Goal: Task Accomplishment & Management: Manage account settings

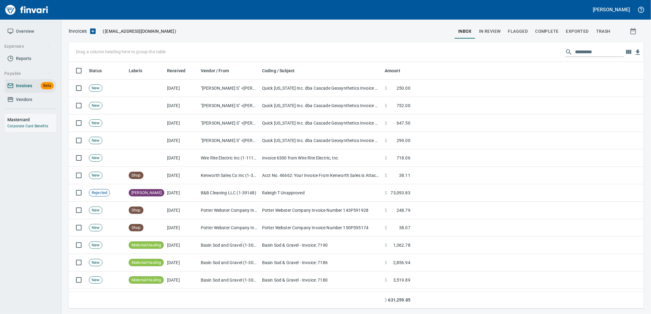
scroll to position [242, 565]
click at [593, 51] on input "text" at bounding box center [599, 52] width 49 height 10
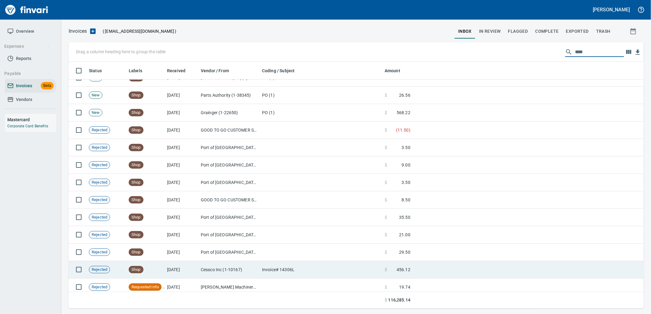
scroll to position [1550, 0]
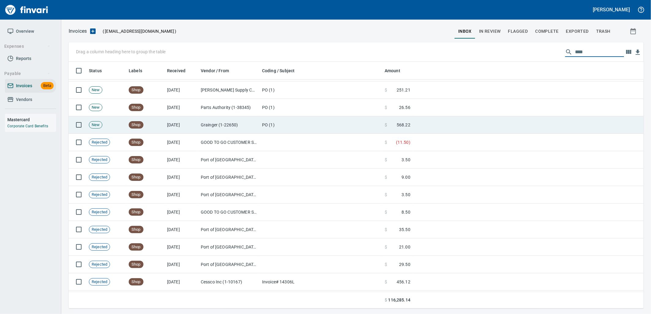
type input "****"
click at [171, 121] on td "[DATE]" at bounding box center [182, 124] width 34 height 17
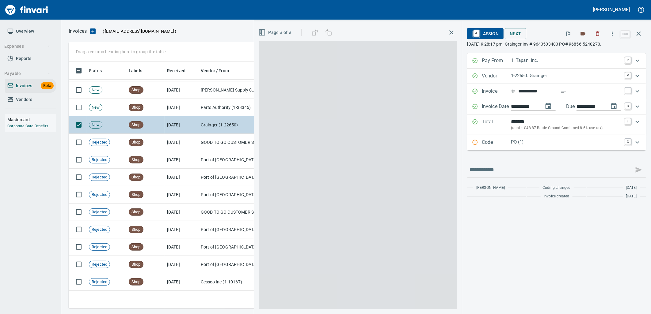
scroll to position [242, 565]
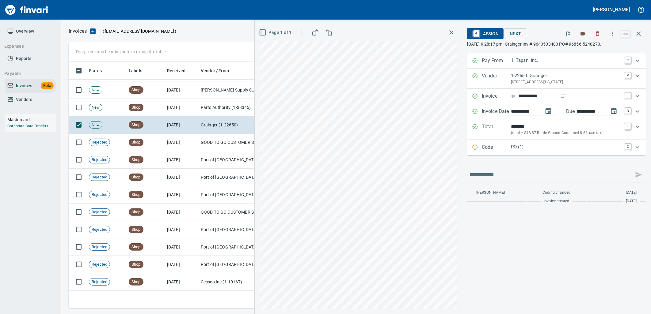
click at [559, 147] on p "PO (1)" at bounding box center [566, 147] width 110 height 7
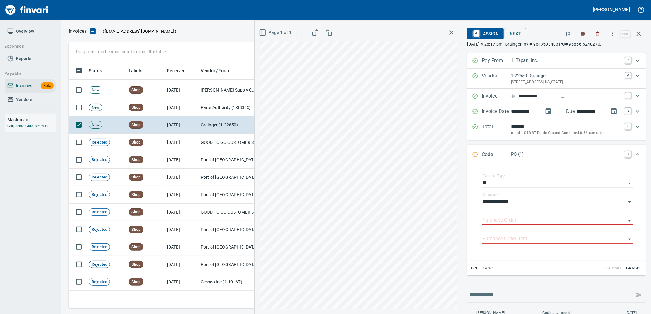
click at [522, 221] on input "Purchase Order" at bounding box center [553, 220] width 143 height 9
click at [514, 239] on li "96856.5240270: Pipe truck set up*" at bounding box center [552, 237] width 152 height 15
type input "**********"
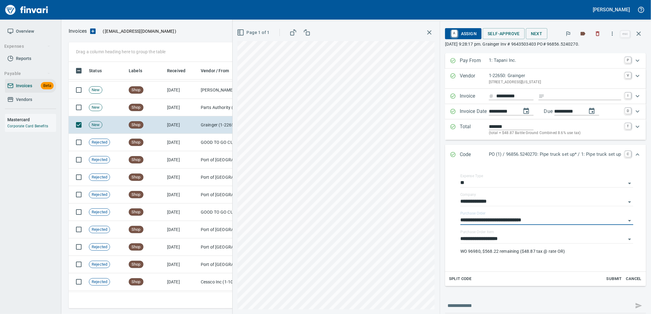
click at [575, 99] on input "Expand" at bounding box center [584, 97] width 74 height 8
type input "**********"
click at [480, 156] on p "Code" at bounding box center [474, 155] width 29 height 8
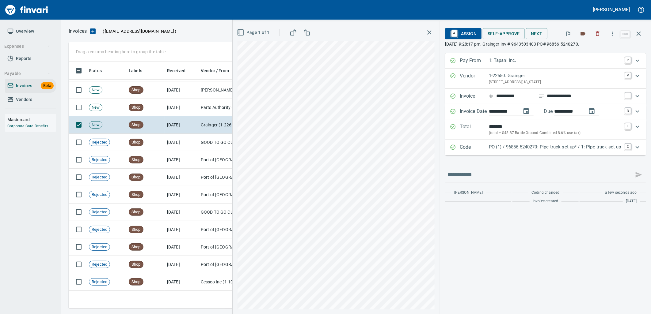
click at [606, 145] on p "PO (1) / 96856.5240270: Pipe truck set up* / 1: Pipe truck set up" at bounding box center [555, 147] width 132 height 7
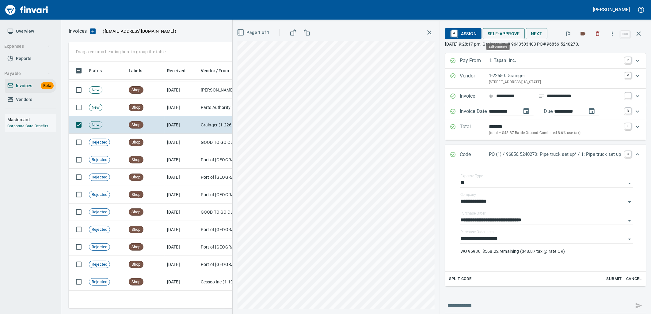
click at [497, 32] on span "Self-Approve" at bounding box center [504, 34] width 32 height 8
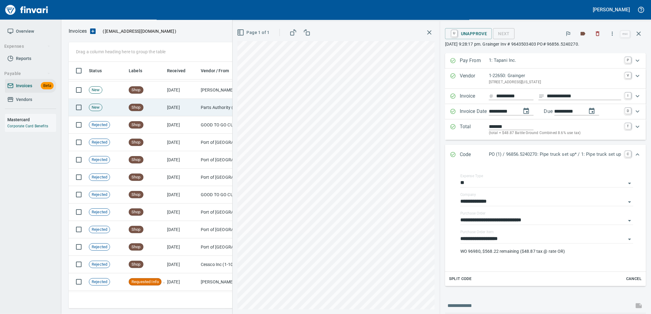
click at [200, 108] on td "Parts Authority (1-38345)" at bounding box center [228, 107] width 61 height 17
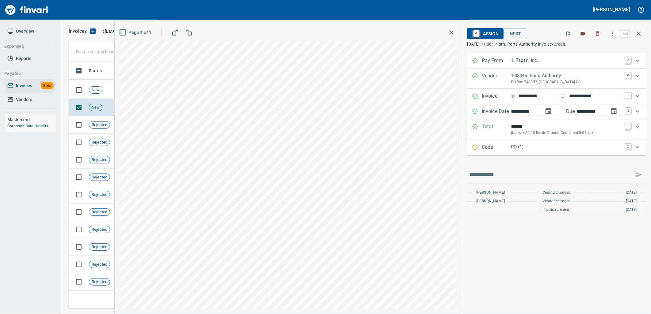
click at [540, 150] on p "PO (1)" at bounding box center [566, 147] width 110 height 7
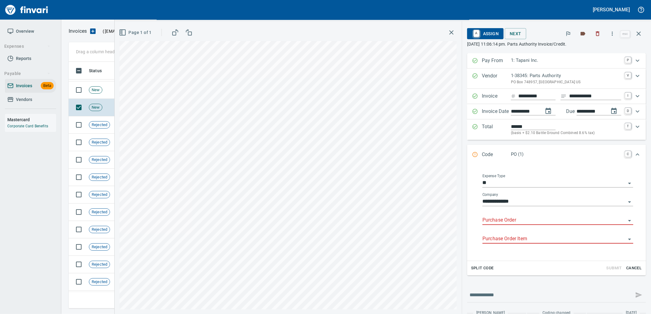
click at [523, 222] on input "Purchase Order" at bounding box center [553, 220] width 143 height 9
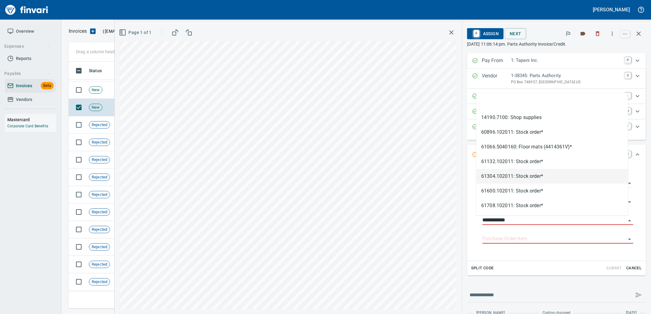
scroll to position [242, 565]
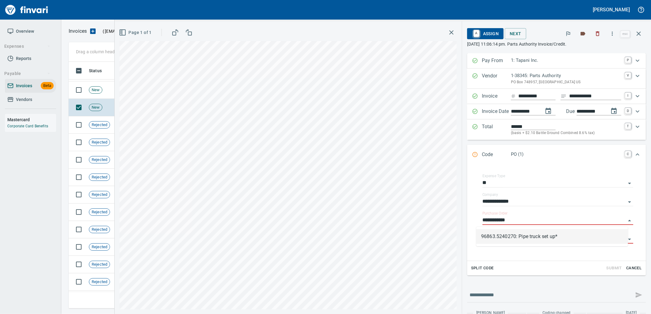
click at [515, 234] on li "96863.5240270: Pipe truck set up*" at bounding box center [552, 237] width 152 height 15
type input "**********"
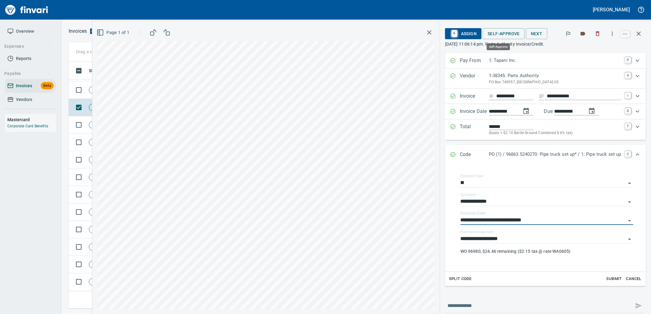
click at [501, 31] on span "Self-Approve" at bounding box center [504, 34] width 32 height 8
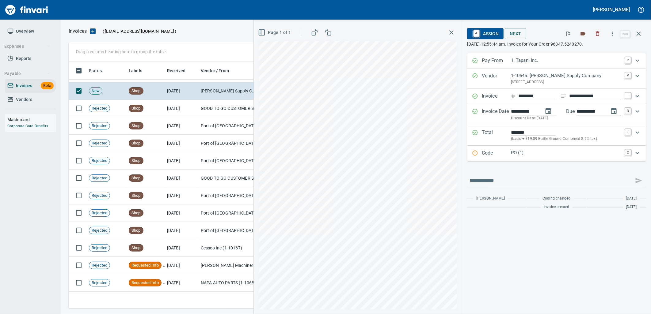
click at [530, 156] on p "PO (1)" at bounding box center [566, 153] width 110 height 7
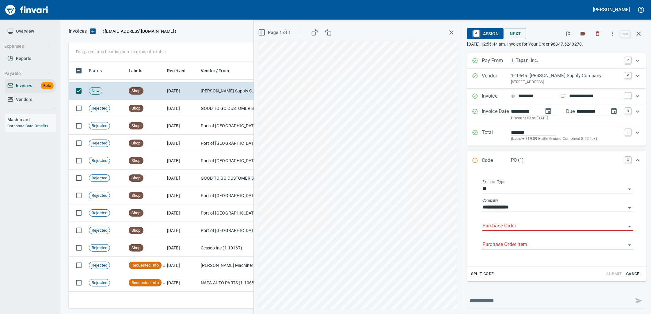
click at [508, 229] on input "Purchase Order" at bounding box center [553, 226] width 143 height 9
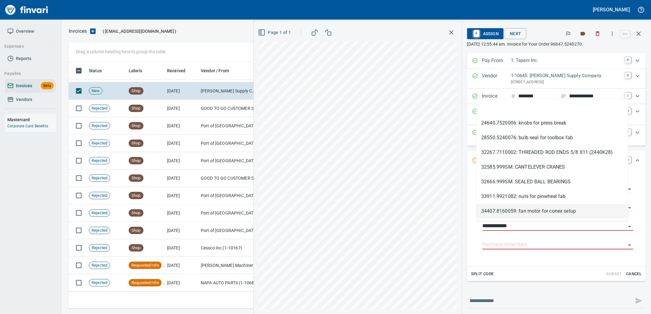
scroll to position [242, 565]
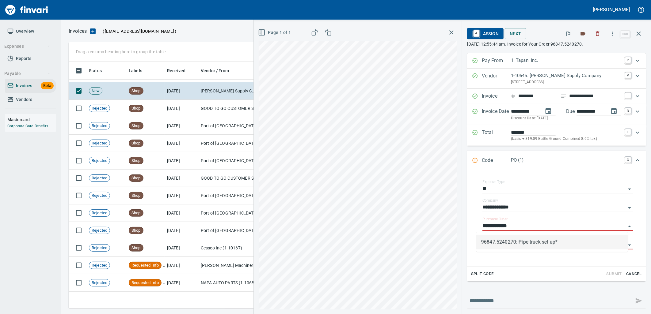
click at [520, 242] on li "96847.5240270: Pipe truck set up*" at bounding box center [552, 242] width 152 height 15
type input "**********"
click at [523, 244] on input "**********" at bounding box center [553, 245] width 143 height 9
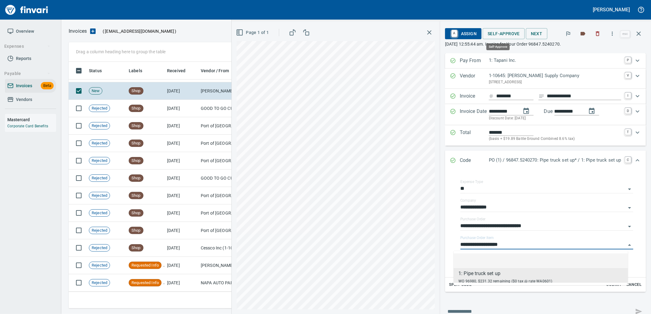
click at [502, 30] on span "Self-Approve" at bounding box center [504, 34] width 32 height 8
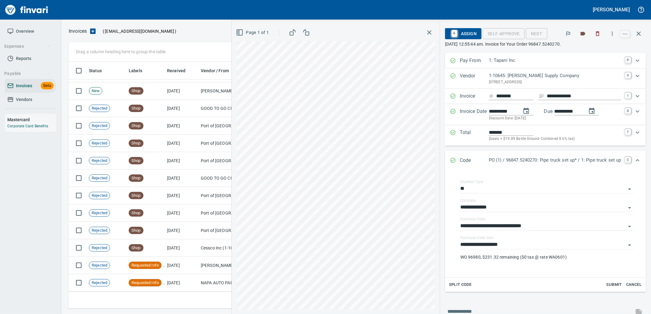
scroll to position [1531, 0]
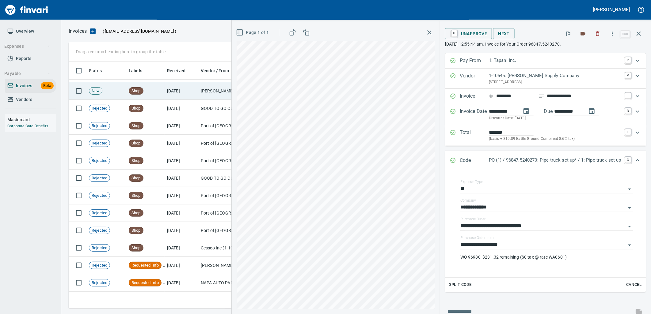
click at [180, 90] on td "9/17/2025" at bounding box center [182, 90] width 34 height 17
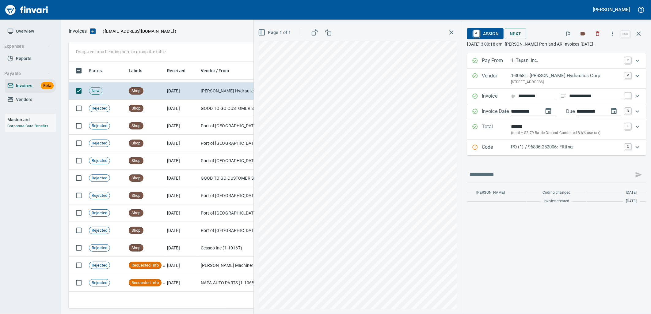
click at [567, 148] on p "PO (1) / 96836.252006: Fitting" at bounding box center [566, 147] width 110 height 7
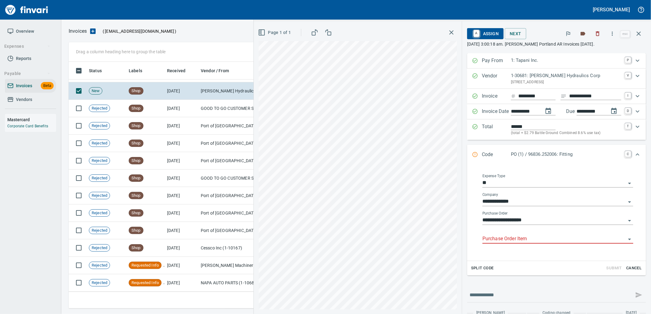
click at [524, 240] on input "Purchase Order Item" at bounding box center [553, 239] width 143 height 9
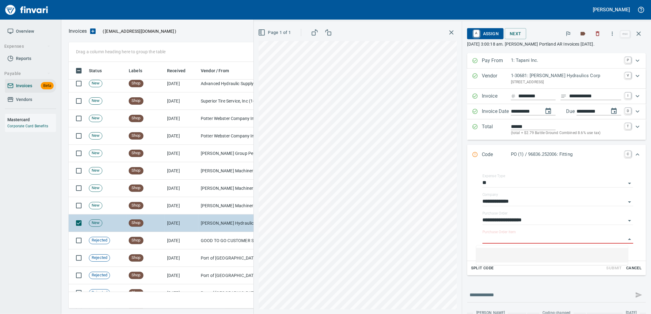
scroll to position [1395, 0]
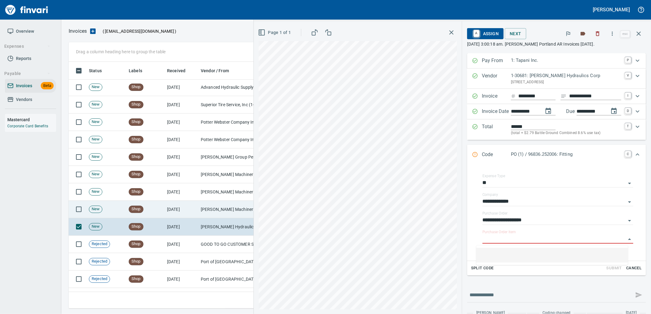
click at [207, 212] on td "Pape Machinery Inc (1-10774)" at bounding box center [228, 209] width 61 height 17
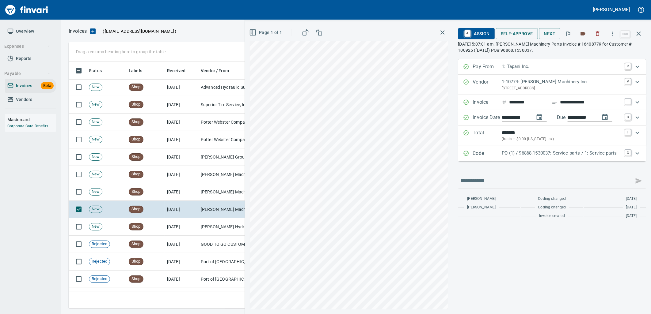
click at [568, 153] on p "PO (1) / 96868.1530037: Service parts / 1: Service parts" at bounding box center [561, 153] width 119 height 7
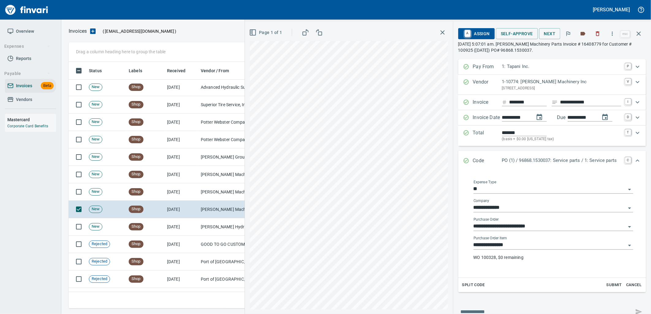
click at [540, 246] on input "**********" at bounding box center [549, 245] width 152 height 9
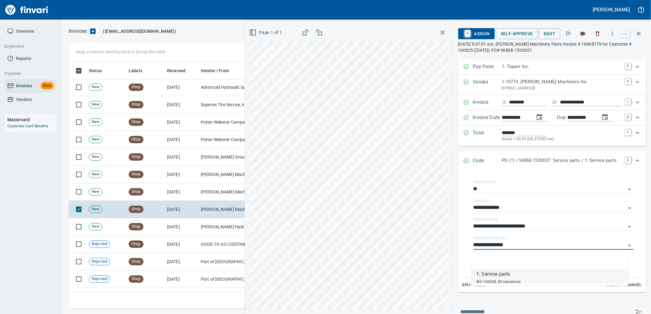
scroll to position [242, 565]
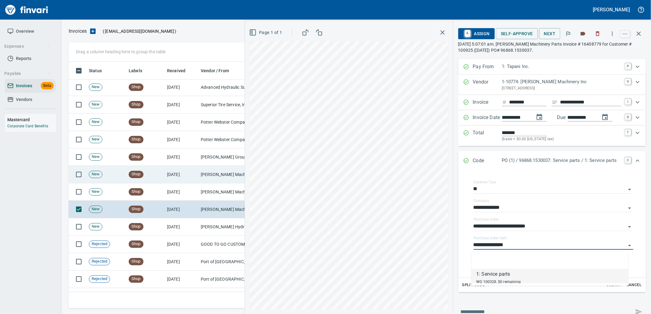
click at [194, 182] on td "9/17/2025" at bounding box center [182, 174] width 34 height 17
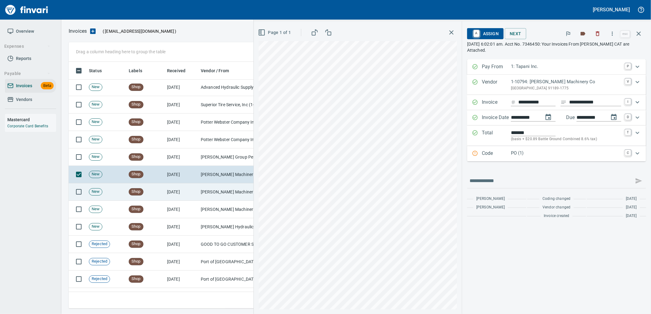
click at [185, 189] on td "9/17/2025" at bounding box center [182, 192] width 34 height 17
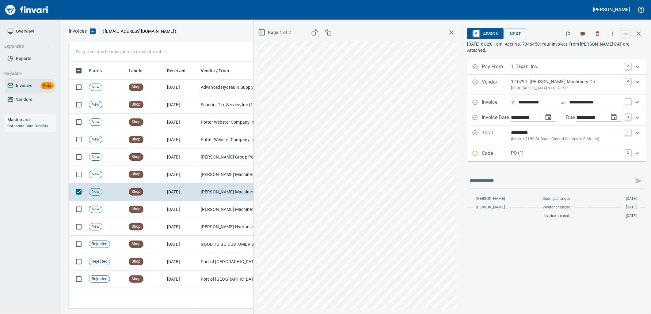
click at [532, 153] on p "PO (1)" at bounding box center [566, 153] width 110 height 7
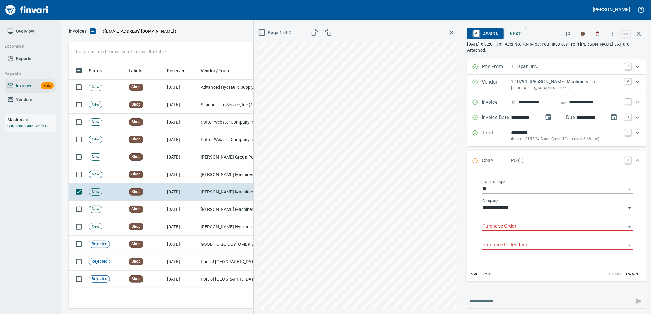
click at [523, 229] on input "Purchase Order" at bounding box center [553, 226] width 143 height 9
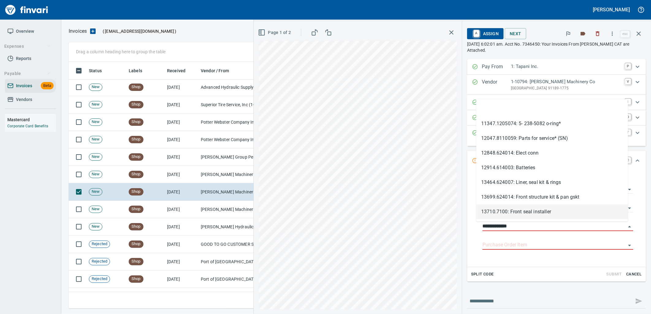
scroll to position [242, 565]
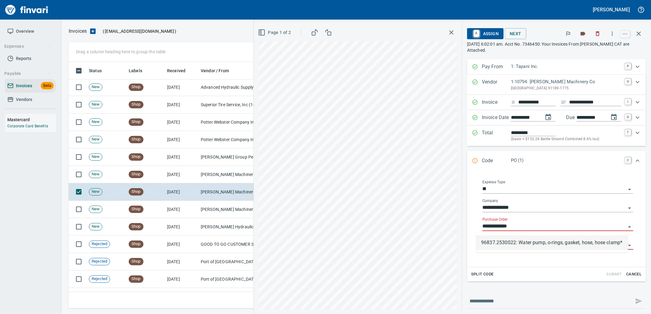
click at [522, 248] on li "96837.2530022: Water pump, o-rings, gasket, hose, hose clamp*" at bounding box center [552, 243] width 152 height 15
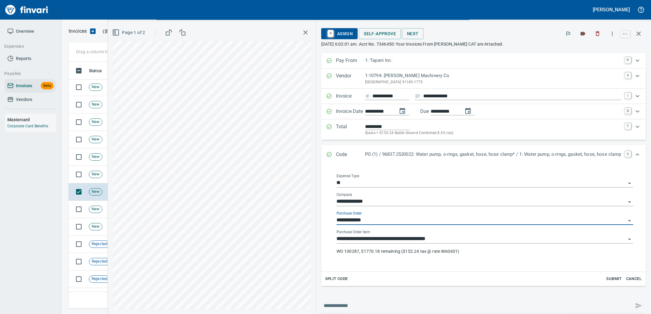
type input "**********"
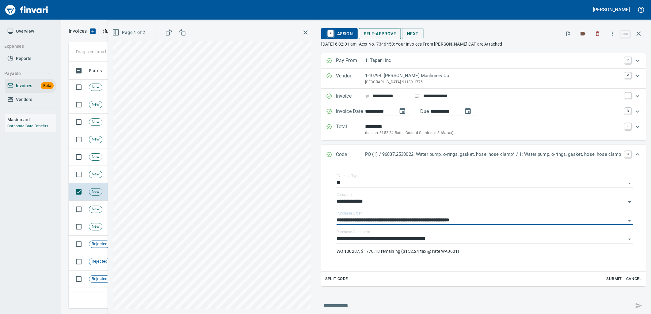
click at [375, 31] on span "Self-Approve" at bounding box center [380, 34] width 32 height 8
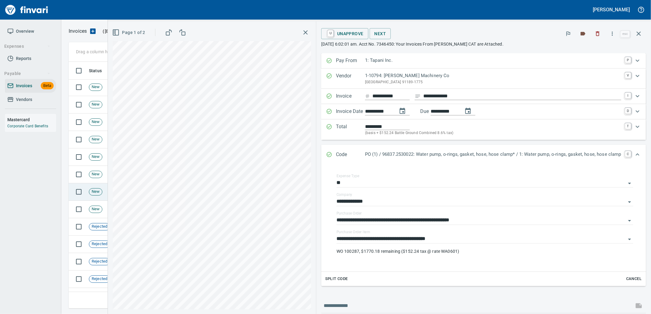
click at [93, 188] on td "New" at bounding box center [106, 192] width 40 height 17
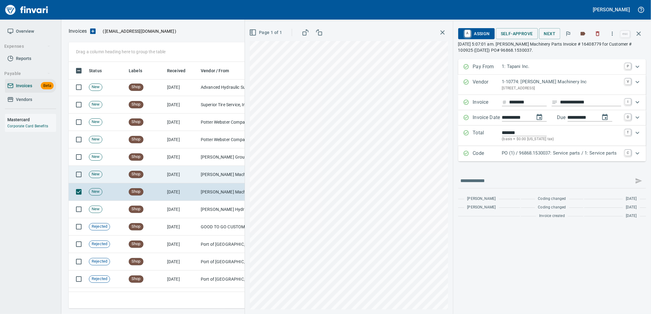
click at [93, 180] on td "New" at bounding box center [106, 174] width 40 height 17
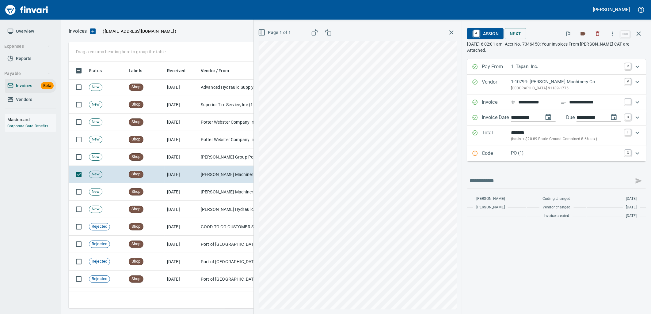
click at [508, 155] on p "Code" at bounding box center [496, 154] width 29 height 8
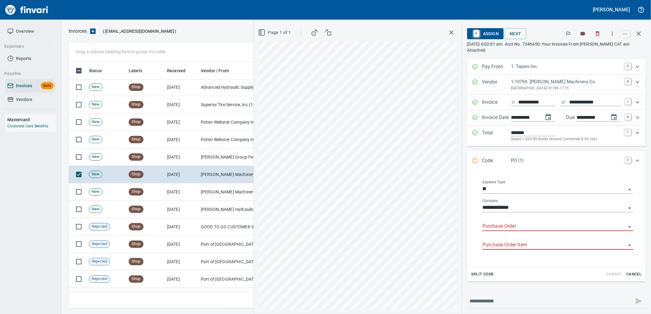
click at [522, 225] on input "Purchase Order" at bounding box center [553, 226] width 143 height 9
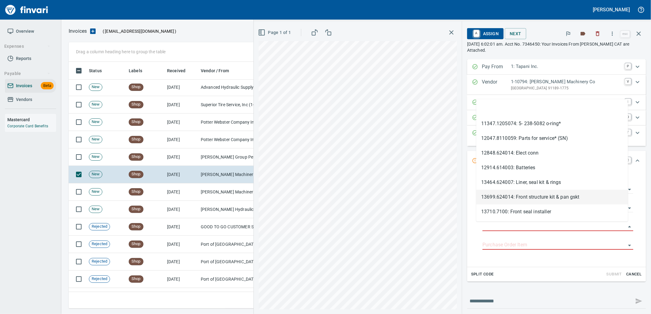
scroll to position [242, 565]
type input "**********"
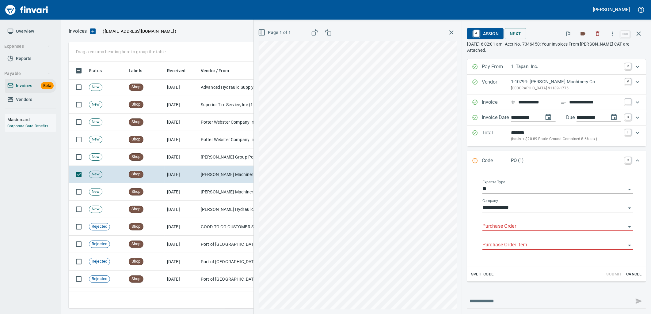
click at [516, 228] on input "Purchase Order" at bounding box center [553, 226] width 143 height 9
click at [527, 238] on li "96888.1110174: Bushings, seals*" at bounding box center [552, 243] width 152 height 15
type input "**********"
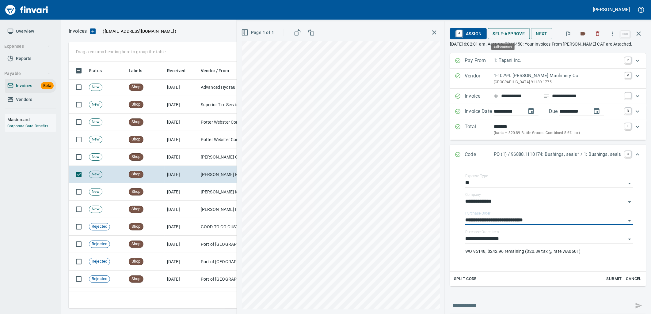
click at [504, 31] on span "Self-Approve" at bounding box center [509, 34] width 32 height 8
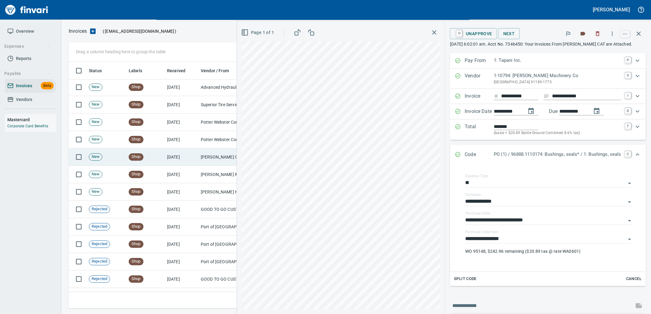
click at [180, 157] on td "9/17/2025" at bounding box center [182, 157] width 34 height 17
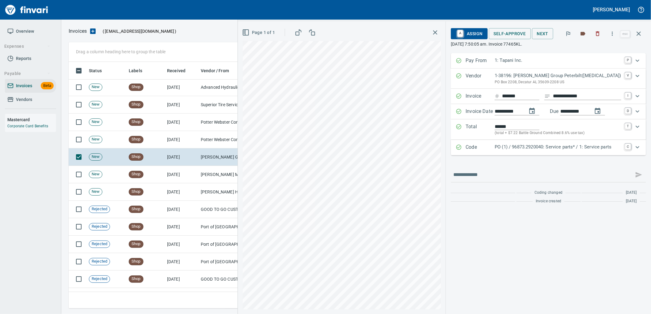
click at [479, 145] on p "Code" at bounding box center [480, 148] width 29 height 8
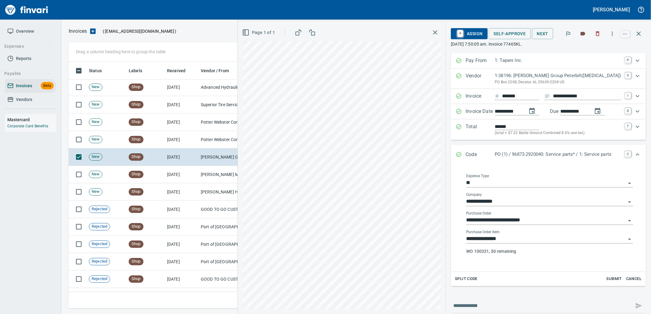
click at [518, 240] on input "**********" at bounding box center [546, 239] width 160 height 9
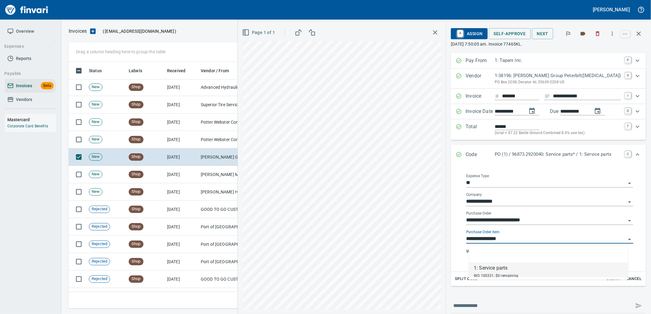
scroll to position [242, 565]
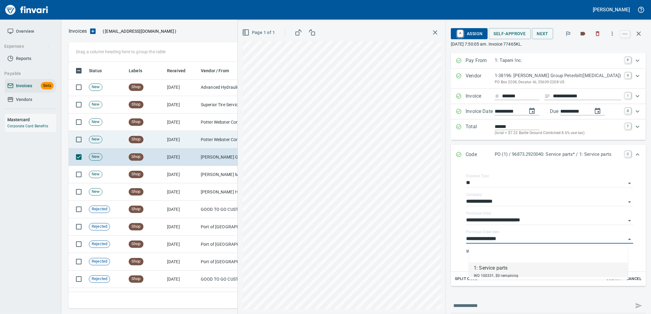
click at [206, 142] on td "Potter Webster Company Inc (1-10818)" at bounding box center [228, 139] width 61 height 17
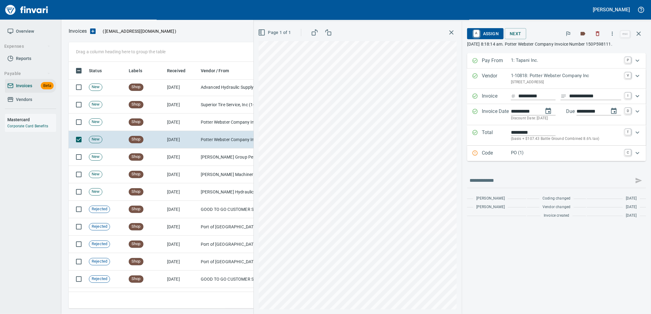
click at [527, 155] on p "PO (1)" at bounding box center [566, 153] width 110 height 7
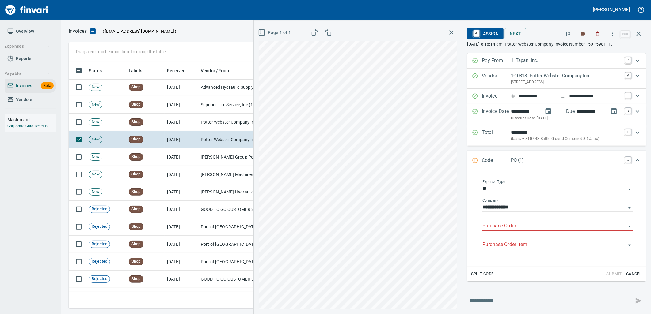
click at [516, 225] on input "Purchase Order" at bounding box center [553, 226] width 143 height 9
click at [507, 246] on li "96840.5240270: Pipe truck set up*" at bounding box center [552, 242] width 152 height 15
type input "**********"
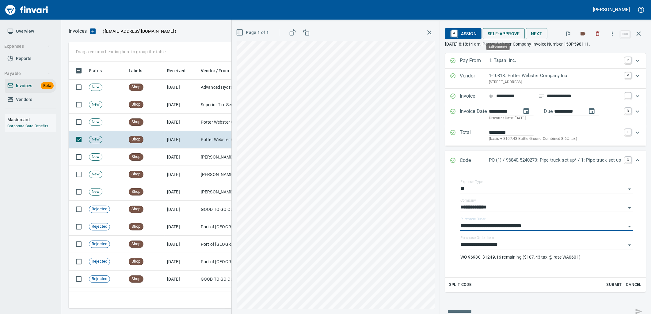
click at [496, 34] on span "Self-Approve" at bounding box center [504, 34] width 32 height 8
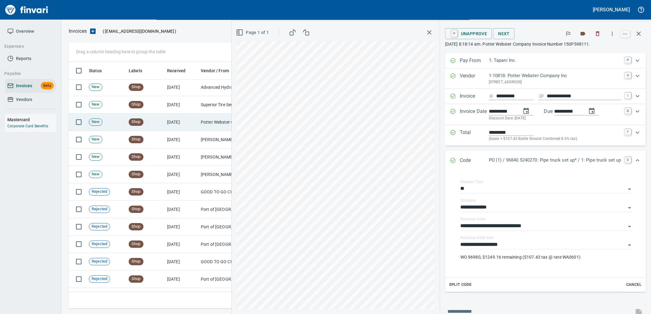
click at [192, 124] on td "9/17/2025" at bounding box center [182, 122] width 34 height 17
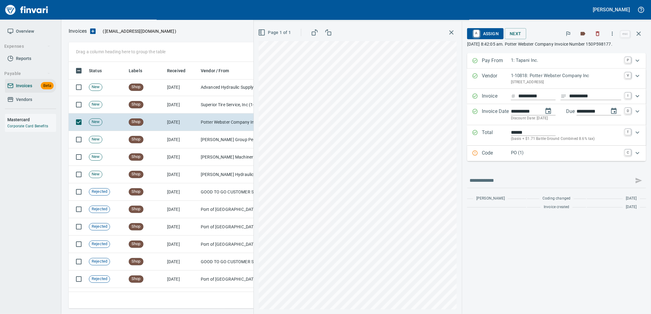
click at [531, 152] on p "PO (1)" at bounding box center [566, 153] width 110 height 7
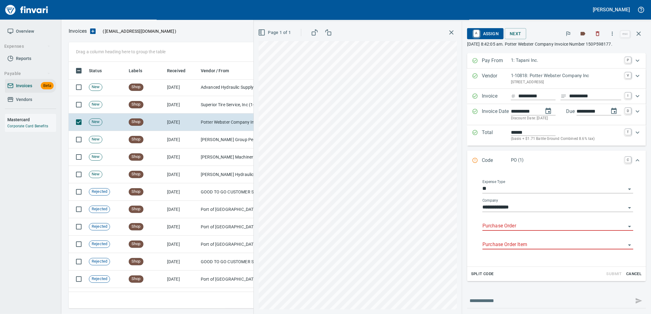
click at [524, 230] on input "Purchase Order" at bounding box center [553, 226] width 143 height 9
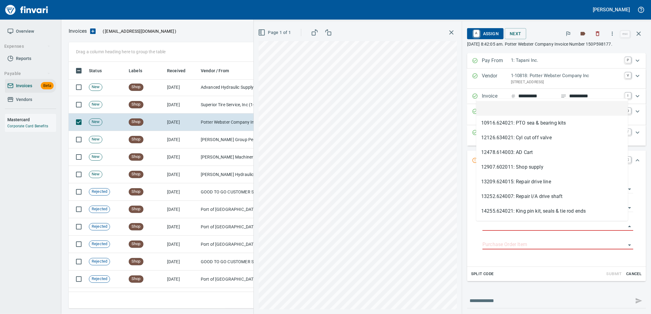
scroll to position [242, 565]
type input "**********"
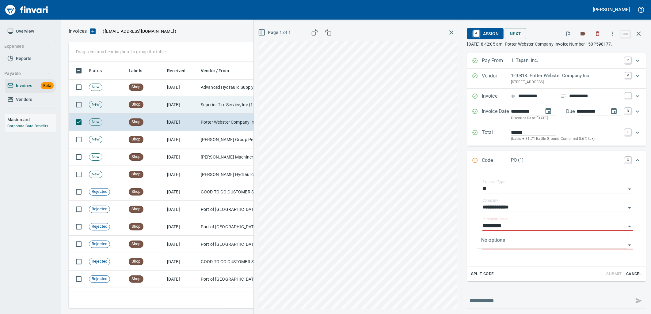
click at [186, 102] on td "9/17/2025" at bounding box center [182, 104] width 34 height 17
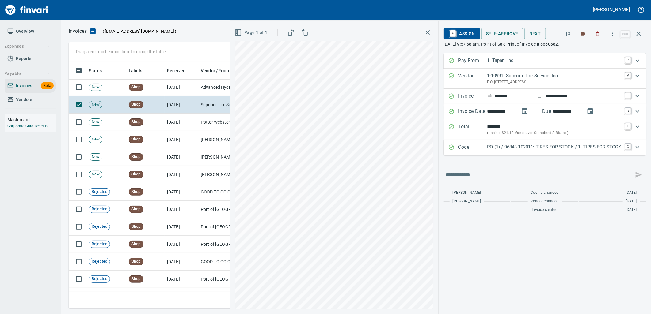
click at [550, 152] on div "PO (1) / 96843.102011: TIRES FOR STOCK / 1: TIRES FOR STOCK" at bounding box center [554, 148] width 134 height 8
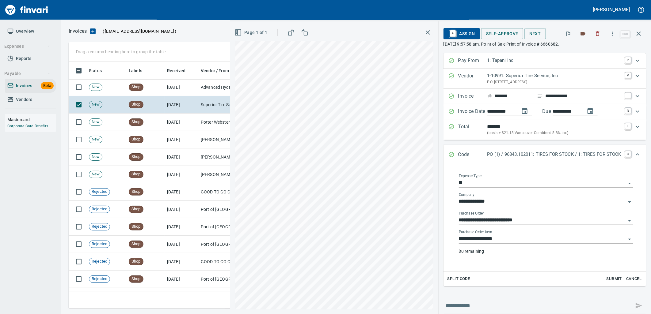
click at [520, 242] on input "**********" at bounding box center [542, 239] width 167 height 9
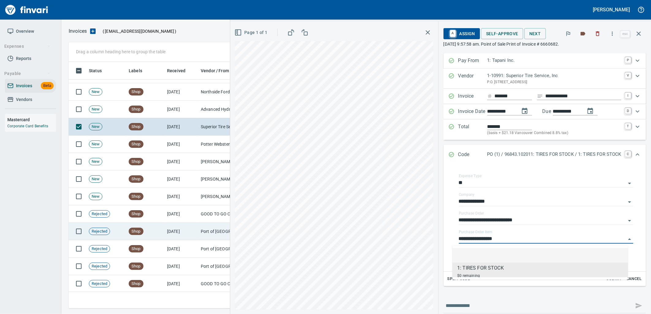
scroll to position [1293, 0]
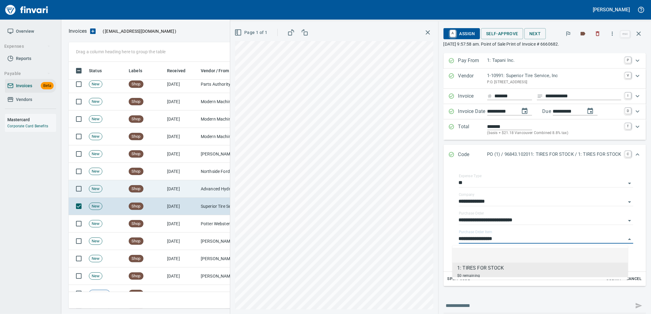
click at [207, 196] on td "Advanced Hydraulic Supply Co. LLC (1-10020)" at bounding box center [228, 189] width 61 height 17
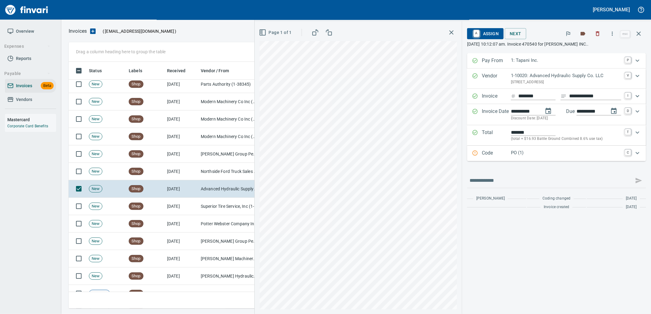
click at [543, 160] on div "Code PO (1) C" at bounding box center [556, 153] width 179 height 15
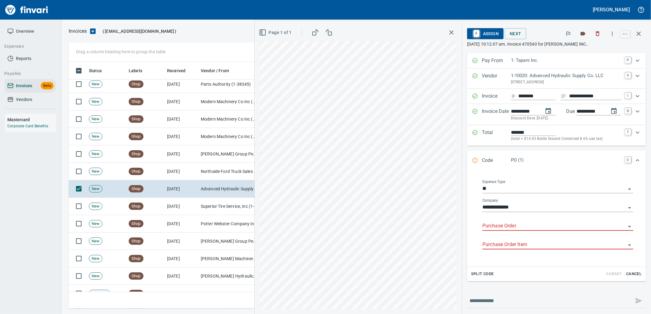
click at [525, 226] on input "Purchase Order" at bounding box center [553, 226] width 143 height 9
click at [525, 243] on li "96834.1120155: Hose" at bounding box center [552, 242] width 152 height 15
type input "**********"
type input "*******"
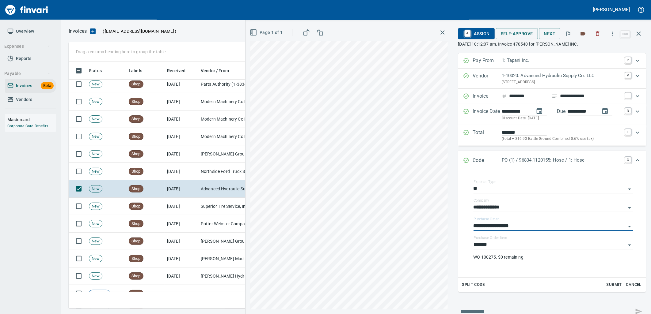
click at [525, 243] on input "*******" at bounding box center [549, 245] width 152 height 9
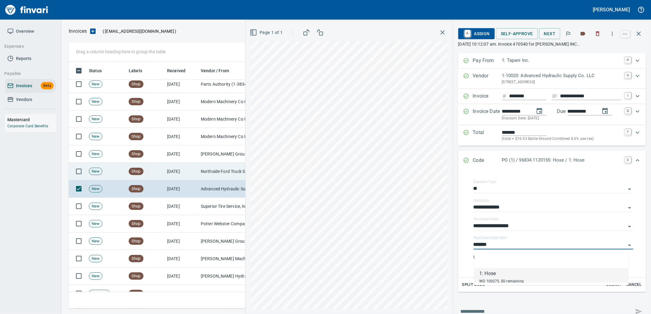
click at [175, 166] on td "9/17/2025" at bounding box center [182, 171] width 34 height 17
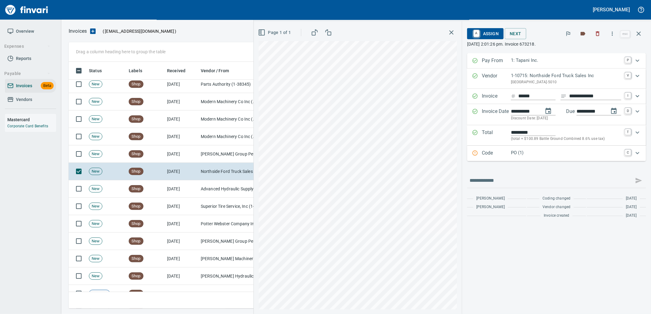
click at [541, 152] on p "PO (1)" at bounding box center [566, 153] width 110 height 7
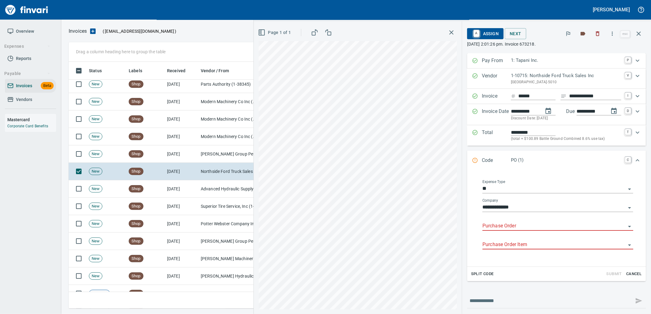
click at [522, 229] on input "Purchase Order" at bounding box center [553, 226] width 143 height 9
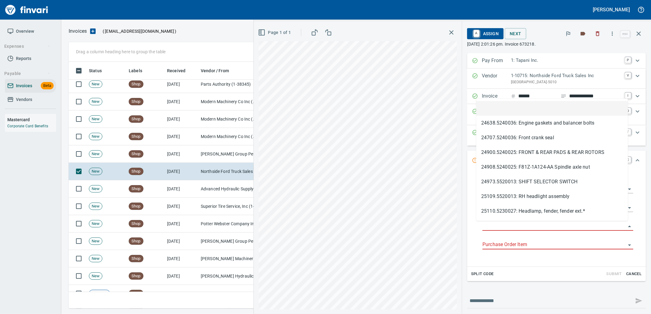
scroll to position [242, 565]
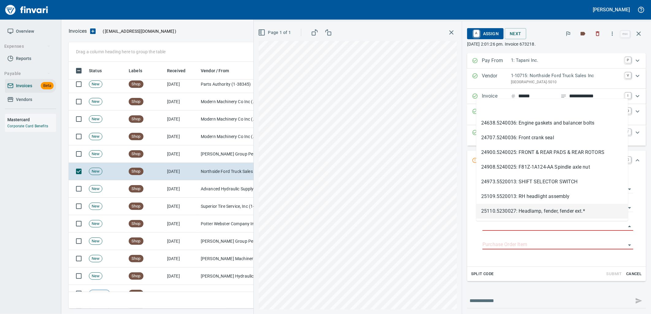
type input "**********"
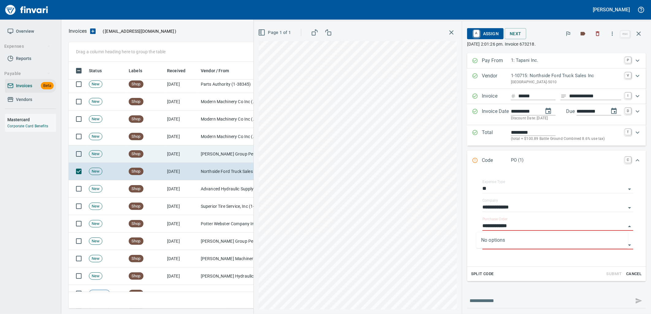
click at [216, 156] on td "Jackson Group Peterbilt(IBS) (1-38196)" at bounding box center [228, 154] width 61 height 17
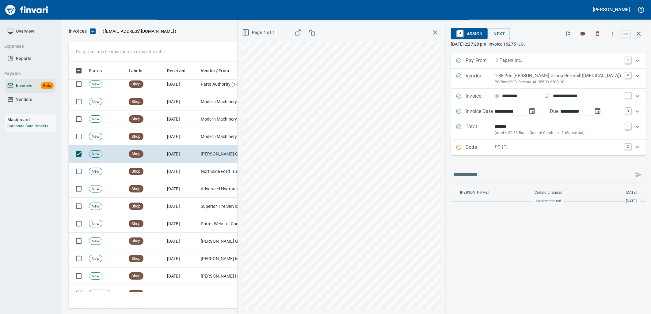
click at [522, 148] on p "PO (1)" at bounding box center [558, 147] width 127 height 7
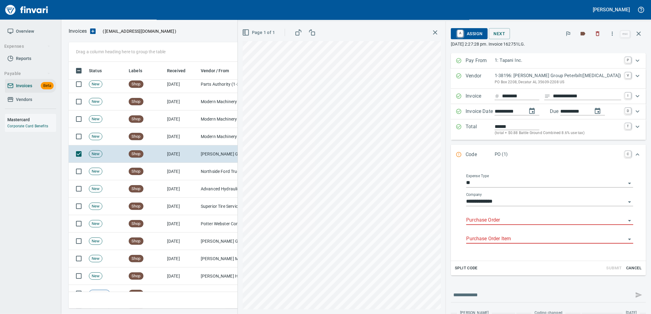
click at [507, 221] on input "Purchase Order" at bounding box center [546, 220] width 160 height 9
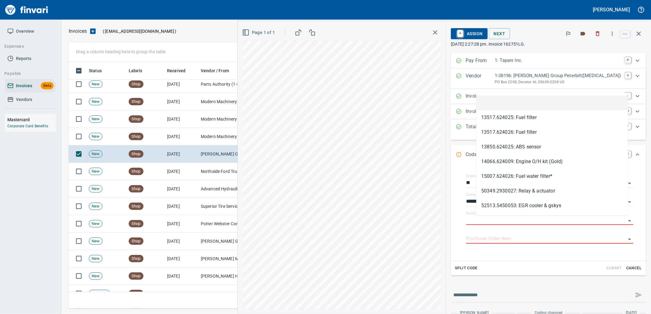
scroll to position [242, 565]
type input "**********"
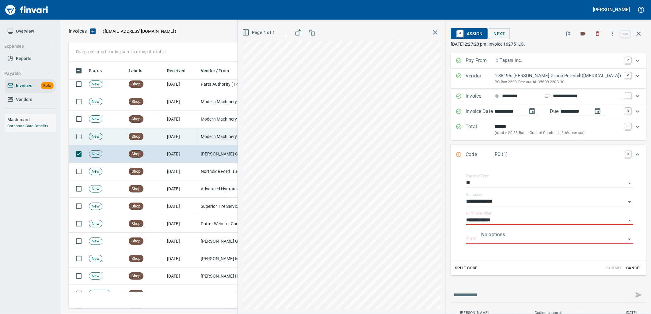
click at [195, 141] on td "9/17/2025" at bounding box center [182, 136] width 34 height 17
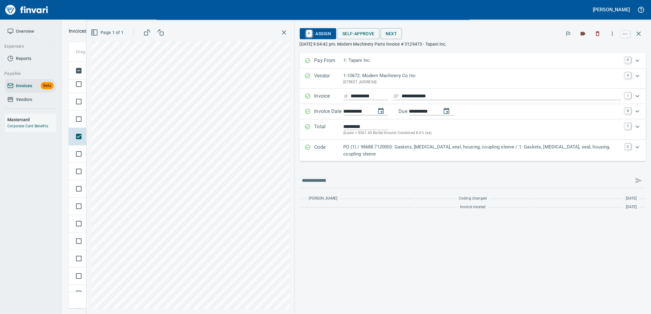
click at [475, 144] on p "PO (1) / 96688.7120003: Gaskets, retainer, seal, housing, coupling sleeve / 1: …" at bounding box center [483, 151] width 278 height 14
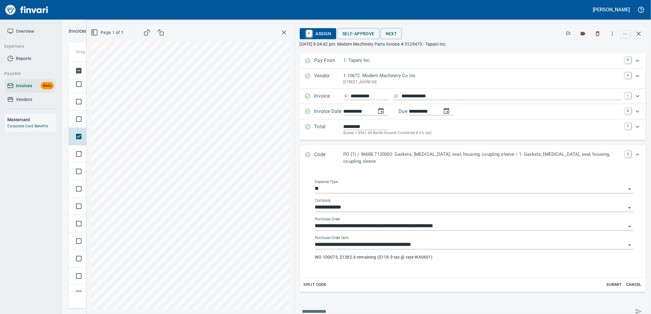
click at [447, 241] on input "**********" at bounding box center [470, 245] width 311 height 9
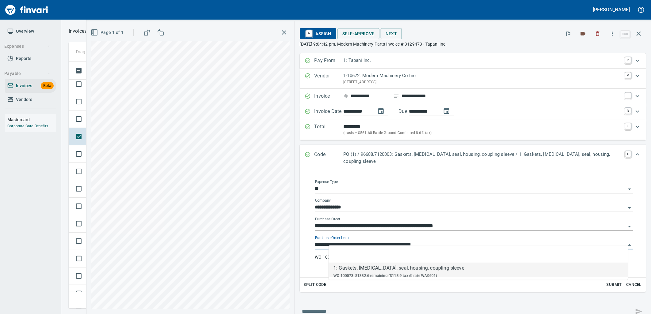
scroll to position [242, 565]
click at [97, 124] on td "New" at bounding box center [106, 119] width 40 height 17
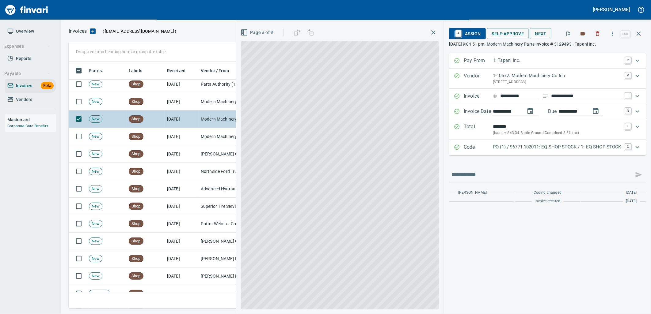
scroll to position [242, 565]
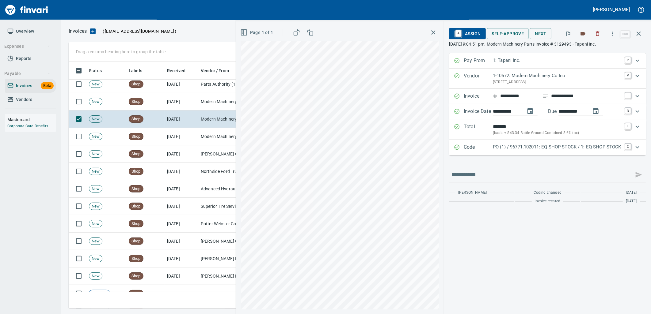
click at [494, 142] on div "Code PO (1) / 96771.102011: EQ SHOP STOCK / 1: EQ SHOP STOCK C" at bounding box center [547, 147] width 197 height 15
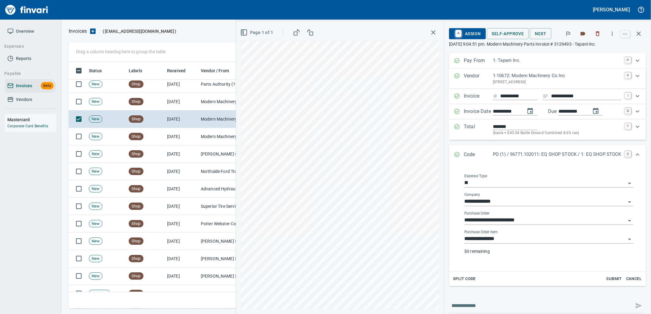
click at [509, 237] on input "**********" at bounding box center [545, 239] width 162 height 9
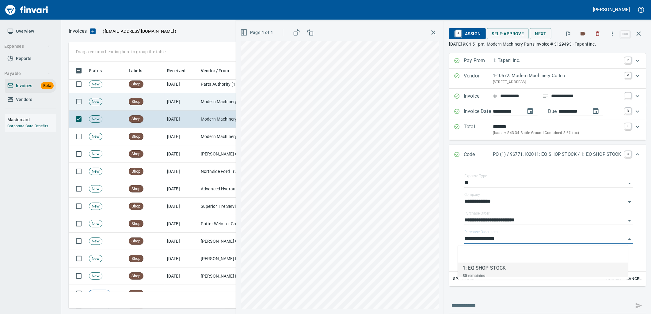
click at [210, 99] on td "Modern Machinery Co Inc (1-10672)" at bounding box center [228, 101] width 61 height 17
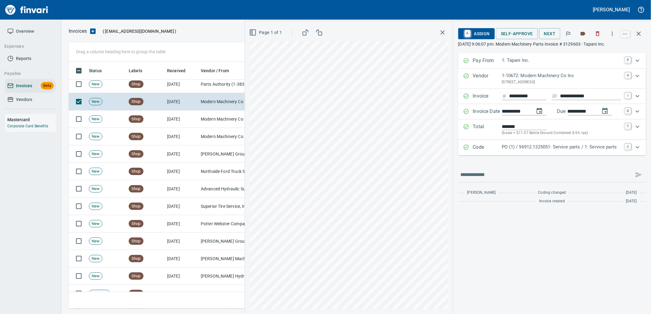
click at [528, 143] on div "Code PO (1) / 96912.1325051: Service parts / 1: Service parts C" at bounding box center [552, 147] width 188 height 15
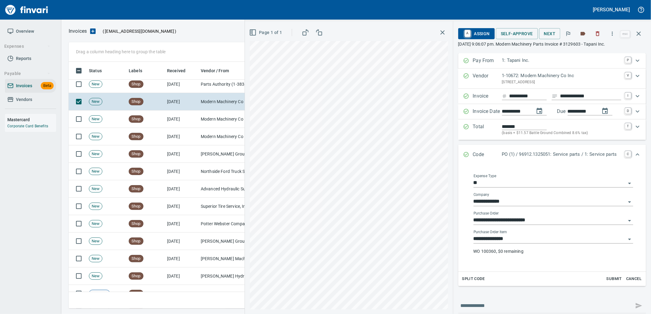
click at [512, 241] on input "**********" at bounding box center [549, 239] width 152 height 9
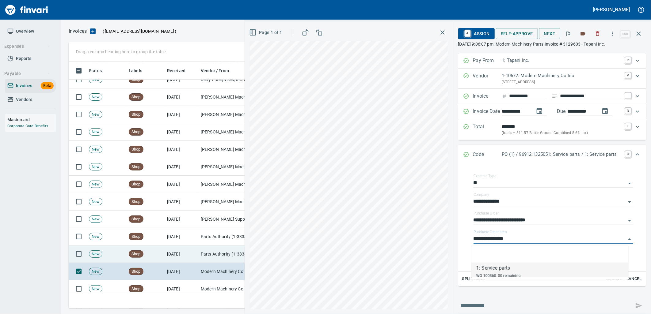
scroll to position [242, 565]
click at [188, 260] on td "9/17/2025" at bounding box center [182, 254] width 34 height 17
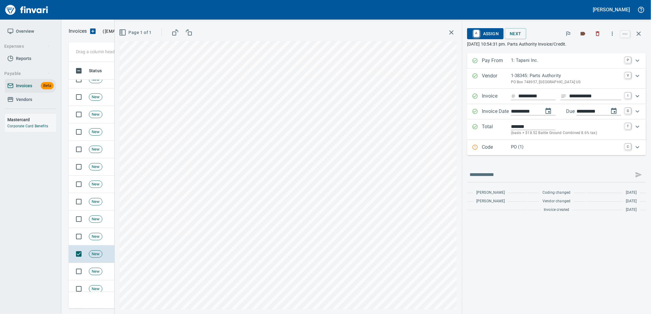
click at [528, 143] on div "Code PO (1) C" at bounding box center [556, 147] width 179 height 15
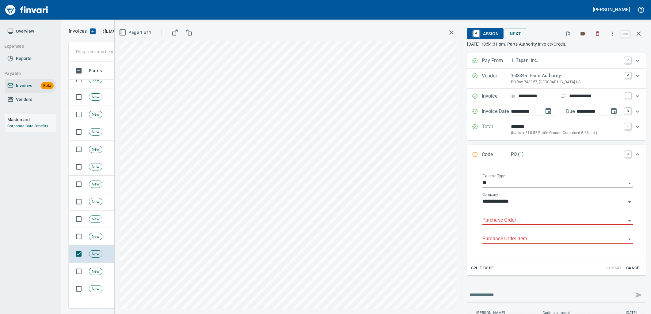
click at [518, 222] on input "Purchase Order" at bounding box center [553, 220] width 143 height 9
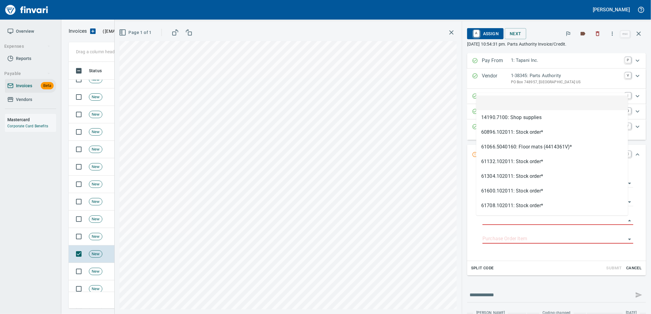
scroll to position [242, 565]
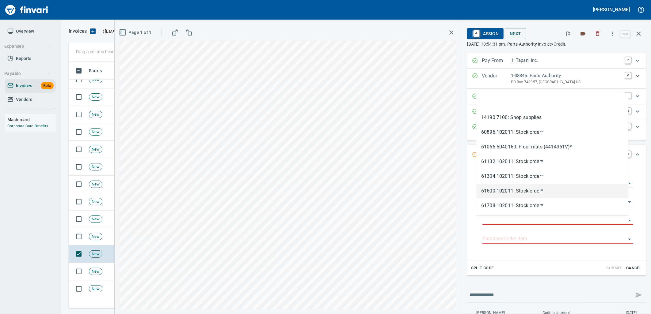
type input "**********"
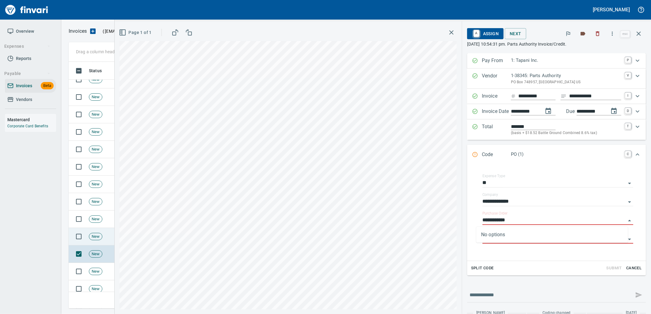
click at [104, 243] on td "New" at bounding box center [106, 236] width 40 height 17
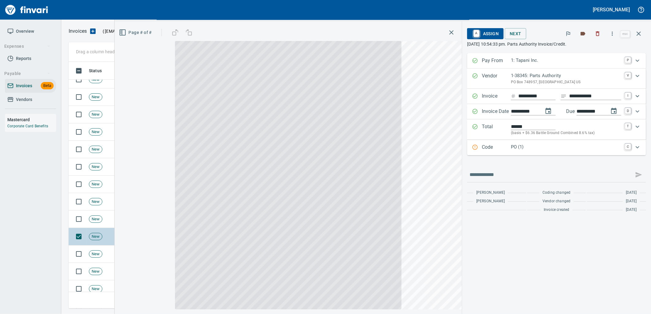
scroll to position [242, 565]
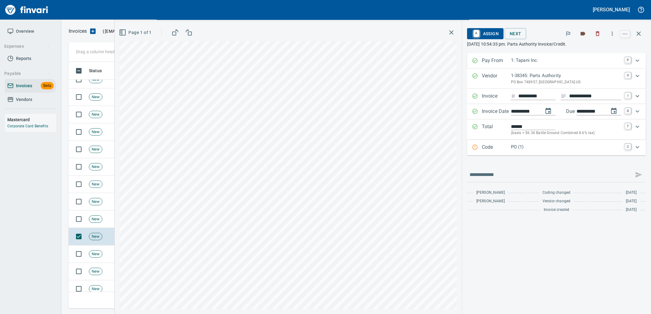
click at [534, 152] on div "PO (1)" at bounding box center [566, 148] width 110 height 8
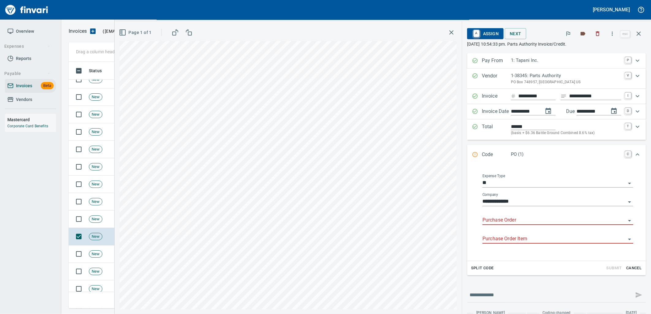
click at [515, 224] on input "Purchase Order" at bounding box center [553, 220] width 143 height 9
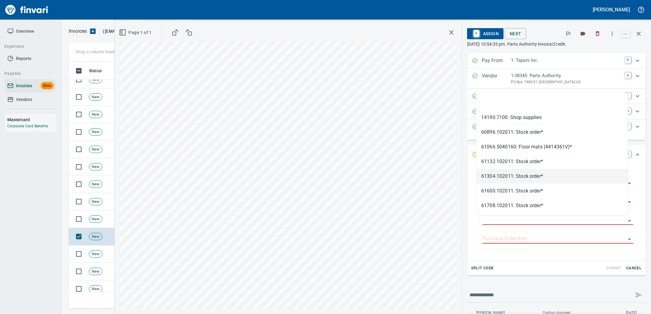
type input "**********"
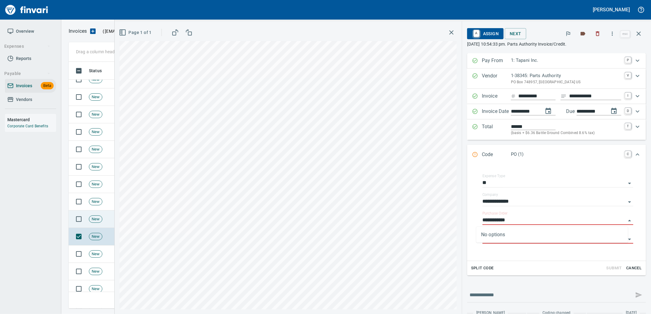
click at [98, 219] on span "New" at bounding box center [95, 220] width 13 height 6
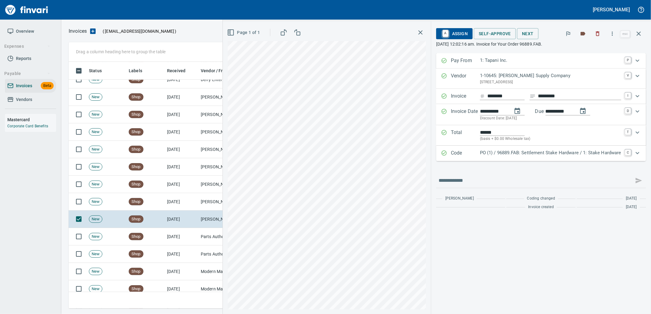
click at [547, 154] on p "PO (1) / 96889.FAB: Settlement Stake Hardware / 1: Stake Hardware" at bounding box center [550, 153] width 141 height 7
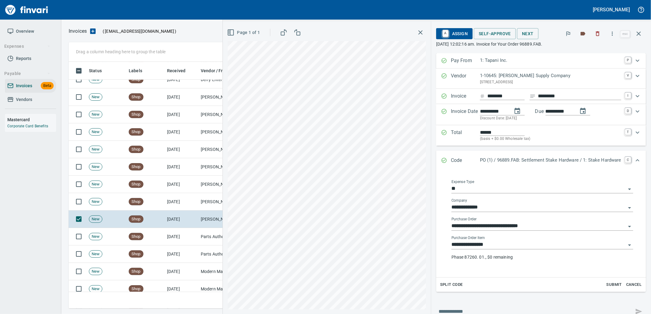
click at [493, 249] on input "**********" at bounding box center [538, 245] width 174 height 9
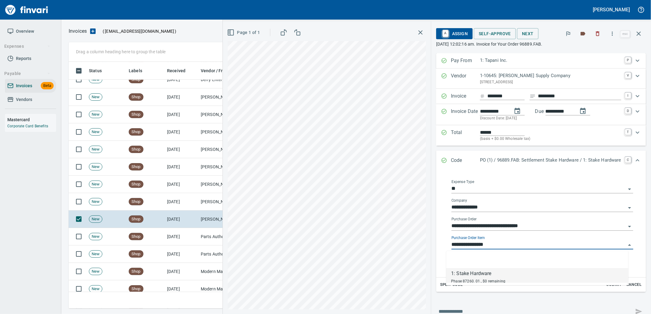
scroll to position [242, 565]
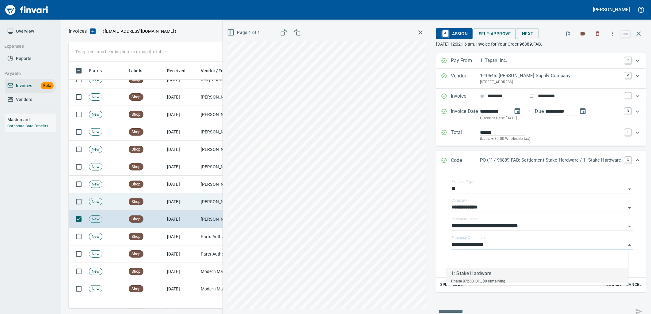
click at [197, 201] on td "9/18/2025" at bounding box center [182, 201] width 34 height 17
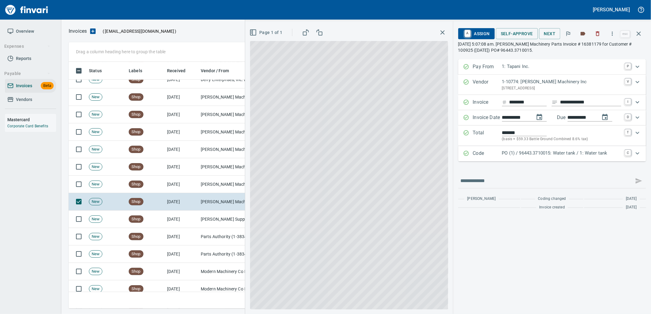
click at [496, 153] on p "Code" at bounding box center [487, 154] width 29 height 8
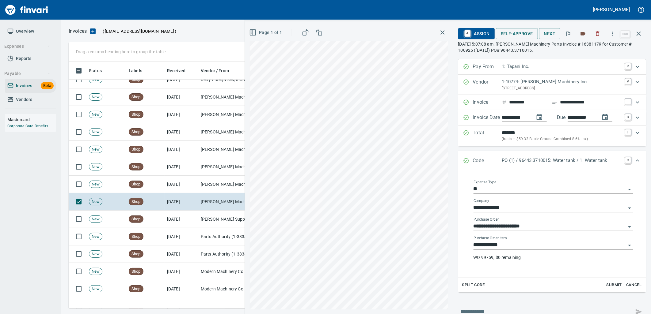
click at [514, 246] on input "**********" at bounding box center [549, 245] width 152 height 9
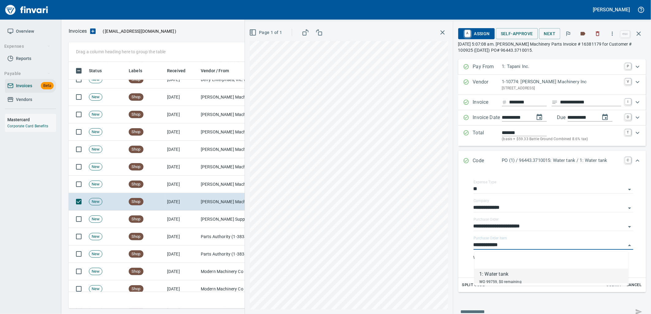
scroll to position [242, 565]
click at [196, 179] on td "9/18/2025" at bounding box center [182, 184] width 34 height 17
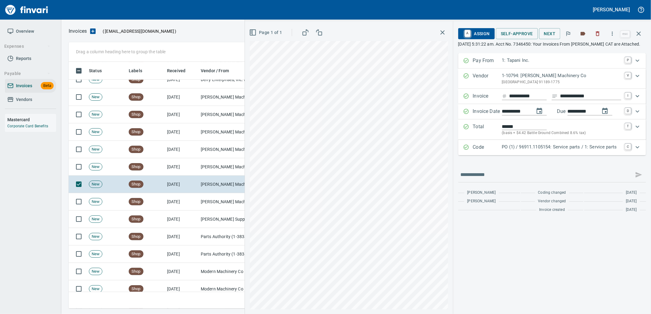
click at [532, 151] on p "PO (1) / 96911.1105154: Service parts / 1: Service parts" at bounding box center [561, 147] width 119 height 7
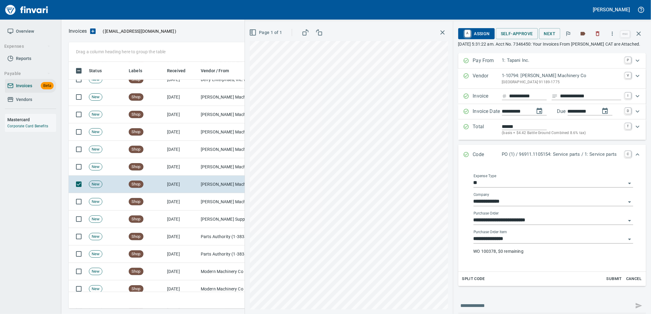
click at [516, 243] on input "**********" at bounding box center [549, 239] width 152 height 9
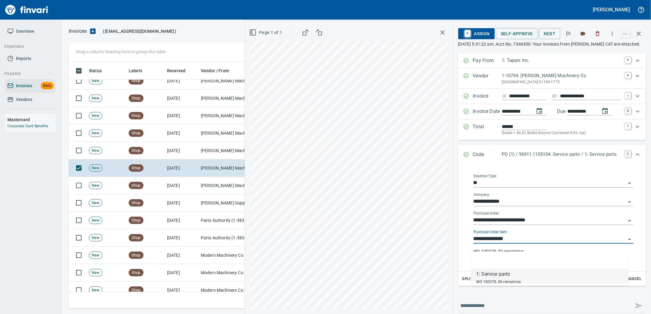
scroll to position [242, 565]
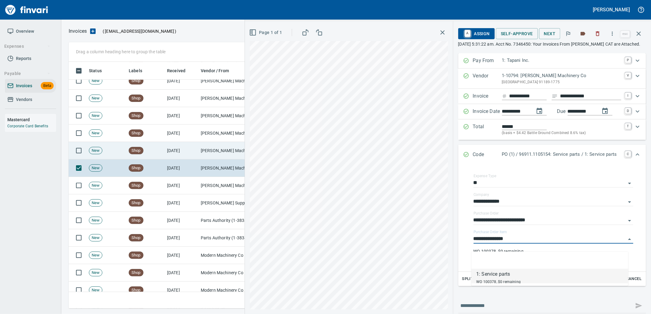
click at [188, 146] on td "9/18/2025" at bounding box center [182, 150] width 34 height 17
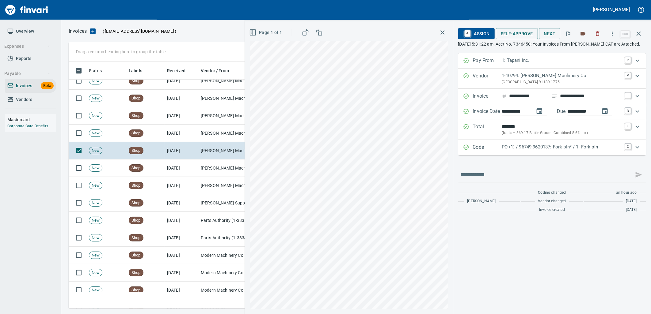
click at [531, 151] on p "PO (1) / 96749.9620137: Fork pin* / 1: Fork pin" at bounding box center [561, 147] width 119 height 7
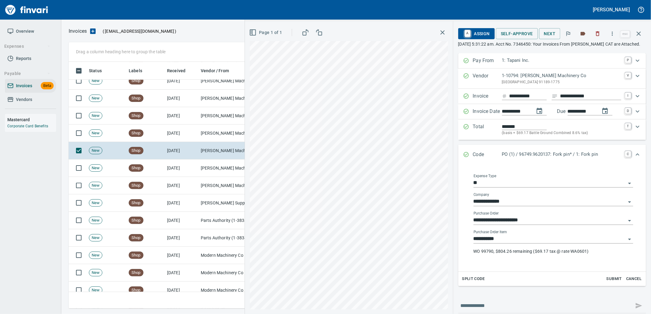
click at [514, 244] on input "**********" at bounding box center [549, 239] width 152 height 9
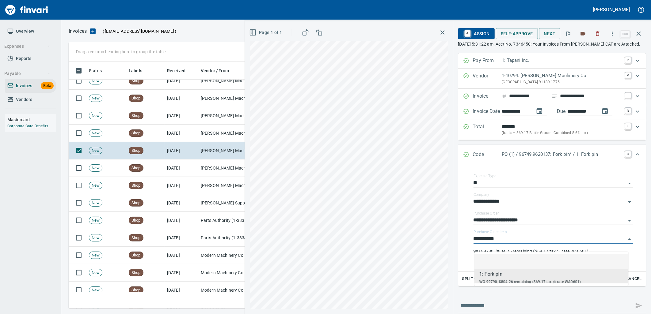
scroll to position [242, 565]
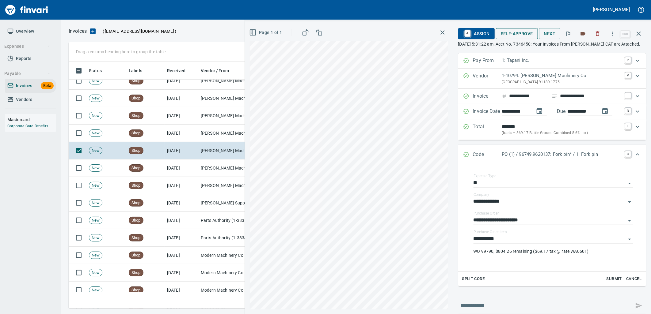
click at [519, 34] on span "Self-Approve" at bounding box center [517, 34] width 32 height 8
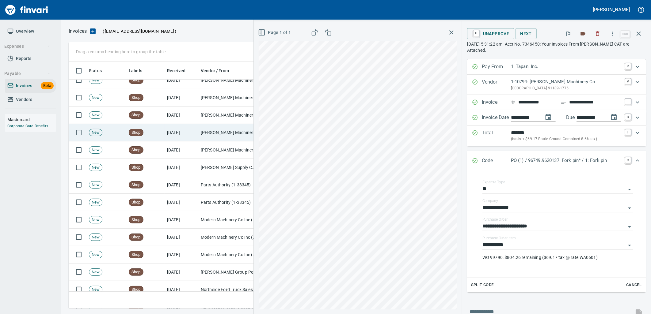
click at [232, 129] on td "[PERSON_NAME] Machinery Co (1-10794)" at bounding box center [228, 132] width 61 height 17
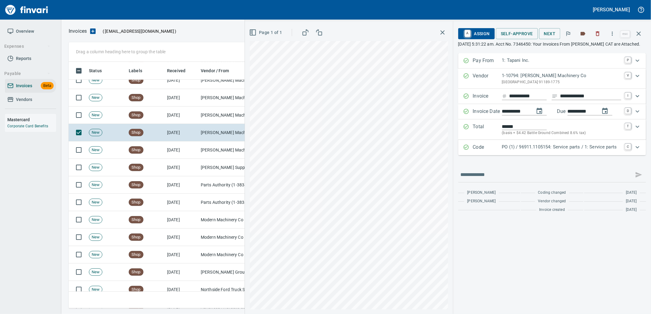
click at [550, 151] on p "PO (1) / 96911.1105154: Service parts / 1: Service parts" at bounding box center [561, 147] width 119 height 7
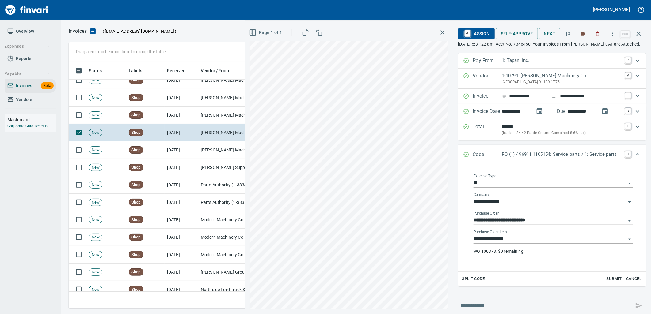
click at [561, 244] on input "**********" at bounding box center [549, 239] width 152 height 9
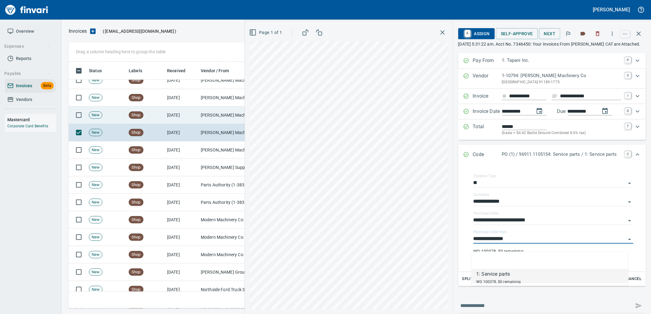
click at [204, 120] on td "[PERSON_NAME] Machinery Co (1-10794)" at bounding box center [228, 115] width 61 height 17
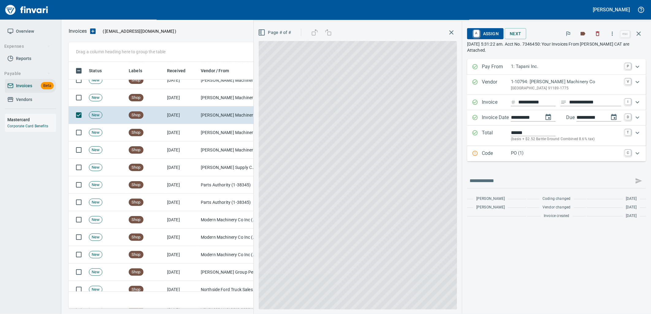
click at [550, 153] on p "PO (1)" at bounding box center [566, 153] width 110 height 7
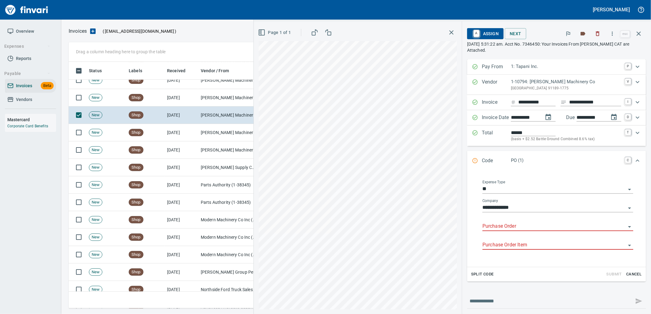
click at [531, 225] on input "Purchase Order" at bounding box center [553, 226] width 143 height 9
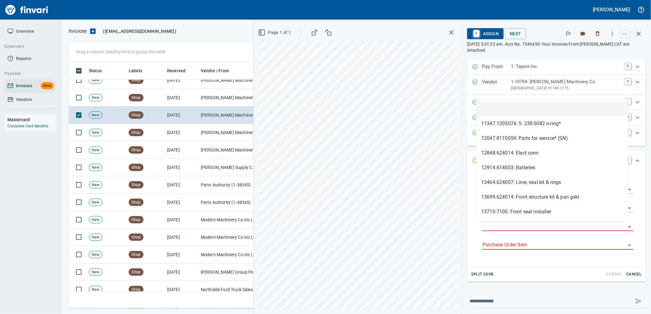
scroll to position [242, 565]
type input "**********"
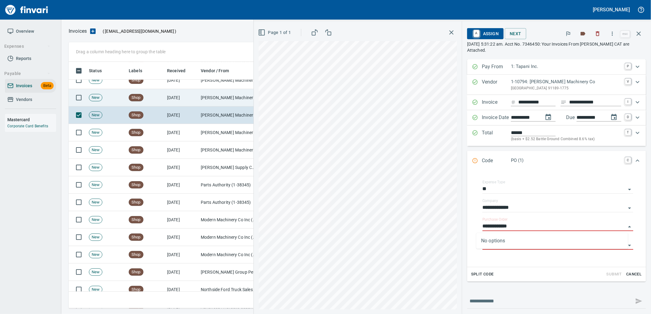
click at [218, 90] on td "[PERSON_NAME] Machinery Co (1-10794)" at bounding box center [228, 97] width 61 height 17
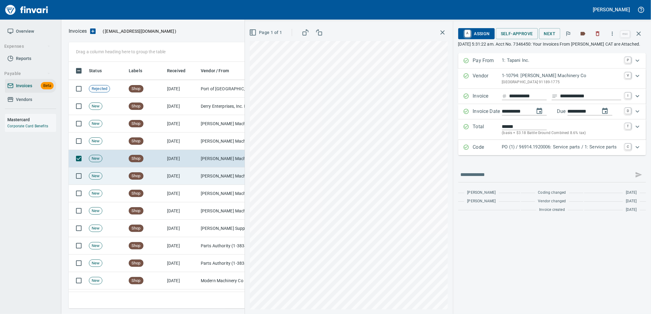
scroll to position [987, 0]
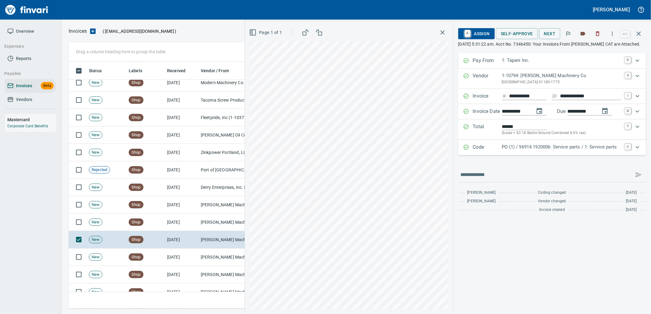
click at [523, 151] on p "PO (1) / 96914.1920006: Service parts / 1: Service parts" at bounding box center [561, 147] width 119 height 7
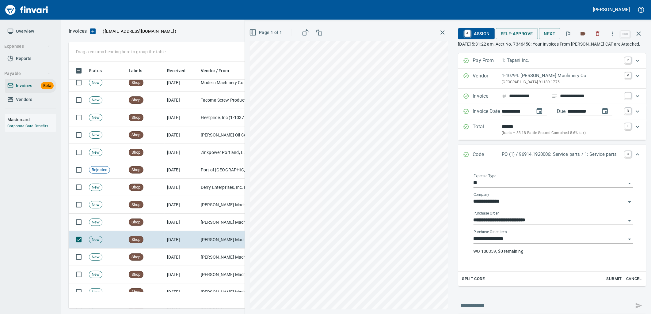
click at [521, 244] on input "**********" at bounding box center [549, 239] width 152 height 9
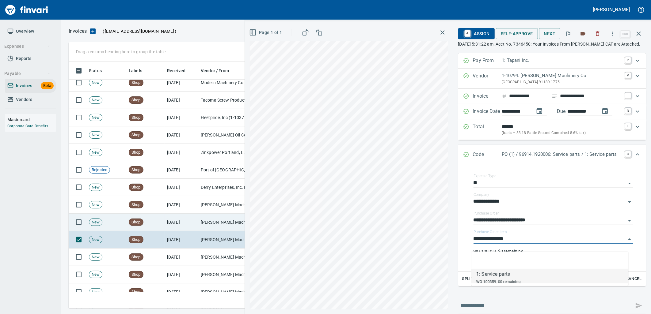
click at [215, 224] on td "[PERSON_NAME] Machinery Co (1-10794)" at bounding box center [228, 222] width 61 height 17
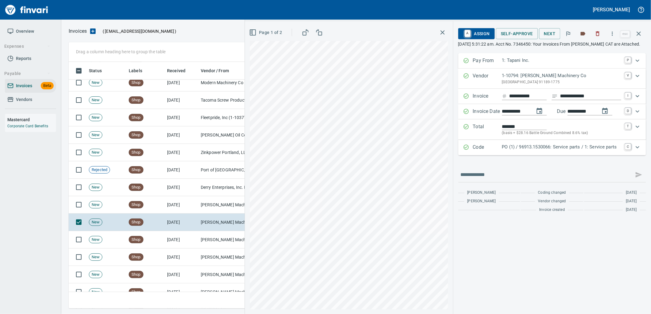
click at [542, 151] on p "PO (1) / 96913.1530066: Service parts / 1: Service parts" at bounding box center [561, 147] width 119 height 7
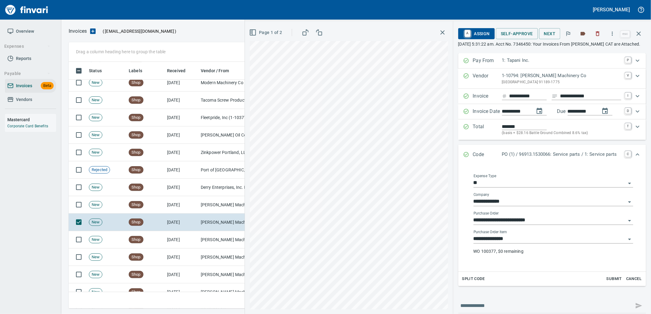
click at [519, 244] on input "**********" at bounding box center [549, 239] width 152 height 9
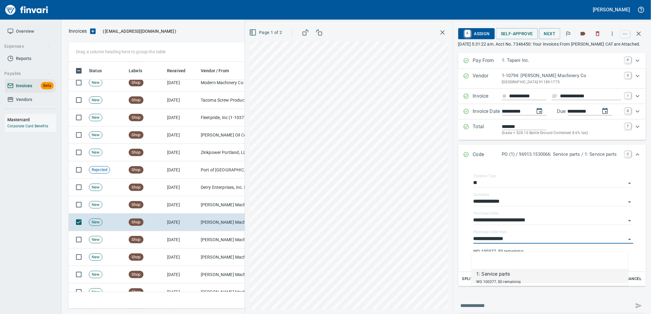
scroll to position [242, 565]
click at [172, 202] on td "9/18/2025" at bounding box center [182, 204] width 34 height 17
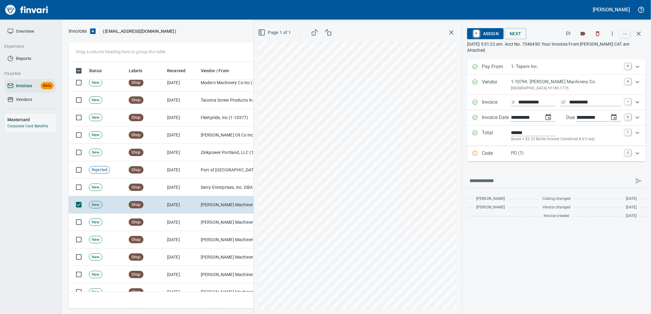
click at [546, 154] on p "PO (1)" at bounding box center [566, 153] width 110 height 7
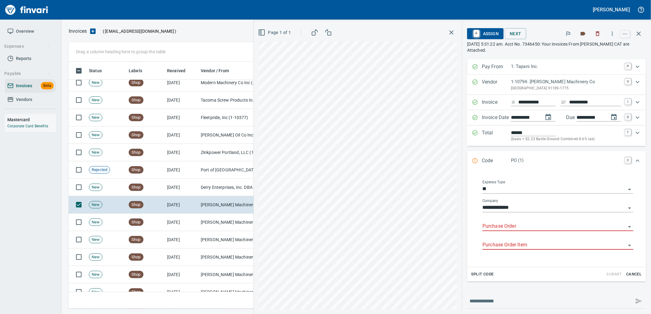
click at [506, 227] on input "Purchase Order" at bounding box center [553, 226] width 143 height 9
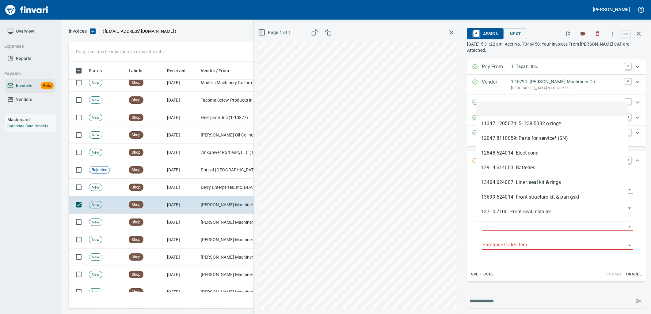
type input "**********"
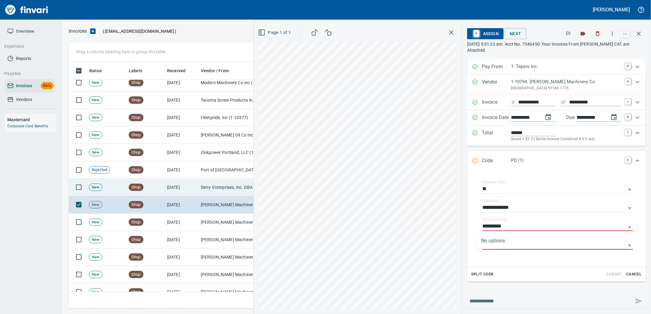
click at [206, 185] on td "Derry Enterprises, Inc. DBA Cascade Nut & Bolt (1-38970)" at bounding box center [228, 187] width 61 height 17
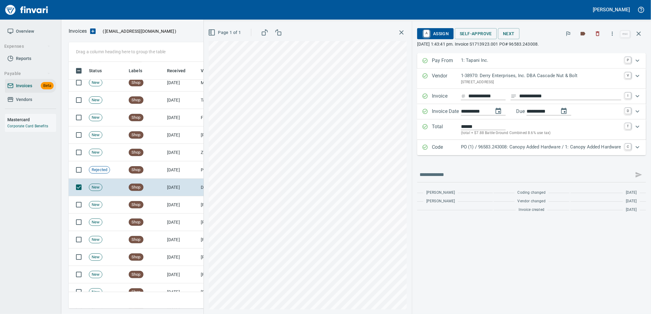
click at [514, 147] on p "PO (1) / 96583.243008: Canopy Added Hardware / 1: Canopy Added Hardware" at bounding box center [541, 147] width 160 height 7
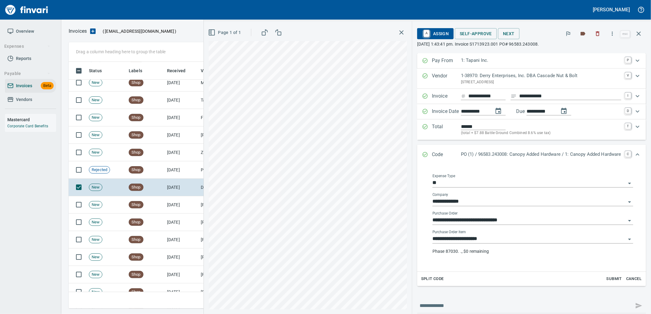
click at [493, 241] on input "**********" at bounding box center [528, 239] width 193 height 9
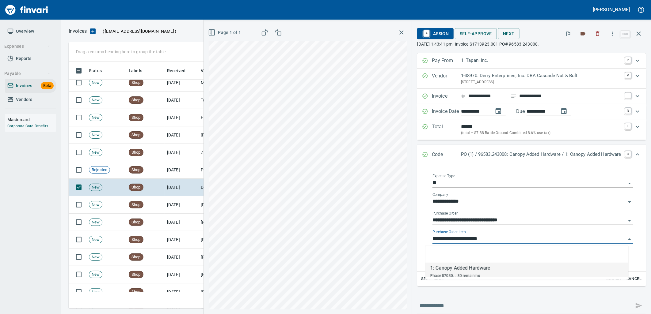
scroll to position [242, 565]
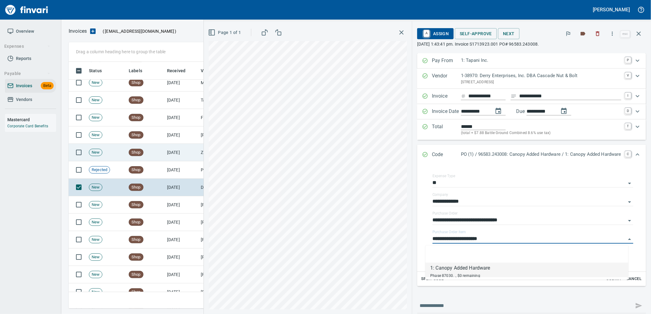
click at [158, 155] on td "Shop" at bounding box center [145, 152] width 38 height 17
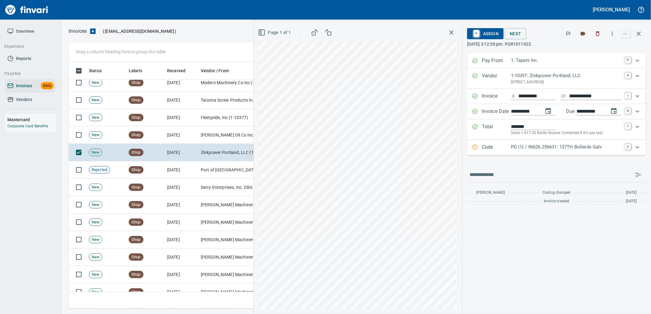
click at [537, 149] on p "PO (1) / 96626.256631: 137TH Bollards Galv" at bounding box center [566, 147] width 110 height 7
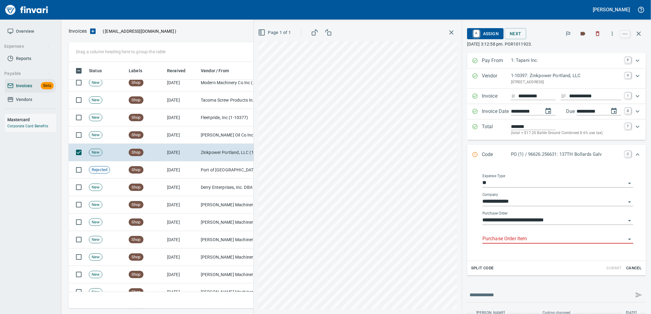
click at [526, 238] on input "Purchase Order Item" at bounding box center [553, 239] width 143 height 9
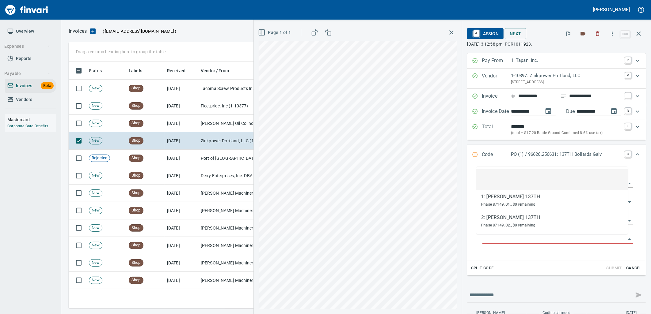
scroll to position [242, 565]
click at [182, 126] on td "9/18/2025" at bounding box center [182, 123] width 34 height 17
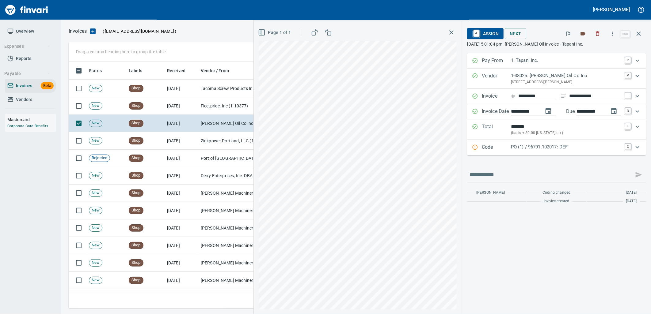
click at [504, 152] on div "Code PO (1) / 96791.102017: DEF C" at bounding box center [556, 147] width 179 height 15
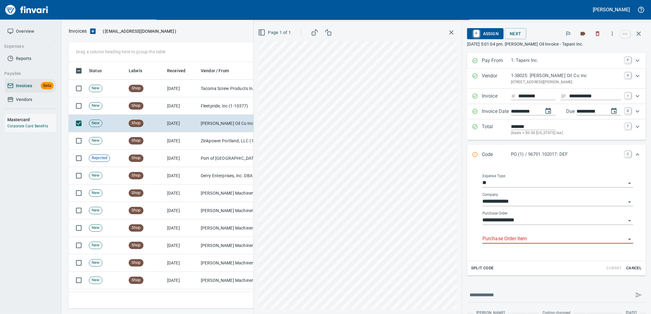
click at [532, 240] on input "Purchase Order Item" at bounding box center [553, 239] width 143 height 9
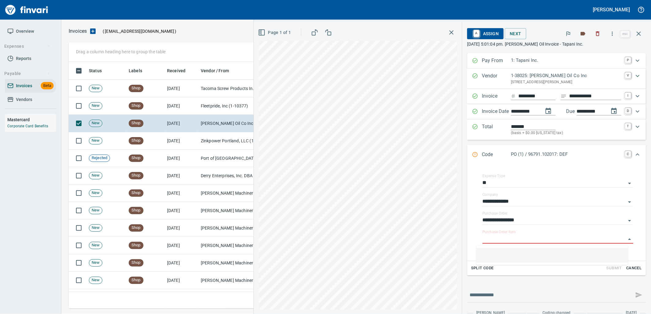
scroll to position [242, 565]
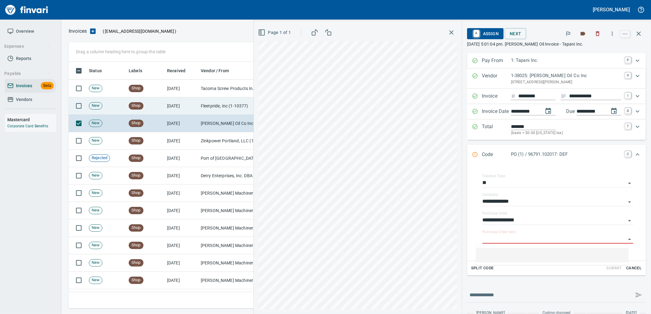
click at [198, 101] on td "Fleetpride, Inc (1-10377)" at bounding box center [228, 105] width 61 height 17
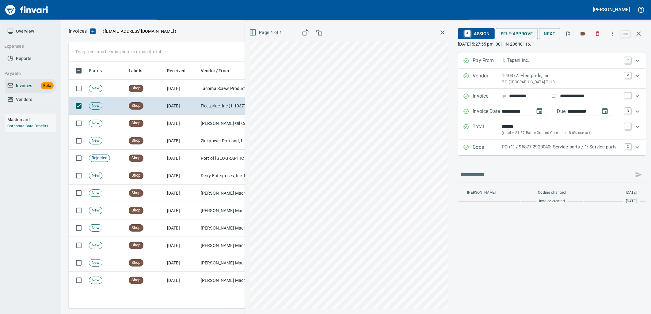
click at [535, 154] on div "Code PO (1) / 96877.2920040: Service parts / 1: Service parts C" at bounding box center [552, 147] width 188 height 15
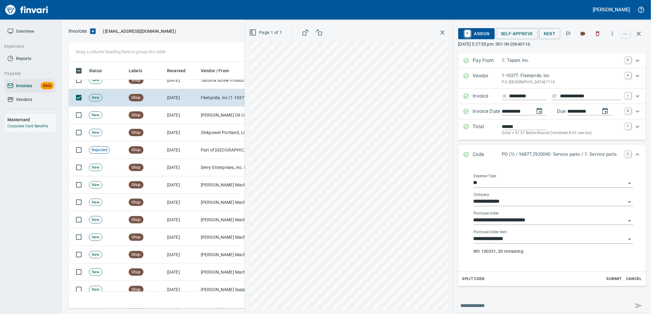
click at [523, 240] on input "**********" at bounding box center [549, 239] width 152 height 9
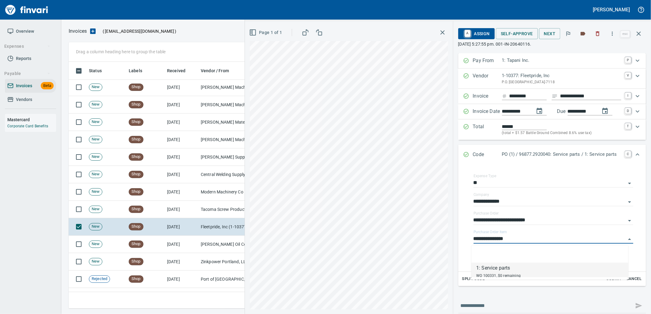
scroll to position [850, 0]
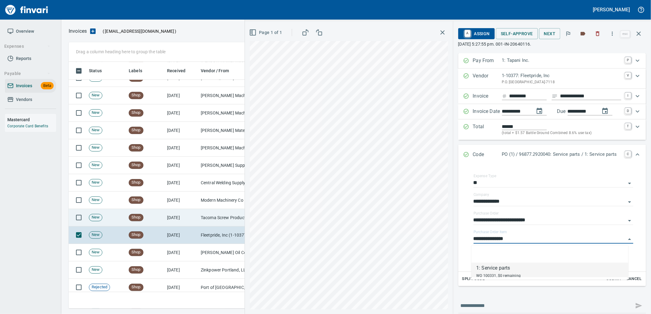
click at [180, 218] on td "9/18/2025" at bounding box center [182, 217] width 34 height 17
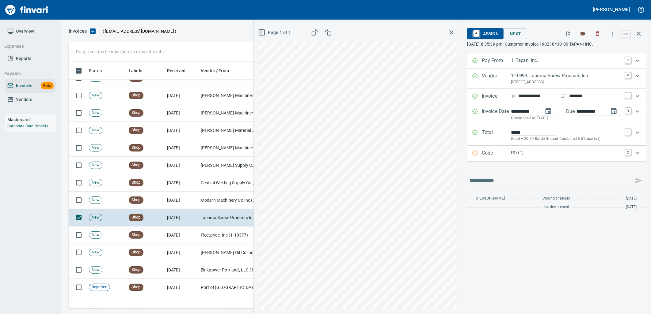
click at [517, 151] on p "PO (1)" at bounding box center [566, 153] width 110 height 7
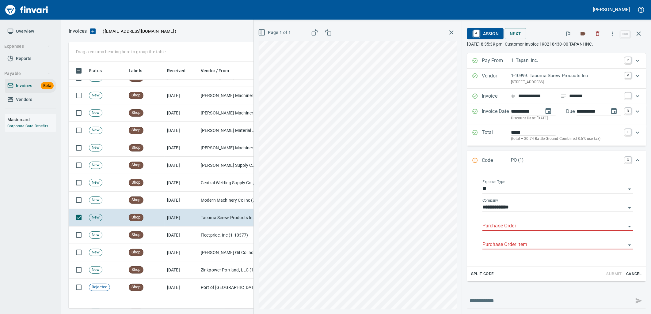
click at [520, 227] on input "Purchase Order" at bounding box center [553, 226] width 143 height 9
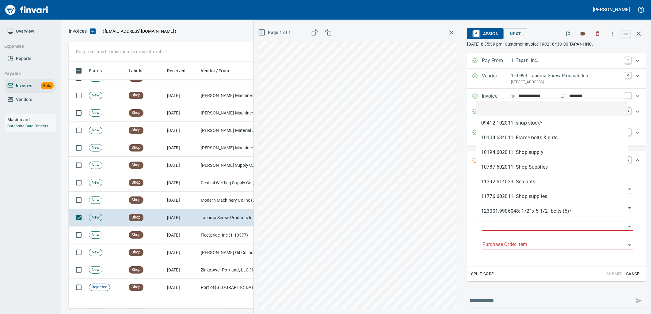
scroll to position [242, 565]
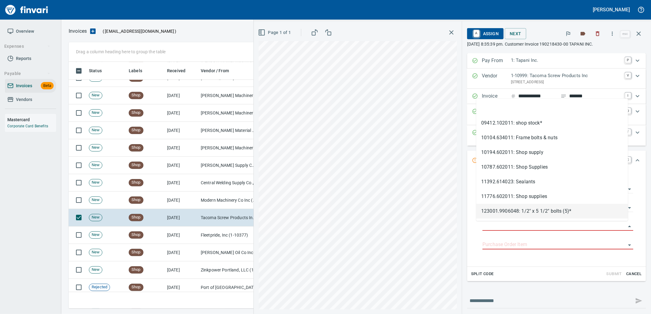
type input "*******"
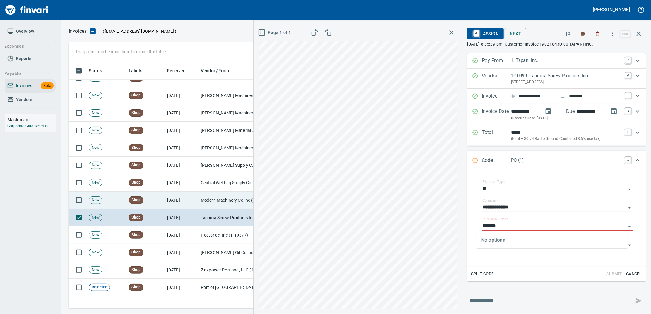
click at [214, 197] on td "Modern Machinery Co Inc (1-10672)" at bounding box center [228, 200] width 61 height 17
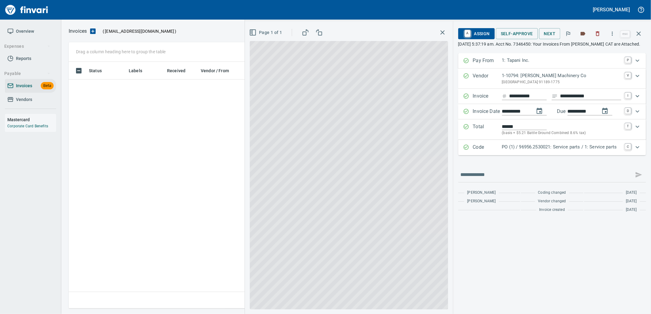
scroll to position [242, 565]
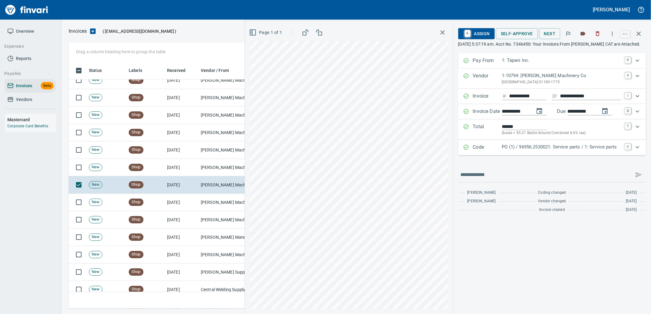
click at [542, 155] on div "Code PO (1) / 96956.2530021: Service parts / 1: Service parts C" at bounding box center [552, 147] width 188 height 15
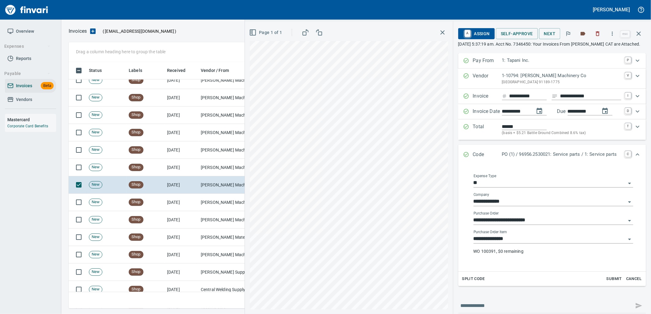
click at [507, 244] on input "**********" at bounding box center [549, 239] width 152 height 9
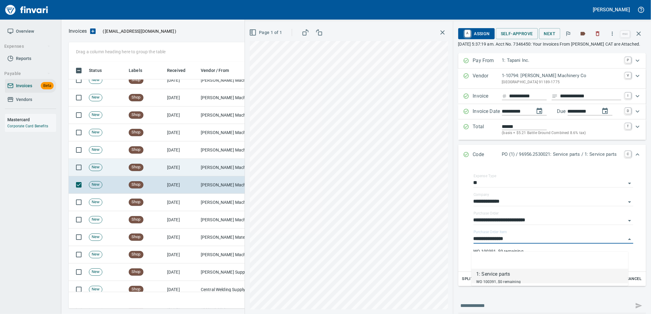
click at [203, 169] on td "[PERSON_NAME] Machinery Co (1-10794)" at bounding box center [228, 167] width 61 height 17
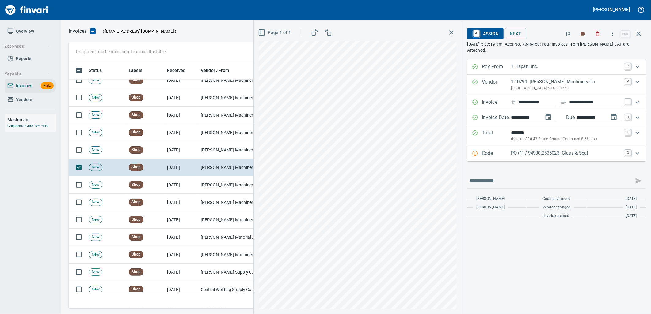
click at [541, 148] on div "Code PO (1) / 94900.2535023: Glass & Seal C" at bounding box center [556, 153] width 179 height 15
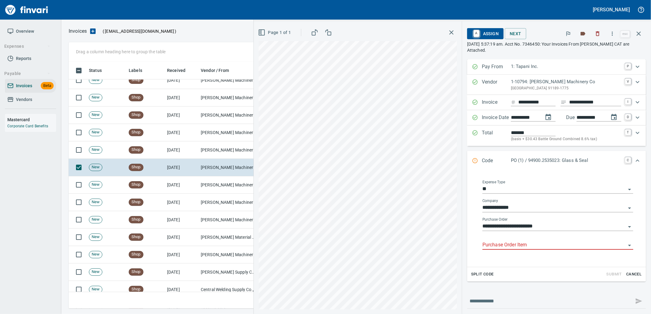
click at [522, 246] on input "Purchase Order Item" at bounding box center [553, 245] width 143 height 9
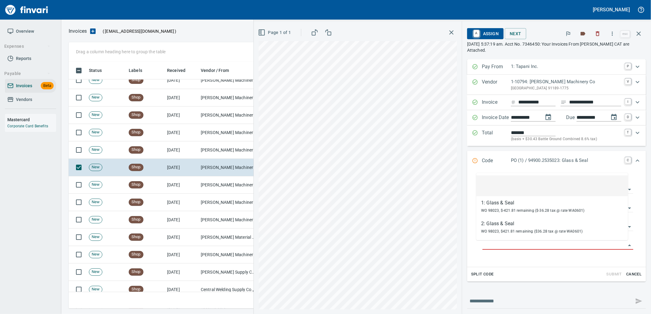
scroll to position [242, 565]
click at [224, 149] on td "[PERSON_NAME] Machinery Co (1-10794)" at bounding box center [228, 150] width 61 height 17
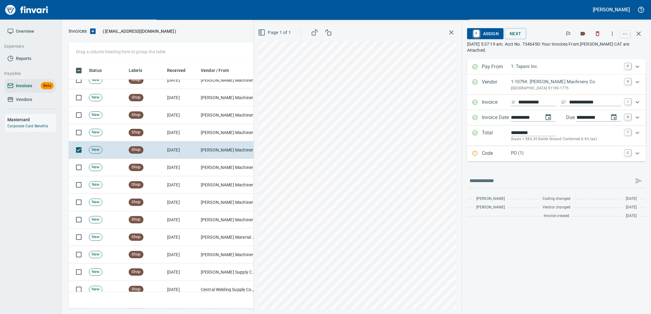
click at [534, 155] on p "PO (1)" at bounding box center [566, 153] width 110 height 7
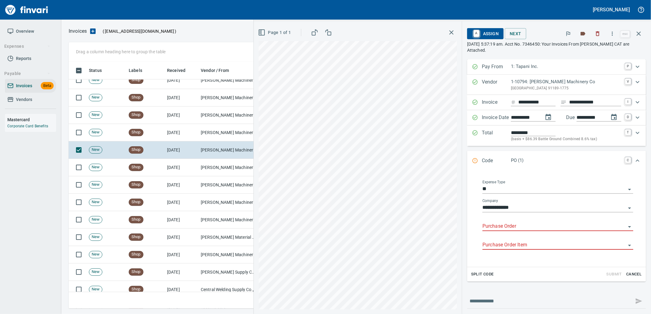
click at [519, 231] on input "Purchase Order" at bounding box center [553, 226] width 143 height 9
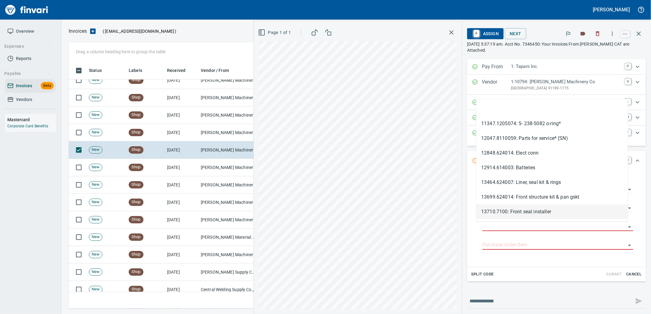
type input "**********"
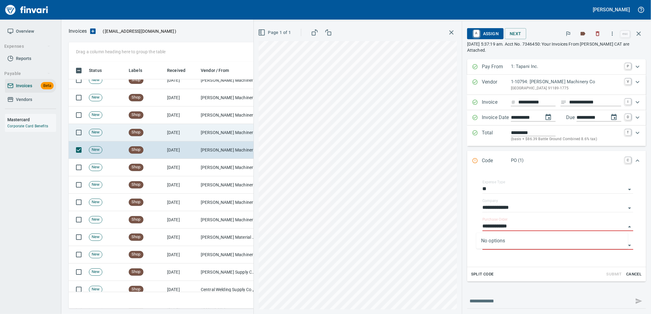
click at [193, 134] on td "9/19/2025" at bounding box center [182, 132] width 34 height 17
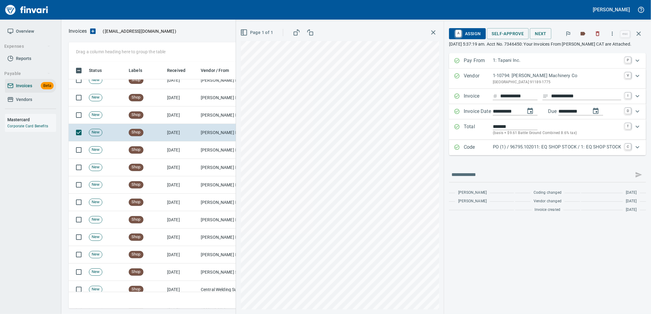
click at [523, 149] on p "PO (1) / 96795.102011: EQ SHOP STOCK / 1: EQ SHOP STOCK" at bounding box center [557, 147] width 128 height 7
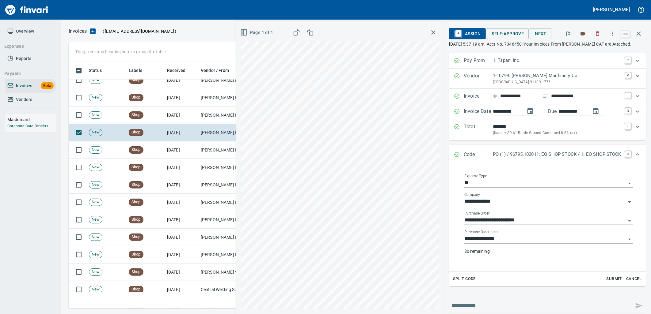
click at [520, 240] on input "**********" at bounding box center [545, 239] width 162 height 9
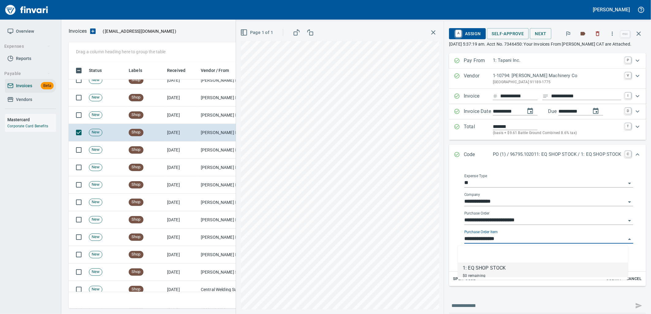
scroll to position [242, 565]
click at [203, 120] on td "[PERSON_NAME] Machinery Co (1-10794)" at bounding box center [228, 115] width 61 height 17
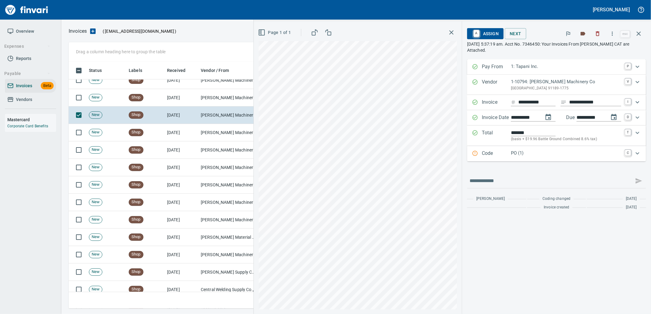
click at [524, 156] on p "PO (1)" at bounding box center [566, 153] width 110 height 7
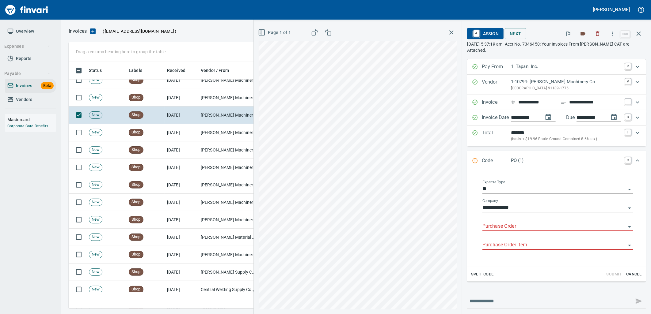
click at [513, 227] on input "Purchase Order" at bounding box center [553, 226] width 143 height 9
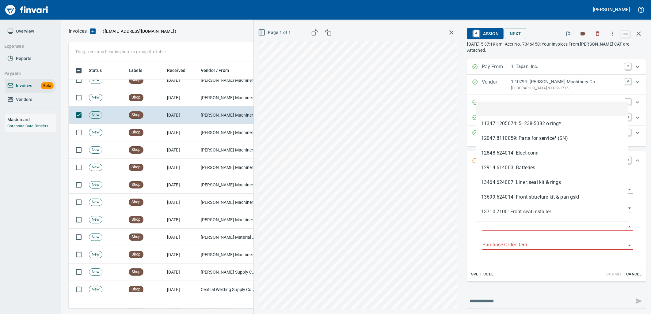
scroll to position [242, 565]
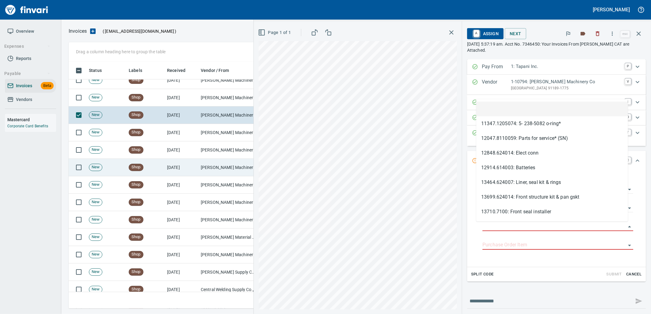
type input "**********"
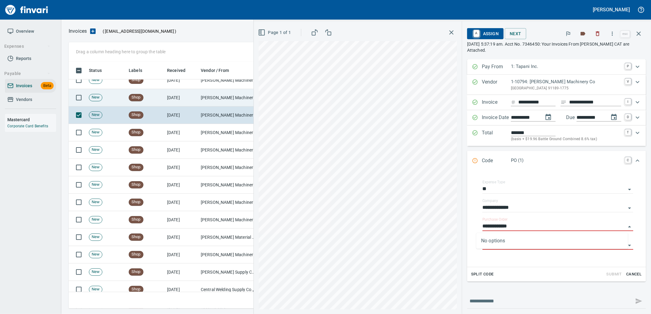
click at [222, 92] on td "[PERSON_NAME] Machinery Co (1-10794)" at bounding box center [228, 97] width 61 height 17
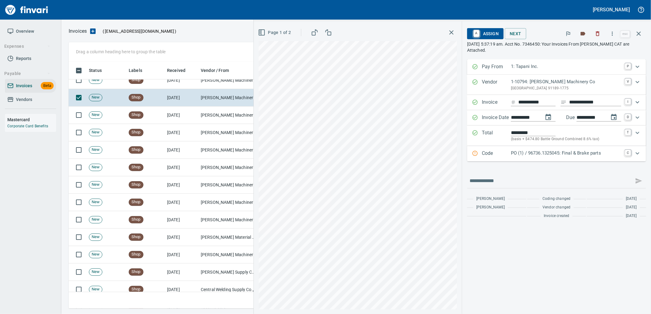
click at [584, 153] on p "PO (1) / 96736.1325045: Final & Brake parts" at bounding box center [566, 153] width 110 height 7
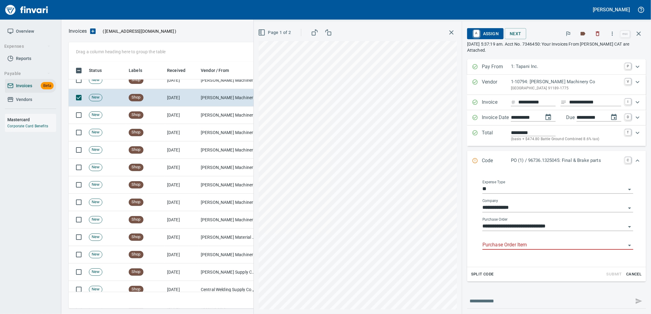
click at [538, 245] on input "Purchase Order Item" at bounding box center [553, 245] width 143 height 9
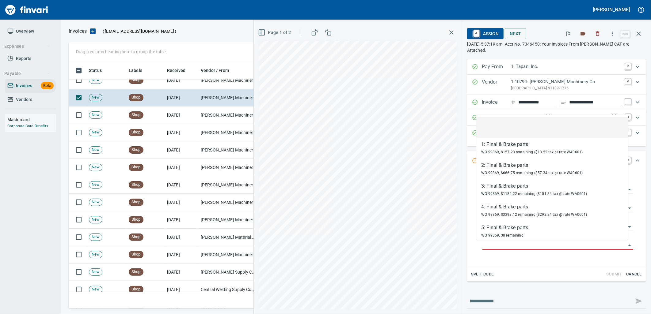
scroll to position [242, 565]
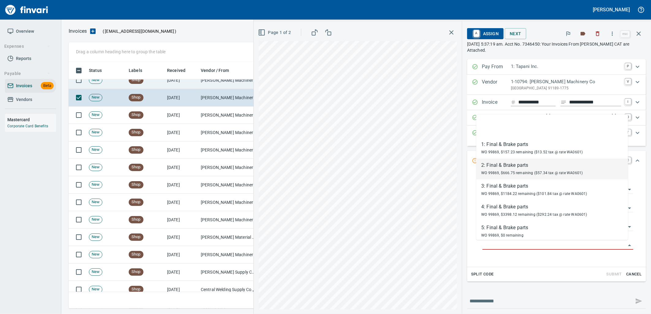
click at [180, 86] on td "[DATE]" at bounding box center [182, 80] width 34 height 17
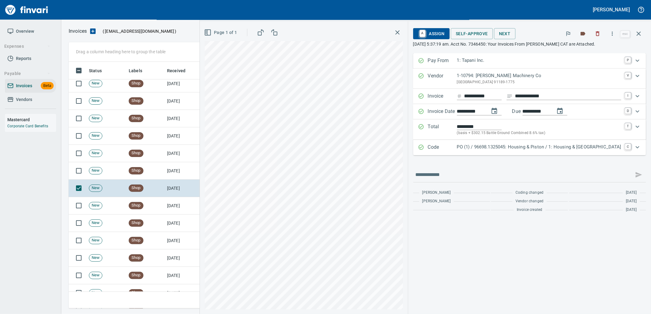
scroll to position [646, 0]
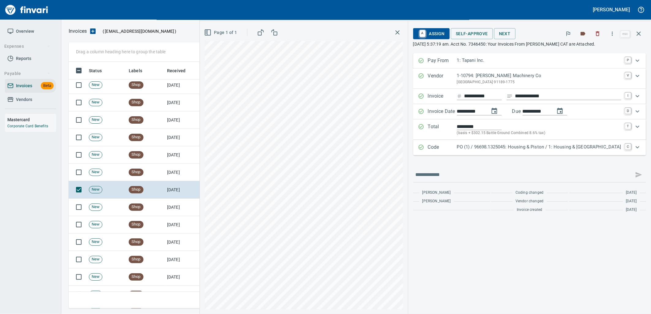
drag, startPoint x: 498, startPoint y: 148, endPoint x: 504, endPoint y: 146, distance: 6.3
click at [498, 148] on p "PO (1) / 96698.1325045: Housing & Piston / 1: Housing & Piston" at bounding box center [539, 147] width 164 height 7
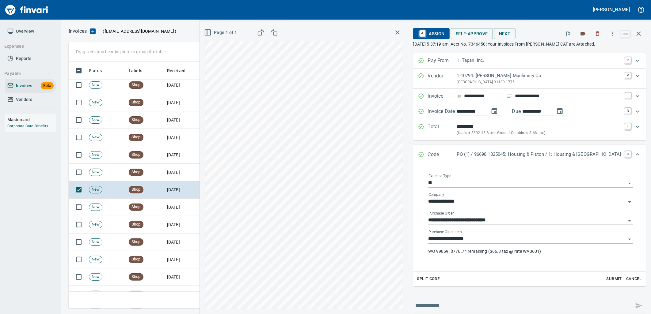
click at [535, 238] on input "**********" at bounding box center [526, 239] width 197 height 9
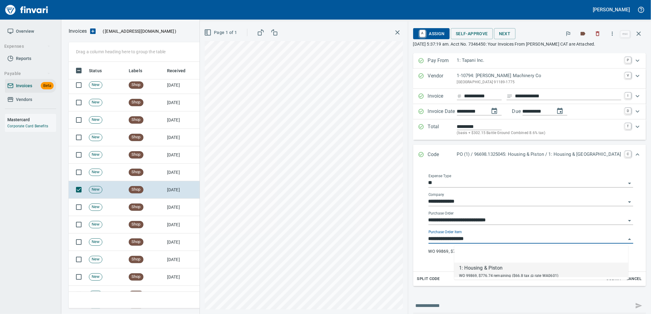
scroll to position [242, 565]
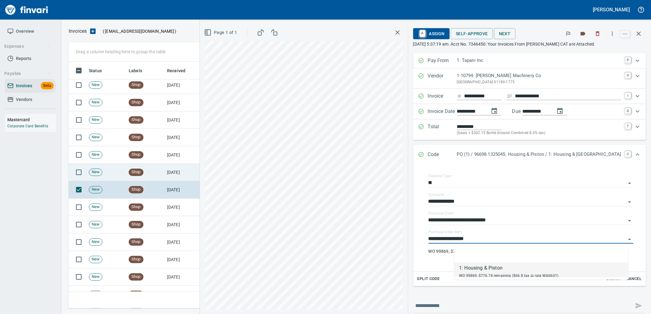
click at [142, 175] on span "Shop" at bounding box center [136, 172] width 14 height 6
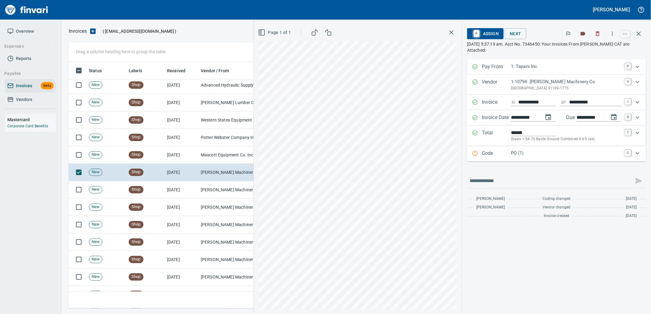
click at [496, 155] on p "Code" at bounding box center [496, 154] width 29 height 8
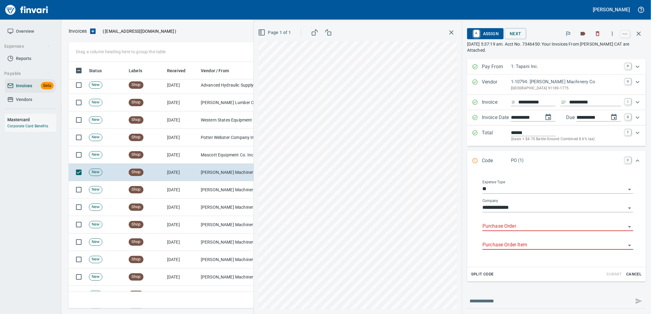
click at [507, 227] on input "Purchase Order" at bounding box center [553, 226] width 143 height 9
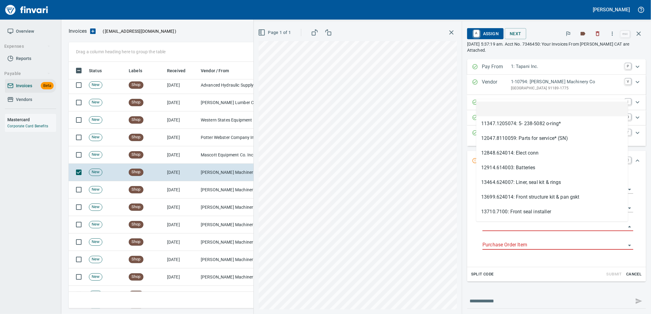
scroll to position [242, 565]
type input "**********"
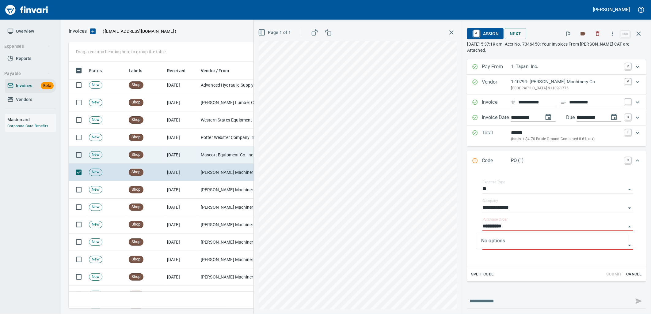
click at [194, 157] on td "[DATE]" at bounding box center [182, 154] width 34 height 17
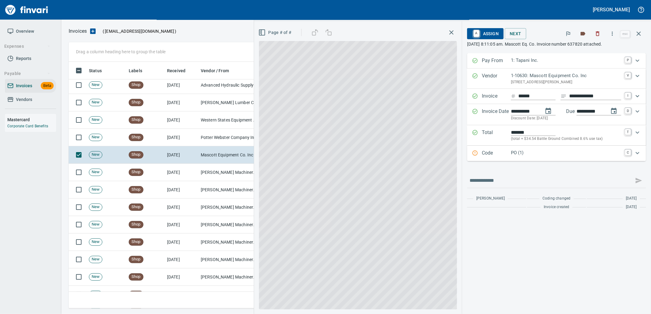
click at [565, 154] on p "PO (1)" at bounding box center [566, 153] width 110 height 7
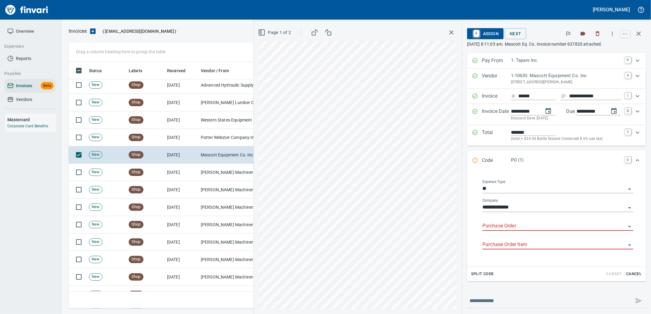
click at [511, 227] on input "Purchase Order" at bounding box center [553, 226] width 143 height 9
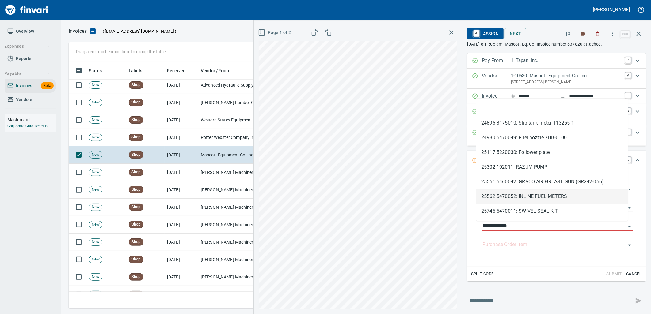
scroll to position [242, 565]
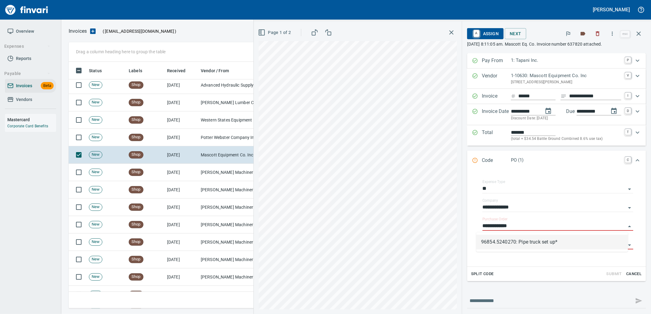
click at [515, 241] on li "96854.5240270: Pipe truck set up*" at bounding box center [552, 242] width 152 height 15
type input "**********"
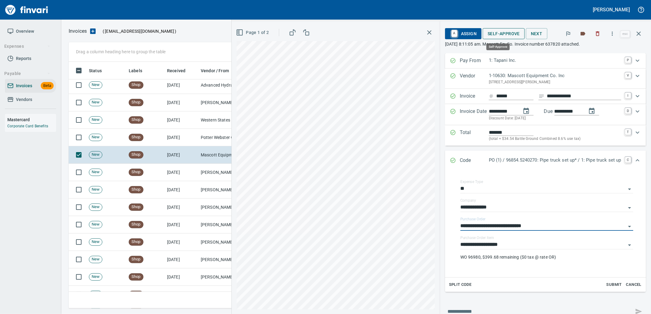
click at [495, 30] on span "Self-Approve" at bounding box center [504, 34] width 32 height 8
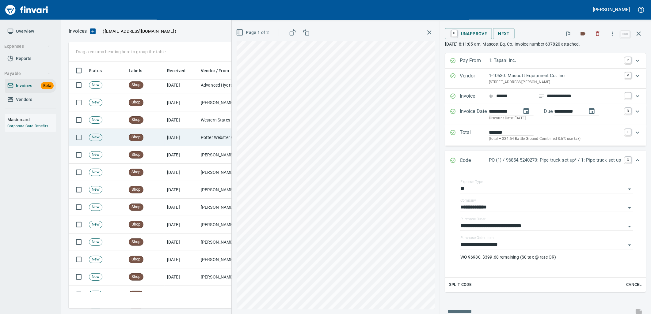
click at [197, 144] on td "[DATE]" at bounding box center [182, 137] width 34 height 17
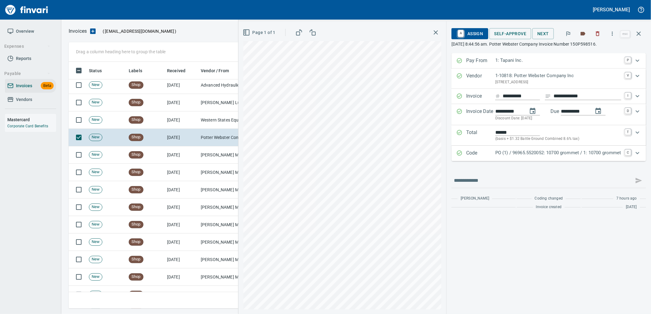
click at [551, 158] on div "PO (1) / 96965.5520052: 10700 grommet / 1: 10700 grommet" at bounding box center [558, 154] width 126 height 8
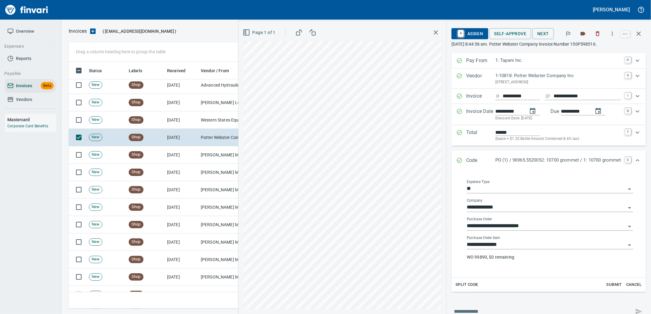
click at [542, 246] on input "**********" at bounding box center [546, 245] width 159 height 9
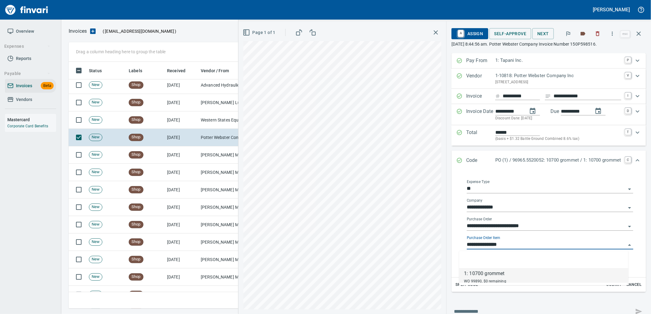
scroll to position [242, 565]
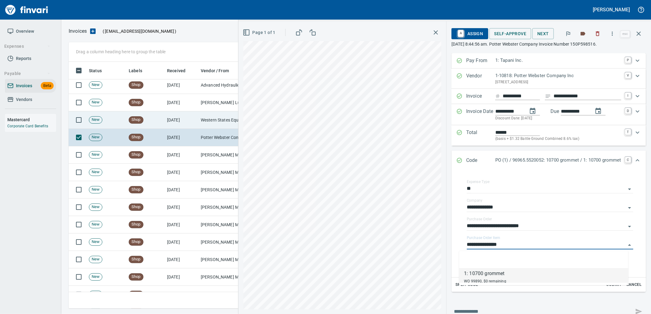
click at [210, 126] on td "Western States Equipment Co. (1-11113)" at bounding box center [228, 120] width 61 height 17
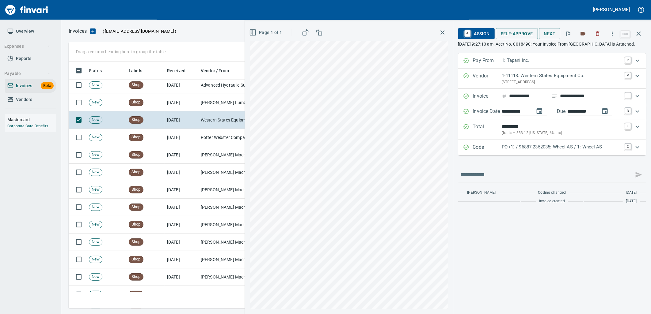
click at [539, 148] on div "Code PO (1) / 96887.2352035: Wheel AS / 1: Wheel AS C" at bounding box center [552, 147] width 188 height 15
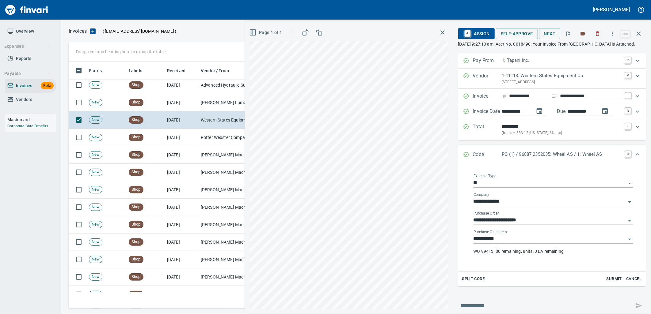
click at [503, 244] on input "**********" at bounding box center [549, 239] width 152 height 9
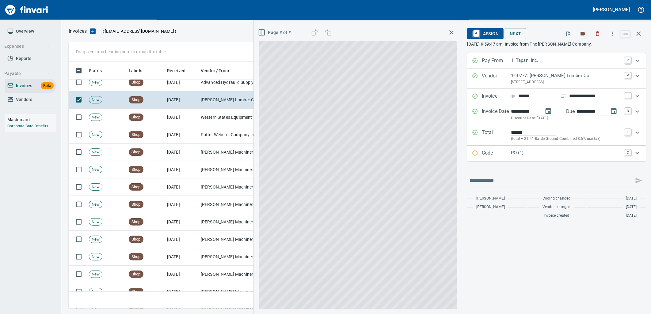
scroll to position [242, 565]
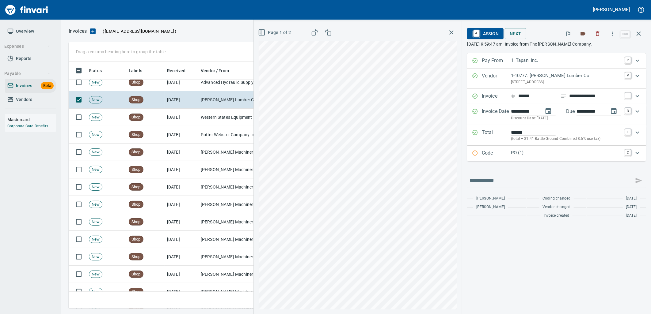
click at [511, 152] on p "PO (1)" at bounding box center [566, 153] width 110 height 7
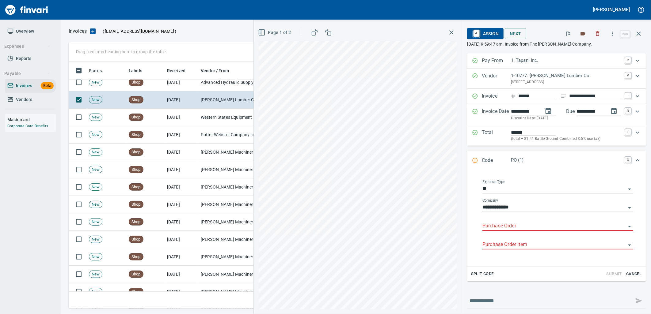
click at [525, 228] on input "Purchase Order" at bounding box center [553, 226] width 143 height 9
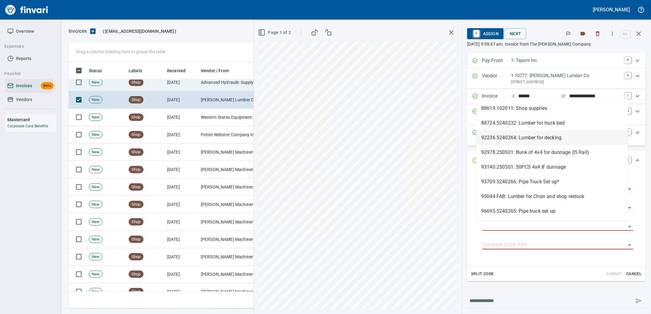
click at [199, 84] on td "Advanced Hydraulic Supply Co. LLC (1-10020)" at bounding box center [228, 82] width 61 height 17
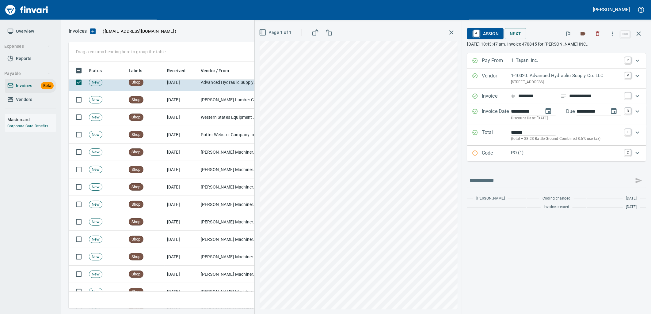
click at [533, 155] on p "PO (1)" at bounding box center [566, 153] width 110 height 7
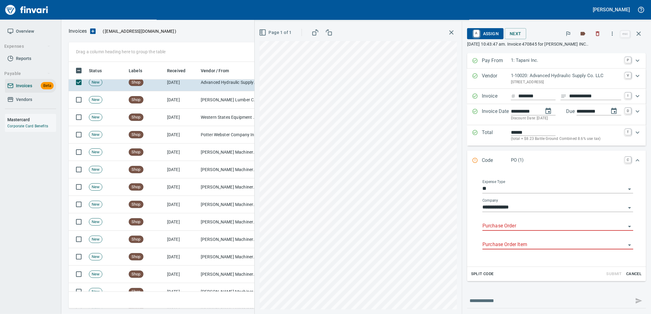
click at [519, 226] on input "Purchase Order" at bounding box center [553, 226] width 143 height 9
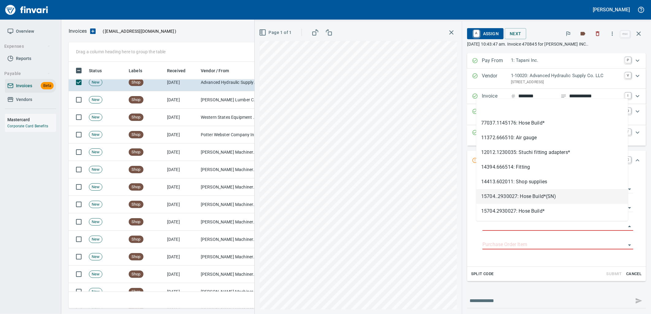
scroll to position [242, 565]
type input "**********"
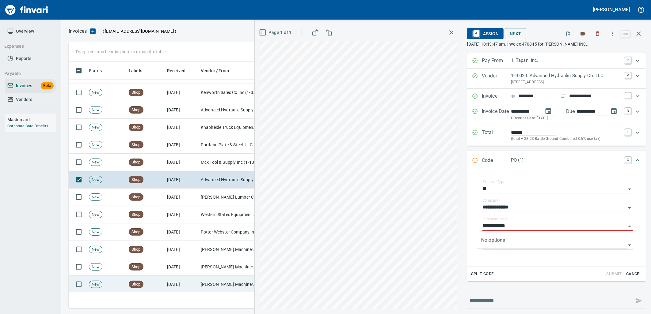
scroll to position [510, 0]
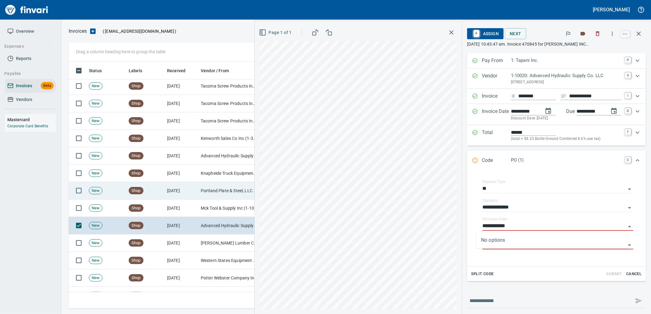
click at [168, 211] on td "[DATE]" at bounding box center [182, 208] width 34 height 17
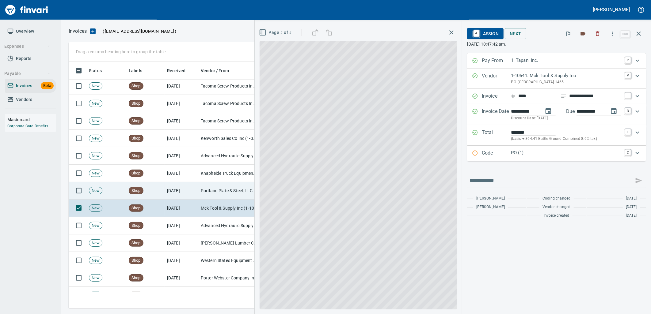
scroll to position [242, 565]
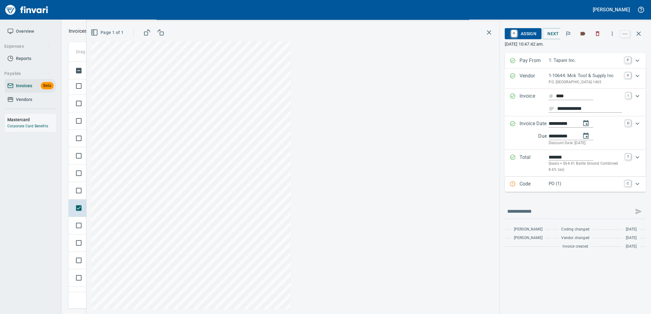
click at [565, 154] on div "Total ******* (basis + $64.41 Battle Ground Combined 8.6% tax) T" at bounding box center [575, 163] width 141 height 27
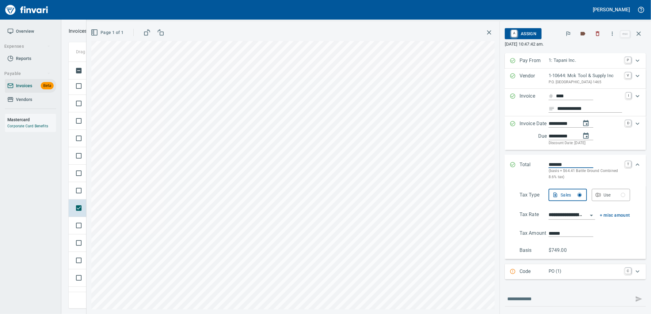
click at [635, 168] on icon "Expand" at bounding box center [637, 164] width 7 height 7
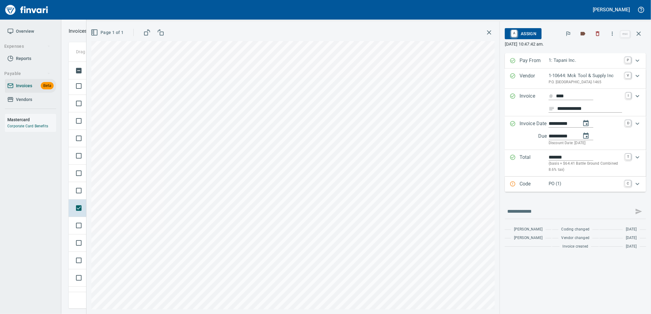
click at [565, 188] on div "PO (1)" at bounding box center [585, 185] width 73 height 8
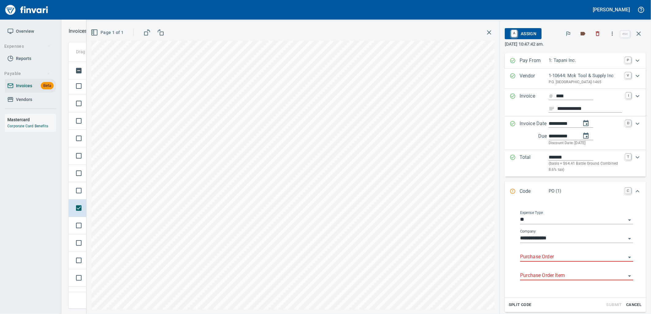
click at [557, 262] on input "Purchase Order" at bounding box center [573, 257] width 106 height 9
click at [555, 283] on li "96865.5240270: Pipe truck set up" at bounding box center [574, 279] width 108 height 15
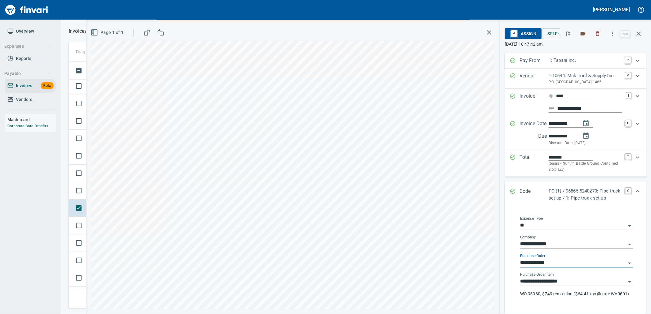
type input "**********"
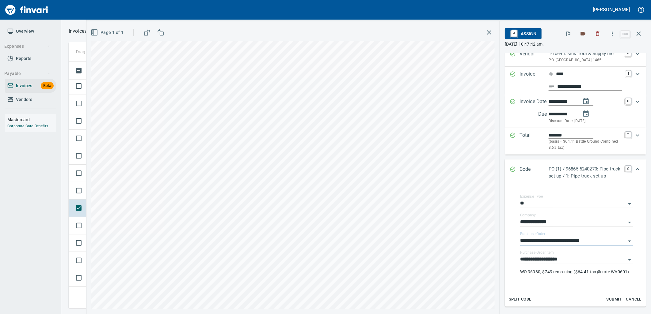
scroll to position [34, 0]
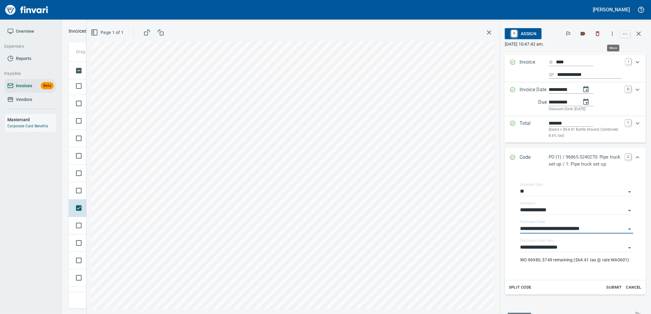
click at [612, 30] on button "button" at bounding box center [612, 33] width 13 height 13
click at [586, 50] on span "Self-Approve" at bounding box center [606, 51] width 69 height 7
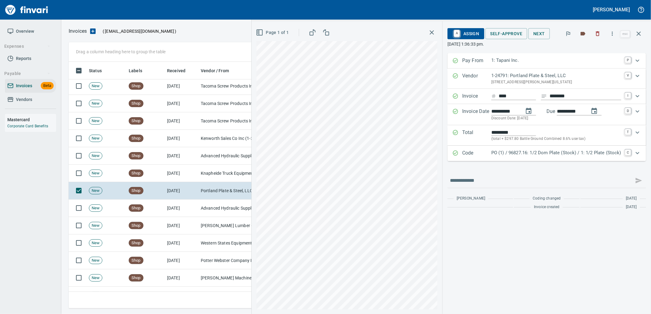
click at [584, 157] on div "PO (1) / 96827.16: 1/2 Dom Plate (Stock) / 1: 1/2 Plate (Stock)" at bounding box center [556, 154] width 130 height 8
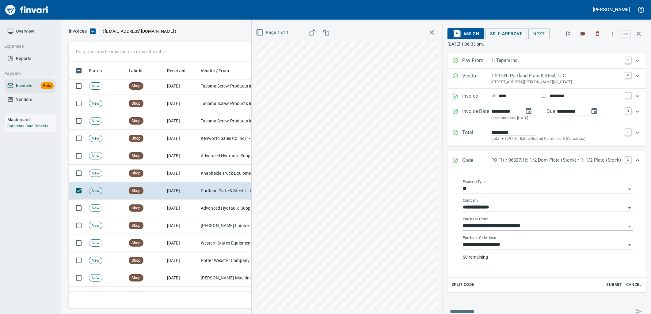
click at [550, 249] on input "**********" at bounding box center [544, 245] width 163 height 9
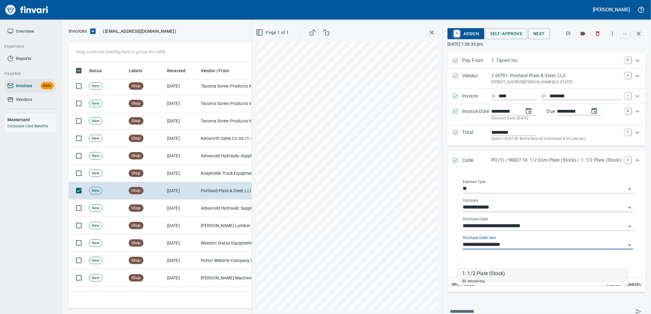
scroll to position [242, 565]
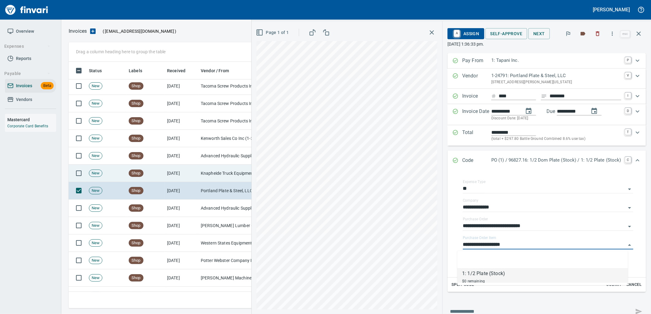
click at [200, 172] on td "Knapheide Truck Equipment Co Northwest (1-11243)" at bounding box center [228, 173] width 61 height 17
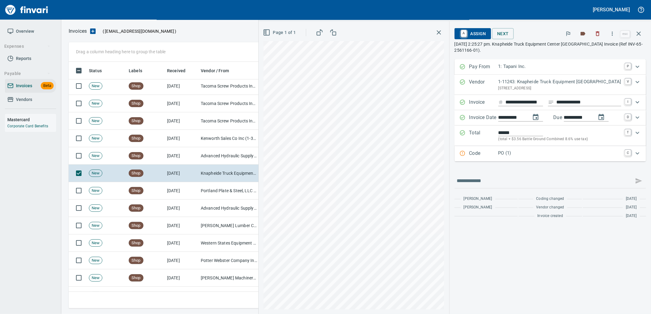
click at [560, 153] on p "PO (1)" at bounding box center [559, 153] width 123 height 7
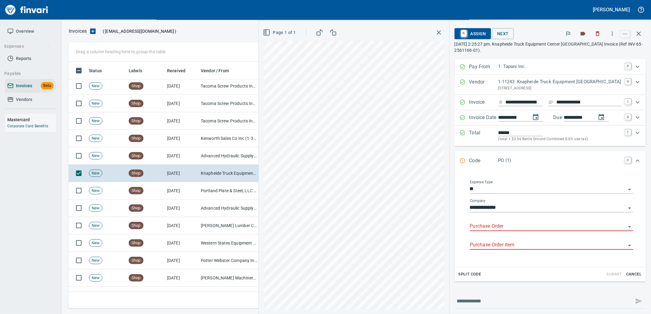
click at [509, 228] on input "Purchase Order" at bounding box center [548, 226] width 156 height 9
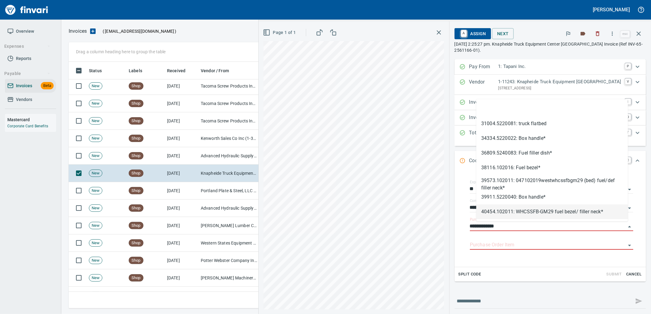
scroll to position [242, 565]
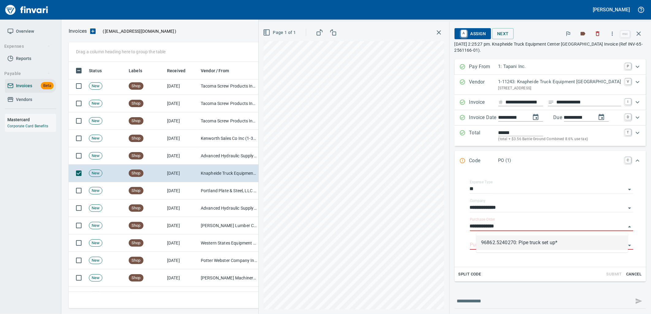
click at [514, 241] on li "96862.5240270: Pipe truck set up*" at bounding box center [552, 243] width 152 height 15
type input "**********"
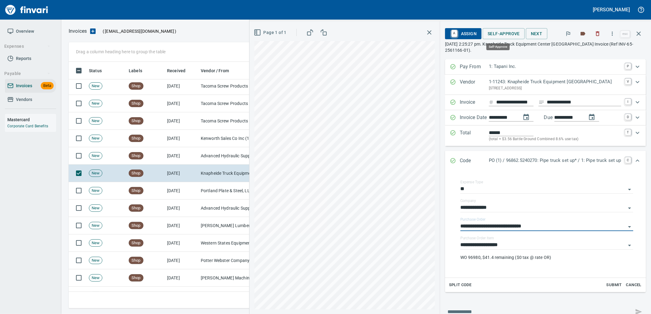
click at [495, 32] on span "Self-Approve" at bounding box center [504, 34] width 32 height 8
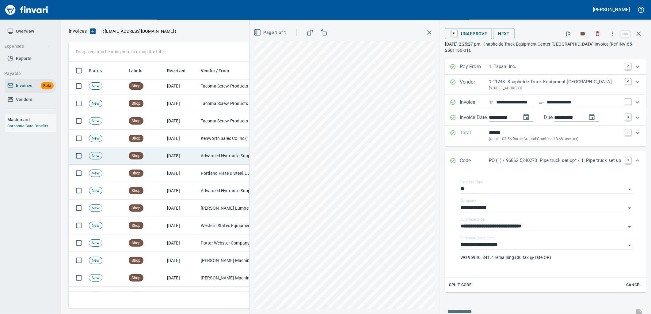
click at [209, 164] on td "Advanced Hydraulic Supply Co. LLC (1-10020)" at bounding box center [228, 155] width 61 height 17
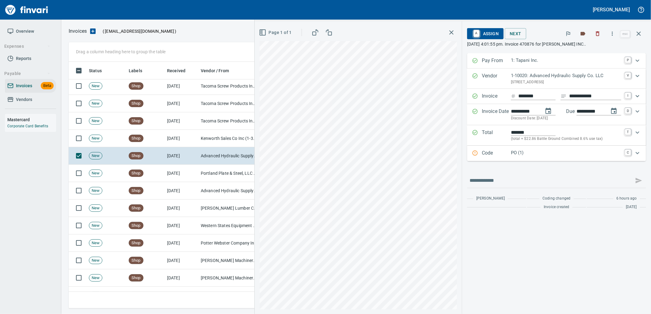
click at [569, 158] on div "Code PO (1) C" at bounding box center [556, 153] width 179 height 15
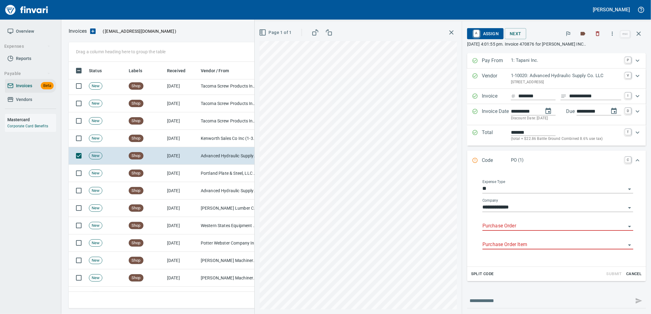
click at [519, 229] on input "Purchase Order" at bounding box center [553, 226] width 143 height 9
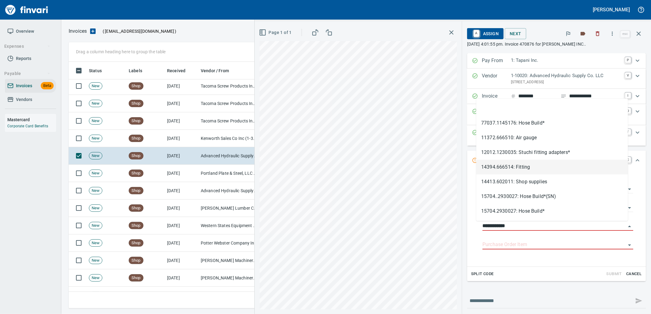
scroll to position [242, 565]
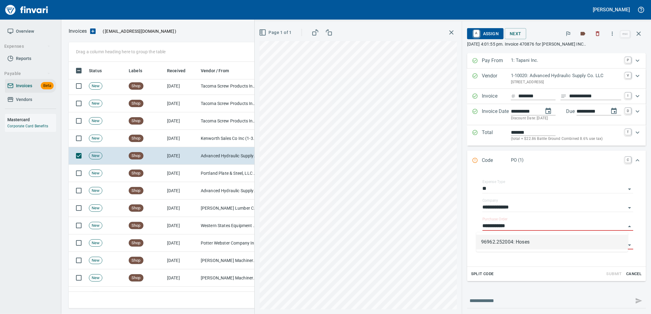
click at [516, 243] on li "96962.252004: Hoses" at bounding box center [552, 242] width 152 height 15
type input "**********"
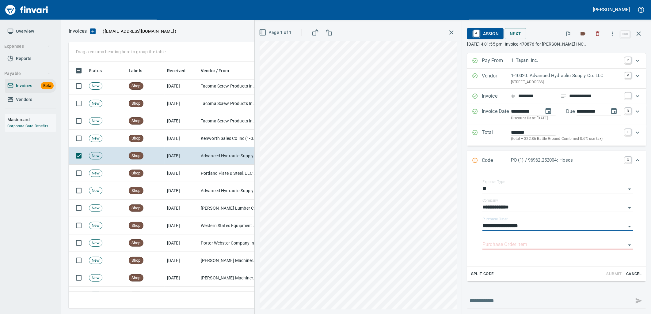
click at [516, 243] on input "Purchase Order Item" at bounding box center [553, 245] width 143 height 9
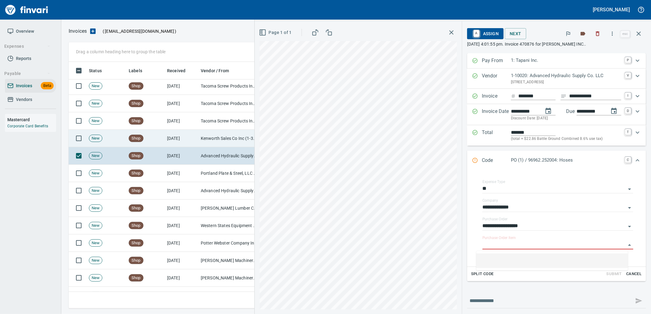
click at [228, 135] on td "Kenworth Sales Co Inc (1-38304)" at bounding box center [228, 138] width 61 height 17
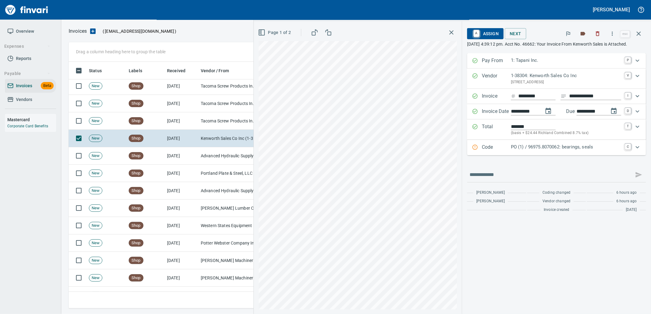
click at [515, 151] on p "PO (1) / 96975.8070062: bearings, seals" at bounding box center [566, 147] width 110 height 7
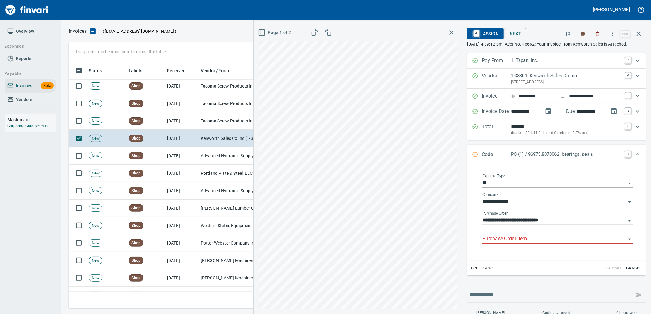
click at [508, 244] on input "Purchase Order Item" at bounding box center [553, 239] width 143 height 9
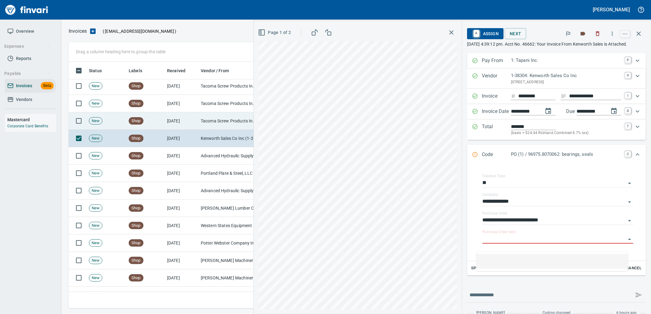
click at [212, 124] on td "Tacoma Screw Products Inc (1-10999)" at bounding box center [228, 120] width 61 height 17
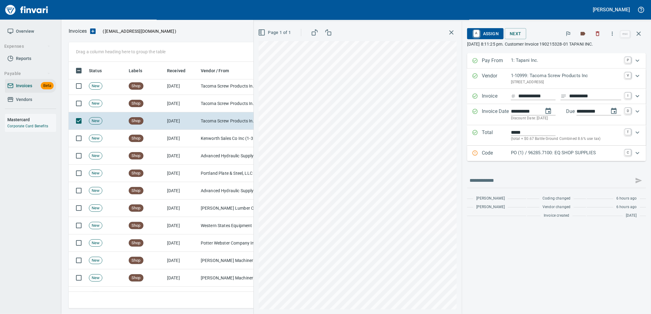
click at [542, 153] on p "PO (1) / 96285.7100: EQ SHOP SUPPLIES" at bounding box center [566, 153] width 110 height 7
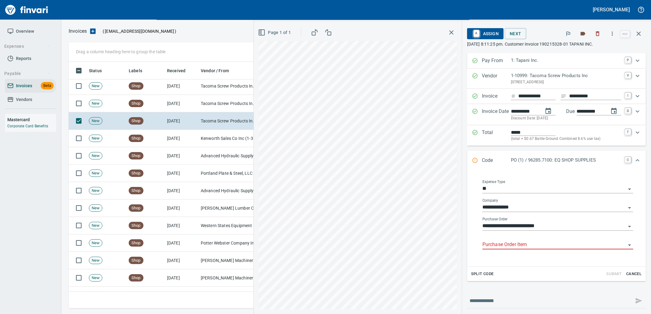
click at [519, 245] on input "Purchase Order Item" at bounding box center [553, 245] width 143 height 9
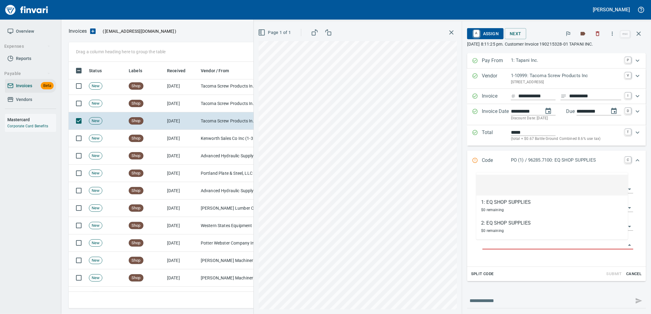
scroll to position [242, 565]
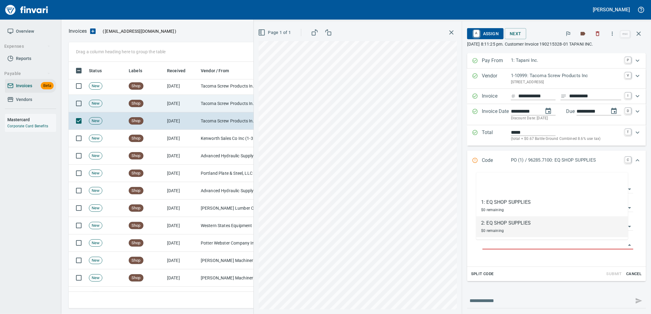
click at [226, 109] on td "Tacoma Screw Products Inc (1-10999)" at bounding box center [228, 103] width 61 height 17
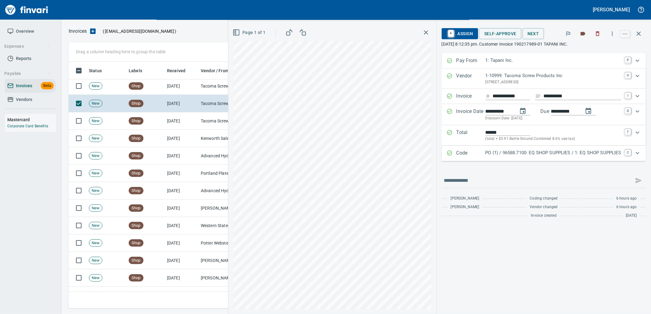
drag, startPoint x: 543, startPoint y: 153, endPoint x: 598, endPoint y: 185, distance: 63.8
click at [543, 153] on p "PO (1) / 96588.7100: EQ SHOP SUPPLIES / 1: EQ SHOP SUPPLIES" at bounding box center [553, 153] width 136 height 7
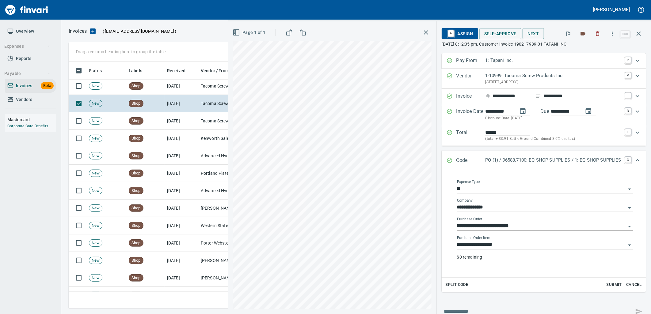
click at [503, 246] on input "**********" at bounding box center [541, 245] width 169 height 9
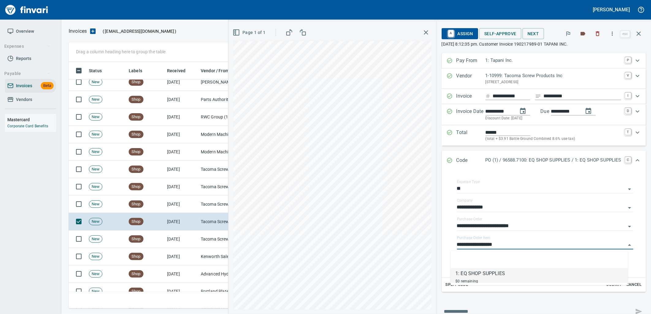
scroll to position [374, 0]
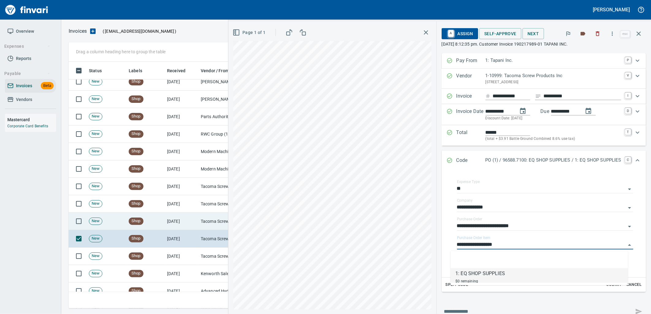
click at [192, 222] on td "[DATE]" at bounding box center [182, 221] width 34 height 17
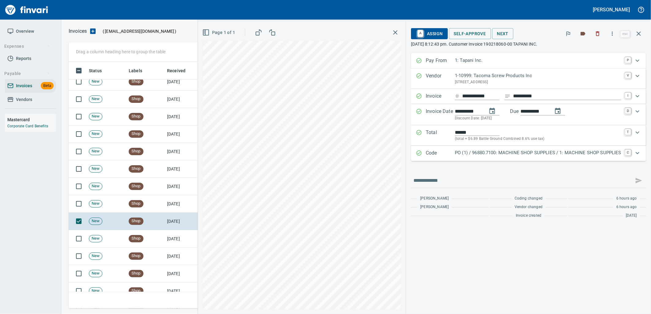
click at [523, 150] on p "PO (1) / 96880.7100: MACHINE SHOP SUPPLIES / 1: MACHINE SHOP SUPPLIES" at bounding box center [538, 153] width 166 height 7
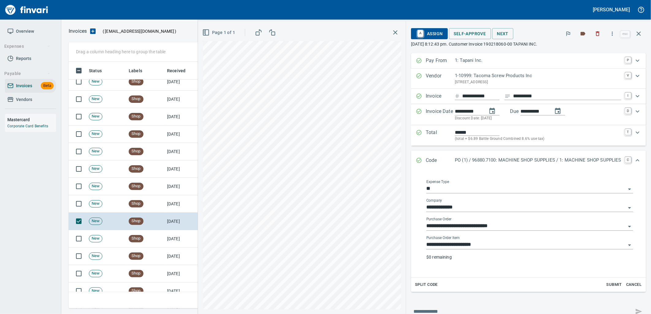
click at [489, 243] on input "**********" at bounding box center [526, 245] width 200 height 9
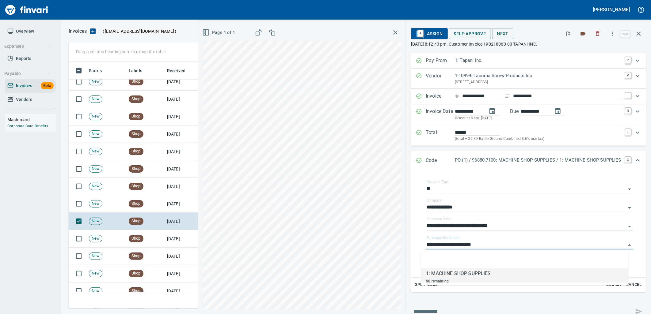
scroll to position [242, 565]
drag, startPoint x: 137, startPoint y: 207, endPoint x: 157, endPoint y: 202, distance: 20.7
click at [137, 207] on div "Shop" at bounding box center [136, 203] width 15 height 7
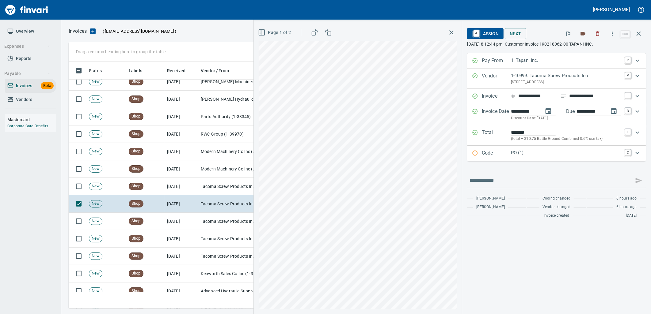
click at [550, 151] on p "PO (1)" at bounding box center [566, 153] width 110 height 7
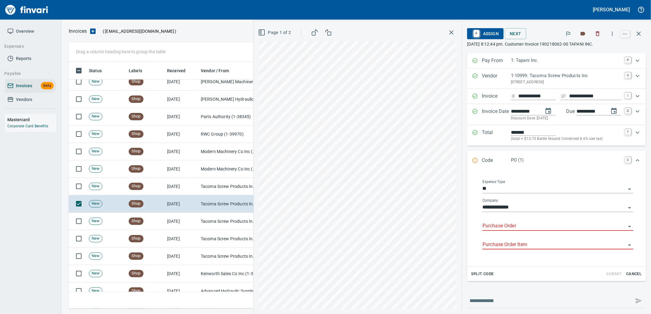
click at [532, 226] on input "Purchase Order" at bounding box center [553, 226] width 143 height 9
click at [503, 249] on li "96848.5240270: Pipe truck set up*" at bounding box center [552, 242] width 152 height 15
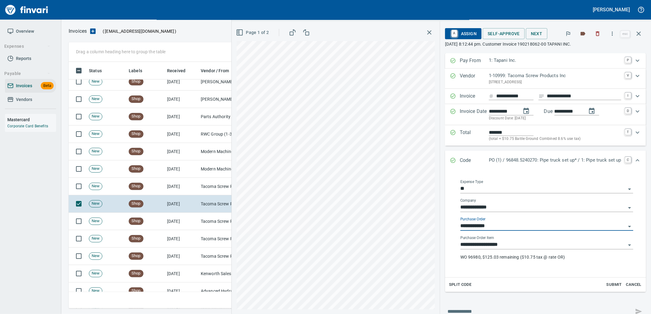
type input "**********"
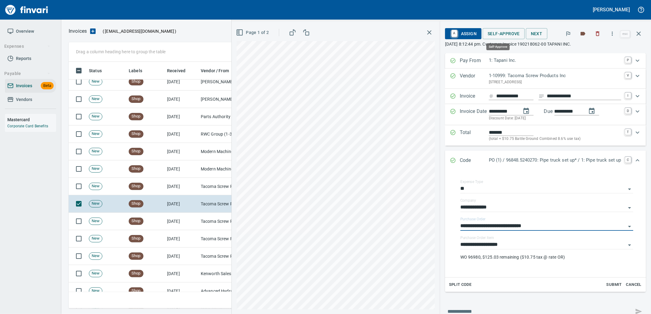
click at [497, 36] on span "Self-Approve" at bounding box center [504, 34] width 32 height 8
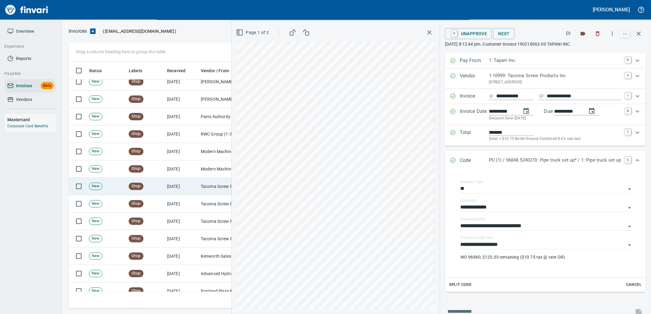
click at [184, 182] on td "[DATE]" at bounding box center [182, 186] width 34 height 17
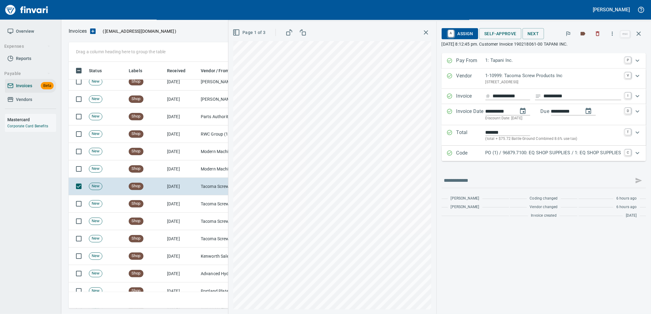
click at [532, 150] on p "PO (1) / 96879.7100: EQ SHOP SUPPLIES / 1: EQ SHOP SUPPLIES" at bounding box center [553, 153] width 136 height 7
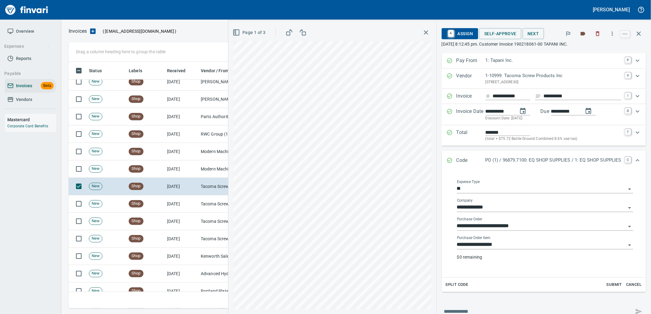
click at [535, 245] on input "**********" at bounding box center [541, 245] width 169 height 9
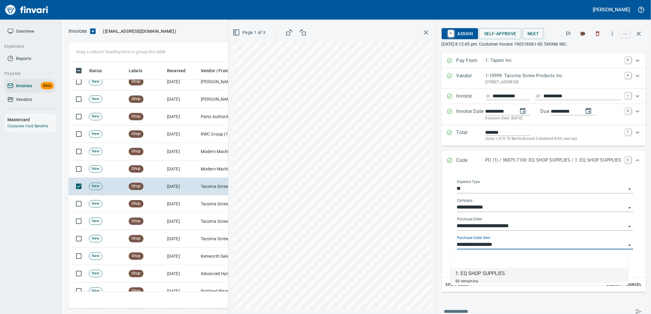
scroll to position [242, 565]
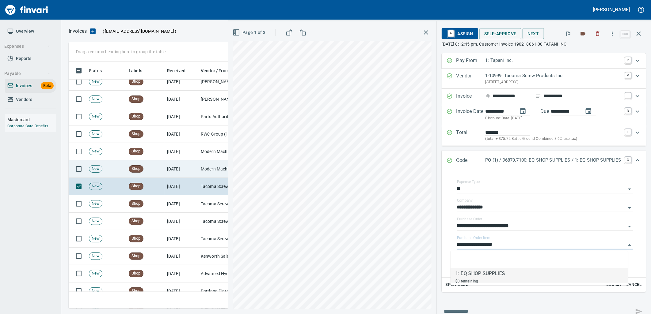
click at [187, 164] on td "[DATE]" at bounding box center [182, 169] width 34 height 17
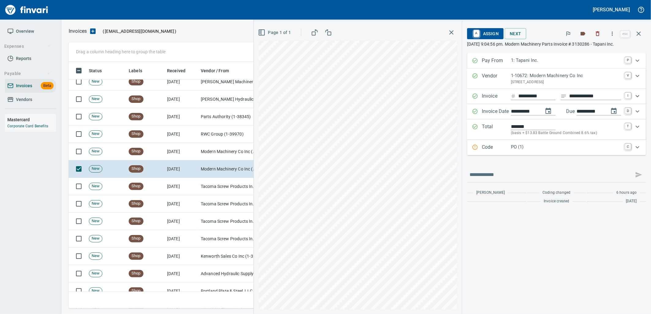
click at [529, 154] on div "Code PO (1) C" at bounding box center [556, 147] width 179 height 15
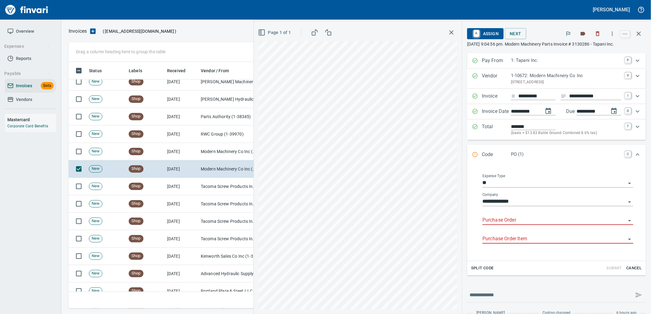
click at [512, 222] on input "Purchase Order" at bounding box center [553, 220] width 143 height 9
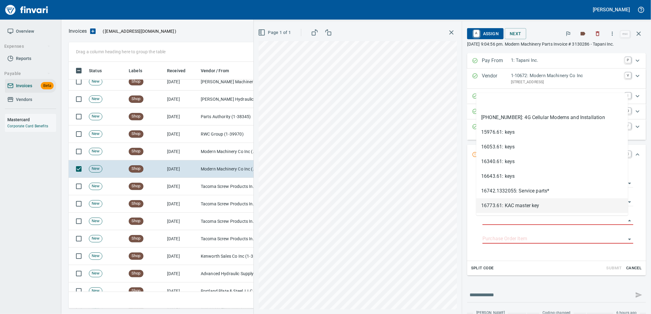
scroll to position [242, 565]
type input "**********"
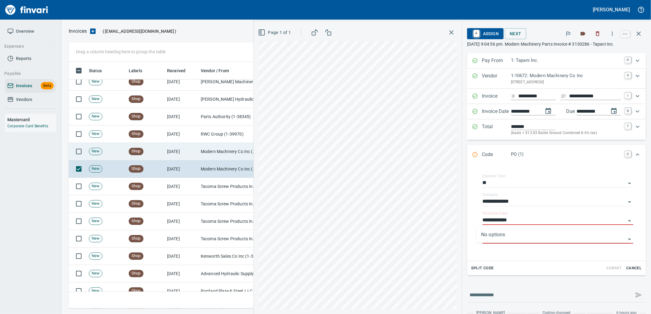
click at [196, 149] on td "[DATE]" at bounding box center [182, 151] width 34 height 17
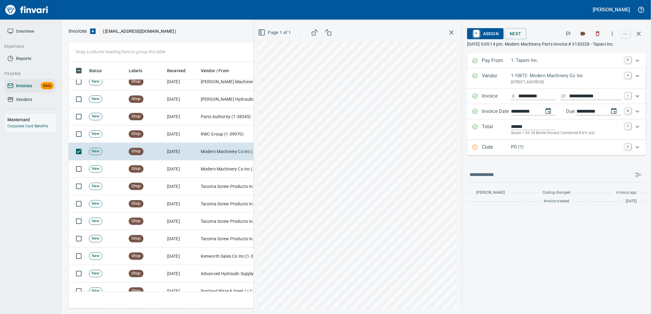
click at [543, 152] on div "Code PO (1) C" at bounding box center [556, 147] width 179 height 15
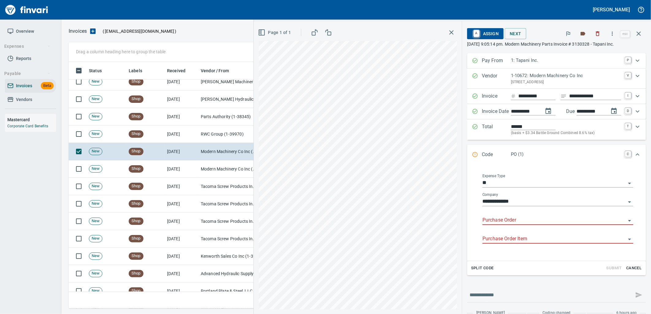
drag, startPoint x: 540, startPoint y: 226, endPoint x: 523, endPoint y: 192, distance: 37.6
click at [540, 225] on div "Purchase Order" at bounding box center [557, 220] width 151 height 19
click at [509, 219] on input "Purchase Order" at bounding box center [553, 220] width 143 height 9
click at [533, 232] on li "96970.1332042: Plug, o-ring, lever, plate, knob, screws, spring" at bounding box center [552, 237] width 152 height 15
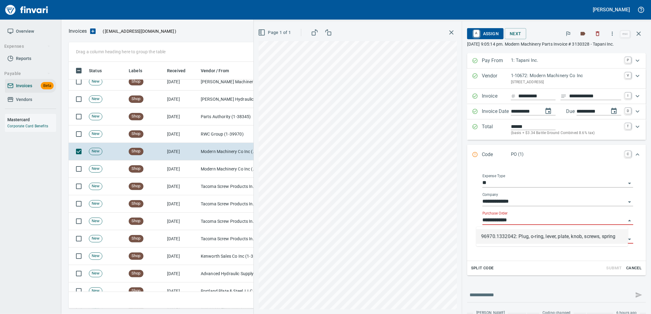
type input "**********"
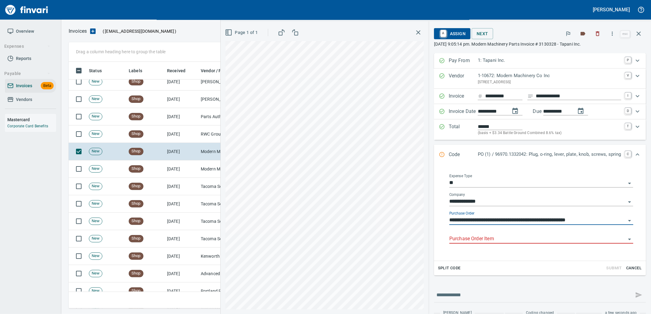
click at [513, 238] on input "Purchase Order Item" at bounding box center [537, 239] width 177 height 9
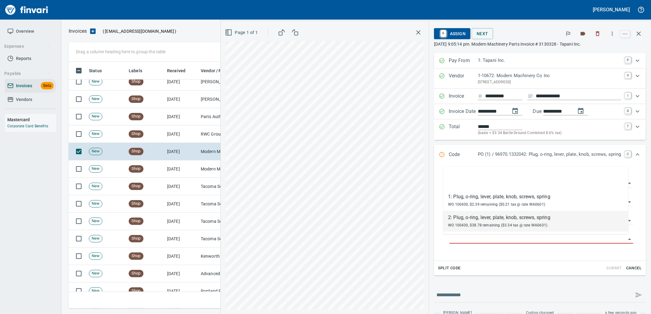
click at [473, 223] on span "WO 100430, $38.78 remaining ($3.34 tax @ rate WA0601)" at bounding box center [497, 225] width 99 height 4
type input "**********"
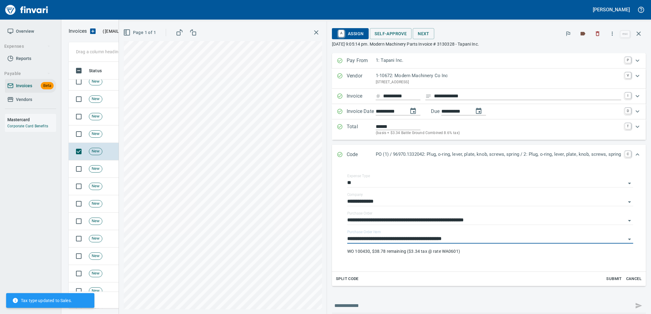
click at [388, 33] on span "Self-Approve" at bounding box center [391, 34] width 32 height 8
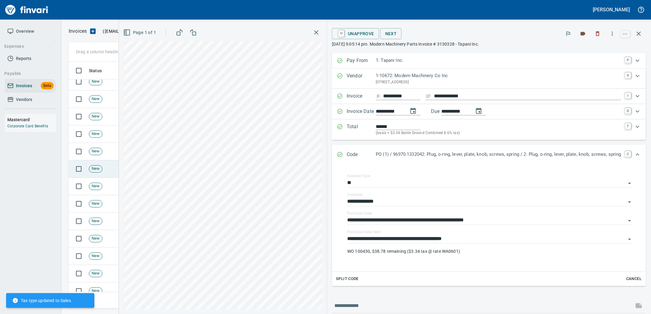
click at [99, 163] on td "New" at bounding box center [106, 169] width 40 height 17
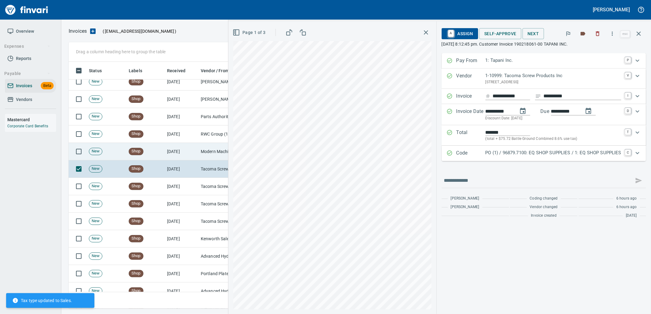
click at [102, 152] on span "New" at bounding box center [95, 152] width 13 height 6
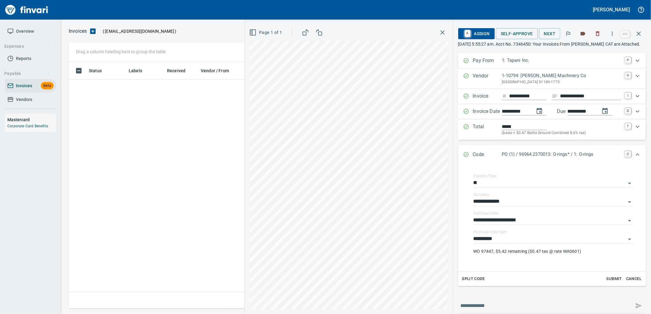
scroll to position [1, 1]
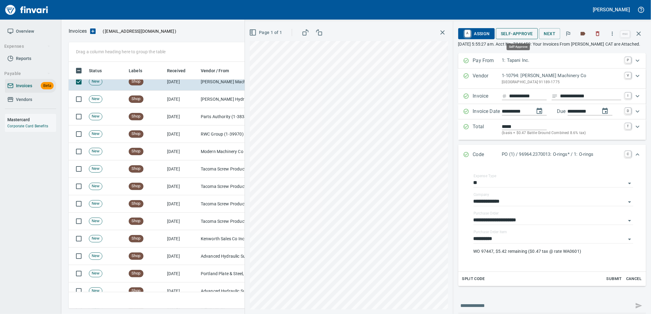
click at [521, 34] on span "Self-Approve" at bounding box center [517, 34] width 32 height 8
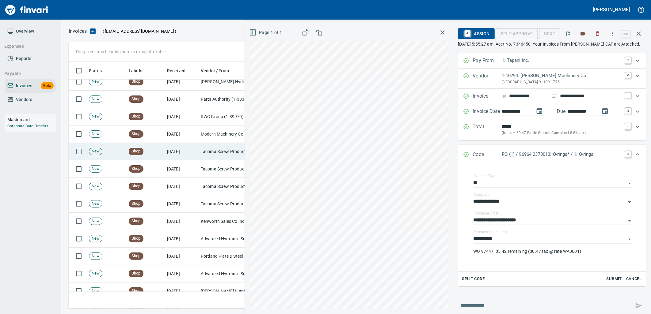
scroll to position [242, 565]
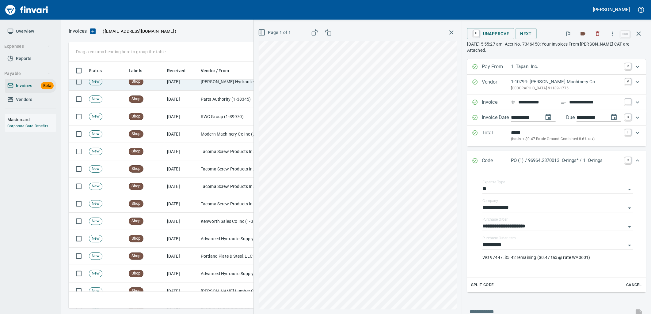
drag, startPoint x: 205, startPoint y: 85, endPoint x: 203, endPoint y: 121, distance: 35.6
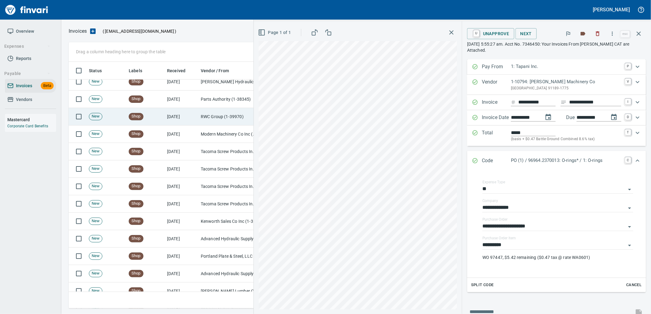
click at [205, 85] on td "[PERSON_NAME] Hydraulics Corp (1-30681)" at bounding box center [228, 81] width 61 height 17
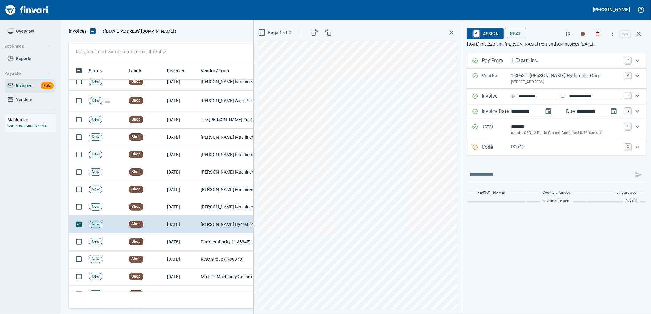
scroll to position [238, 0]
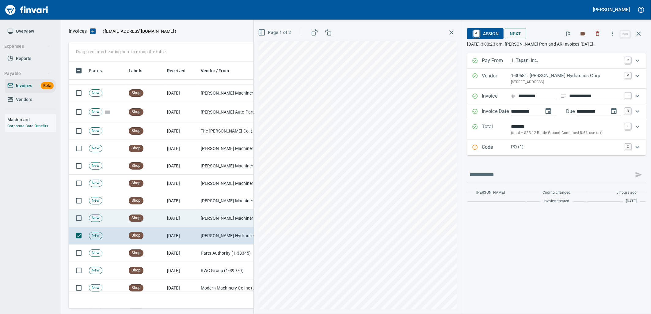
click at [184, 218] on td "[DATE]" at bounding box center [182, 218] width 34 height 17
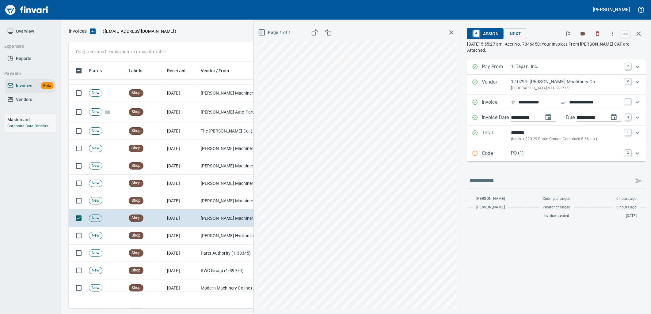
click at [519, 158] on div "PO (1)" at bounding box center [566, 154] width 110 height 8
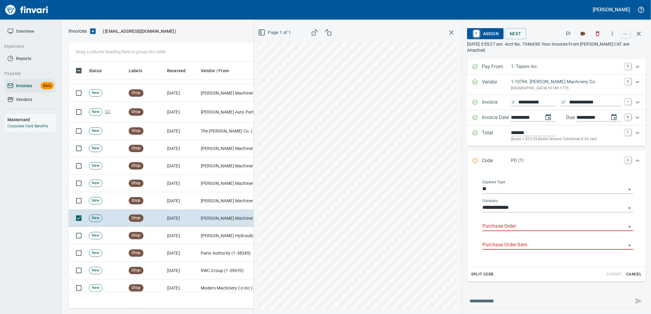
click at [519, 225] on input "Purchase Order" at bounding box center [553, 226] width 143 height 9
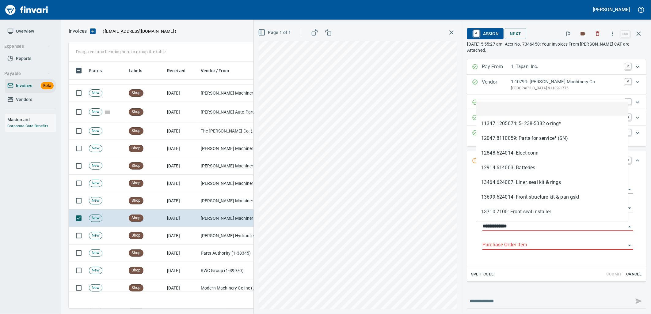
scroll to position [242, 565]
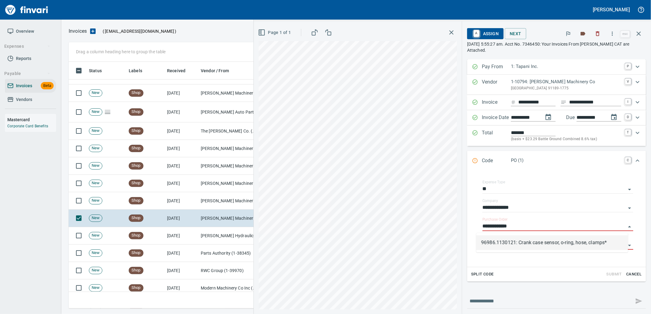
click at [490, 240] on li "96986.1130121: Crank case sensor, o-ring, hose, clamps*" at bounding box center [552, 243] width 152 height 15
type input "**********"
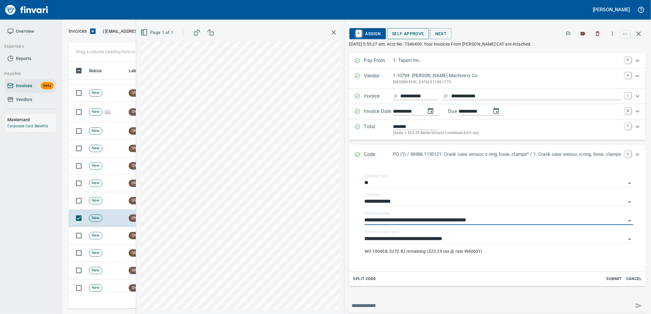
click at [406, 34] on span "Self-Approve" at bounding box center [408, 34] width 32 height 8
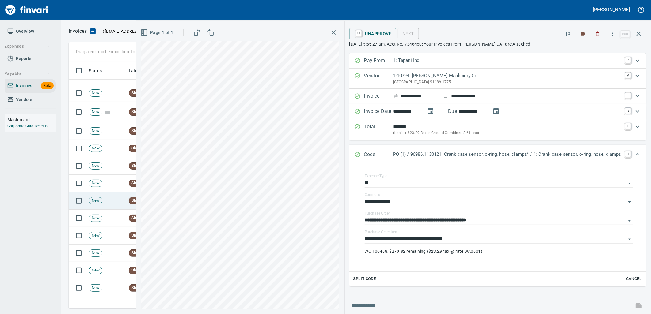
click at [95, 203] on span "New" at bounding box center [95, 201] width 13 height 6
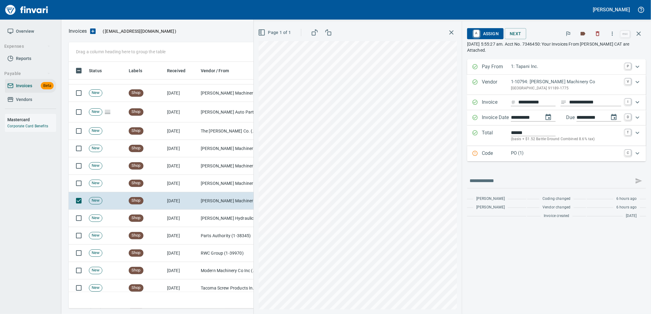
drag, startPoint x: 522, startPoint y: 156, endPoint x: 534, endPoint y: 229, distance: 73.6
click at [522, 157] on p "PO (1)" at bounding box center [566, 153] width 110 height 7
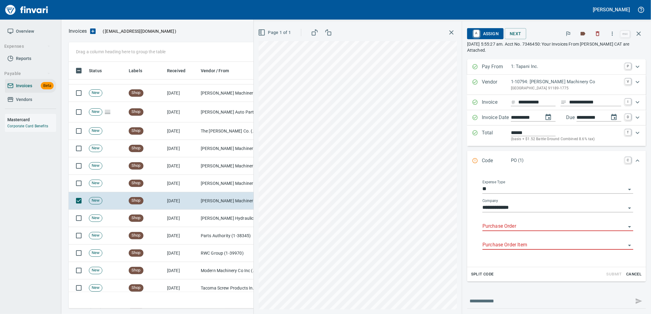
click at [515, 229] on input "Purchase Order" at bounding box center [553, 226] width 143 height 9
click at [504, 241] on li "96979.1130121: Guard switch*" at bounding box center [552, 243] width 152 height 15
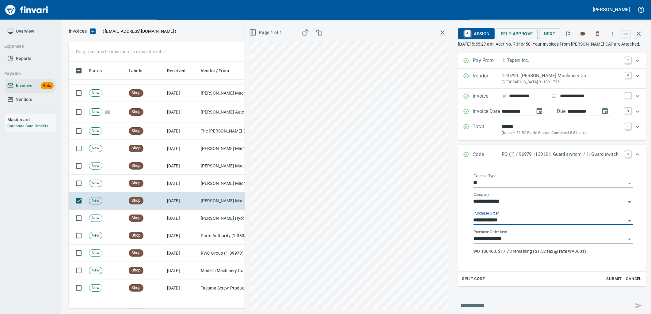
type input "**********"
click at [503, 32] on span "Self-Approve" at bounding box center [517, 34] width 32 height 8
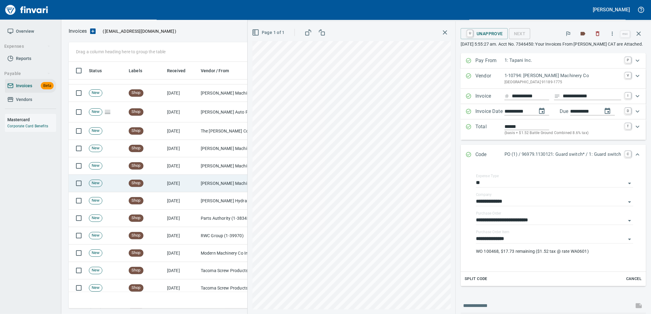
click at [215, 187] on td "[PERSON_NAME] Machinery Co (1-10794)" at bounding box center [228, 183] width 61 height 17
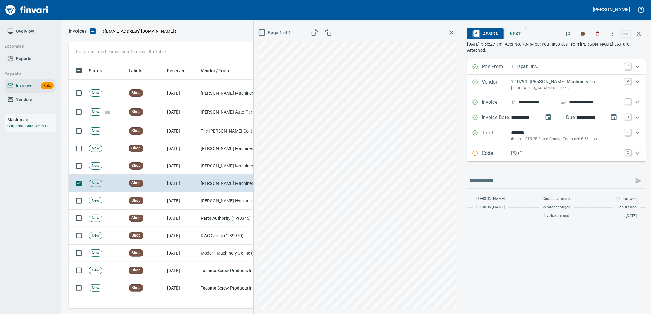
click at [524, 152] on p "PO (1)" at bounding box center [566, 153] width 110 height 7
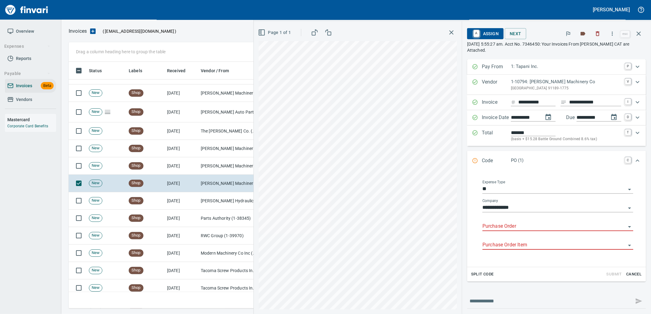
click at [513, 224] on input "Purchase Order" at bounding box center [553, 226] width 143 height 9
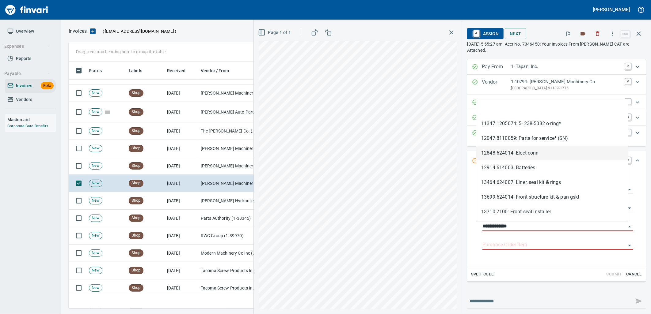
scroll to position [242, 565]
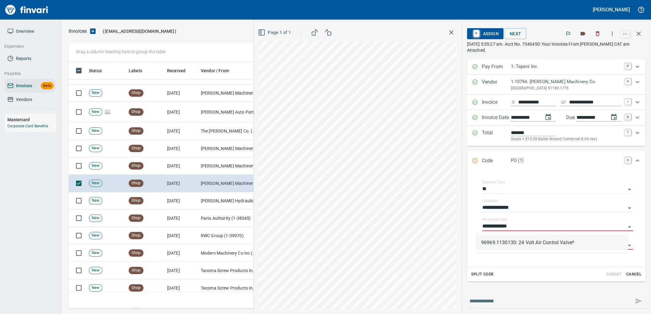
click at [542, 250] on li "96969.1130130: 24 Volt Air Control Valve*" at bounding box center [552, 243] width 152 height 15
type input "**********"
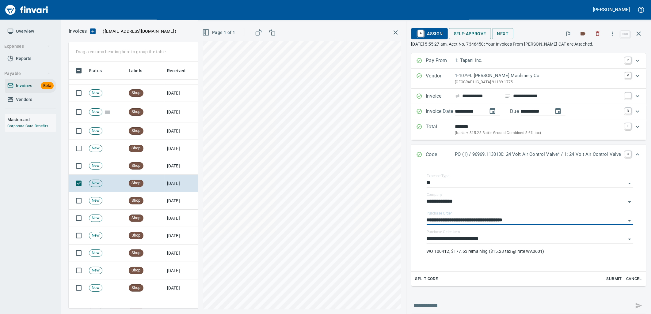
click at [542, 250] on p "WO 100412, $177.63 remaining ($15.28 tax @ rate WA0601)" at bounding box center [530, 252] width 207 height 6
click at [531, 242] on input "**********" at bounding box center [526, 239] width 199 height 9
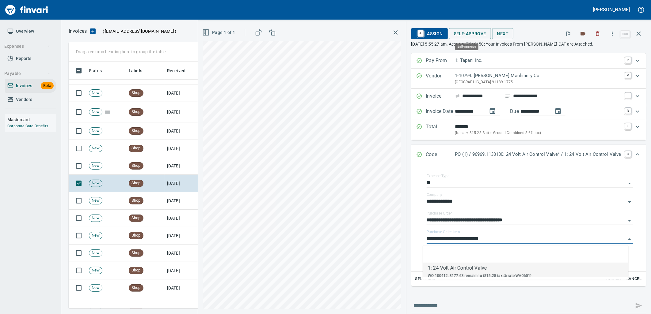
click at [471, 35] on span "Self-Approve" at bounding box center [470, 34] width 32 height 8
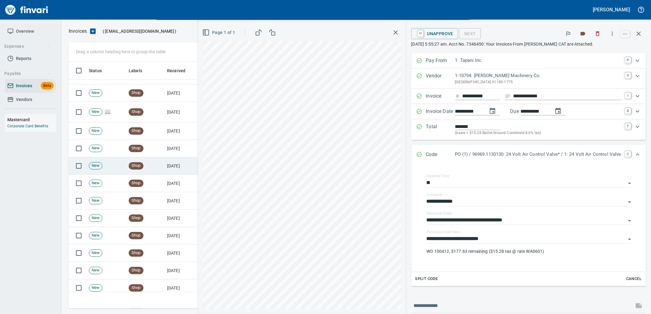
click at [173, 165] on td "[DATE]" at bounding box center [182, 166] width 34 height 17
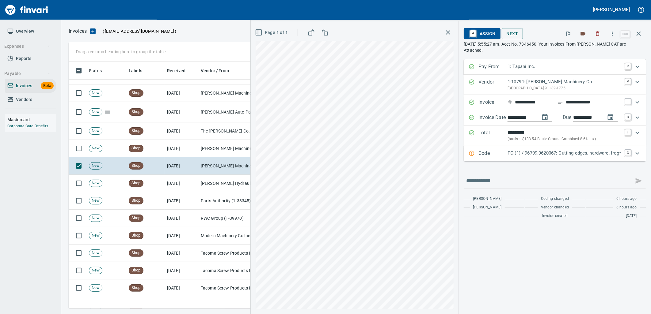
click at [512, 158] on div "PO (1) / 96799.9620067: Cutting edges, hardware, frog*" at bounding box center [565, 154] width 114 height 8
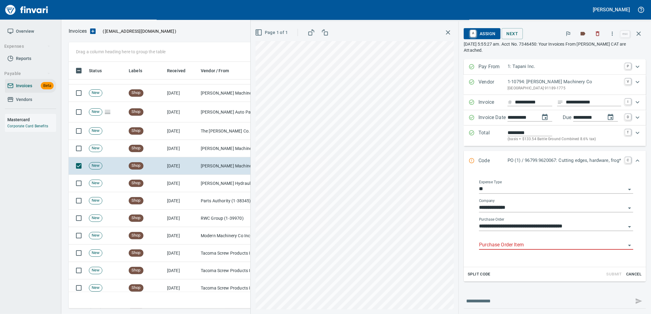
click at [504, 244] on input "Purchase Order Item" at bounding box center [552, 245] width 147 height 9
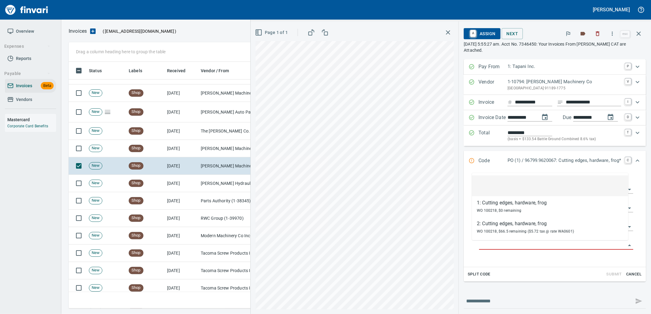
scroll to position [242, 565]
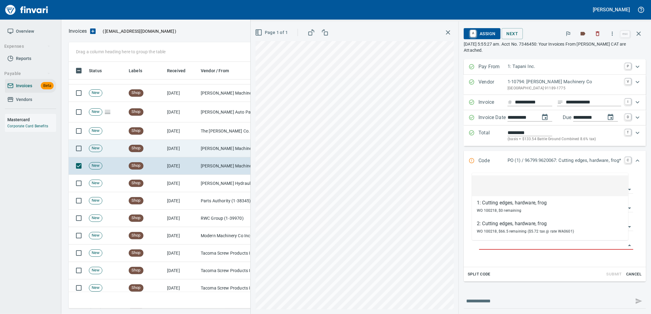
click at [185, 144] on td "[DATE]" at bounding box center [182, 148] width 34 height 17
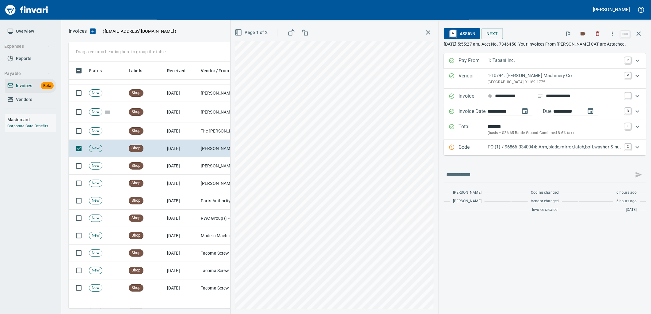
click at [543, 144] on p "PO (1) / 96866.3340044: Arm,blade,mirror,latch,bolt,washer & nut" at bounding box center [555, 147] width 134 height 7
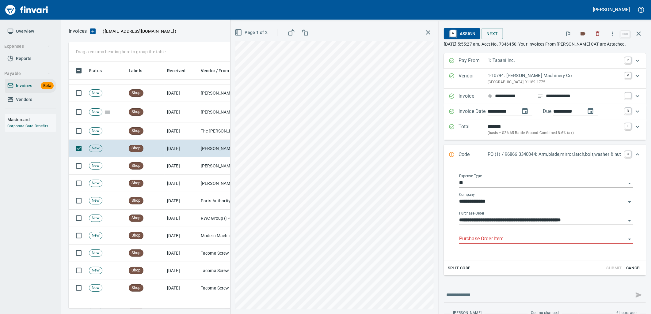
click at [504, 240] on input "Purchase Order Item" at bounding box center [542, 239] width 167 height 9
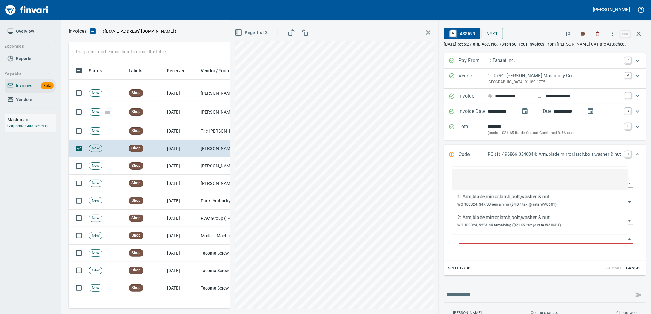
scroll to position [242, 565]
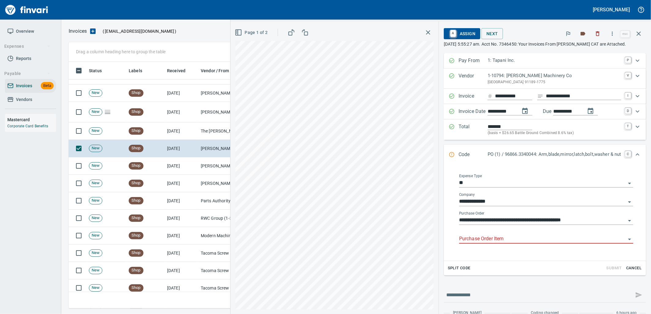
click at [507, 236] on input "Purchase Order Item" at bounding box center [542, 239] width 167 height 9
click at [499, 239] on input "Purchase Order Item" at bounding box center [542, 239] width 167 height 9
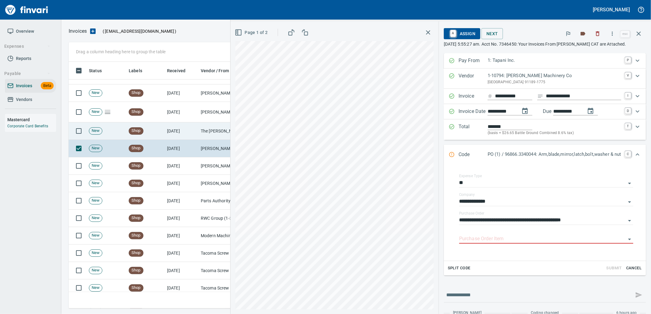
click at [189, 134] on td "[DATE]" at bounding box center [182, 131] width 34 height 17
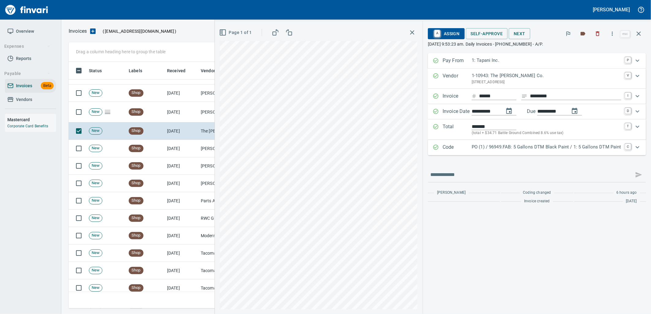
click at [518, 148] on p "PO (1) / 96949.FAB: 5 Gallons DTM Black Paint / 1: 5 Gallons DTM Paint" at bounding box center [547, 147] width 150 height 7
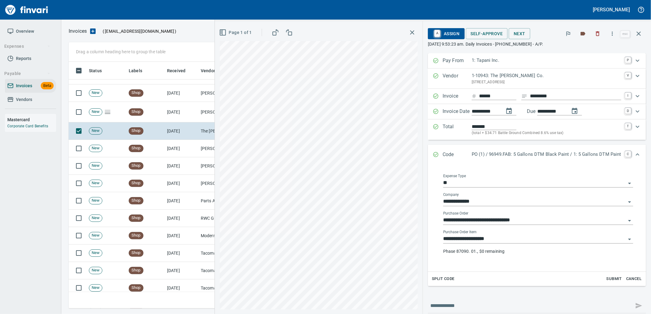
click at [514, 244] on input "**********" at bounding box center [534, 239] width 183 height 9
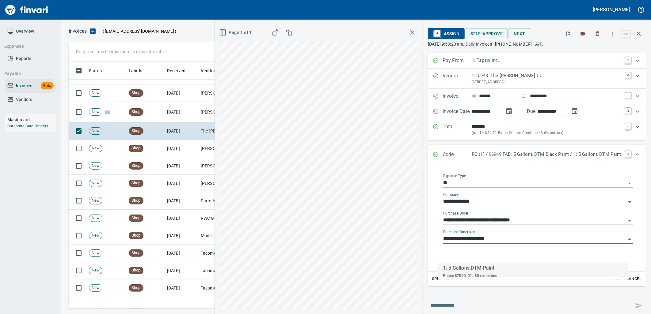
scroll to position [242, 565]
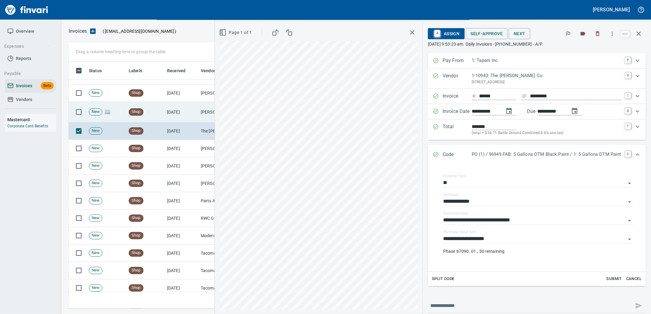
click at [200, 107] on td "[PERSON_NAME] Auto Parts (1-23030)" at bounding box center [228, 112] width 61 height 21
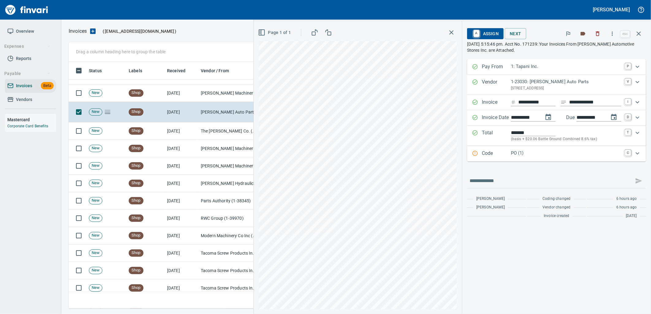
click at [535, 153] on p "PO (1)" at bounding box center [566, 153] width 110 height 7
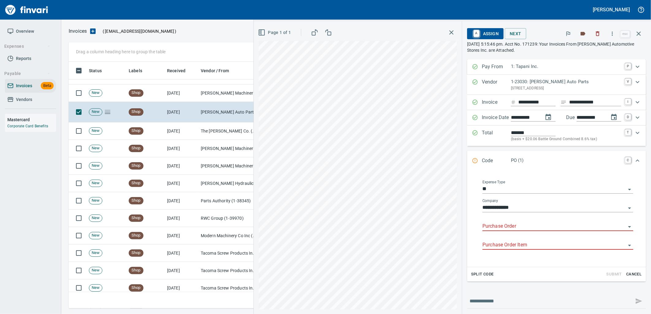
click at [516, 227] on input "Purchase Order" at bounding box center [553, 226] width 143 height 9
click at [521, 244] on li "96968.5220052: Radiator*" at bounding box center [552, 243] width 152 height 15
type input "**********"
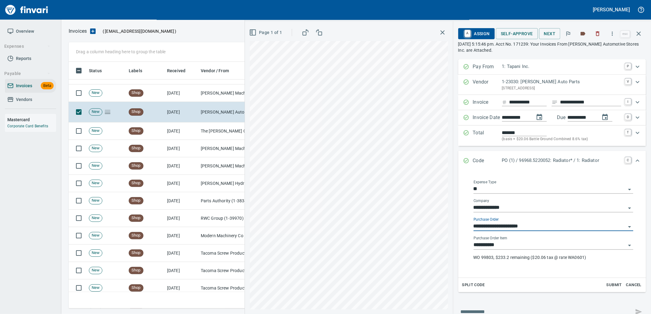
click at [521, 244] on input "**********" at bounding box center [549, 245] width 152 height 9
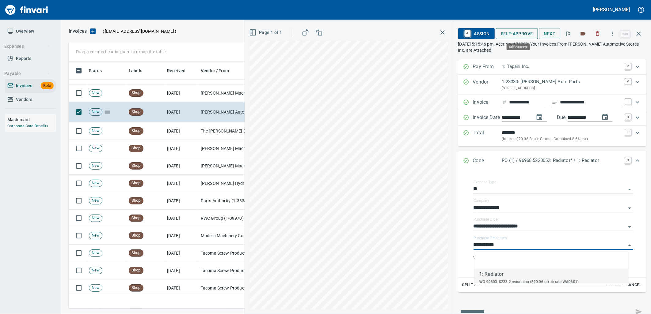
click at [514, 32] on span "Self-Approve" at bounding box center [517, 34] width 32 height 8
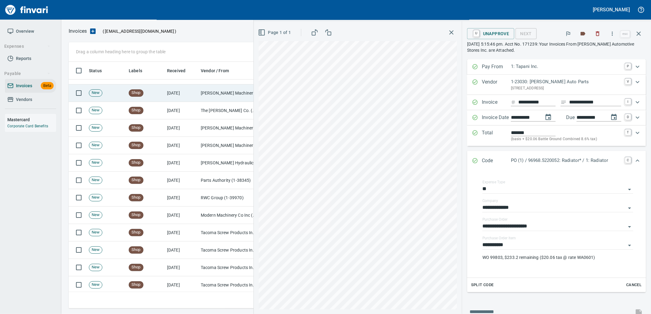
click at [206, 93] on td "[PERSON_NAME] Machinery Inc (1-10774)" at bounding box center [228, 93] width 61 height 17
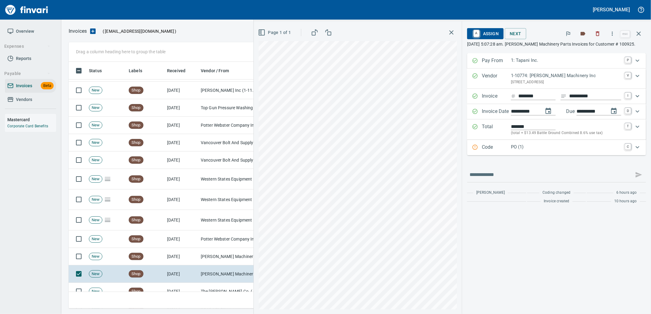
scroll to position [67, 0]
click at [522, 145] on p "PO (1)" at bounding box center [566, 147] width 110 height 7
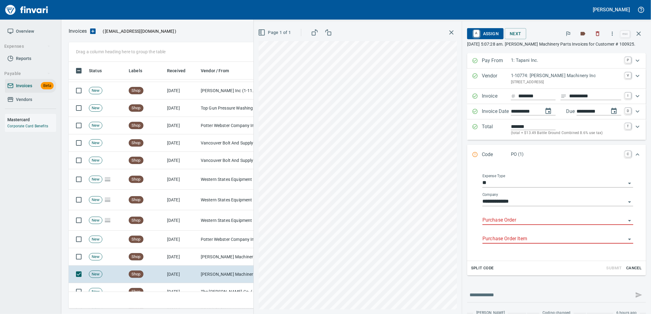
click at [507, 221] on input "Purchase Order" at bounding box center [553, 220] width 143 height 9
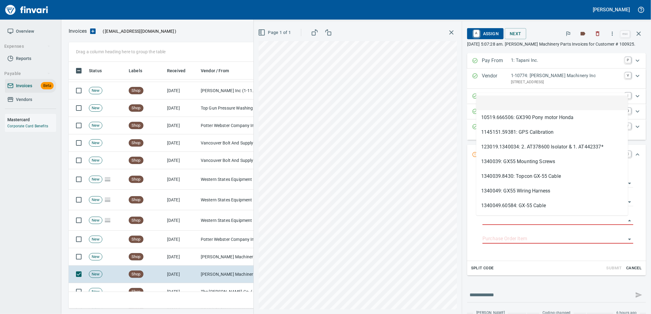
scroll to position [242, 565]
type input "**********"
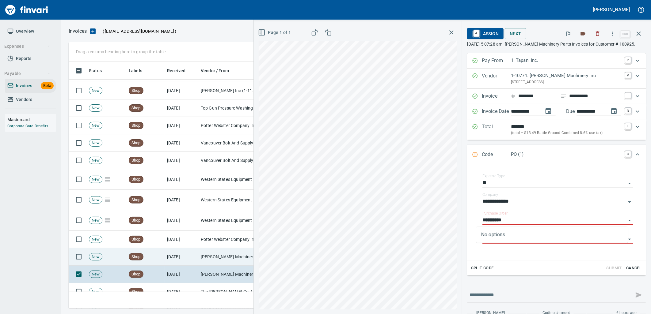
drag, startPoint x: 207, startPoint y: 259, endPoint x: 212, endPoint y: 255, distance: 6.3
click at [208, 258] on td "[PERSON_NAME] Machinery Inc (1-10774)" at bounding box center [228, 257] width 61 height 17
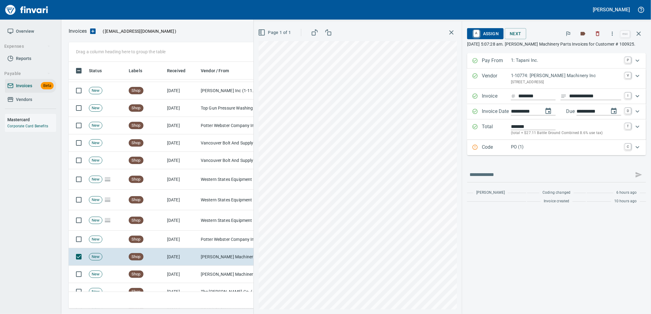
click at [540, 148] on p "PO (1)" at bounding box center [566, 147] width 110 height 7
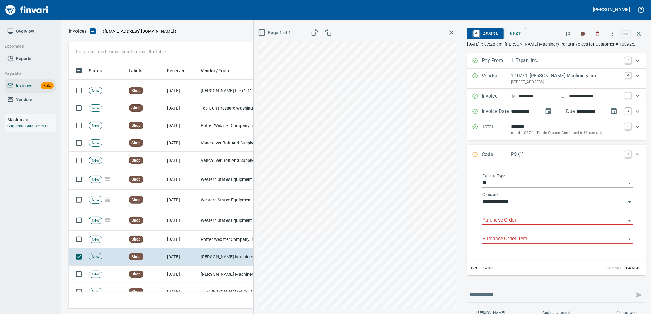
click at [526, 222] on input "Purchase Order" at bounding box center [553, 220] width 143 height 9
click at [514, 237] on li "96984.1520028: Control valve*" at bounding box center [552, 237] width 152 height 15
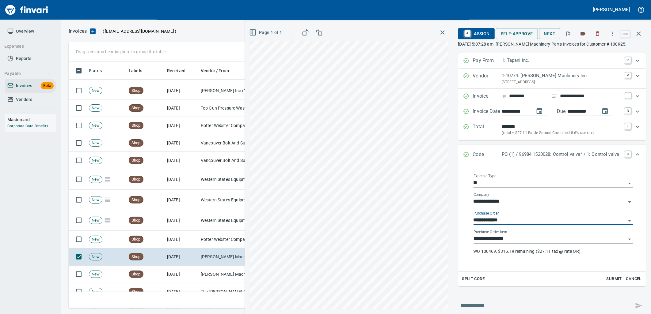
type input "**********"
click at [515, 240] on input "**********" at bounding box center [549, 239] width 152 height 9
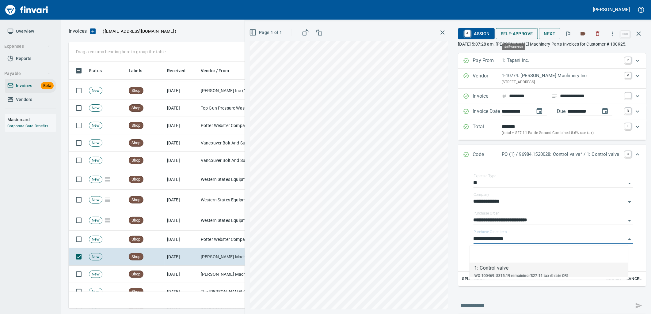
click at [511, 35] on span "Self-Approve" at bounding box center [517, 34] width 32 height 8
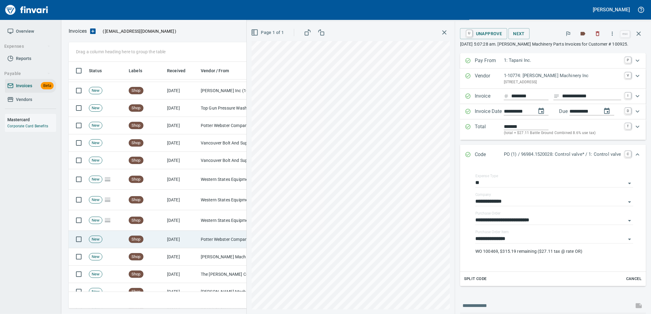
click at [218, 237] on td "Potter Webster Company Inc (1-10818)" at bounding box center [228, 239] width 61 height 17
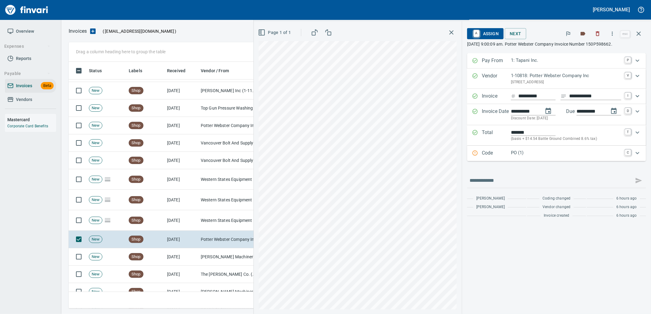
click at [555, 152] on p "PO (1)" at bounding box center [566, 153] width 110 height 7
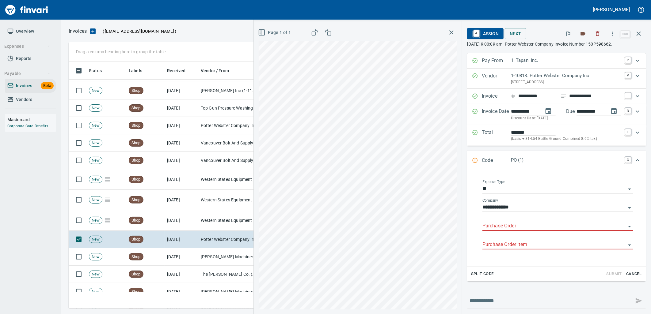
click at [516, 227] on input "Purchase Order" at bounding box center [553, 226] width 143 height 9
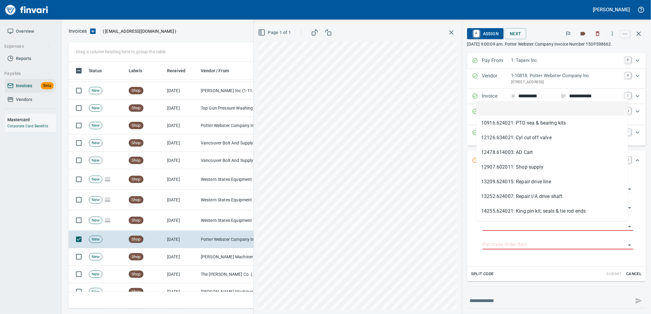
scroll to position [242, 565]
type input "**********"
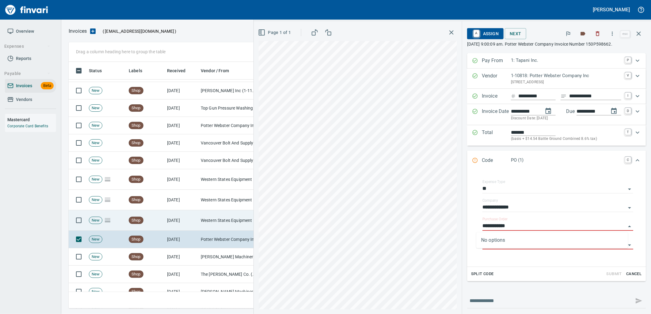
click at [210, 226] on td "Western States Equipment Co. (1-11113)" at bounding box center [228, 221] width 61 height 21
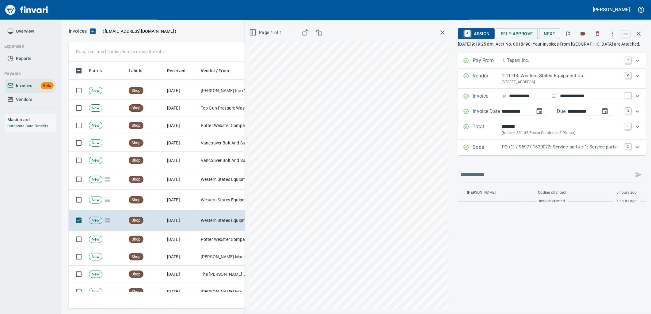
click at [525, 151] on p "PO (1) / 96977.1530072: Service parts / 1: Service parts" at bounding box center [561, 147] width 119 height 7
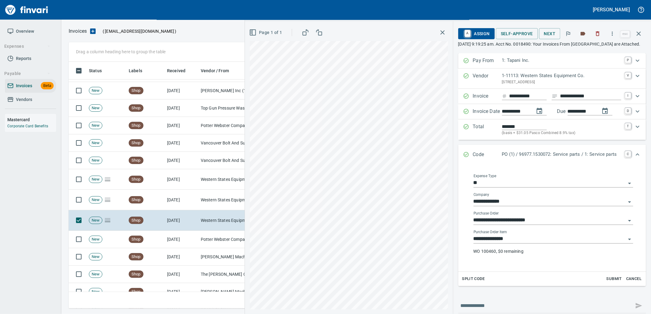
click at [510, 244] on input "**********" at bounding box center [549, 239] width 152 height 9
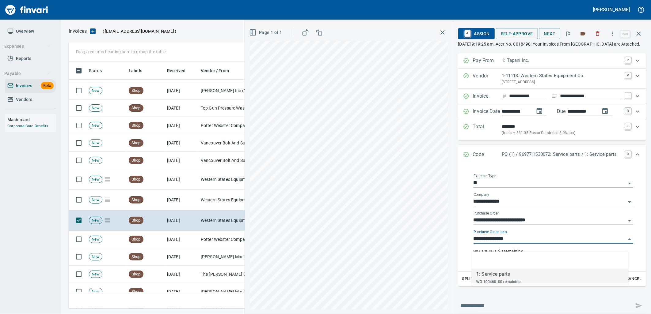
scroll to position [242, 565]
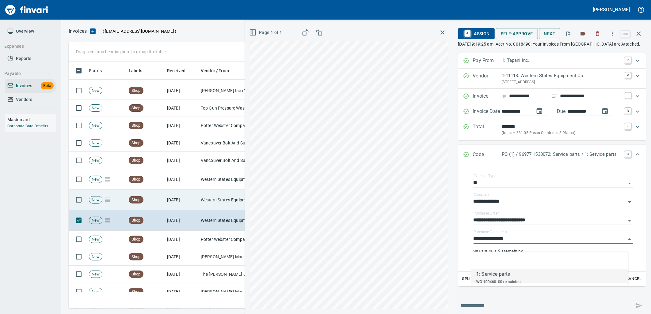
click at [211, 198] on td "Western States Equipment Co. (1-11113)" at bounding box center [228, 200] width 61 height 21
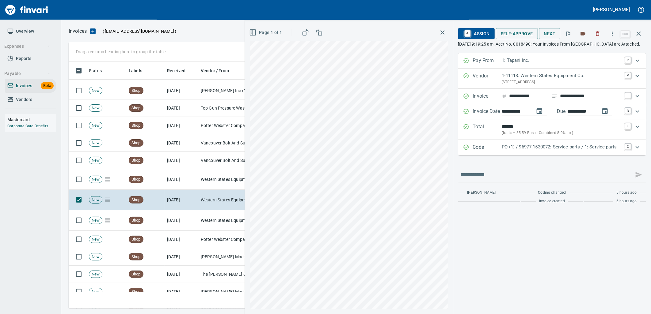
click at [538, 151] on p "PO (1) / 96977.1530072: Service parts / 1: Service parts" at bounding box center [561, 147] width 119 height 7
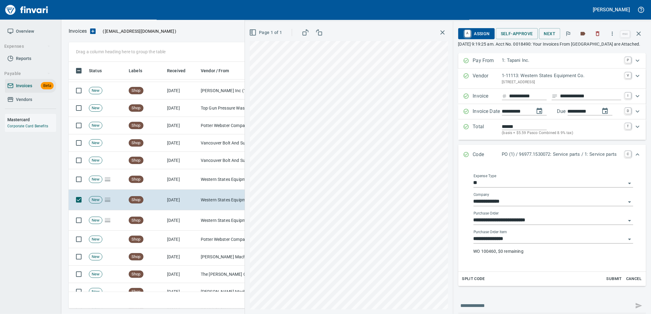
click at [522, 243] on input "**********" at bounding box center [549, 239] width 152 height 9
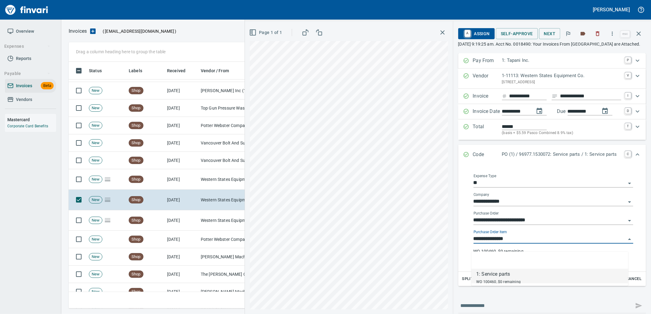
scroll to position [242, 565]
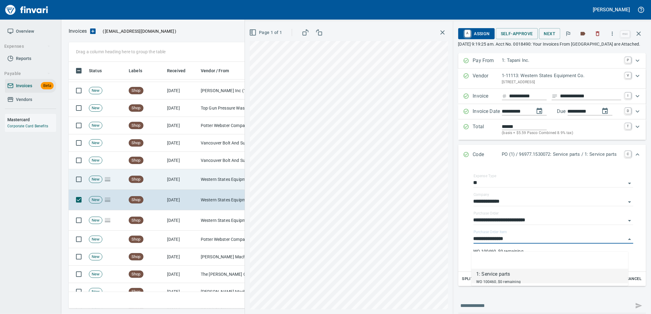
click at [223, 185] on td "Western States Equipment Co. (1-11113)" at bounding box center [228, 179] width 61 height 21
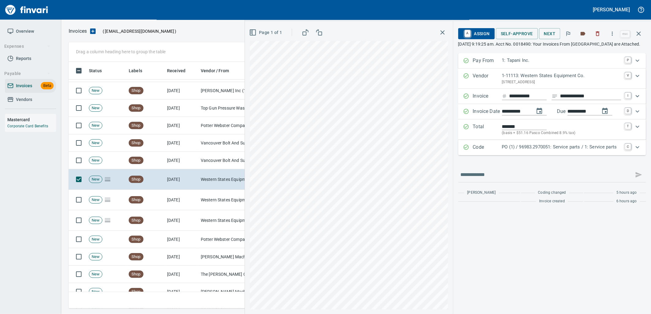
click at [516, 152] on div "PO (1) / 96983.2970051: Service parts / 1: Service parts" at bounding box center [561, 148] width 119 height 8
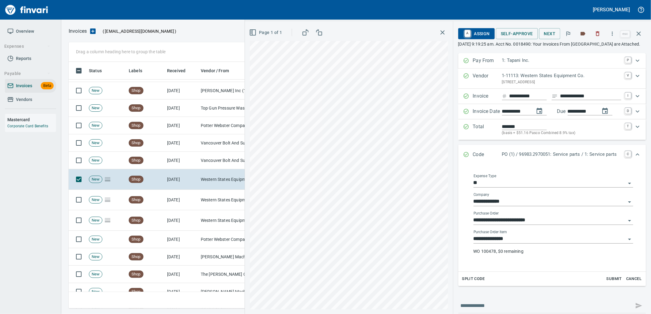
click at [521, 244] on input "**********" at bounding box center [549, 239] width 152 height 9
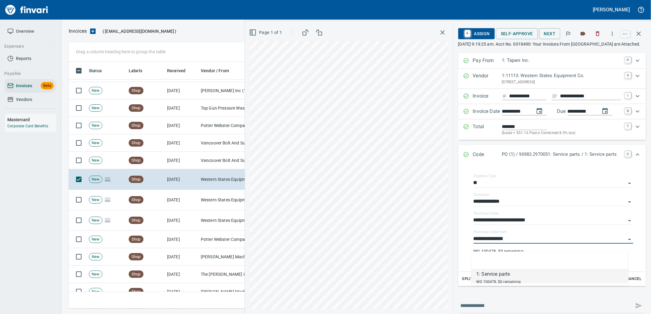
scroll to position [242, 565]
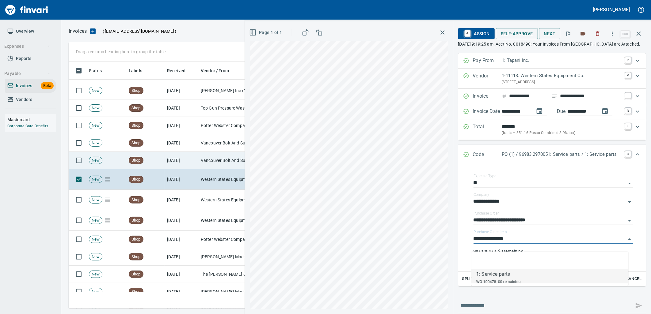
click at [201, 163] on td "Vancouver Bolt And Supply Inc (1-11067)" at bounding box center [228, 160] width 61 height 17
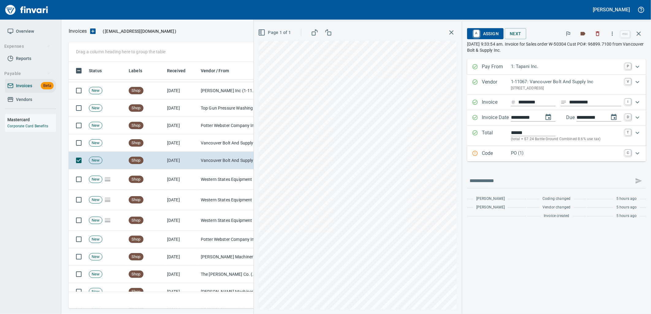
click at [519, 152] on p "PO (1)" at bounding box center [566, 153] width 110 height 7
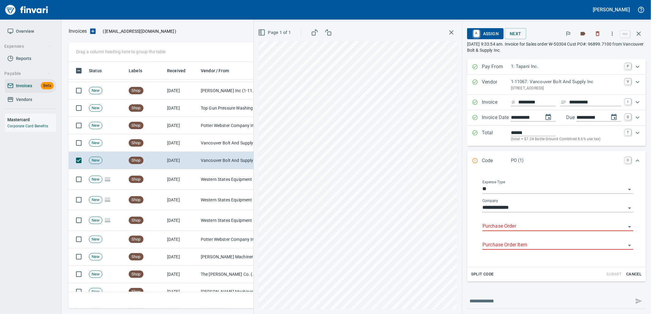
click at [526, 229] on input "Purchase Order" at bounding box center [553, 226] width 143 height 9
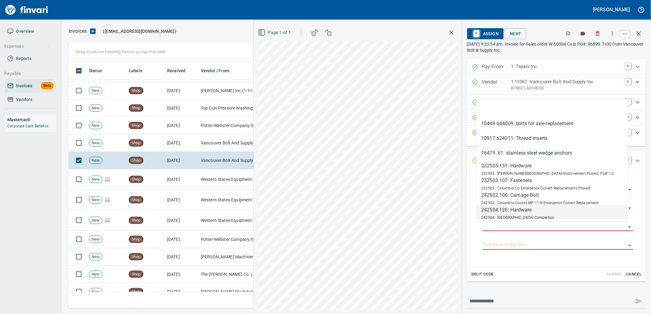
scroll to position [242, 565]
type input "**********"
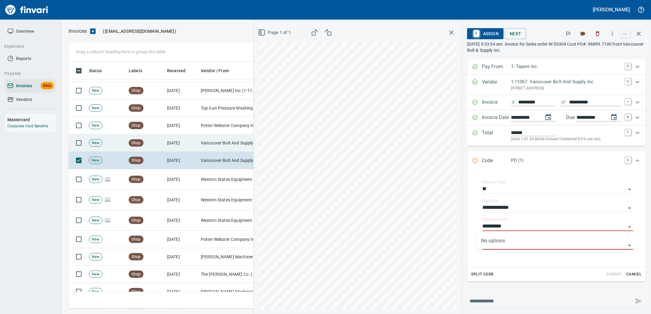
click at [218, 143] on td "Vancouver Bolt And Supply Inc (1-11067)" at bounding box center [228, 143] width 61 height 17
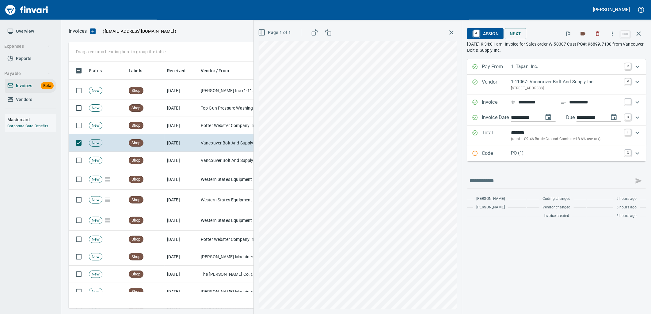
click at [553, 154] on p "PO (1)" at bounding box center [566, 153] width 110 height 7
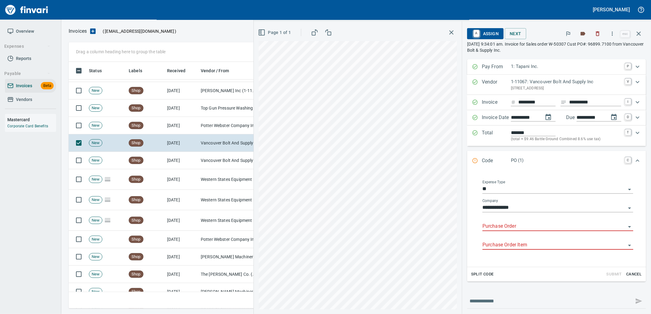
click at [520, 228] on input "Purchase Order" at bounding box center [553, 226] width 143 height 9
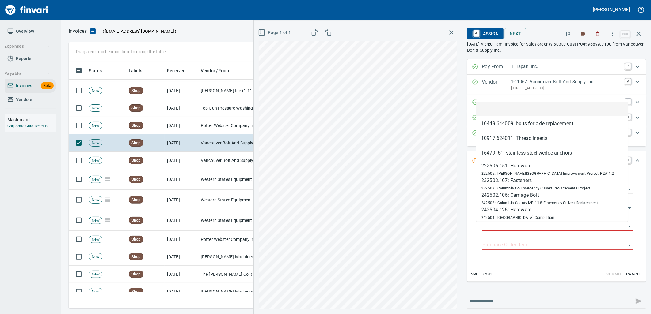
scroll to position [242, 565]
type input "**********"
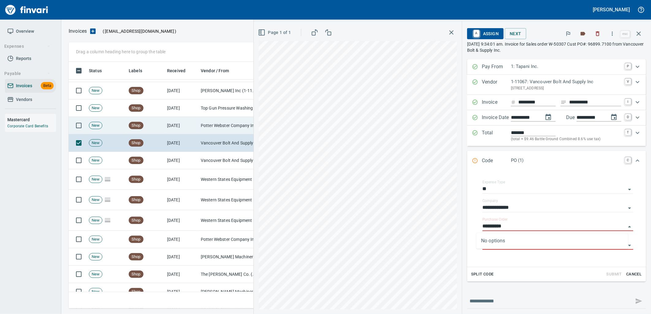
click at [212, 130] on td "Potter Webster Company Inc (1-10818)" at bounding box center [228, 125] width 61 height 17
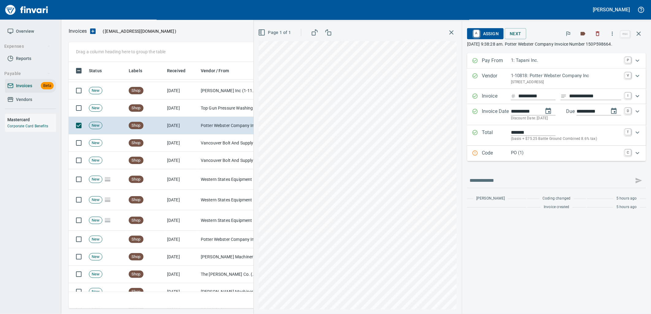
click at [527, 152] on p "PO (1)" at bounding box center [566, 153] width 110 height 7
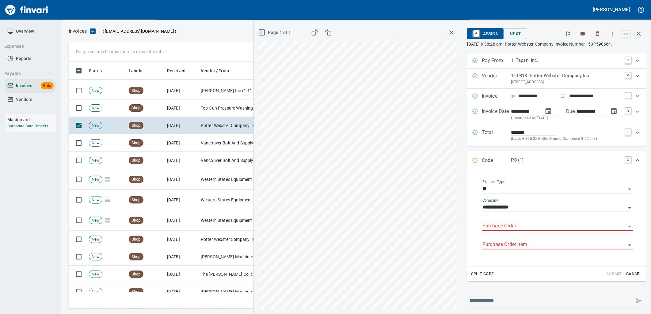
click at [520, 225] on input "Purchase Order" at bounding box center [553, 226] width 143 height 9
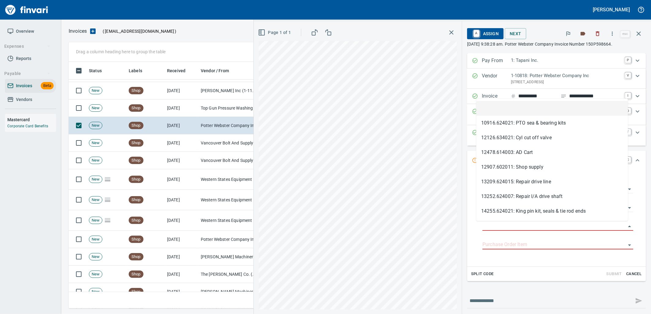
scroll to position [242, 565]
type input "**********"
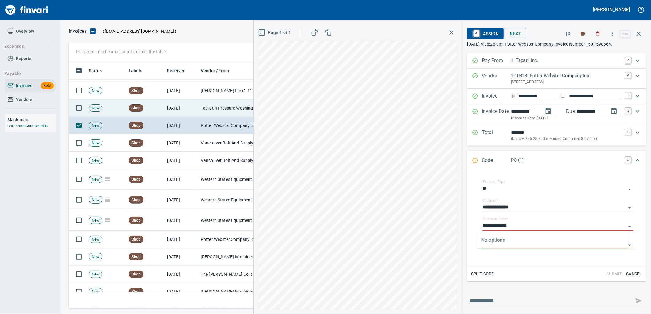
click at [169, 106] on td "9/22/2025" at bounding box center [182, 108] width 34 height 17
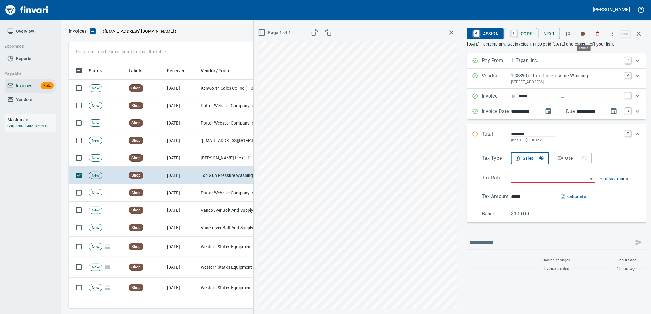
click at [585, 34] on icon "button" at bounding box center [583, 34] width 5 height 4
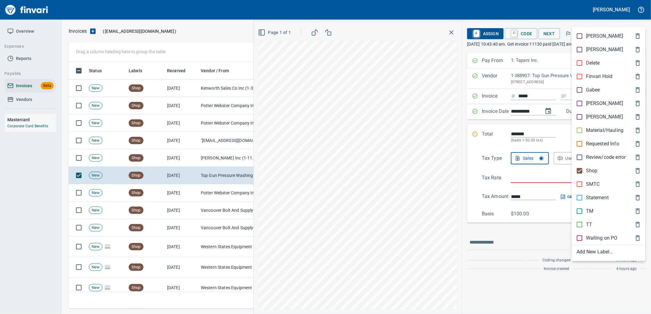
drag, startPoint x: 586, startPoint y: 221, endPoint x: 587, endPoint y: 210, distance: 11.3
click at [586, 221] on p "TT" at bounding box center [589, 224] width 6 height 7
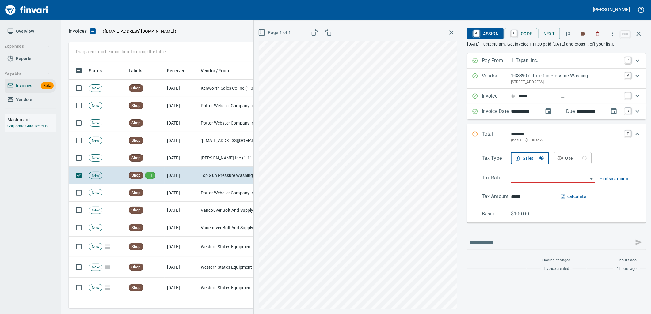
click at [584, 34] on icon "button" at bounding box center [583, 34] width 5 height 4
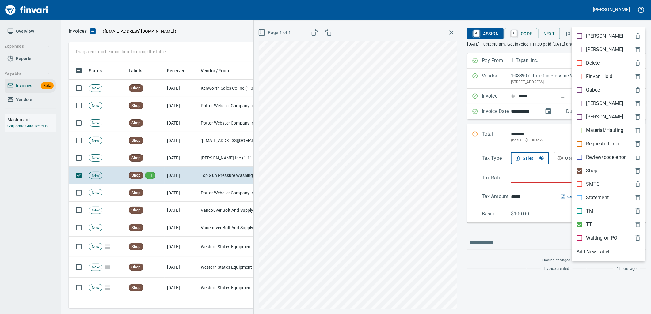
click at [523, 63] on div at bounding box center [325, 157] width 651 height 314
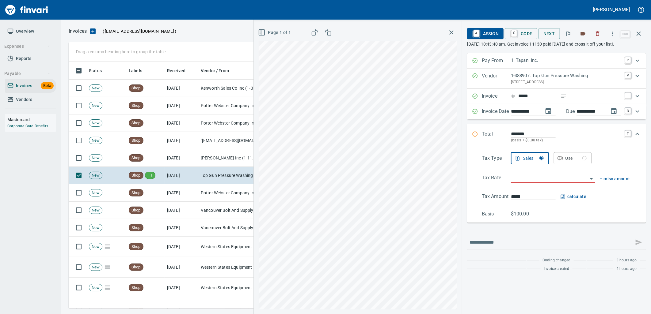
click at [525, 62] on p "1: Tapani Inc." at bounding box center [566, 60] width 110 height 7
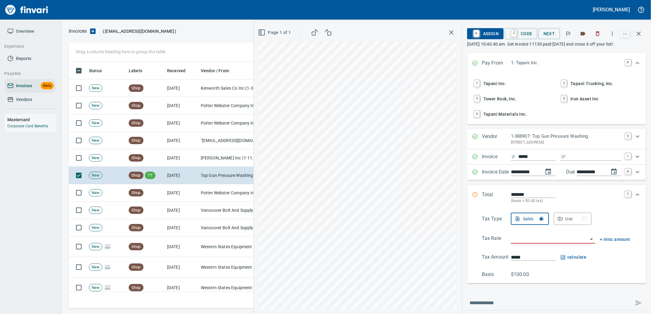
click at [571, 83] on span "2 Tapani Trucking, Inc." at bounding box center [600, 83] width 81 height 10
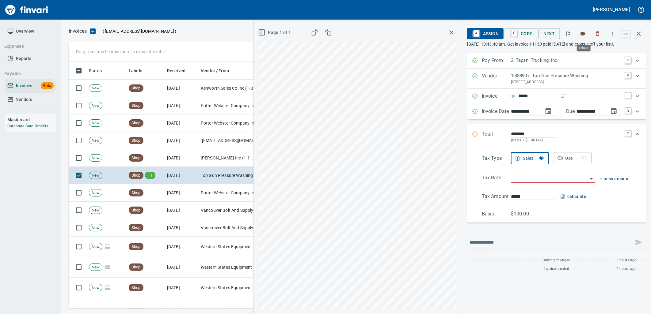
click at [585, 31] on icon "button" at bounding box center [583, 34] width 6 height 6
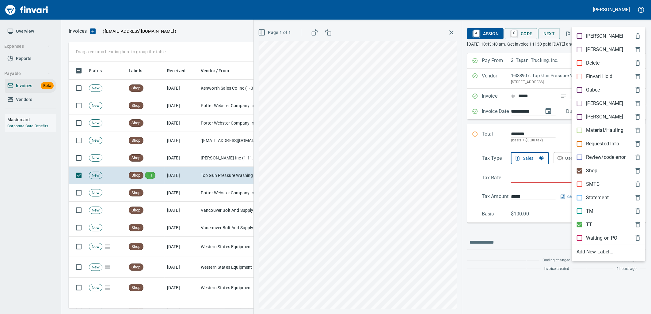
click at [588, 173] on p "Shop" at bounding box center [592, 170] width 12 height 7
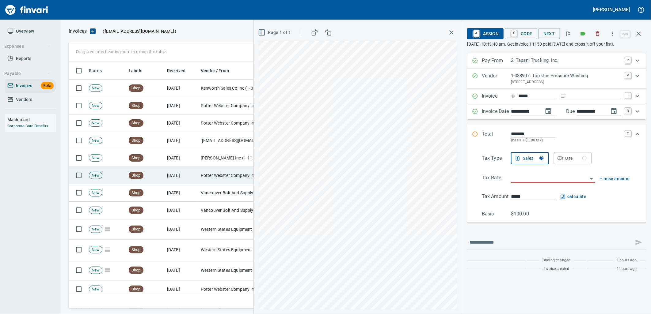
click at [177, 180] on td "9/22/2025" at bounding box center [182, 175] width 34 height 17
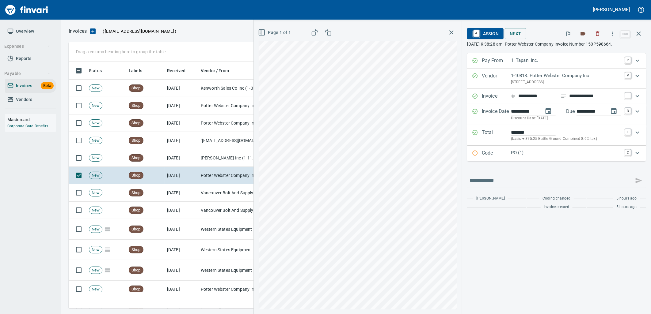
click at [528, 155] on p "PO (1)" at bounding box center [566, 153] width 110 height 7
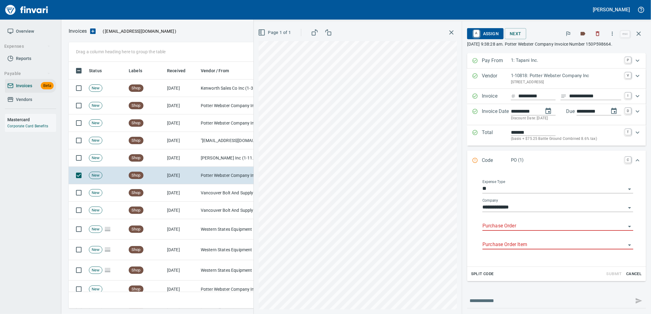
click at [516, 230] on input "Purchase Order" at bounding box center [553, 226] width 143 height 9
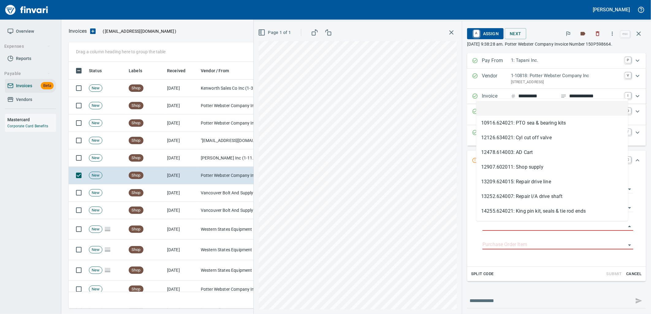
scroll to position [242, 565]
type input "**********"
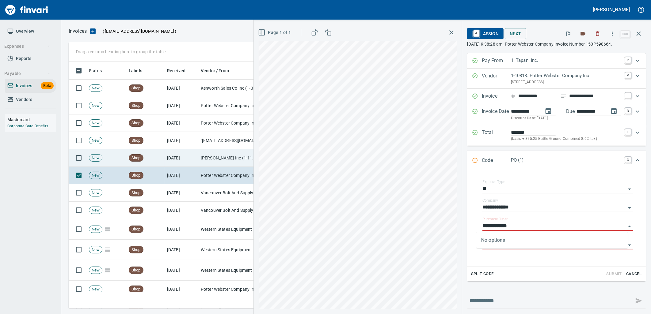
click at [195, 156] on td "9/22/2025" at bounding box center [182, 158] width 34 height 17
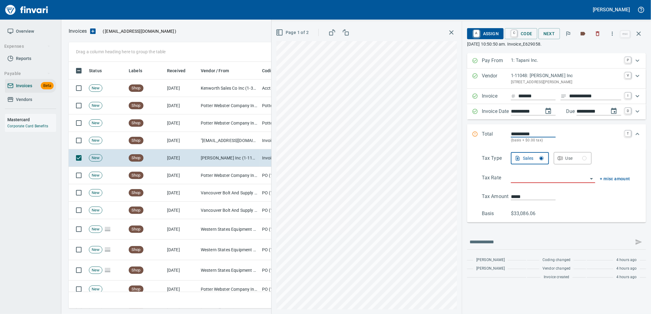
click at [295, 30] on span "Page 1 of 2" at bounding box center [293, 33] width 32 height 8
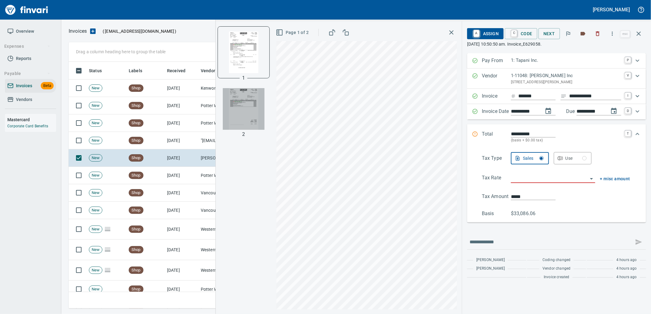
click at [241, 110] on img "button" at bounding box center [244, 109] width 42 height 42
click at [543, 178] on input "search" at bounding box center [549, 178] width 77 height 9
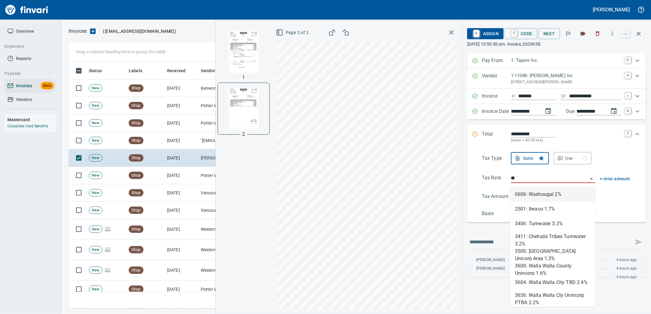
type input "*"
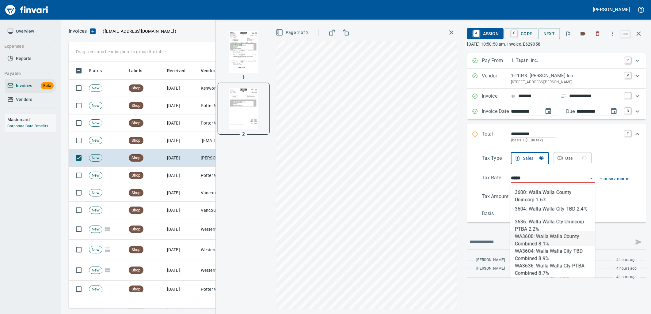
click at [535, 241] on li "WA3600: Walla Walla County Combined 8.1%" at bounding box center [552, 238] width 85 height 15
type input "**********"
type input "*********"
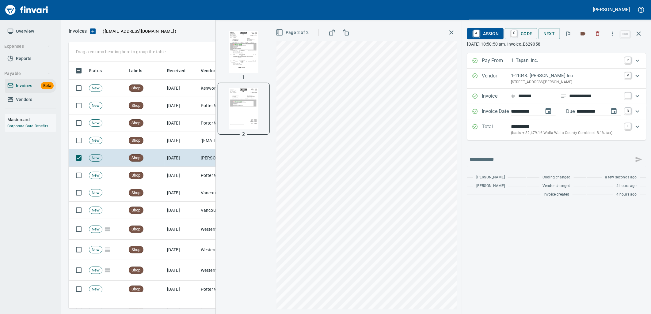
type input "**********"
click at [552, 130] on input "**********" at bounding box center [533, 126] width 45 height 7
click at [586, 134] on p "(basis + $2,479.16 Walla Walla County Combined 8.1% tax)" at bounding box center [566, 133] width 110 height 6
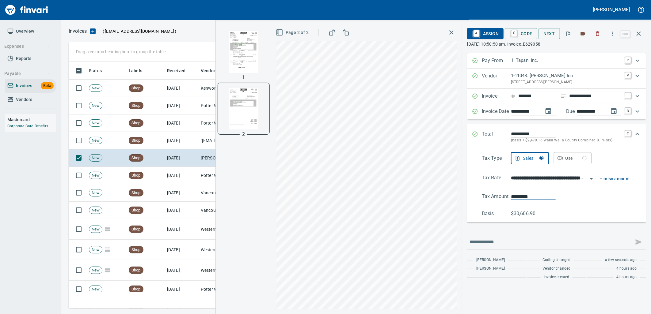
drag, startPoint x: 543, startPoint y: 198, endPoint x: 492, endPoint y: 202, distance: 51.4
click at [492, 202] on div "**********" at bounding box center [556, 184] width 169 height 65
type input "*********"
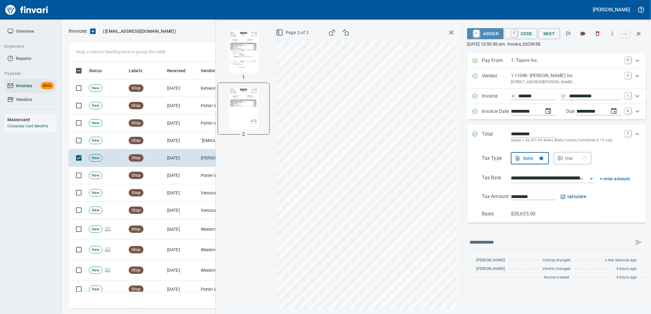
click at [495, 31] on span "A Assign" at bounding box center [485, 34] width 27 height 10
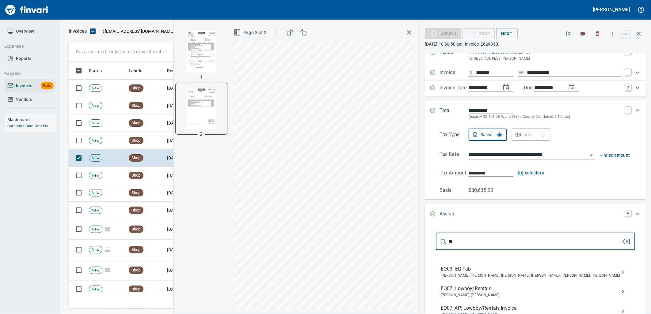
scroll to position [34, 0]
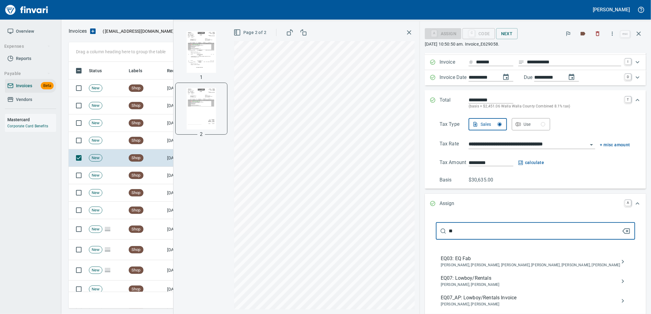
type input "**"
click at [487, 304] on span "Joseph Luna, Neil Kaski" at bounding box center [531, 305] width 180 height 6
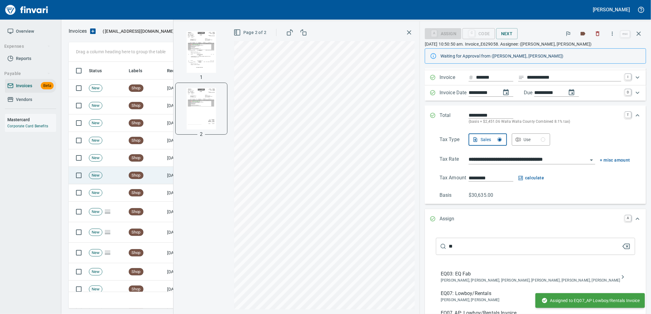
scroll to position [0, 0]
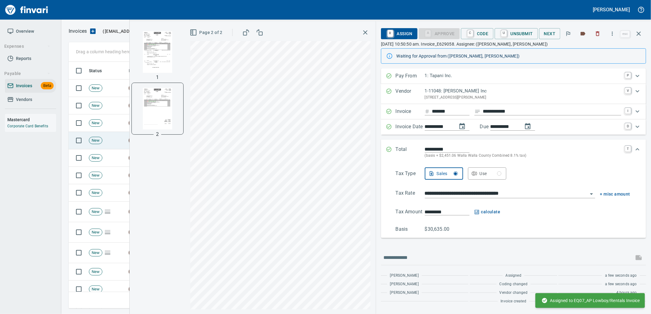
click at [103, 139] on td "New" at bounding box center [106, 140] width 40 height 17
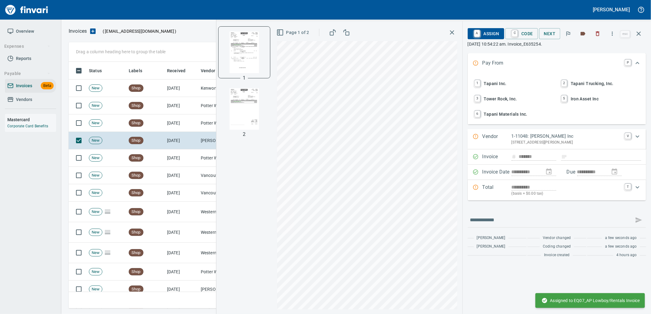
click at [510, 86] on span "1 Tapani Inc." at bounding box center [513, 83] width 81 height 10
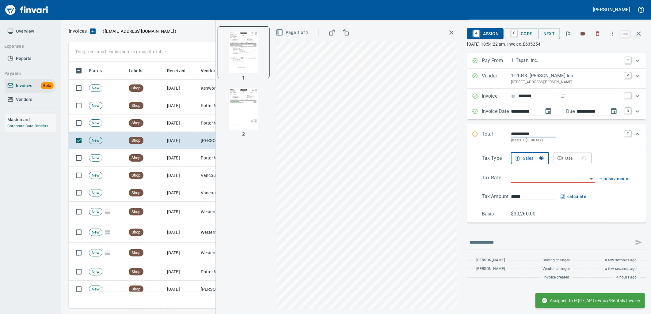
drag, startPoint x: 577, startPoint y: 96, endPoint x: 569, endPoint y: 97, distance: 8.3
click at [577, 96] on input "Expand" at bounding box center [595, 97] width 52 height 8
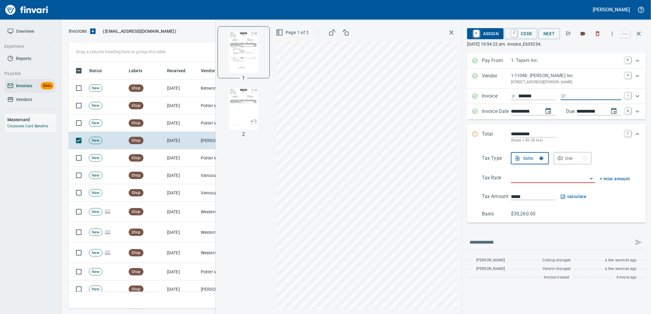
click at [541, 173] on div "Tax Type Sales Use Tax Rate + misc amount Tax Amount ***** calculate Basis $30,…" at bounding box center [556, 185] width 169 height 66
click at [258, 109] on img "button" at bounding box center [244, 109] width 42 height 42
click at [239, 50] on img "button" at bounding box center [244, 52] width 42 height 42
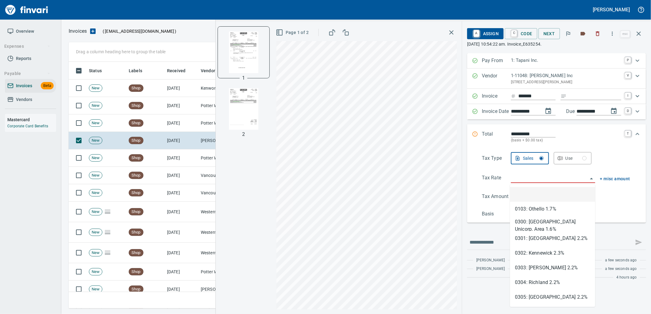
click at [538, 180] on input "search" at bounding box center [549, 178] width 77 height 9
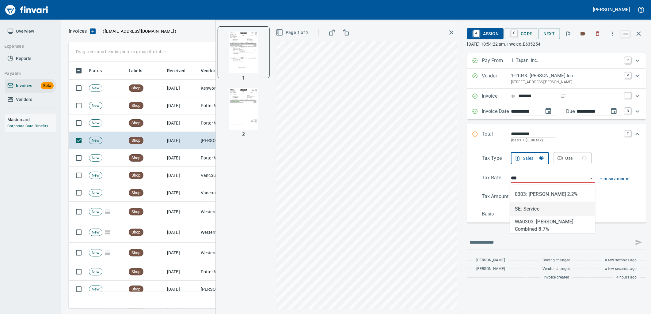
click at [535, 208] on li "SE: Service" at bounding box center [552, 209] width 85 height 15
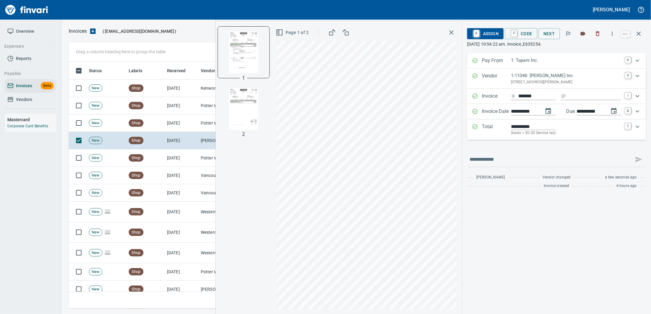
type input "**********"
click at [481, 33] on span "A Assign" at bounding box center [485, 34] width 27 height 10
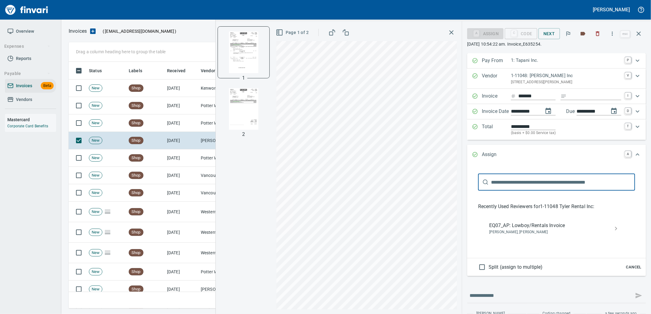
click at [498, 225] on span "EQ07_AP: Lowboy/Rentals Invoice" at bounding box center [551, 225] width 125 height 7
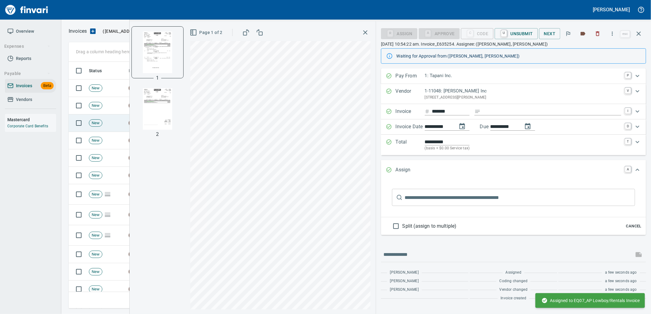
click at [105, 122] on td "New" at bounding box center [106, 123] width 40 height 17
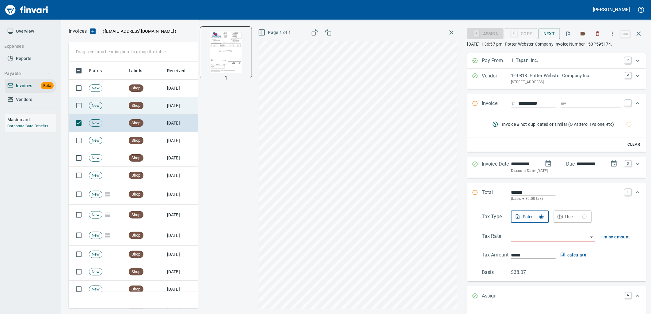
click at [169, 105] on td "9/22/2025" at bounding box center [182, 105] width 34 height 17
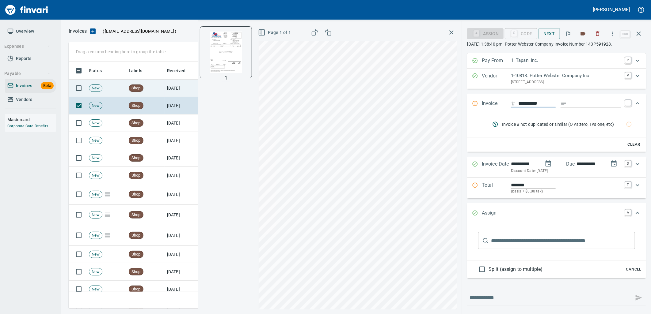
click at [167, 90] on td "9/22/2025" at bounding box center [182, 88] width 34 height 17
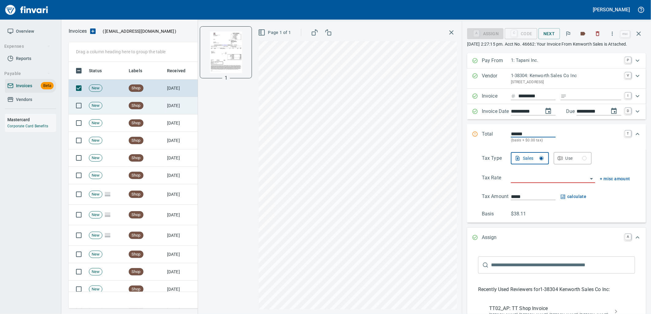
click at [158, 105] on td "Shop" at bounding box center [145, 105] width 38 height 17
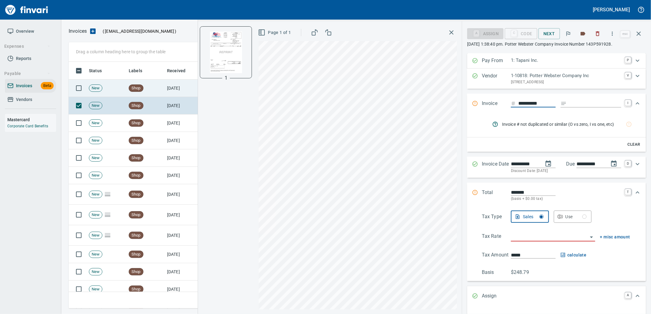
click at [154, 92] on td "Shop" at bounding box center [145, 88] width 38 height 17
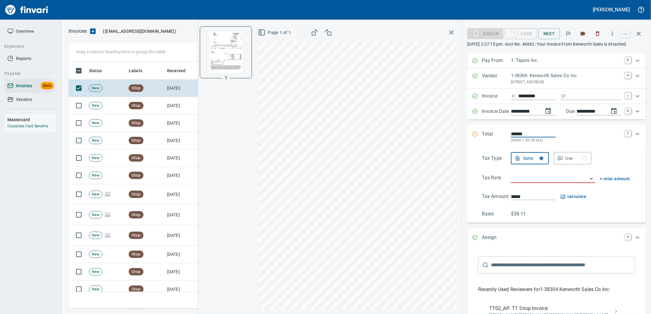
click at [576, 100] on input "Expand" at bounding box center [595, 97] width 52 height 8
type input "**********"
click at [548, 183] on input "search" at bounding box center [549, 178] width 77 height 9
type input "**********"
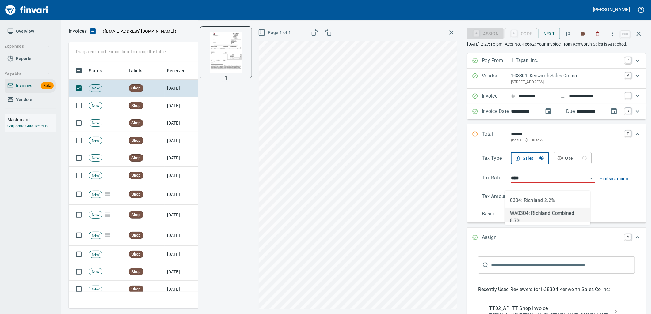
type input "*****"
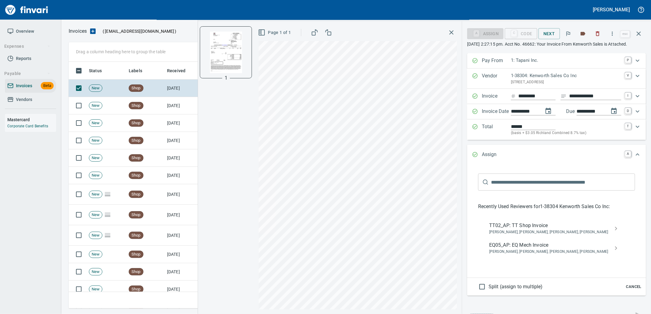
type input "**********"
click at [631, 291] on span "Cancel" at bounding box center [634, 287] width 17 height 7
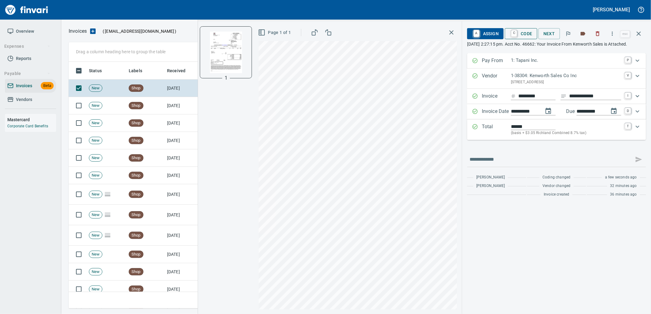
click at [519, 31] on span "C Code" at bounding box center [521, 34] width 23 height 10
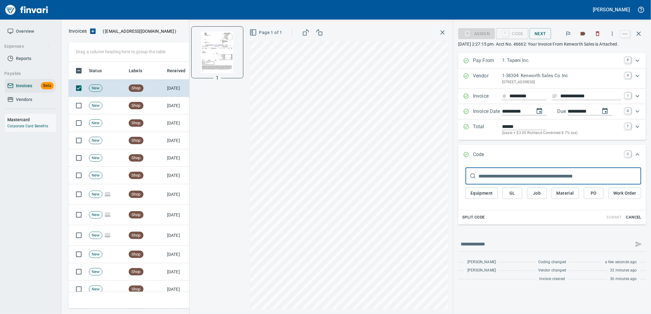
click at [596, 197] on span "PO" at bounding box center [594, 194] width 10 height 8
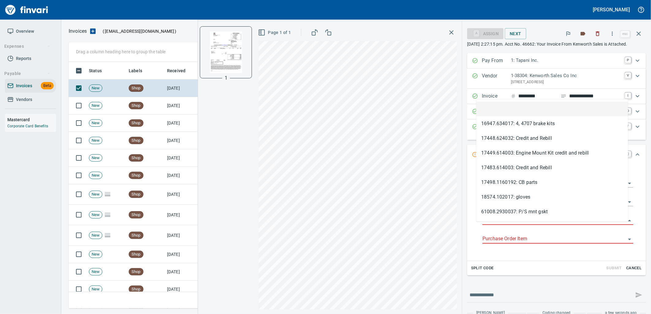
click at [528, 225] on input "Purchase Order" at bounding box center [553, 220] width 143 height 9
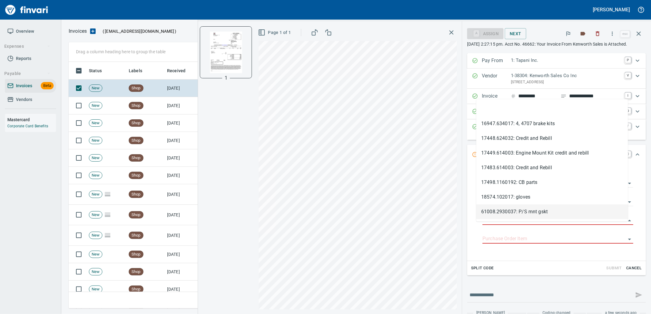
type input "**********"
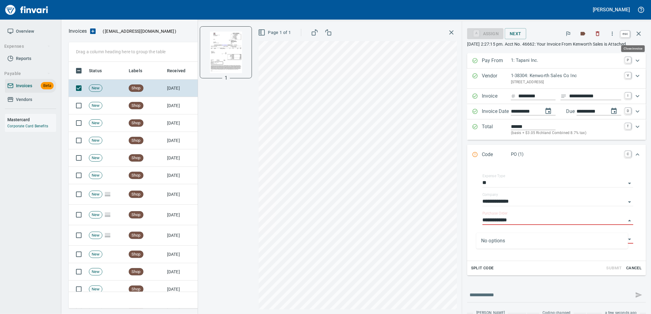
click at [642, 33] on button "button" at bounding box center [638, 33] width 15 height 15
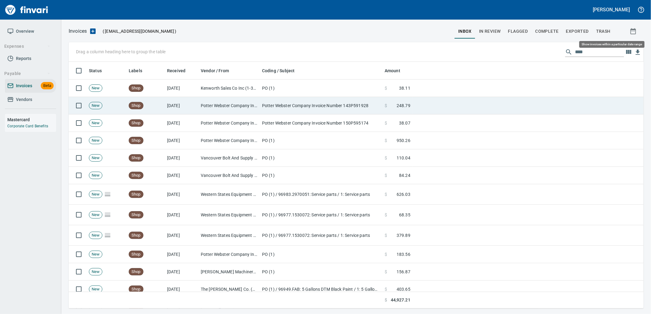
scroll to position [242, 565]
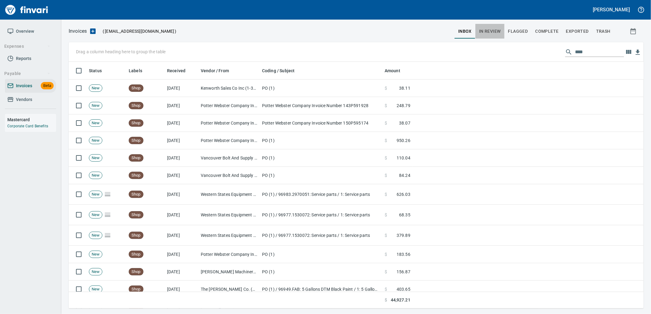
click at [490, 30] on span "In Review" at bounding box center [490, 32] width 22 height 8
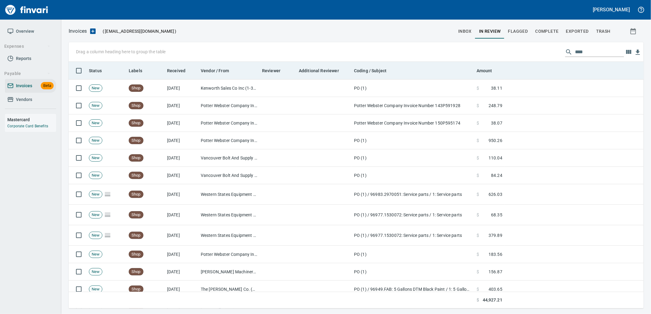
scroll to position [242, 565]
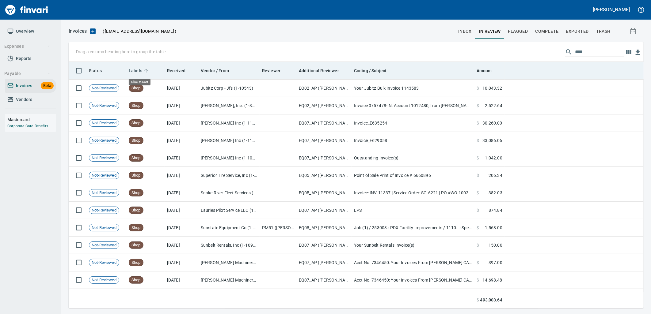
click at [137, 71] on span "Labels" at bounding box center [135, 70] width 13 height 7
drag, startPoint x: 603, startPoint y: 56, endPoint x: 474, endPoint y: 62, distance: 128.9
click at [477, 62] on div "Drag a column heading here to group the table **** Status Labels Received Vendo…" at bounding box center [356, 175] width 575 height 267
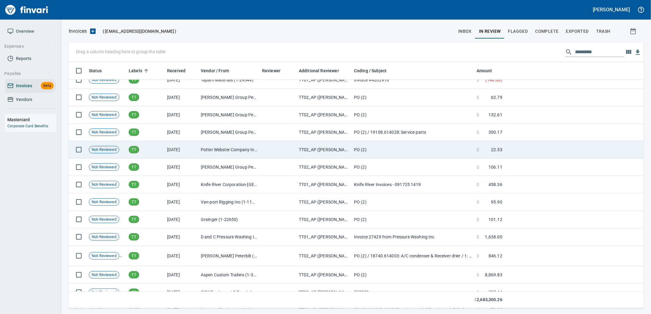
scroll to position [8592, 0]
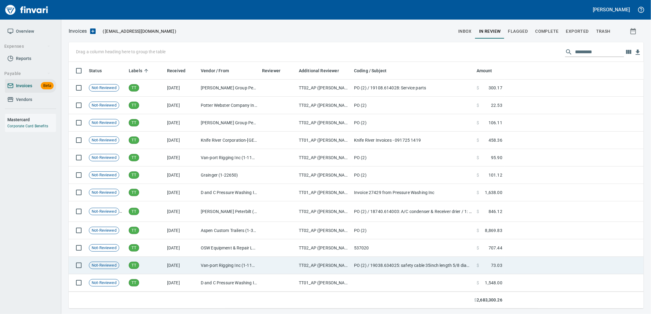
click at [188, 264] on td "[DATE]" at bounding box center [182, 265] width 34 height 17
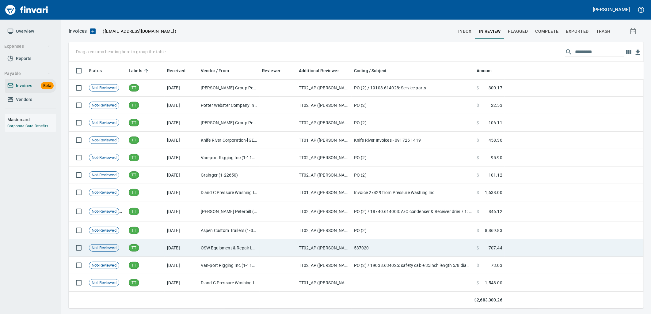
scroll to position [242, 565]
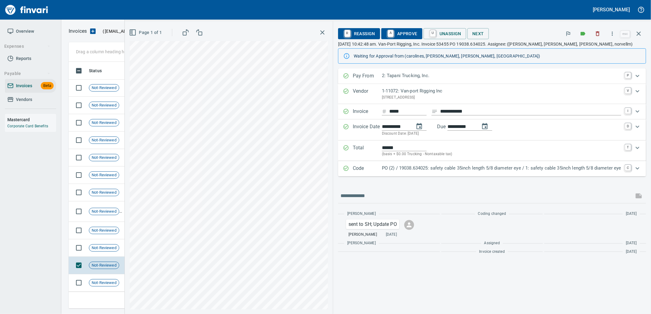
drag, startPoint x: 497, startPoint y: 167, endPoint x: 506, endPoint y: 185, distance: 19.9
click at [497, 167] on p "PO (2) / 19038.634025: safety cable 35inch length 5/8 diameter eye / 1: safety …" at bounding box center [501, 168] width 239 height 7
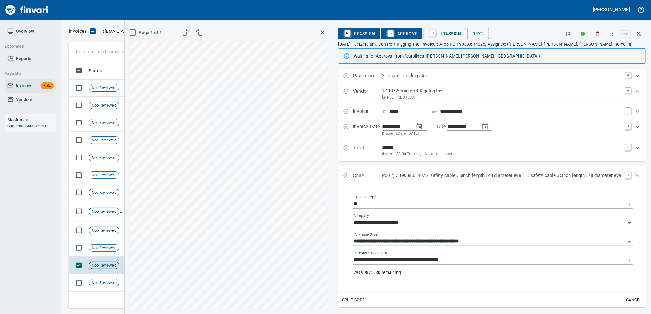
click at [432, 254] on div "**********" at bounding box center [493, 258] width 280 height 14
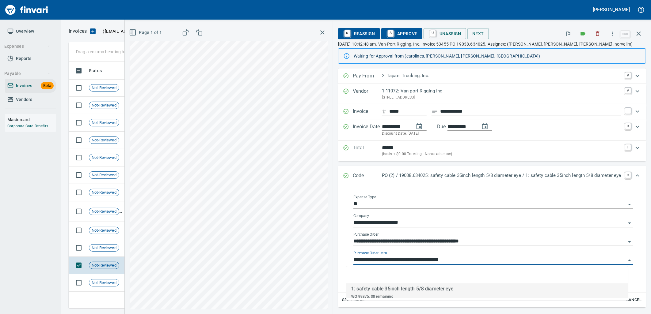
click at [371, 257] on input "**********" at bounding box center [489, 260] width 272 height 9
click at [97, 251] on span "Not-Reviewed" at bounding box center [104, 248] width 30 height 6
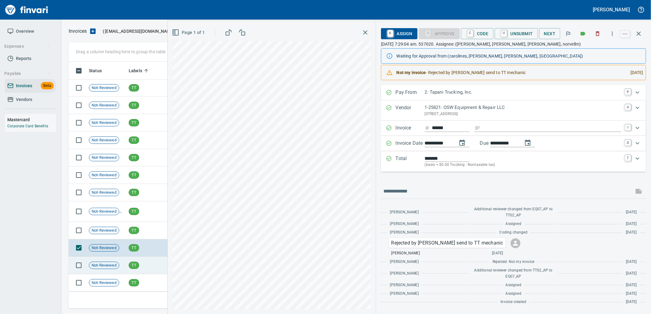
click at [136, 264] on span "TT" at bounding box center [134, 266] width 10 height 6
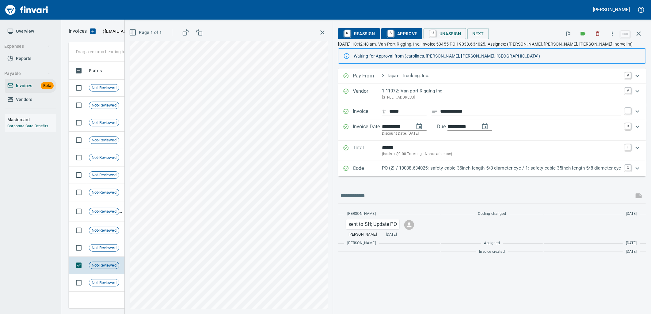
click at [414, 170] on p "PO (2) / 19038.634025: safety cable 35inch length 5/8 diameter eye / 1: safety …" at bounding box center [501, 168] width 239 height 7
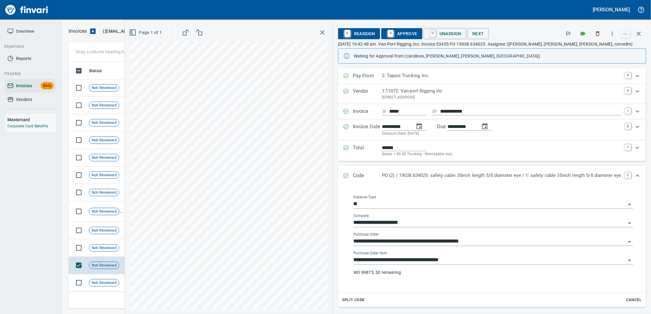
click at [396, 262] on input "**********" at bounding box center [489, 260] width 272 height 9
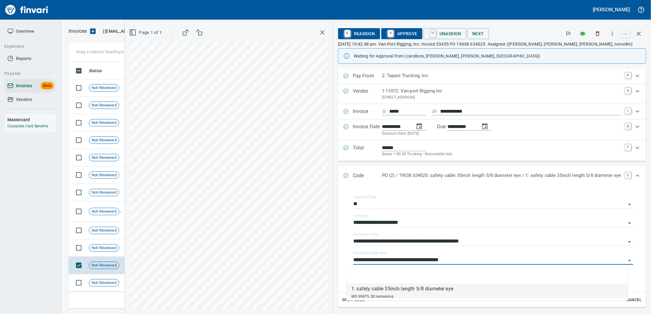
scroll to position [242, 565]
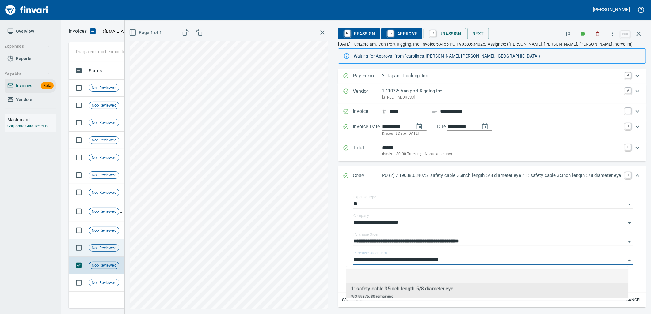
click at [94, 252] on td "Not-Reviewed" at bounding box center [106, 248] width 40 height 17
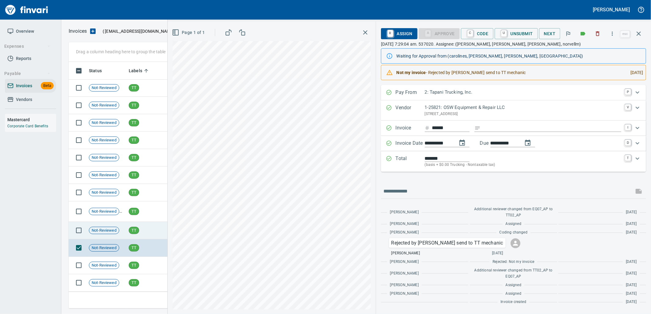
click at [87, 232] on td "Not-Reviewed" at bounding box center [106, 230] width 40 height 17
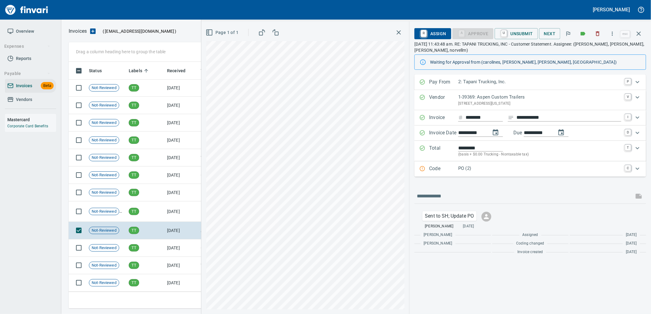
click at [494, 172] on p "PO (2)" at bounding box center [539, 168] width 163 height 7
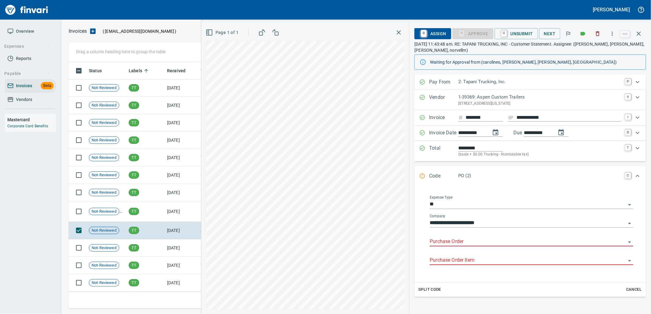
click at [477, 246] on input "Purchase Order" at bounding box center [528, 242] width 196 height 9
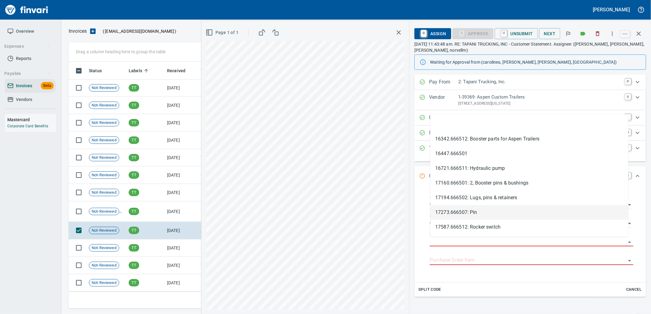
scroll to position [242, 565]
type input "**********"
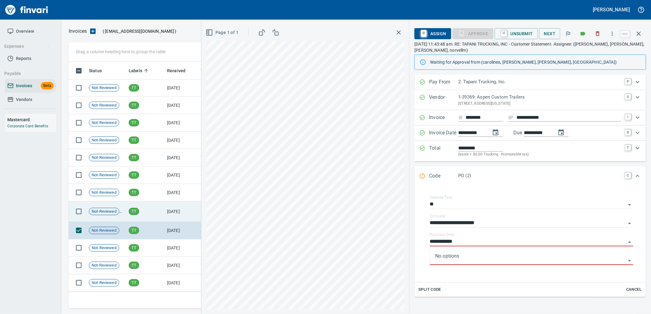
click at [171, 212] on td "9/11/2025" at bounding box center [182, 212] width 34 height 21
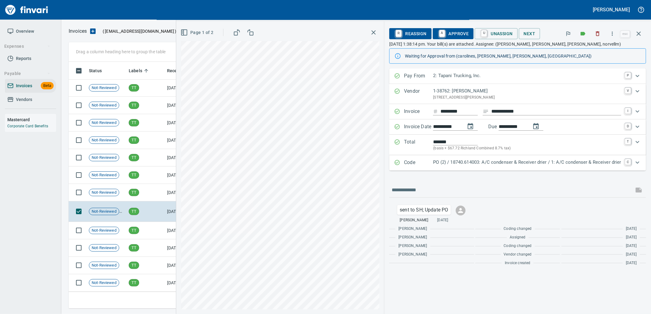
click at [513, 164] on p "PO (2) / 18740.614003: A/C condenser & Receiver drier / 1: A/C condenser & Rece…" at bounding box center [527, 162] width 188 height 7
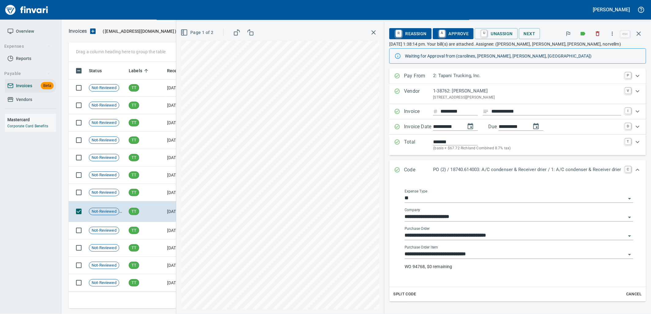
click at [476, 253] on input "**********" at bounding box center [515, 254] width 221 height 9
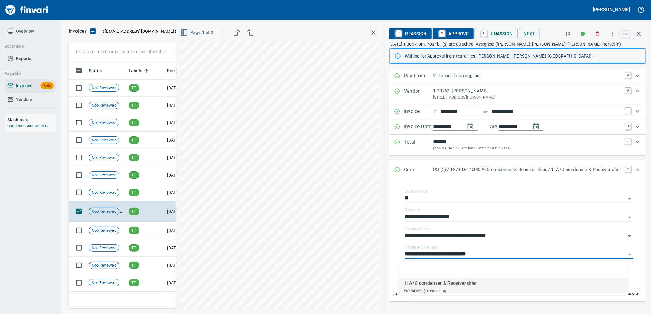
scroll to position [242, 565]
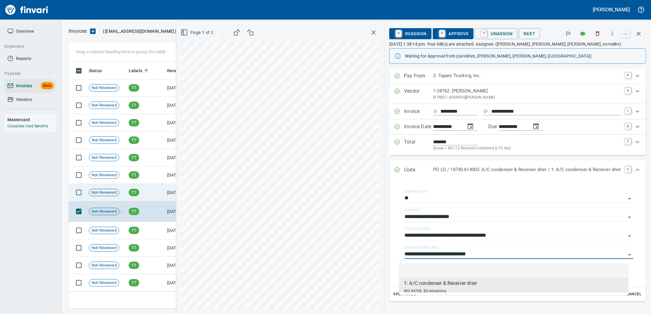
click at [132, 189] on div "TT" at bounding box center [134, 192] width 10 height 7
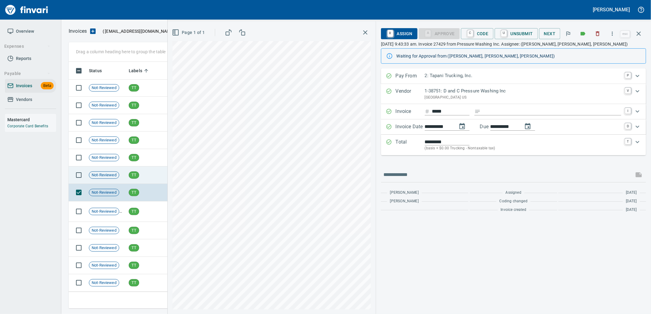
click at [156, 179] on td "TT" at bounding box center [145, 175] width 38 height 17
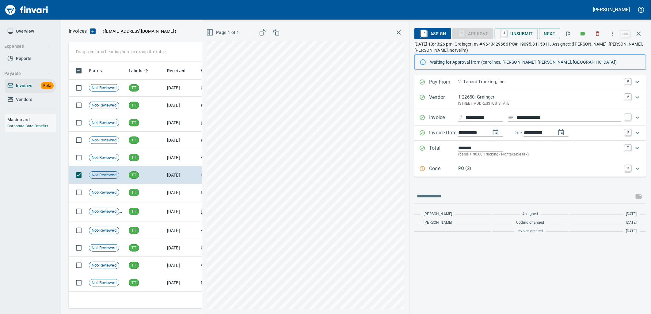
click at [510, 176] on div "Code PO (2) C" at bounding box center [530, 169] width 232 height 15
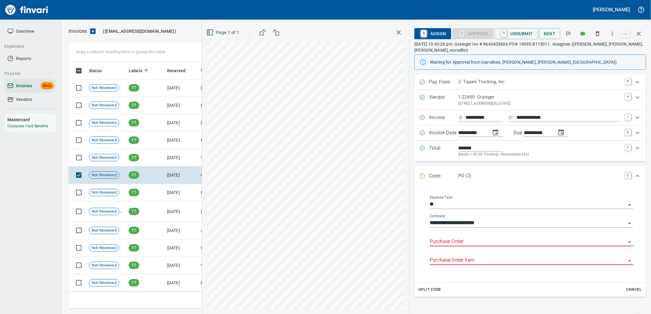
click at [468, 241] on input "Purchase Order" at bounding box center [528, 242] width 196 height 9
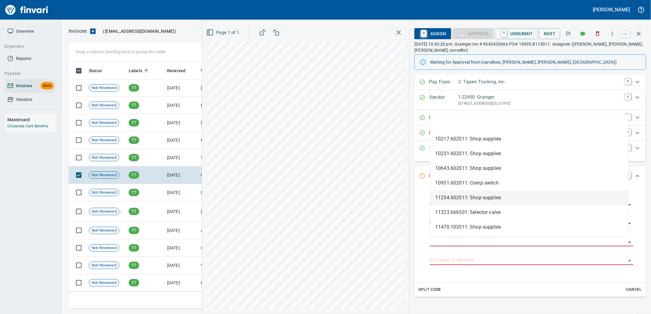
type input "**********"
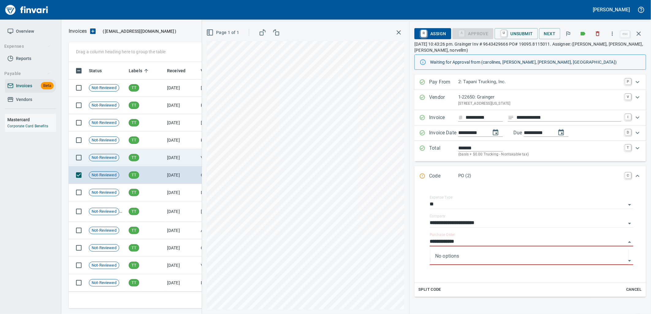
click at [165, 158] on td "[DATE]" at bounding box center [182, 157] width 34 height 17
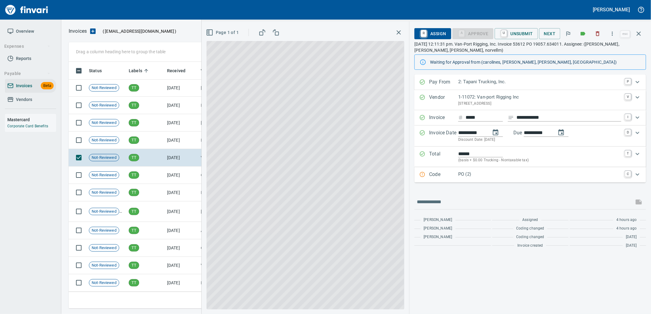
click at [483, 179] on div "PO (2)" at bounding box center [539, 175] width 163 height 8
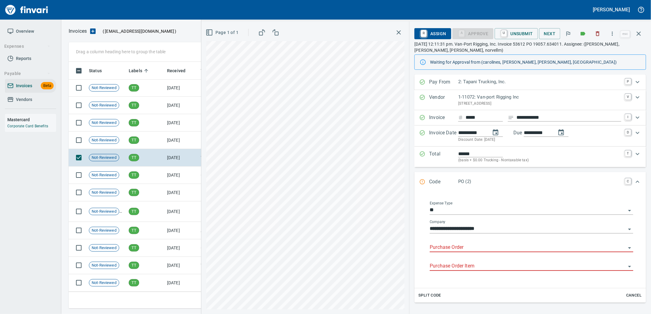
click at [468, 248] on input "Purchase Order" at bounding box center [528, 248] width 196 height 9
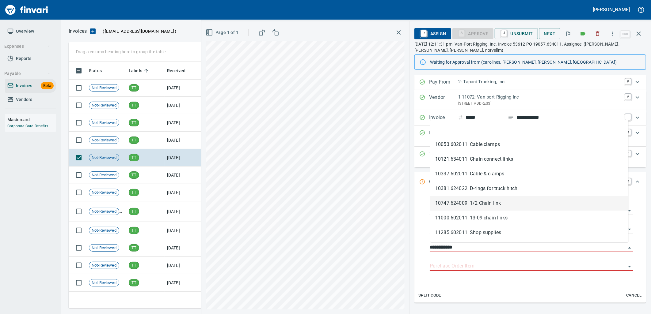
scroll to position [242, 565]
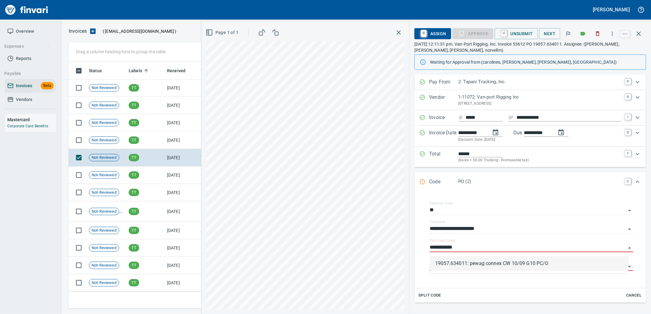
click at [510, 264] on li "19057.634011: pewag connex CW 10/09 G10 PC/O" at bounding box center [529, 264] width 198 height 15
type input "**********"
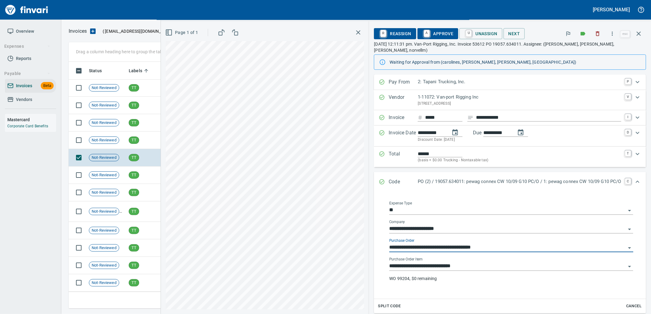
click at [485, 262] on input "**********" at bounding box center [507, 266] width 237 height 9
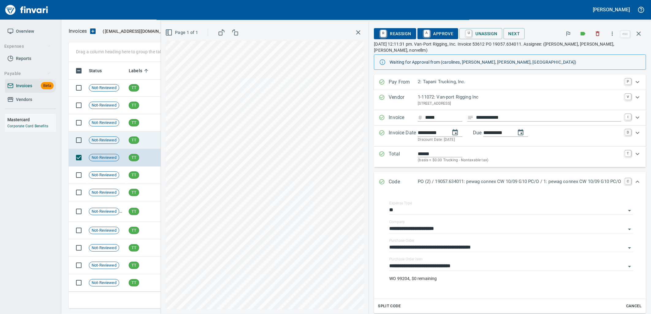
click at [136, 141] on span "TT" at bounding box center [134, 141] width 10 height 6
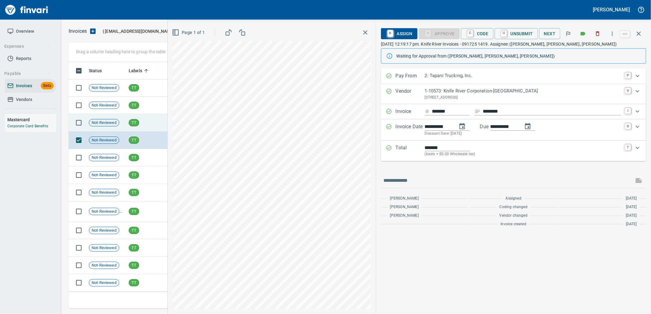
click at [157, 116] on td "TT" at bounding box center [145, 122] width 38 height 17
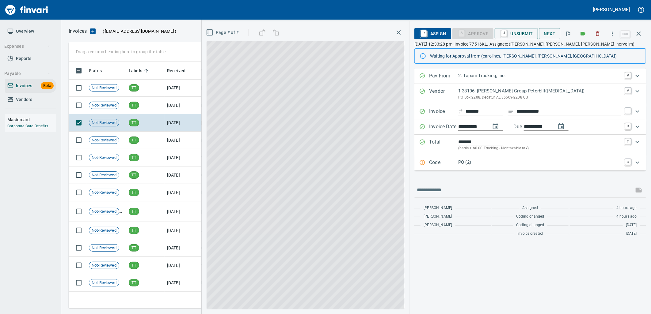
click at [472, 165] on p "PO (2)" at bounding box center [539, 162] width 163 height 7
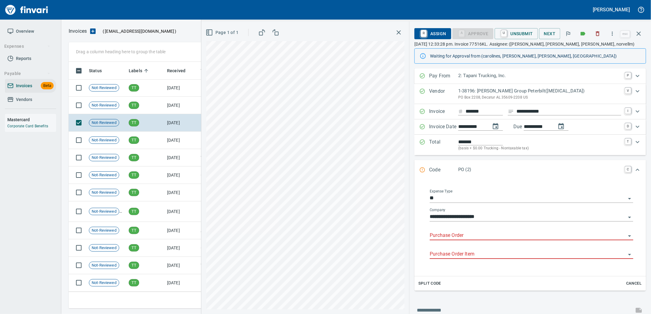
click at [467, 235] on input "Purchase Order" at bounding box center [528, 236] width 196 height 9
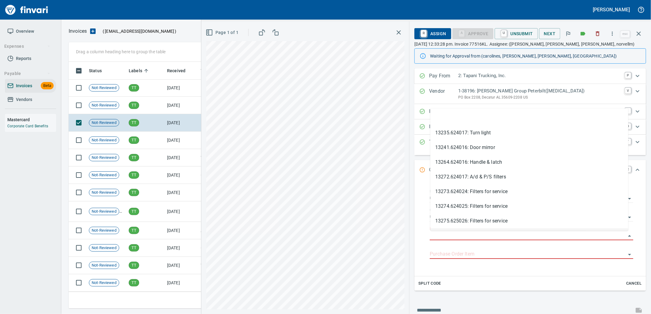
scroll to position [242, 565]
type input "**********"
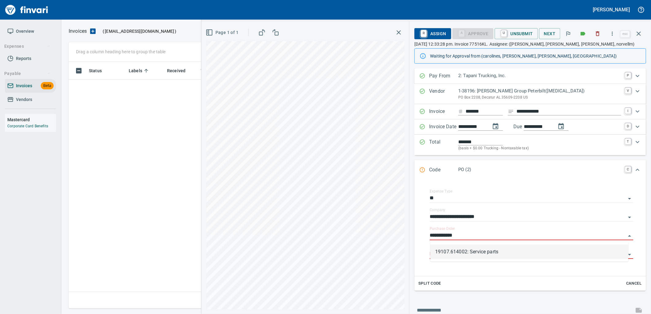
scroll to position [242, 565]
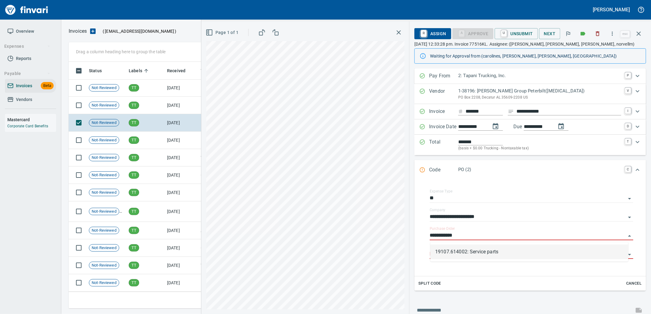
click at [462, 251] on li "19107.614002: Service parts" at bounding box center [529, 252] width 198 height 15
type input "**********"
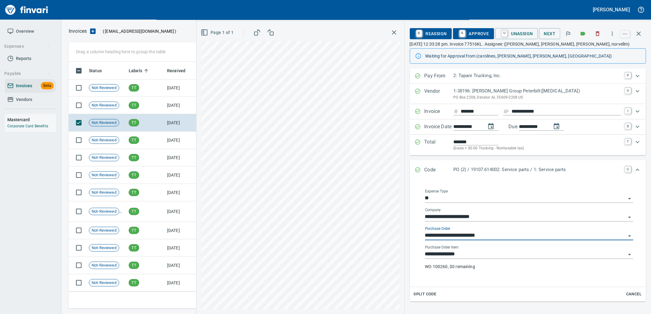
click at [463, 255] on input "**********" at bounding box center [525, 254] width 201 height 9
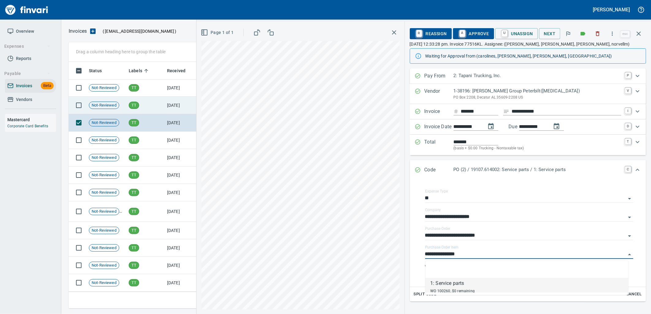
click at [142, 102] on td "TT" at bounding box center [145, 105] width 38 height 17
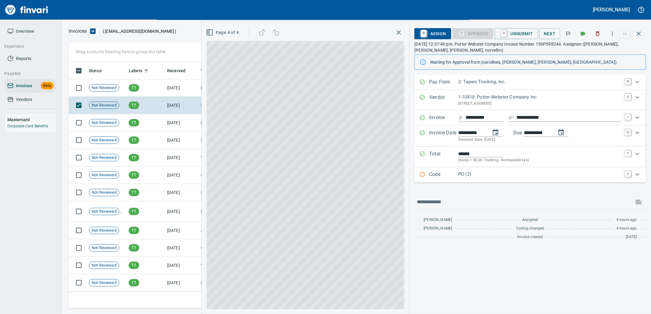
click at [479, 174] on p "PO (2)" at bounding box center [539, 174] width 163 height 7
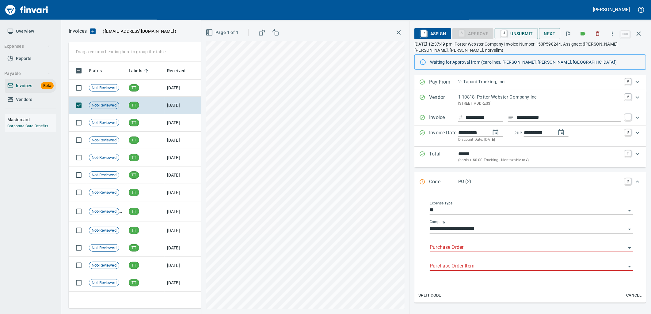
click at [466, 250] on input "Purchase Order" at bounding box center [528, 248] width 196 height 9
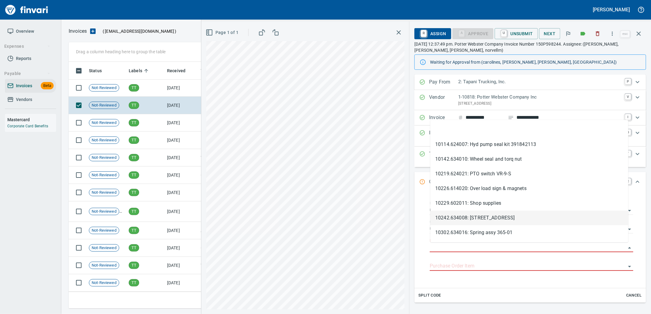
scroll to position [242, 565]
type input "**********"
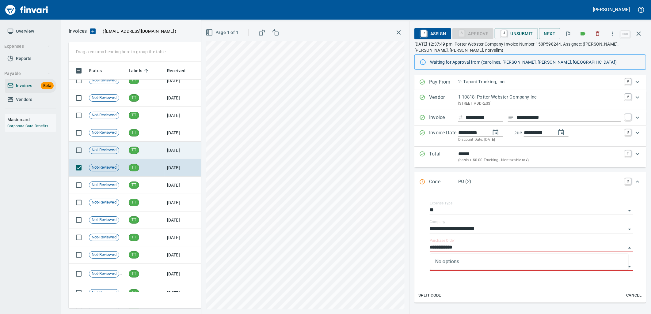
scroll to position [8524, 0]
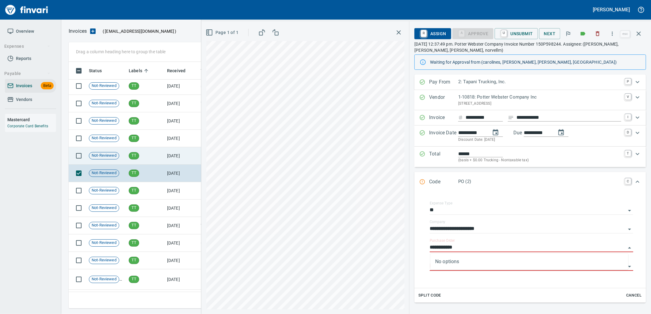
click at [173, 148] on td "9/17/2025" at bounding box center [182, 155] width 34 height 17
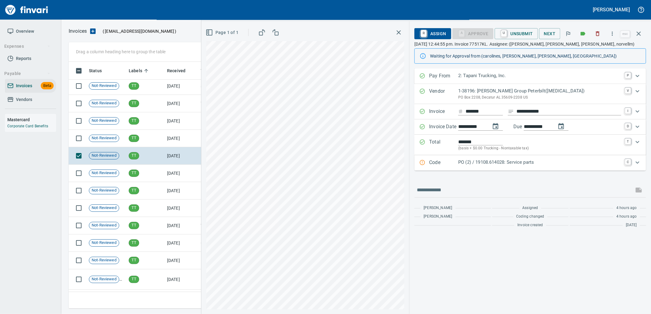
click at [477, 162] on p "PO (2) / 19108.614028: Service parts" at bounding box center [539, 162] width 163 height 7
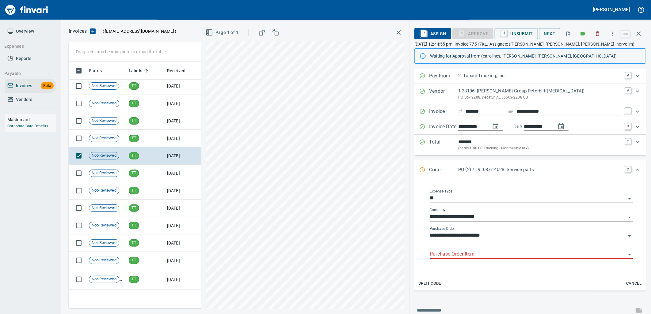
click at [458, 255] on input "Purchase Order Item" at bounding box center [528, 254] width 196 height 9
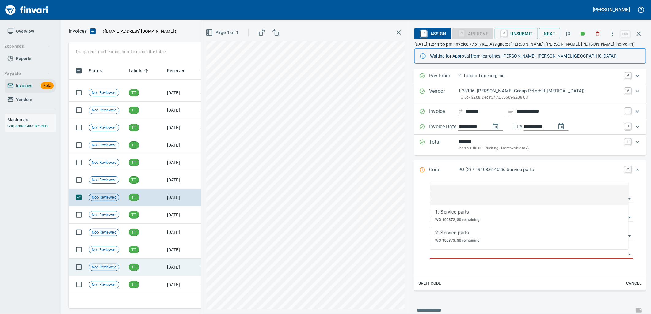
scroll to position [8422, 0]
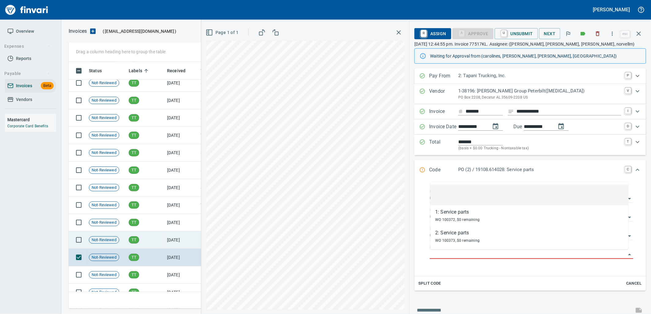
click at [146, 243] on td "TT" at bounding box center [145, 240] width 38 height 17
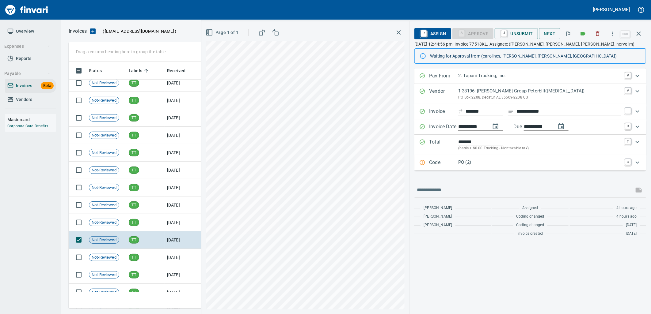
click at [471, 166] on p "PO (2)" at bounding box center [539, 162] width 163 height 7
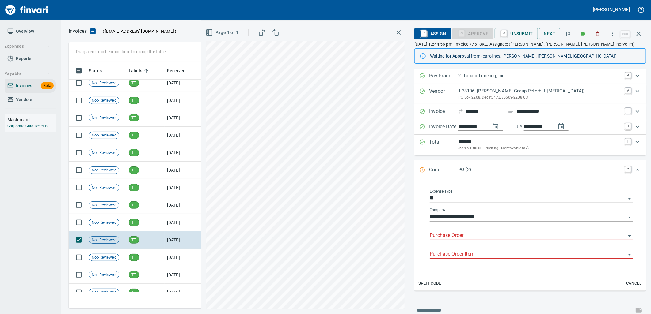
click at [469, 240] on input "Purchase Order" at bounding box center [528, 236] width 196 height 9
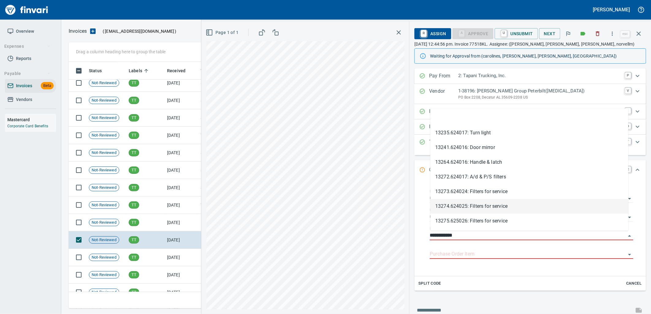
scroll to position [242, 565]
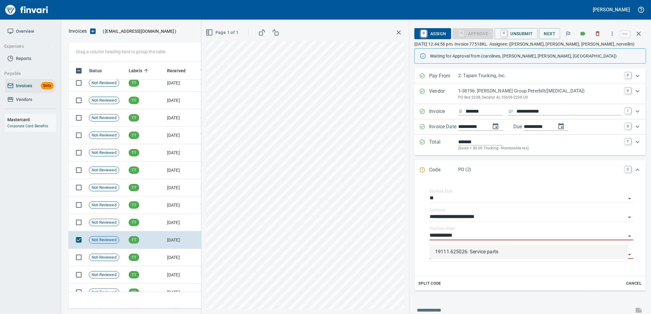
click at [466, 255] on li "19111.625026: Service parts" at bounding box center [529, 252] width 198 height 15
type input "**********"
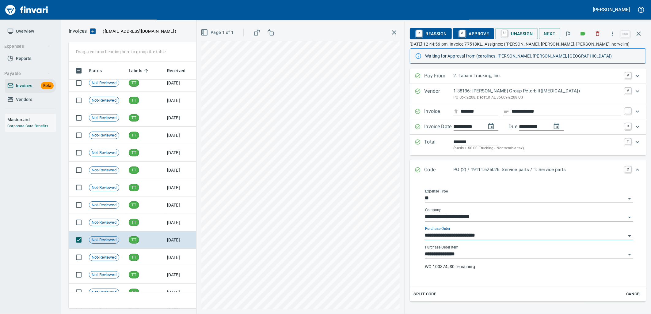
click at [466, 258] on input "**********" at bounding box center [525, 254] width 201 height 9
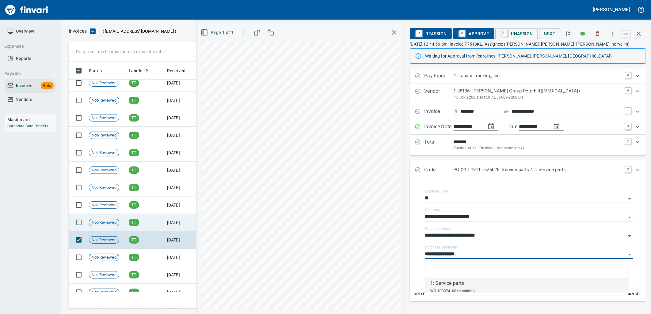
click at [156, 225] on td "TT" at bounding box center [145, 222] width 38 height 17
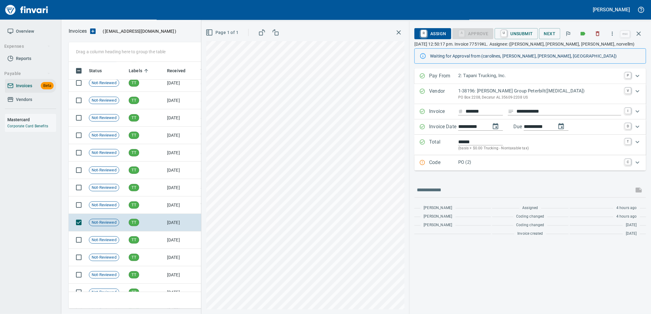
click at [477, 165] on p "PO (2)" at bounding box center [539, 162] width 163 height 7
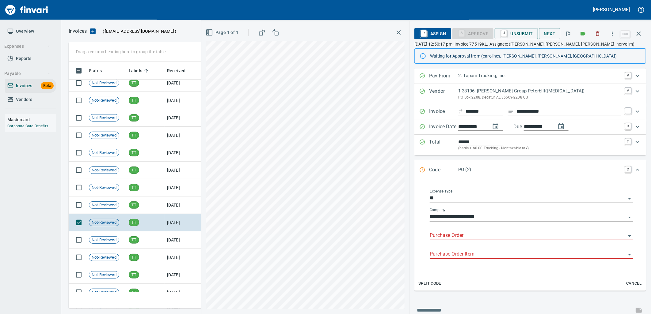
click at [477, 240] on input "Purchase Order" at bounding box center [528, 236] width 196 height 9
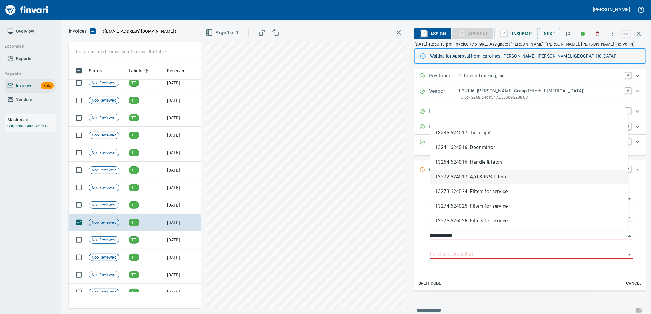
scroll to position [242, 565]
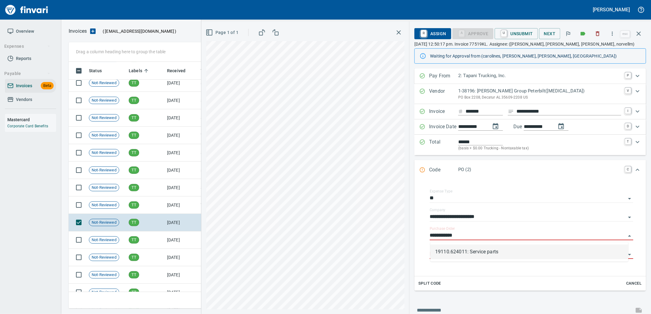
click at [458, 250] on li "19110.624011: Service parts" at bounding box center [529, 252] width 198 height 15
type input "**********"
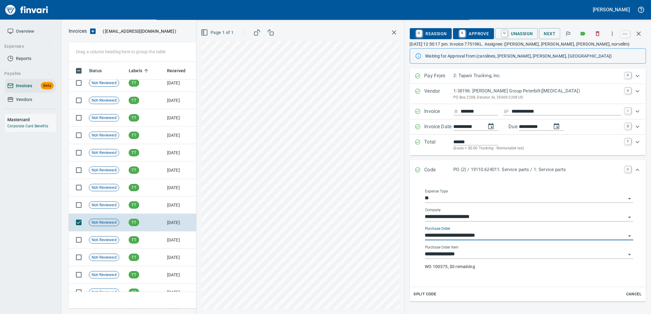
click at [473, 255] on input "**********" at bounding box center [525, 254] width 201 height 9
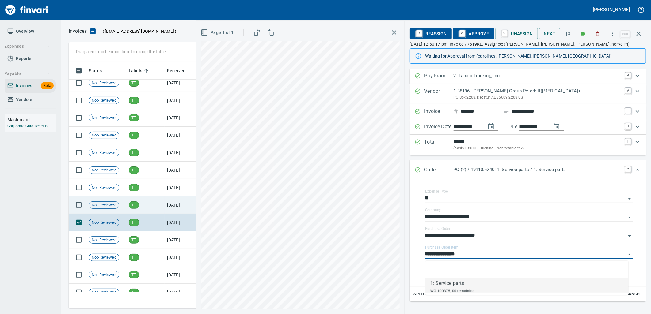
click at [118, 203] on span "Not-Reviewed" at bounding box center [104, 206] width 30 height 6
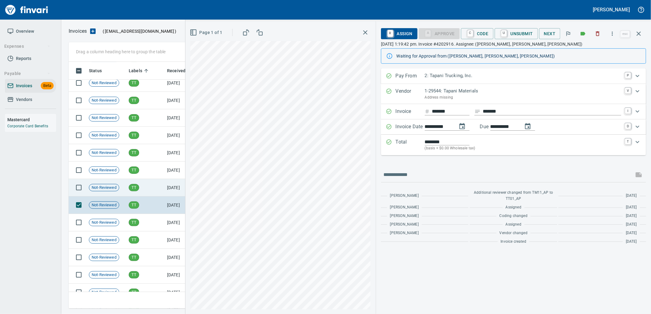
click at [168, 181] on td "[DATE]" at bounding box center [182, 187] width 34 height 17
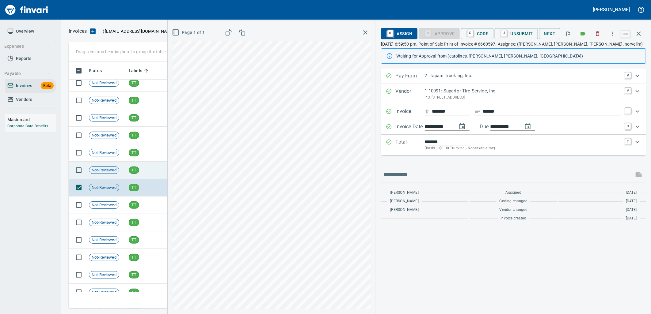
click at [160, 170] on td "TT" at bounding box center [145, 170] width 38 height 17
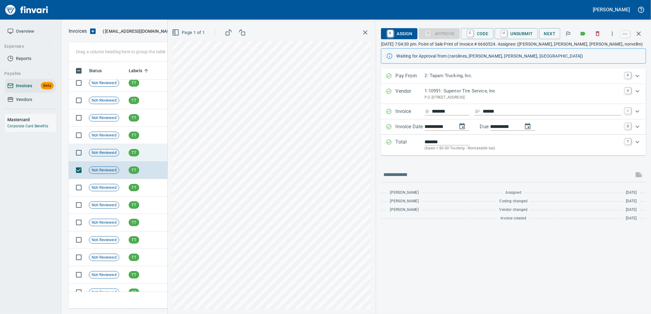
click at [152, 152] on td "TT" at bounding box center [145, 152] width 38 height 17
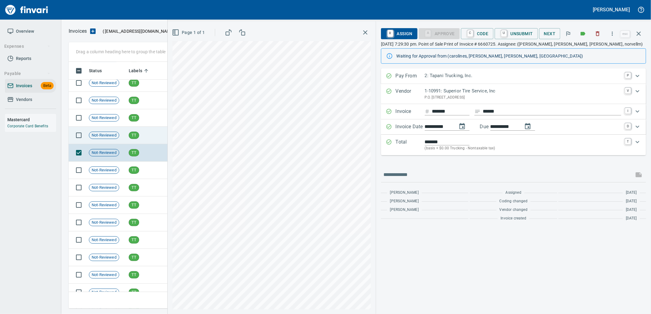
click at [143, 137] on td "TT" at bounding box center [145, 135] width 38 height 17
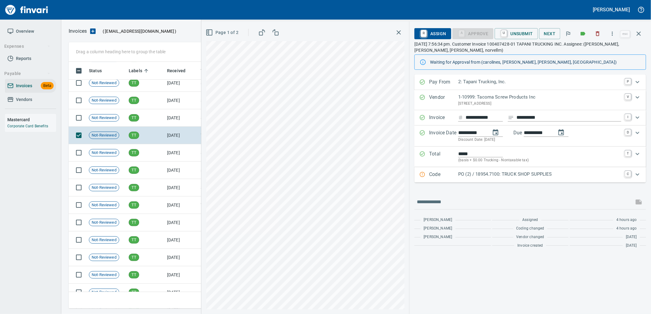
click at [473, 173] on p "PO (2) / 18954.7100: TRUCK SHOP SUPPLIES" at bounding box center [539, 174] width 163 height 7
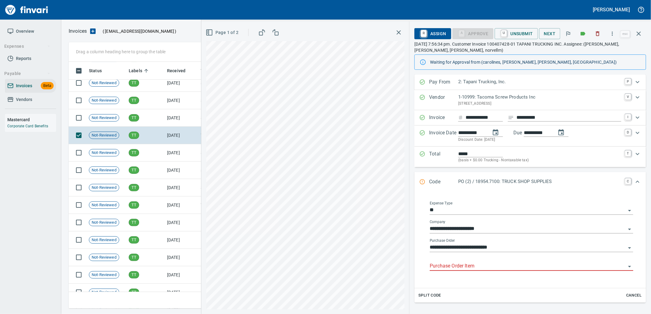
click at [481, 269] on input "Purchase Order Item" at bounding box center [528, 266] width 196 height 9
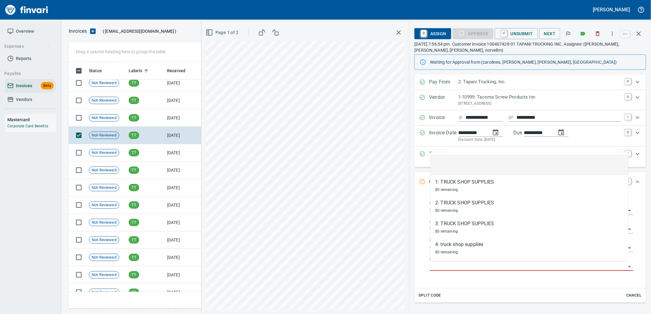
scroll to position [242, 565]
click at [142, 117] on td "TT" at bounding box center [145, 117] width 38 height 17
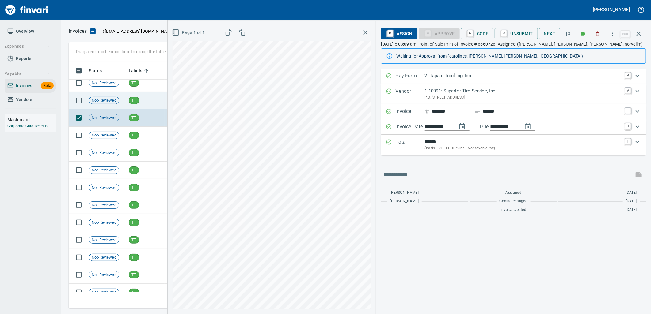
click at [126, 94] on td "TT" at bounding box center [145, 100] width 38 height 17
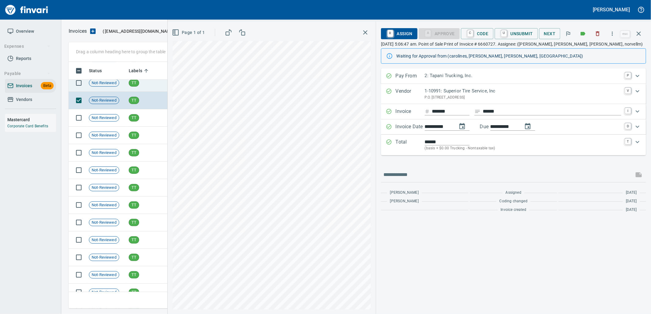
click at [136, 86] on div "TT" at bounding box center [134, 82] width 10 height 7
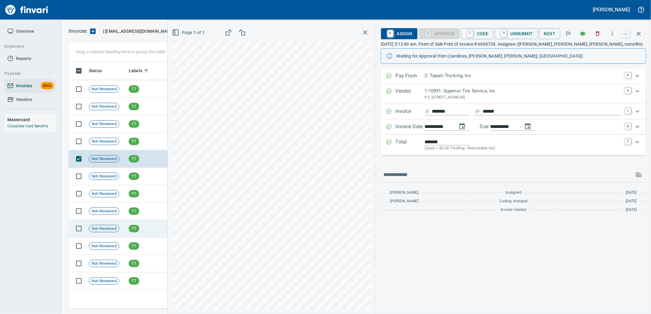
scroll to position [8320, 0]
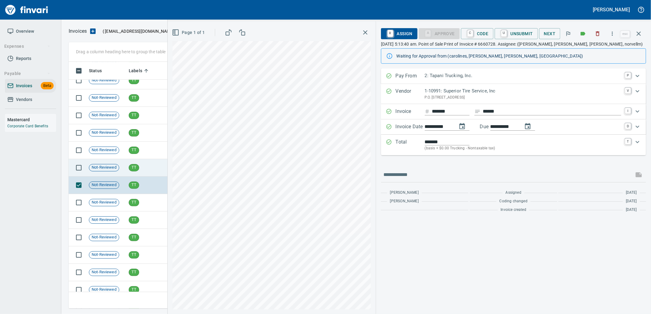
click at [139, 165] on td "TT" at bounding box center [145, 167] width 38 height 17
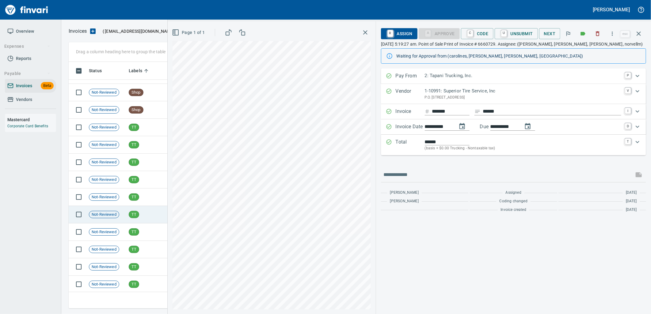
scroll to position [8150, 0]
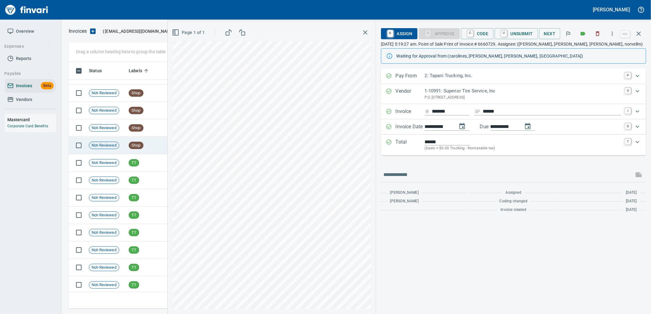
click at [136, 153] on td "Shop" at bounding box center [145, 145] width 38 height 17
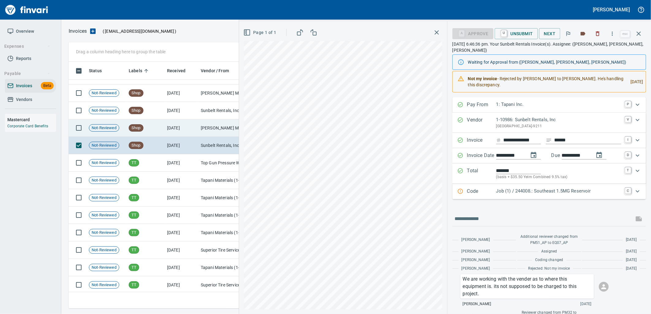
click at [133, 129] on span "Shop" at bounding box center [136, 128] width 14 height 6
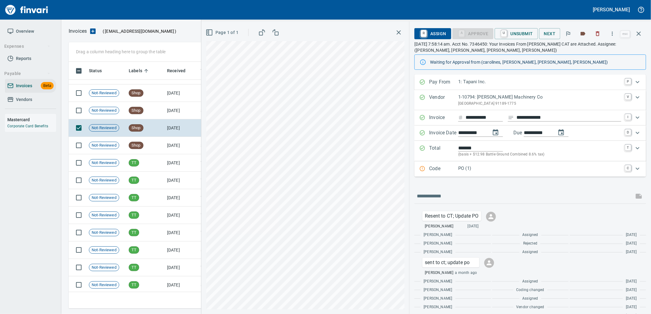
click at [487, 165] on p "PO (1)" at bounding box center [539, 168] width 163 height 7
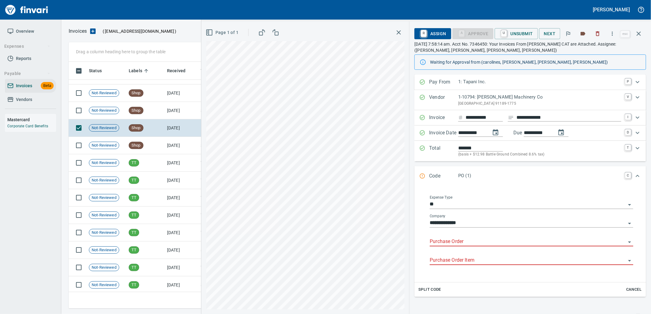
click at [468, 243] on input "Purchase Order" at bounding box center [528, 242] width 196 height 9
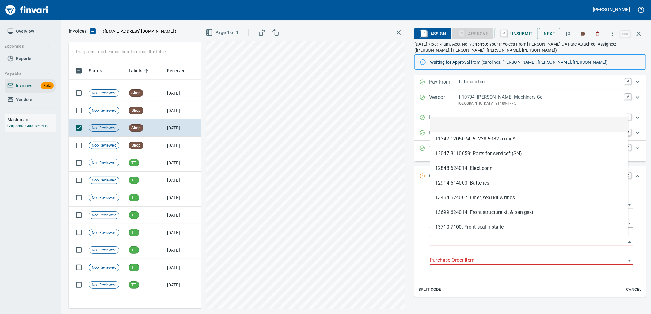
scroll to position [242, 565]
type input "**********"
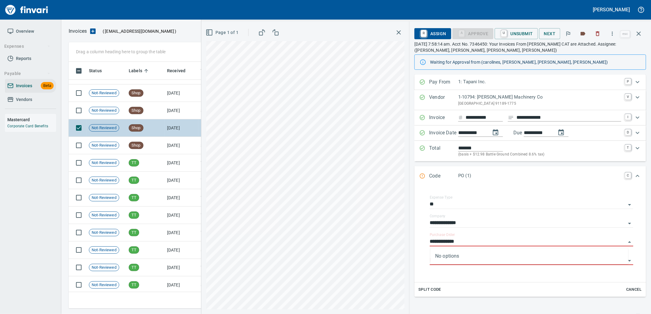
click at [180, 109] on td "7/21/2025" at bounding box center [182, 110] width 34 height 17
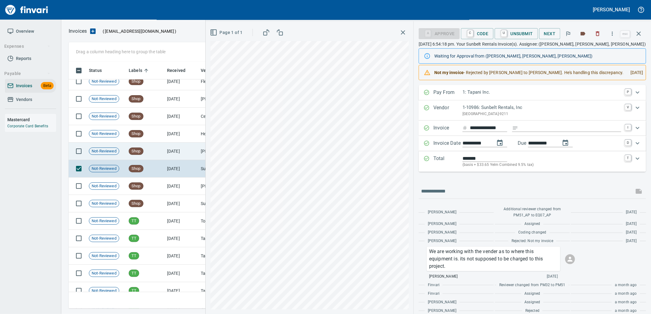
scroll to position [8082, 0]
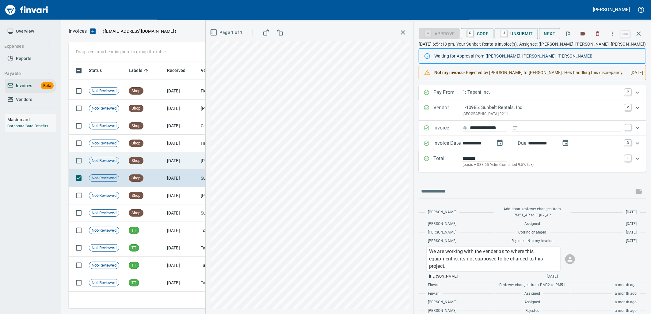
click at [154, 161] on td "Shop" at bounding box center [145, 160] width 38 height 17
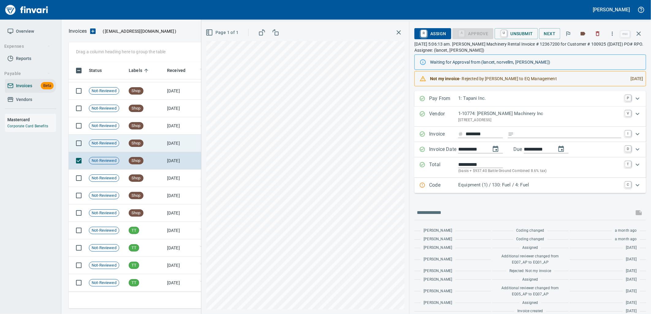
click at [172, 142] on td "7/22/2025" at bounding box center [182, 143] width 34 height 17
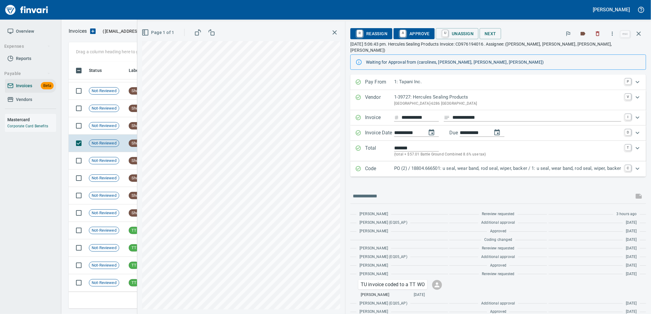
click at [445, 165] on p "PO (2) / 18804.666501: u seal, wear band, rod seal, wiper, backer / 1: u seal, …" at bounding box center [507, 168] width 227 height 7
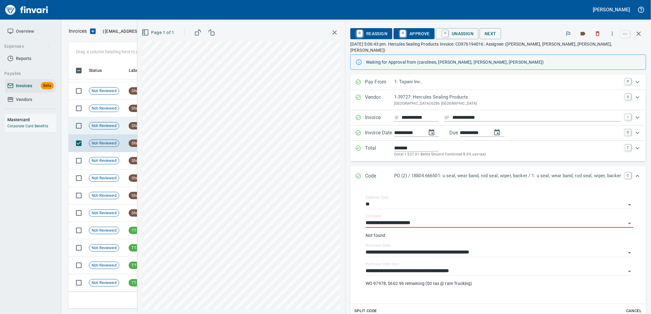
click at [109, 118] on td "Not-Reviewed" at bounding box center [106, 125] width 40 height 17
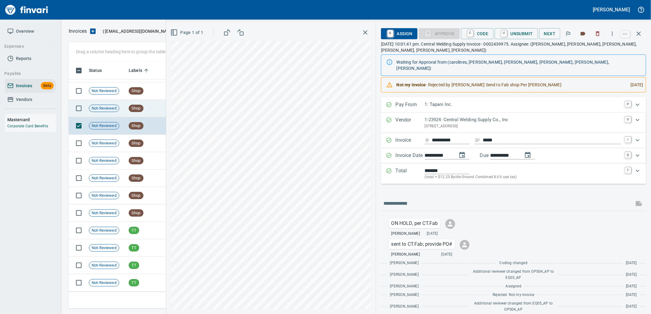
click at [134, 107] on span "Shop" at bounding box center [136, 109] width 14 height 6
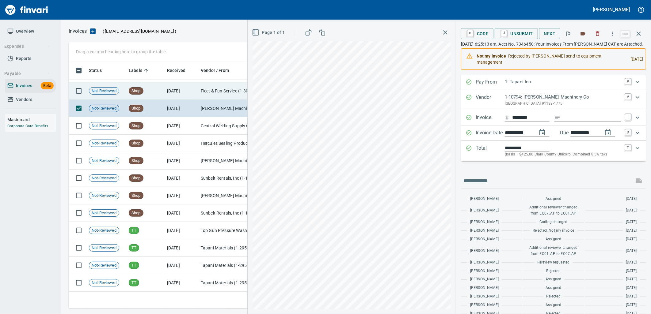
click at [135, 99] on td "Shop" at bounding box center [145, 90] width 38 height 17
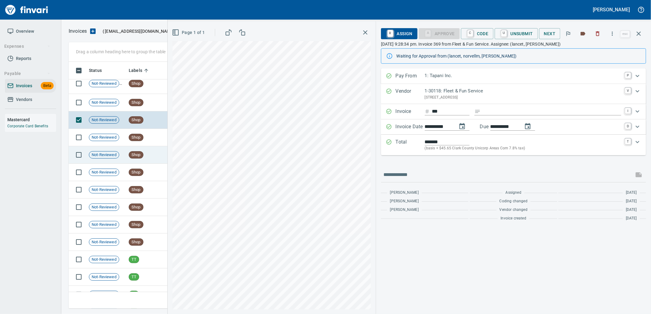
scroll to position [8013, 0]
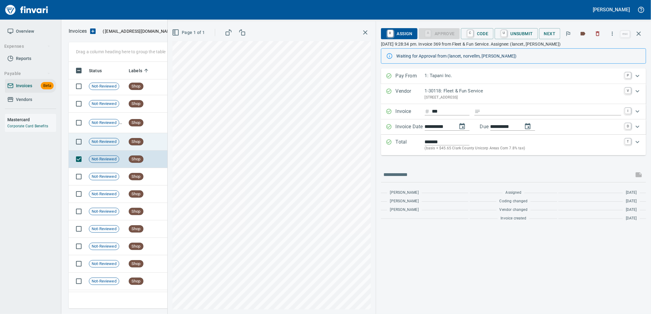
click at [133, 140] on span "Shop" at bounding box center [136, 142] width 14 height 6
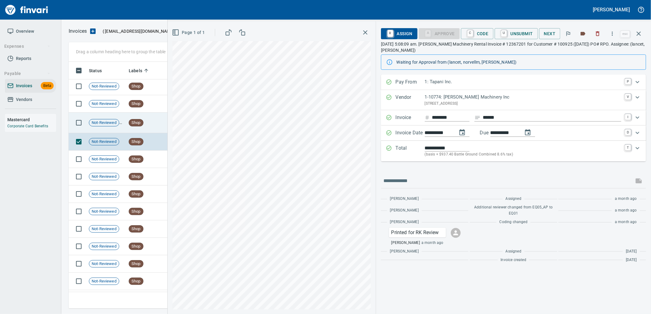
click at [136, 126] on div "Shop" at bounding box center [136, 122] width 15 height 7
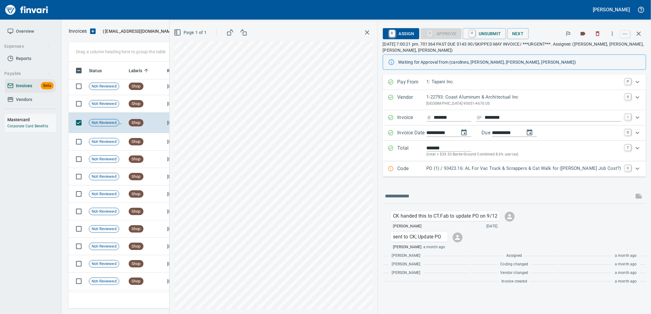
click at [475, 173] on div "PO (1) / 93423.16: AL For Vac Truck & Scrappers & Cat Walk for (Jed Job Cost?)" at bounding box center [524, 169] width 195 height 8
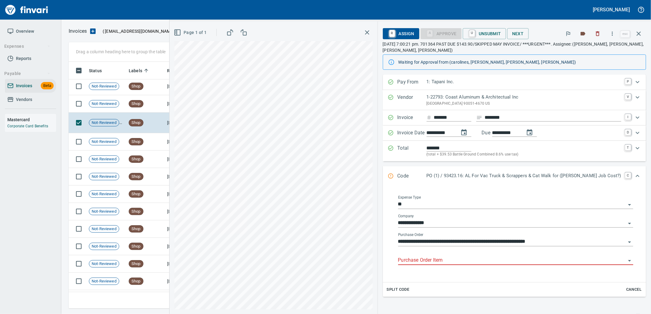
click at [466, 261] on input "Purchase Order Item" at bounding box center [512, 261] width 228 height 9
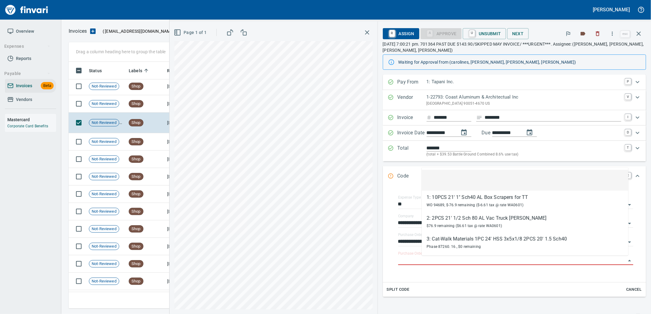
scroll to position [242, 565]
click at [143, 99] on td "Shop" at bounding box center [145, 103] width 38 height 17
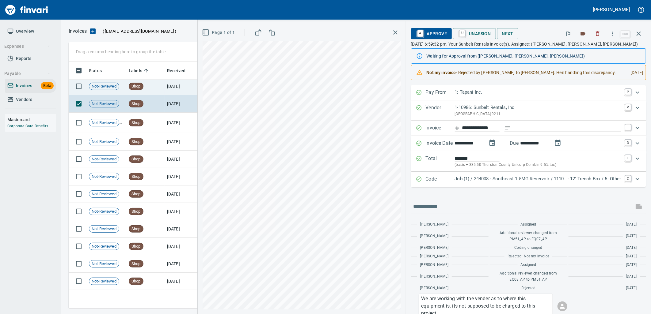
drag, startPoint x: 159, startPoint y: 89, endPoint x: 158, endPoint y: 92, distance: 3.4
click at [159, 89] on td "Shop" at bounding box center [145, 86] width 38 height 17
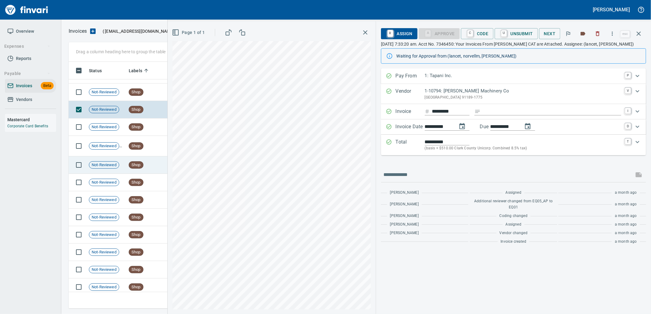
scroll to position [7979, 0]
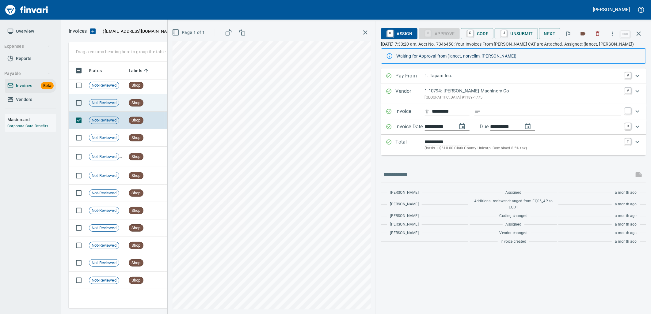
click at [150, 106] on td "Shop" at bounding box center [145, 102] width 38 height 17
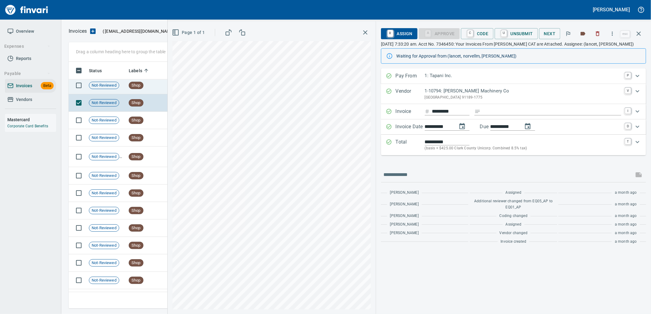
click at [146, 91] on td "Shop" at bounding box center [145, 85] width 38 height 17
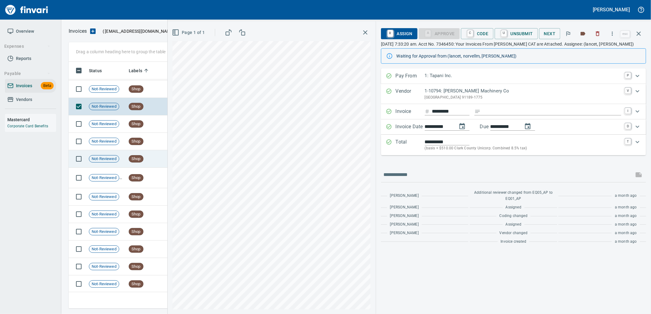
scroll to position [7945, 0]
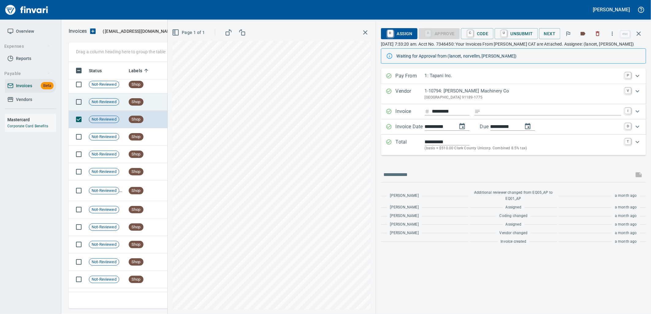
click at [156, 103] on td "Shop" at bounding box center [145, 101] width 38 height 17
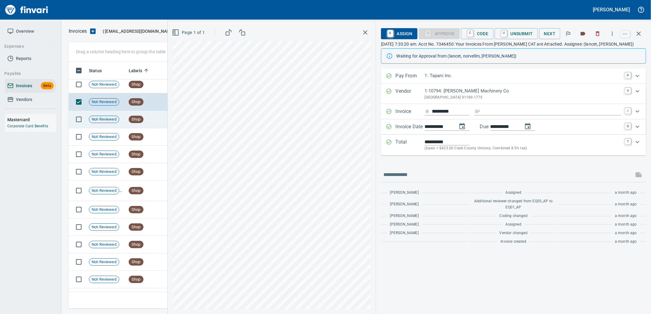
scroll to position [7911, 0]
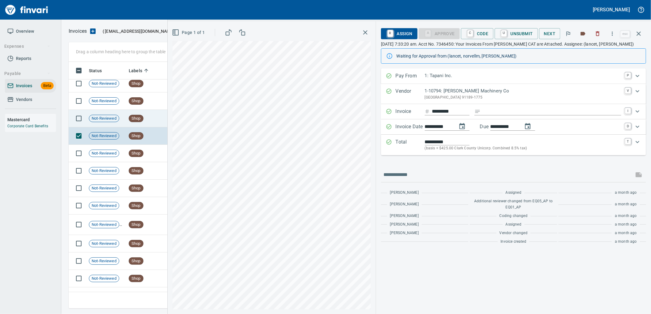
click at [154, 117] on td "Shop" at bounding box center [145, 118] width 38 height 17
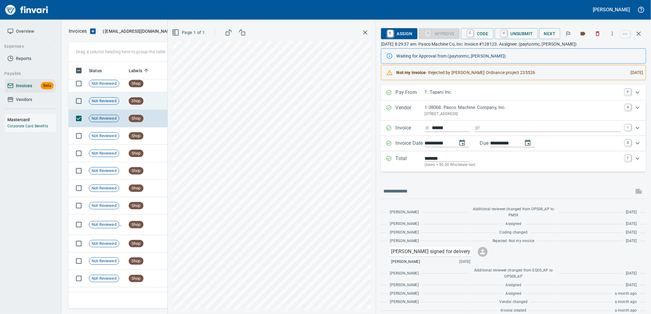
click at [154, 105] on td "Shop" at bounding box center [145, 101] width 38 height 17
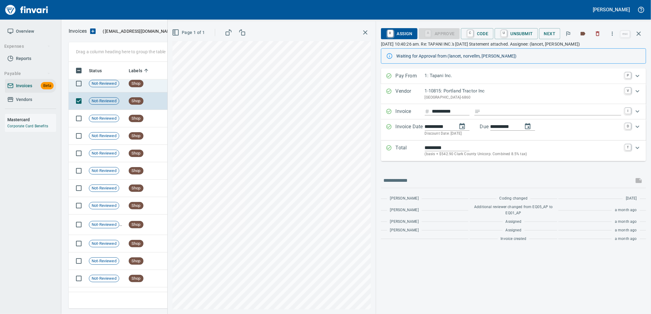
click at [153, 86] on td "Shop" at bounding box center [145, 83] width 38 height 17
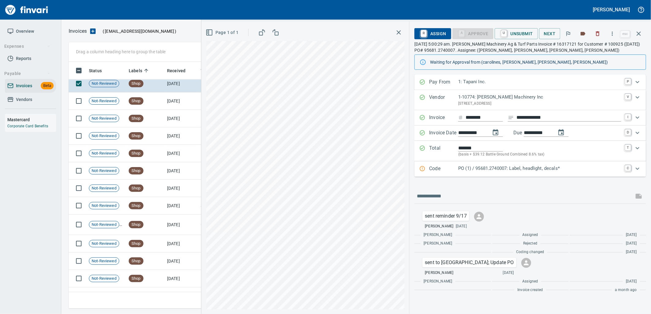
click at [493, 172] on p "PO (1) / 95681.2740007: Label, headlight, decals*" at bounding box center [539, 168] width 163 height 7
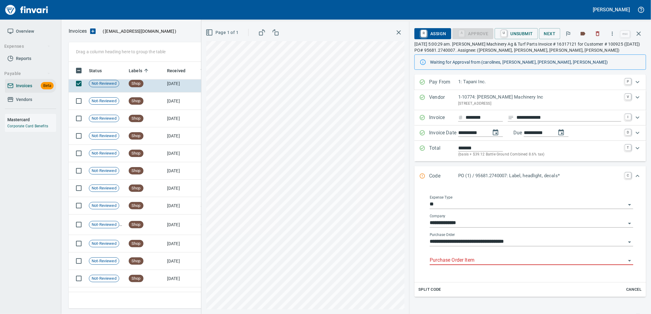
click at [486, 261] on input "Purchase Order Item" at bounding box center [528, 261] width 196 height 9
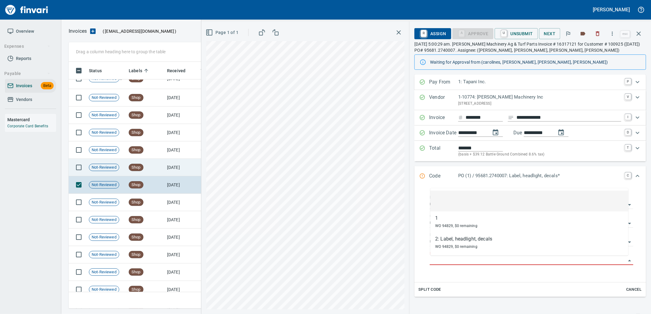
scroll to position [7809, 0]
click at [147, 161] on td "Shop" at bounding box center [145, 167] width 38 height 17
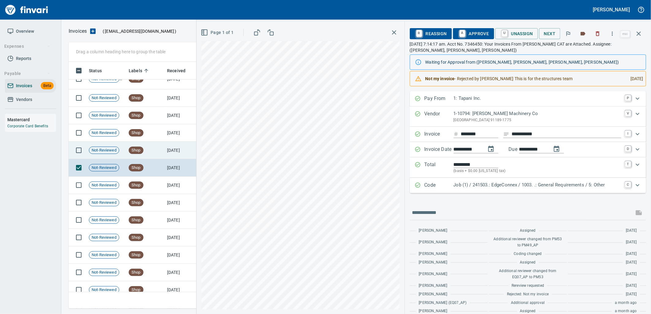
click at [147, 151] on td "Shop" at bounding box center [145, 150] width 38 height 17
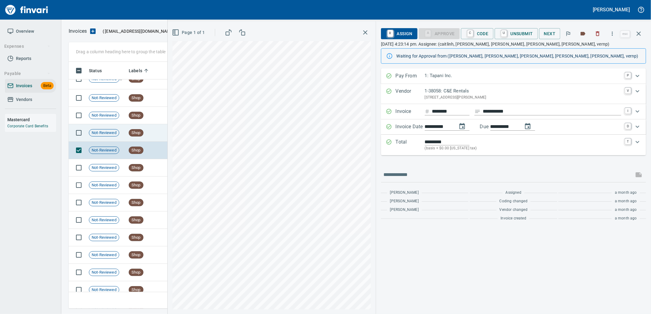
click at [152, 135] on td "Shop" at bounding box center [145, 132] width 38 height 17
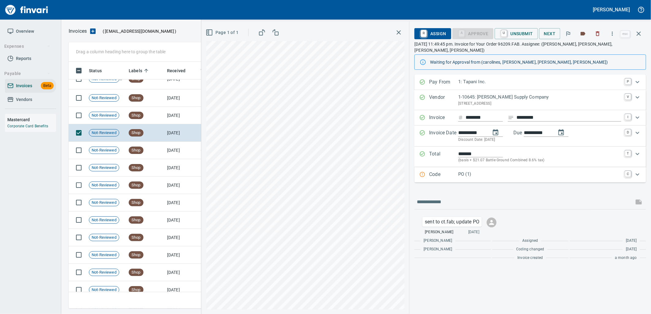
click at [468, 171] on p "PO (1)" at bounding box center [539, 174] width 163 height 7
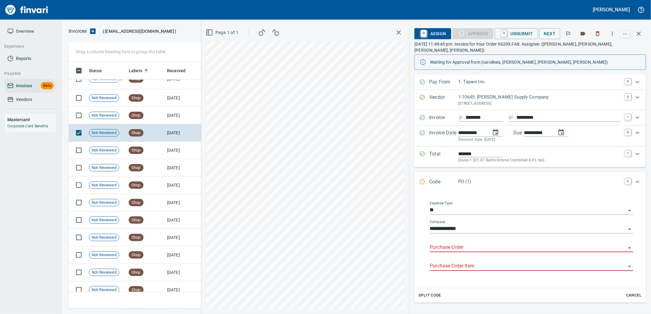
click at [473, 245] on input "Purchase Order" at bounding box center [528, 248] width 196 height 9
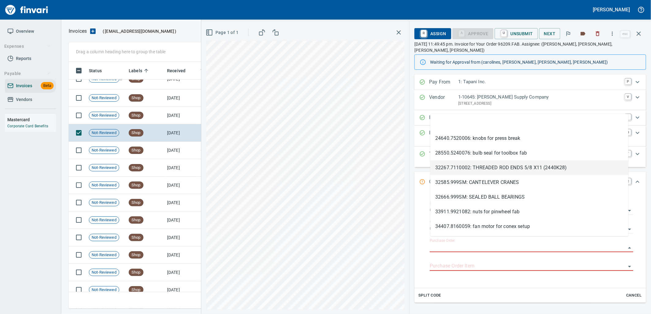
type input "*********"
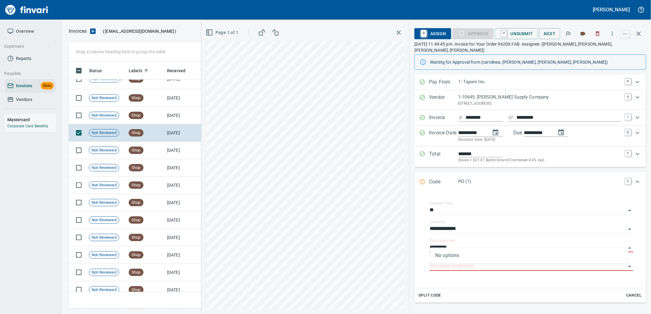
scroll to position [242, 565]
click at [178, 118] on td "[DATE]" at bounding box center [182, 115] width 34 height 17
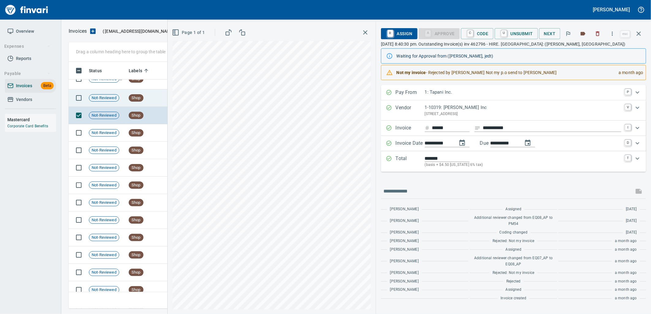
click at [149, 106] on td "Shop" at bounding box center [145, 97] width 38 height 17
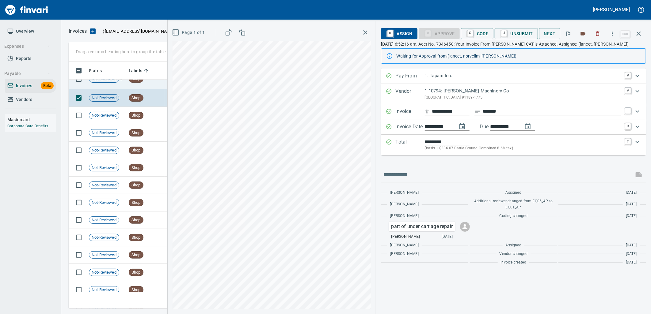
click at [151, 88] on td "Shop" at bounding box center [145, 79] width 38 height 21
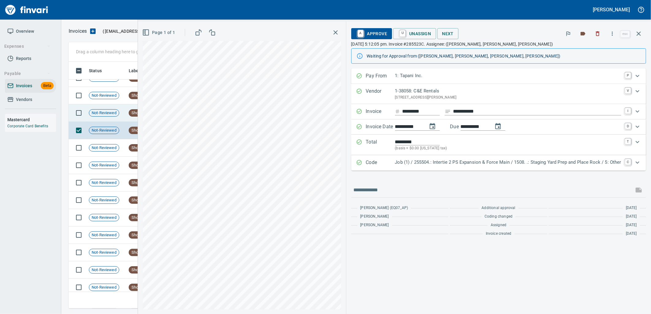
click at [131, 112] on span "Shop" at bounding box center [136, 113] width 14 height 6
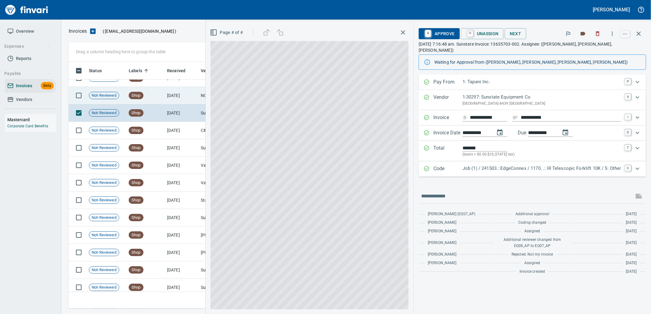
click at [130, 96] on span "Shop" at bounding box center [136, 96] width 14 height 6
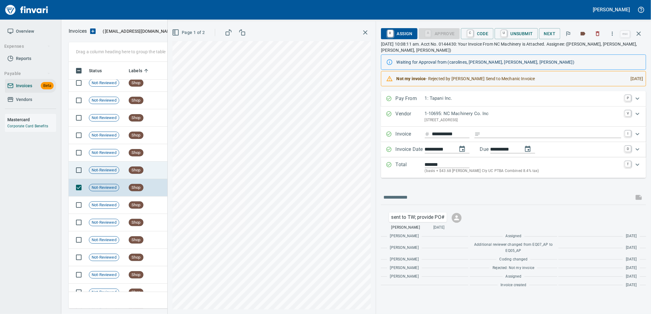
scroll to position [7196, 0]
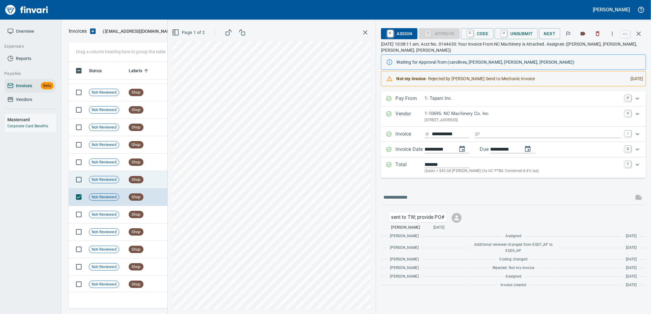
click at [141, 176] on div "Shop" at bounding box center [136, 179] width 15 height 7
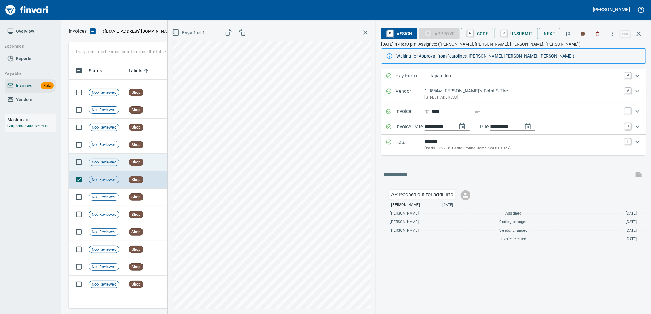
click at [142, 163] on span "Shop" at bounding box center [136, 163] width 14 height 6
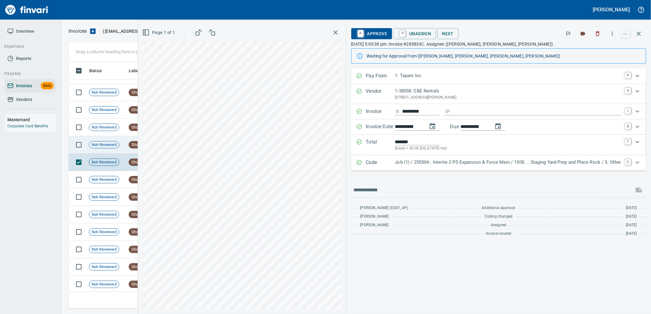
click at [120, 146] on td "Not-Reviewed" at bounding box center [106, 144] width 40 height 17
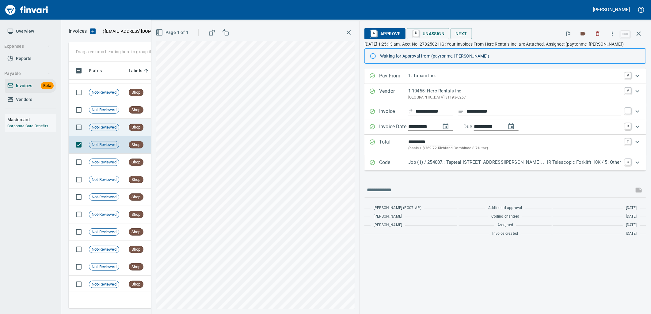
click at [135, 128] on span "Shop" at bounding box center [136, 128] width 14 height 6
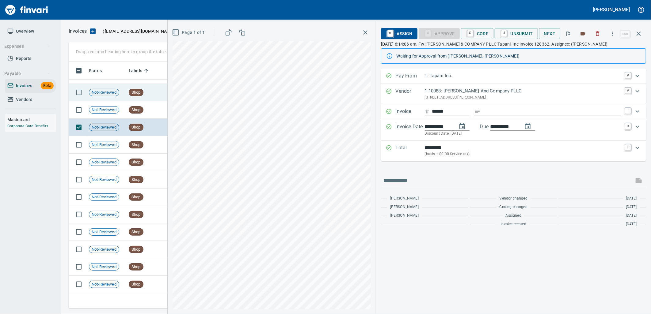
drag, startPoint x: 126, startPoint y: 112, endPoint x: 120, endPoint y: 100, distance: 14.5
click at [127, 112] on td "Shop" at bounding box center [145, 109] width 38 height 17
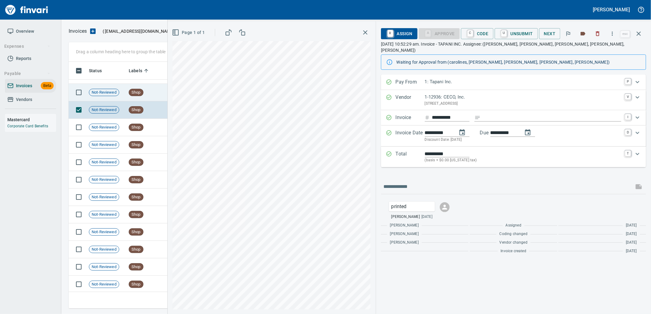
click at [117, 91] on span "Not-Reviewed" at bounding box center [104, 93] width 30 height 6
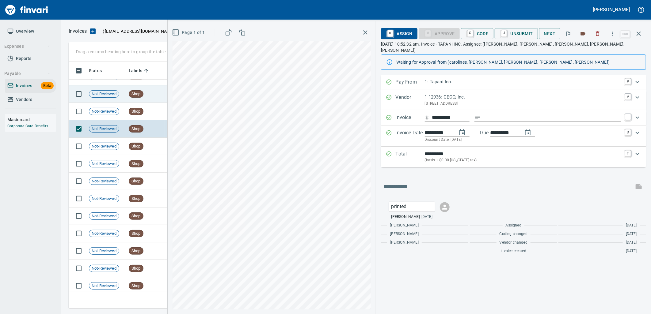
scroll to position [7094, 0]
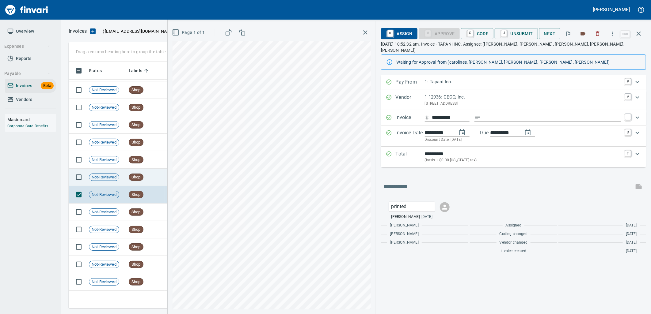
click at [129, 179] on span "Shop" at bounding box center [136, 178] width 14 height 6
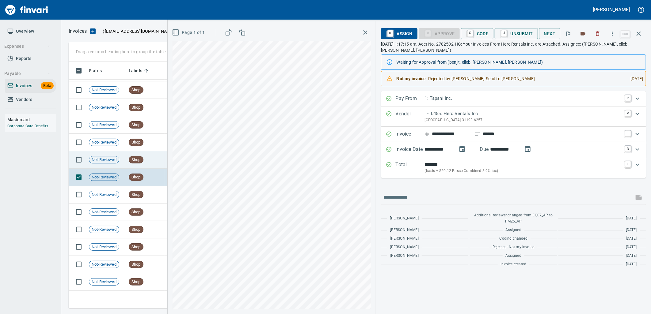
click at [126, 160] on td "Shop" at bounding box center [145, 159] width 38 height 17
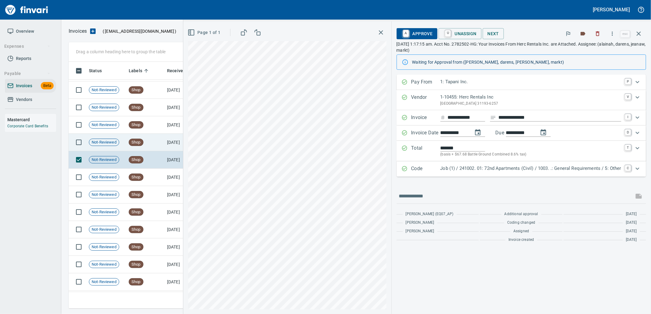
click at [144, 147] on td "Shop" at bounding box center [145, 142] width 38 height 17
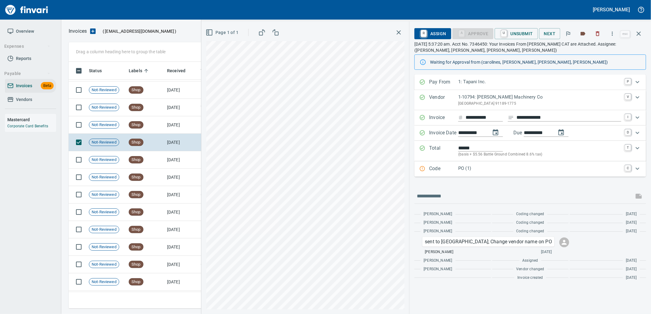
click at [468, 173] on div "PO (1)" at bounding box center [539, 169] width 163 height 8
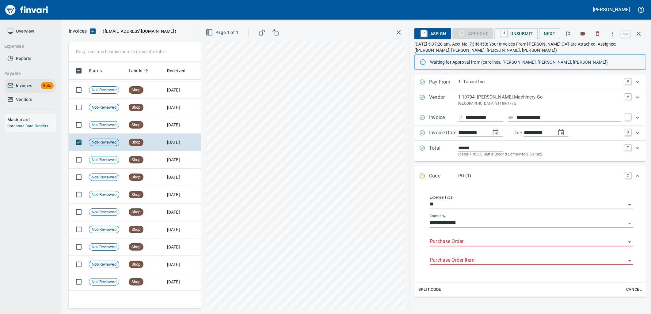
click at [477, 241] on input "Purchase Order" at bounding box center [528, 242] width 196 height 9
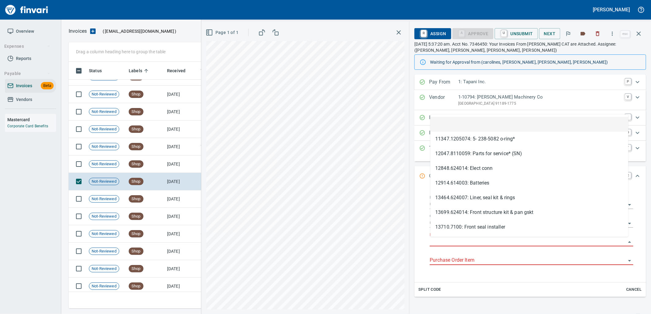
type input "**********"
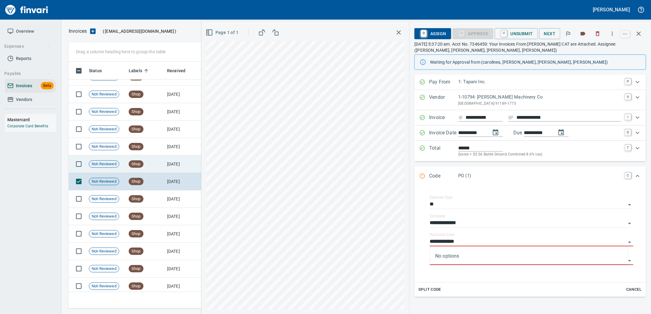
click at [173, 164] on td "[DATE]" at bounding box center [182, 164] width 34 height 17
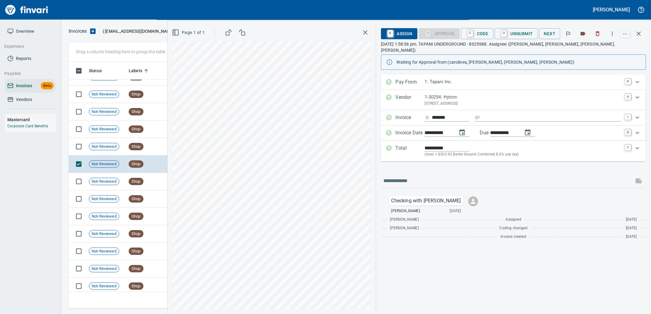
click at [169, 150] on div "Page 1 of 1" at bounding box center [272, 167] width 208 height 293
click at [160, 148] on td "Shop" at bounding box center [145, 146] width 38 height 17
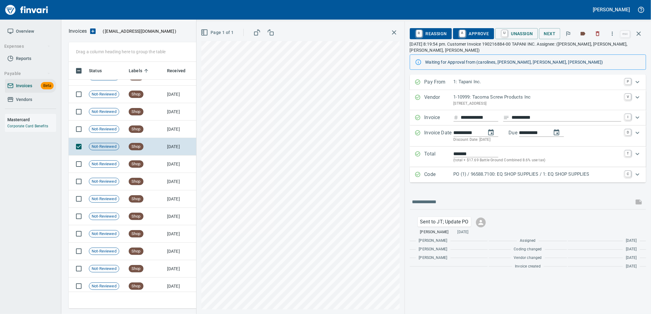
click at [502, 181] on div "Code PO (1) / 96588.7100: EQ SHOP SUPPLIES / 1: EQ SHOP SUPPLIES C" at bounding box center [528, 174] width 236 height 15
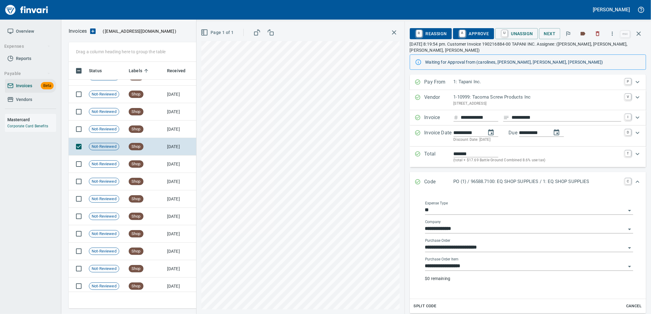
click at [485, 266] on input "**********" at bounding box center [525, 266] width 201 height 9
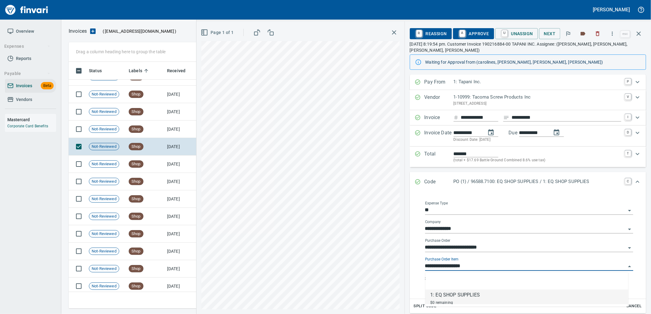
scroll to position [242, 565]
click at [180, 129] on td "[DATE]" at bounding box center [182, 129] width 34 height 17
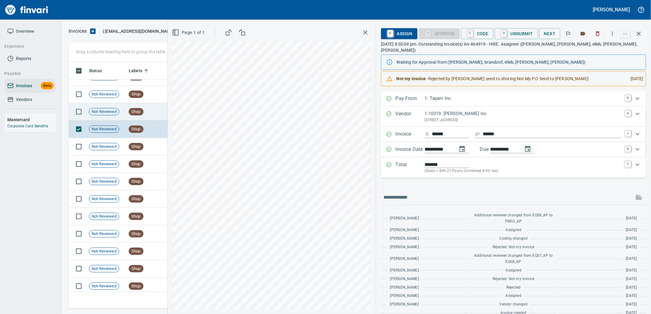
click at [149, 114] on td "Shop" at bounding box center [145, 111] width 38 height 17
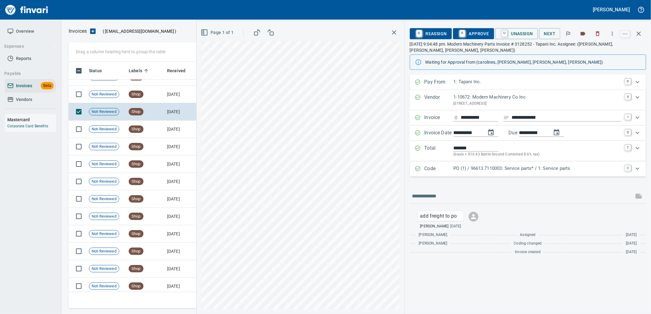
click at [472, 172] on p "PO (1) / 96613.7110003: Service parts* / 1: Service parts" at bounding box center [538, 168] width 168 height 7
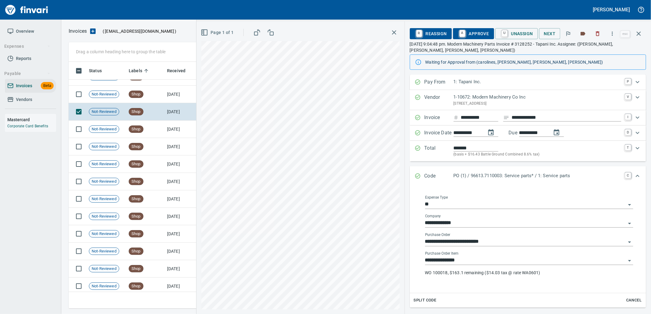
click at [462, 258] on input "**********" at bounding box center [525, 261] width 201 height 9
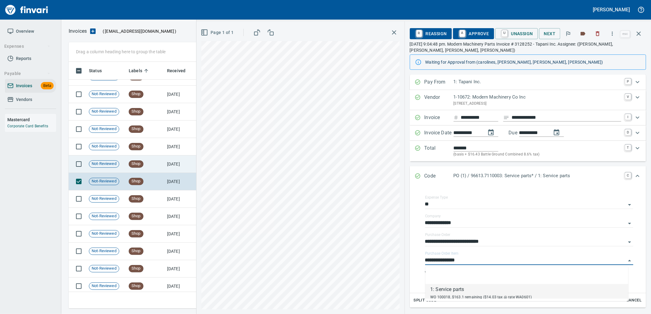
scroll to position [6992, 0]
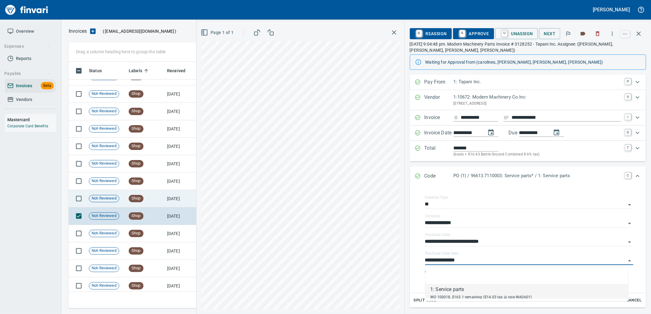
click at [180, 203] on td "[DATE]" at bounding box center [182, 198] width 34 height 17
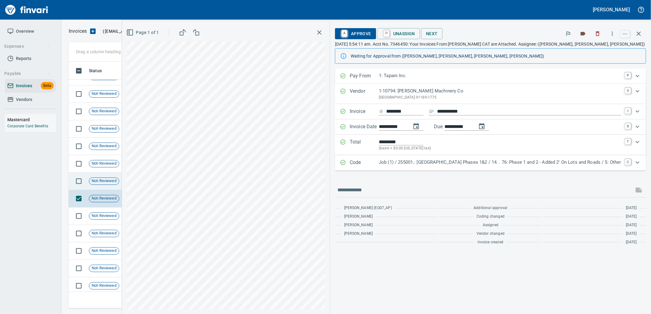
click at [99, 179] on span "Not-Reviewed" at bounding box center [104, 181] width 30 height 6
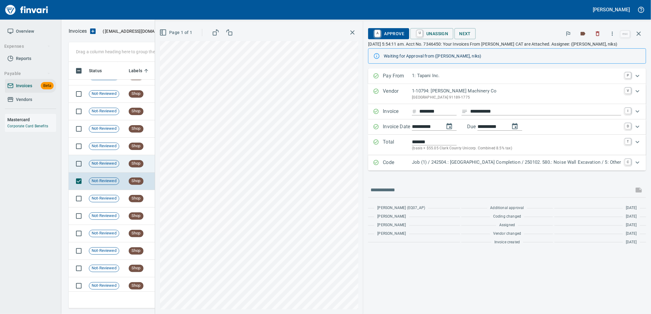
click at [102, 165] on span "Not-Reviewed" at bounding box center [104, 164] width 30 height 6
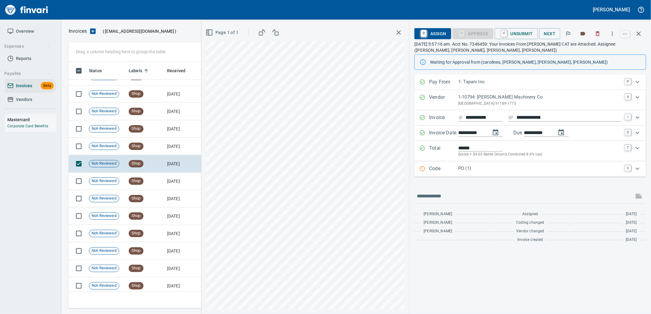
click at [462, 169] on p "PO (1)" at bounding box center [539, 168] width 163 height 7
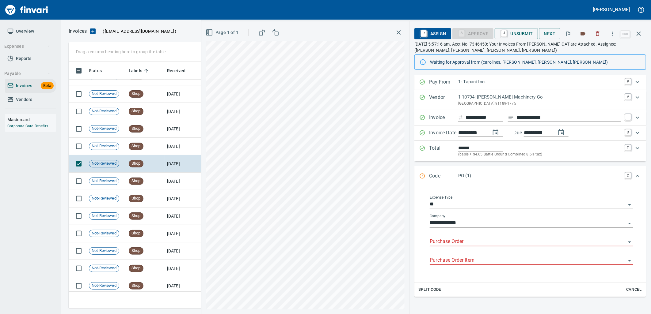
click at [468, 242] on input "Purchase Order" at bounding box center [528, 242] width 196 height 9
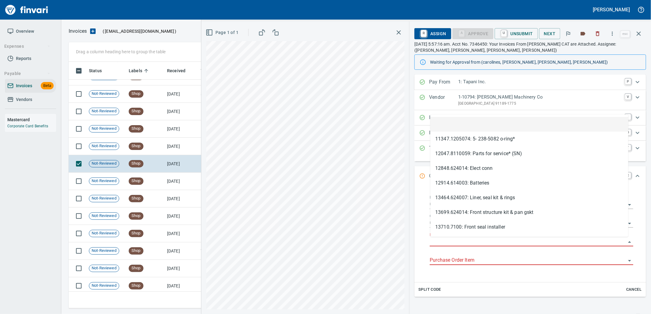
scroll to position [242, 565]
type input "**********"
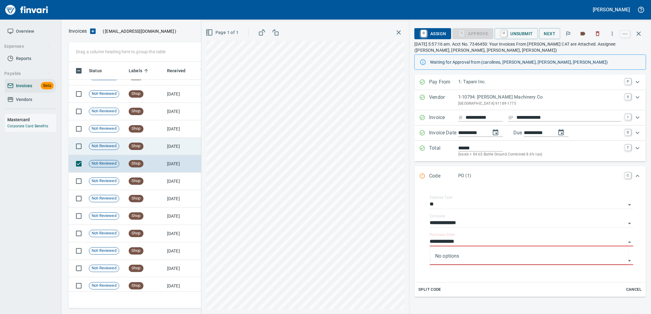
click at [180, 151] on td "[DATE]" at bounding box center [182, 146] width 34 height 17
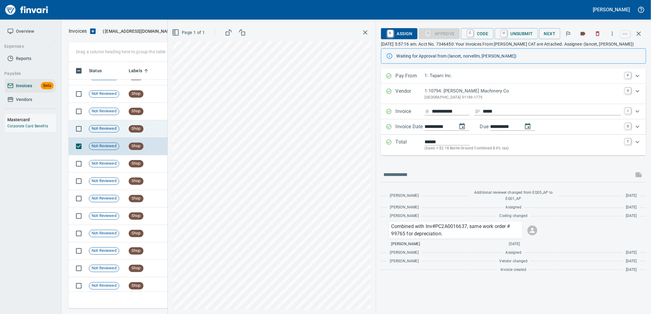
click at [155, 128] on td "Shop" at bounding box center [145, 128] width 38 height 17
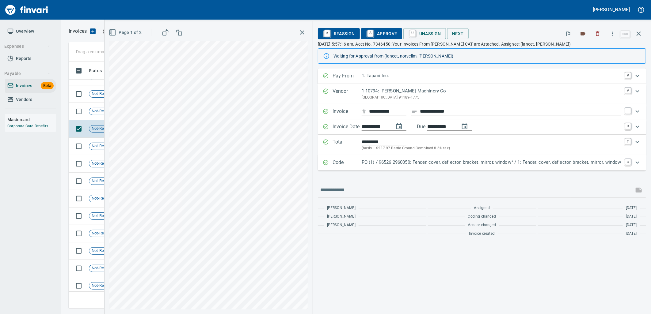
click at [443, 163] on p "PO (1) / 96526.2960050: Fender, cover, deflector, bracket, mirror, window* / 1:…" at bounding box center [492, 162] width 260 height 7
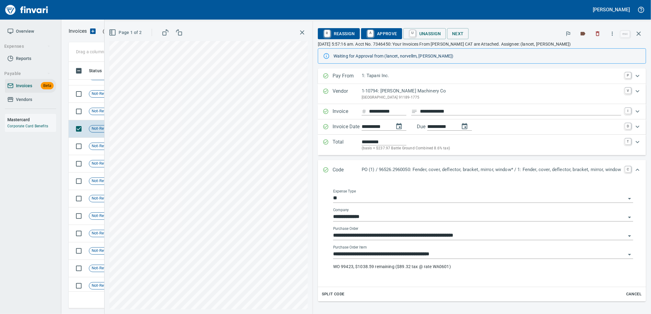
click at [443, 257] on input "**********" at bounding box center [479, 254] width 293 height 9
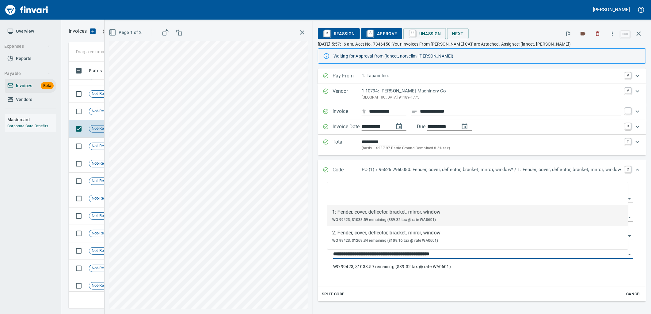
scroll to position [242, 565]
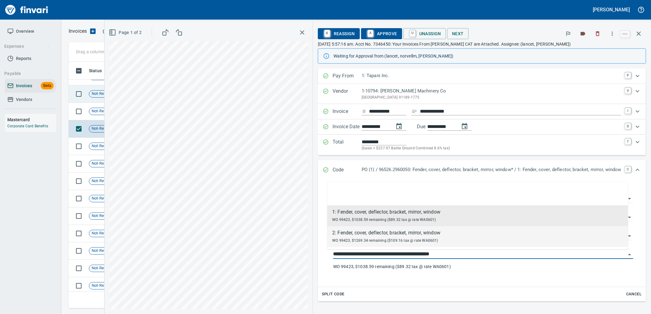
click at [96, 113] on span "Not-Reviewed" at bounding box center [104, 111] width 30 height 6
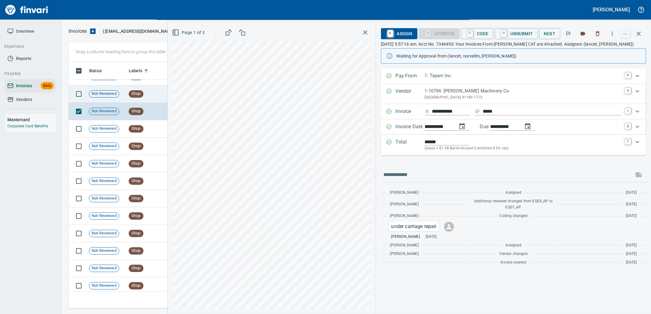
click at [93, 92] on span "Not-Reviewed" at bounding box center [104, 94] width 30 height 6
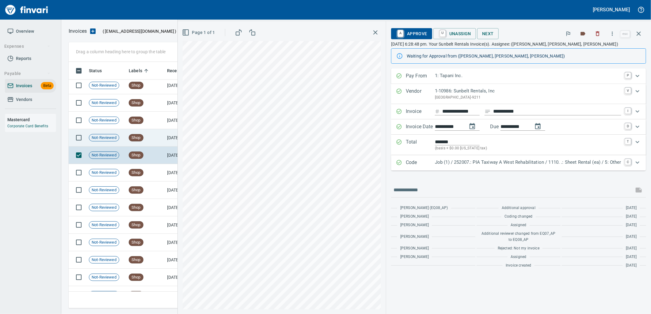
scroll to position [6924, 0]
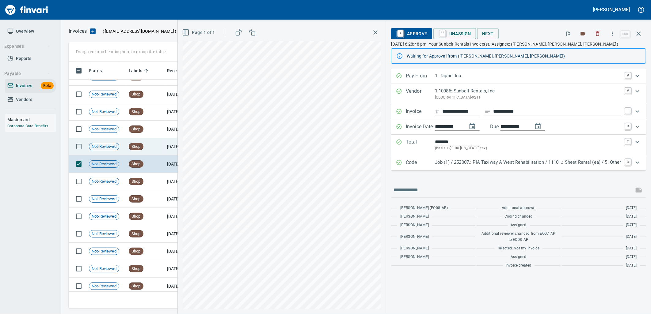
click at [124, 152] on td "Not-Reviewed" at bounding box center [106, 146] width 40 height 17
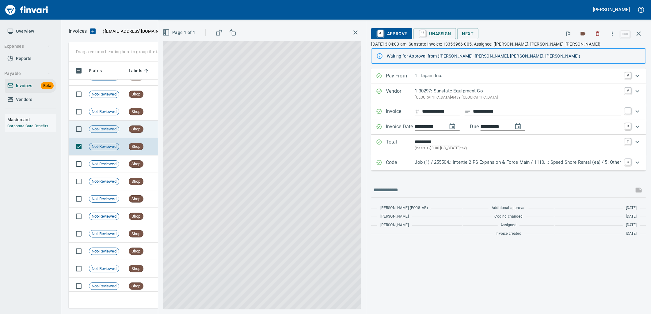
click at [122, 130] on td "Not-Reviewed" at bounding box center [106, 129] width 40 height 17
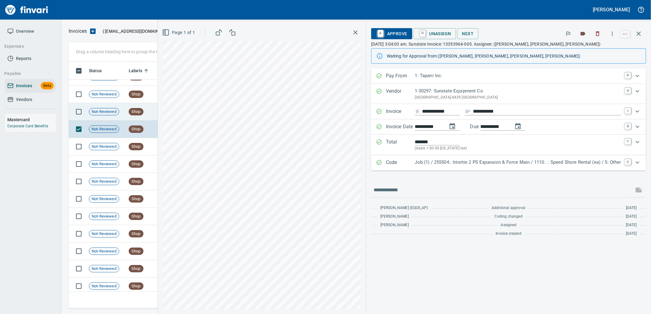
click at [128, 109] on td "Shop" at bounding box center [145, 111] width 38 height 17
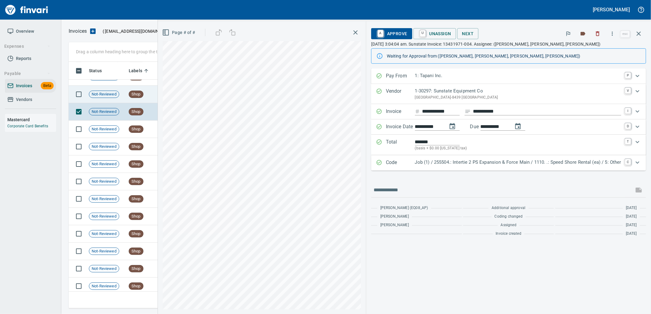
click at [132, 94] on span "Shop" at bounding box center [136, 95] width 14 height 6
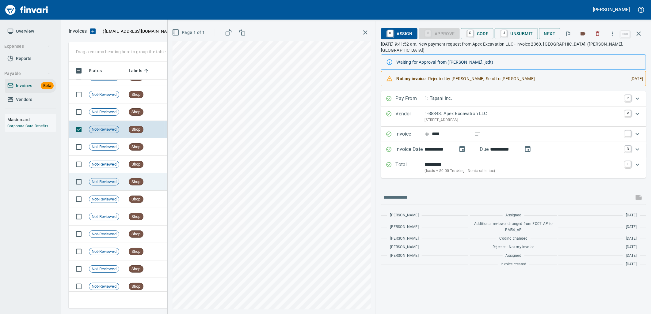
scroll to position [6856, 0]
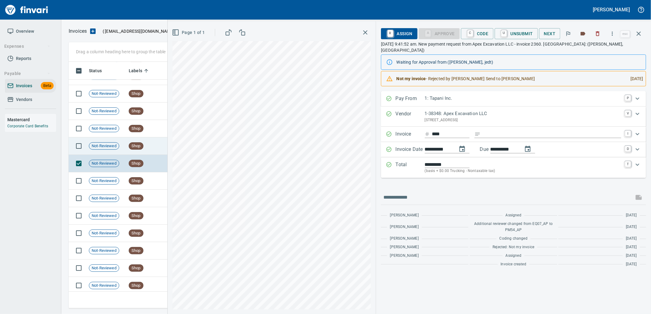
click at [139, 149] on span "Shop" at bounding box center [136, 146] width 14 height 6
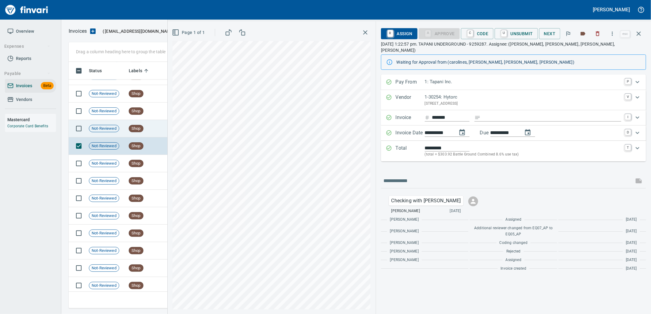
click at [139, 128] on span "Shop" at bounding box center [136, 129] width 14 height 6
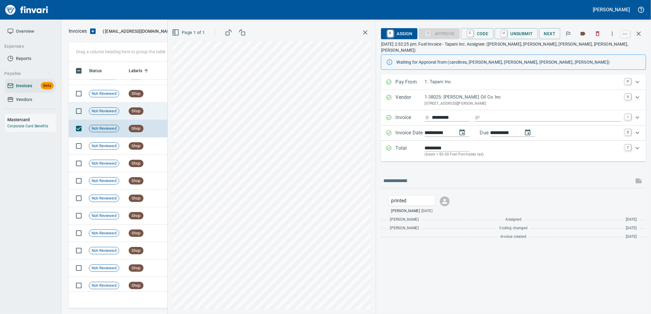
click at [149, 103] on td "Shop" at bounding box center [145, 111] width 38 height 17
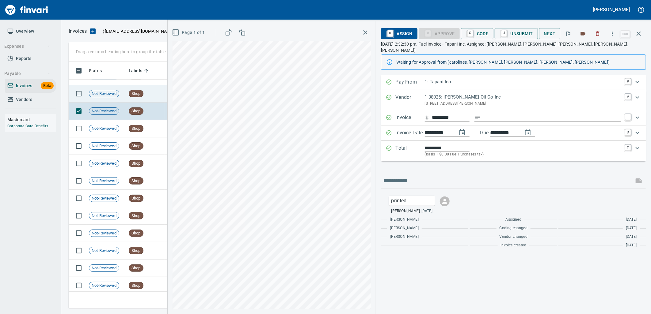
drag, startPoint x: 148, startPoint y: 93, endPoint x: 146, endPoint y: 102, distance: 9.1
click at [148, 93] on td "Shop" at bounding box center [145, 93] width 38 height 17
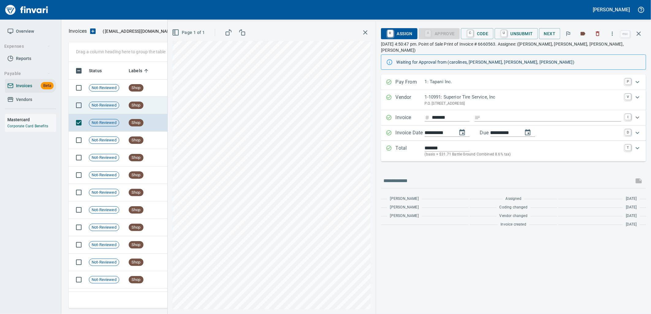
scroll to position [6787, 0]
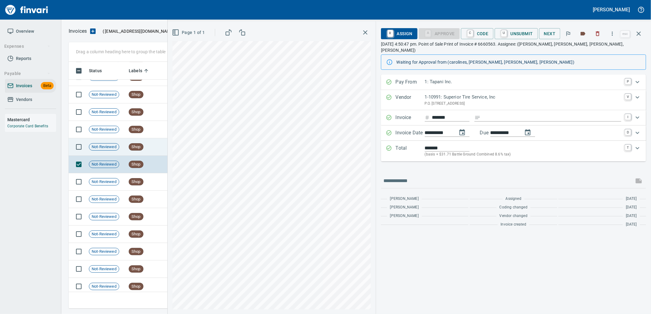
click at [148, 143] on td "Shop" at bounding box center [145, 147] width 38 height 17
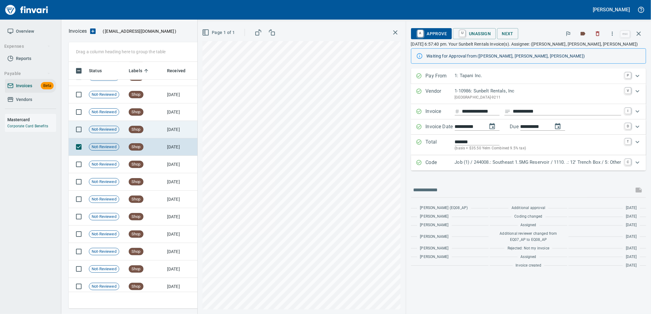
click at [150, 128] on td "Shop" at bounding box center [145, 129] width 38 height 17
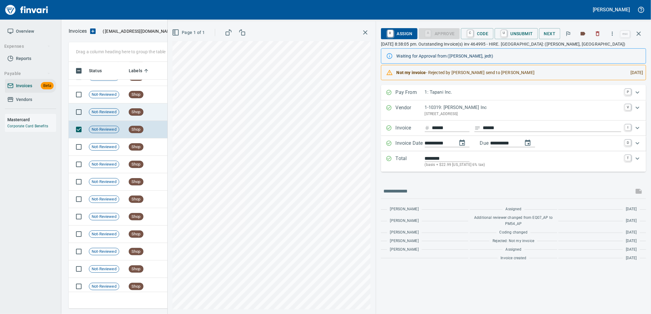
click at [149, 114] on td "Shop" at bounding box center [145, 112] width 38 height 17
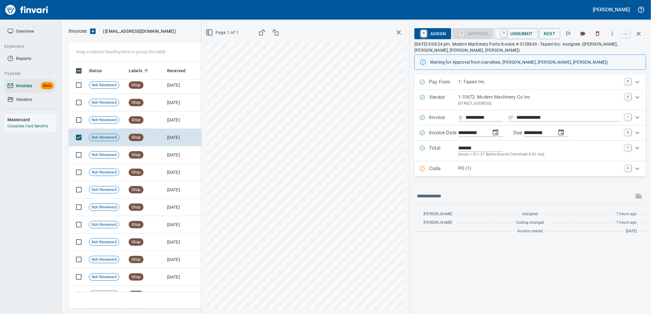
scroll to position [6753, 0]
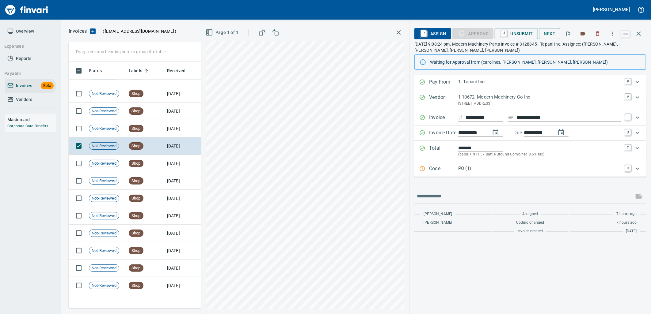
click at [480, 171] on p "PO (1)" at bounding box center [539, 168] width 163 height 7
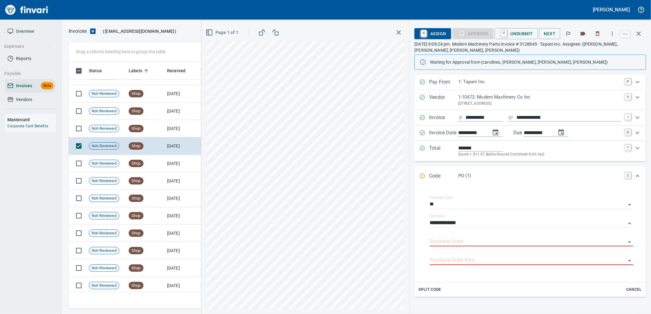
click at [464, 241] on input "Purchase Order" at bounding box center [528, 242] width 196 height 9
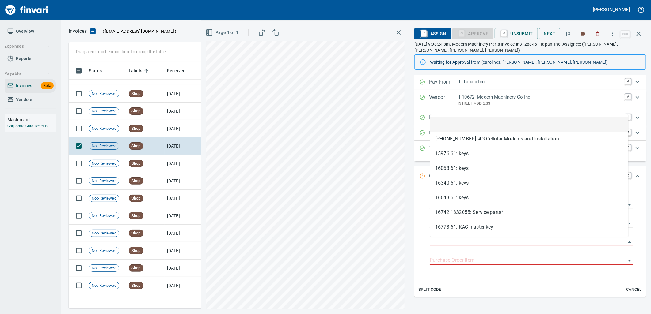
type input "**********"
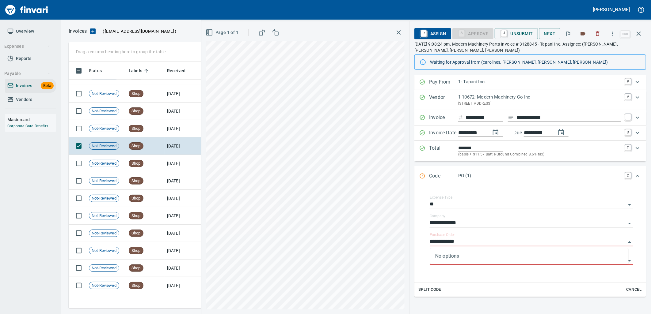
scroll to position [242, 565]
click at [156, 133] on td "Shop" at bounding box center [145, 128] width 38 height 17
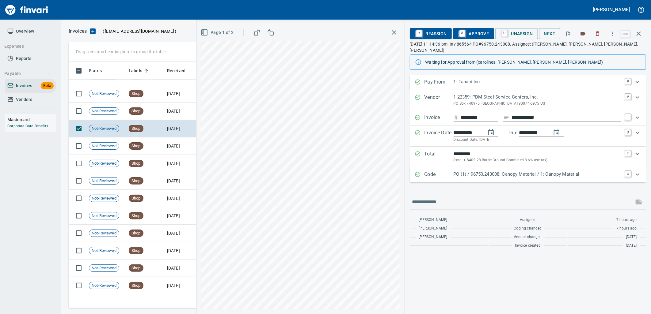
click at [507, 172] on p "PO (1) / 96750.243008: Canopy Material / 1: Canopy Material" at bounding box center [538, 174] width 168 height 7
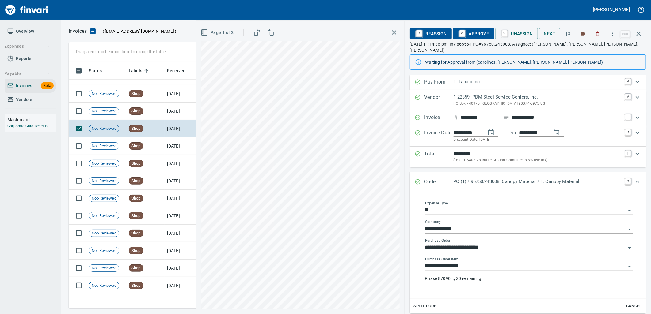
click at [492, 263] on input "**********" at bounding box center [525, 266] width 201 height 9
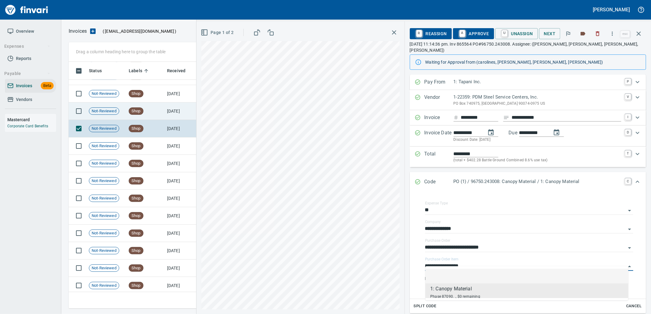
click at [147, 118] on td "Shop" at bounding box center [145, 111] width 38 height 17
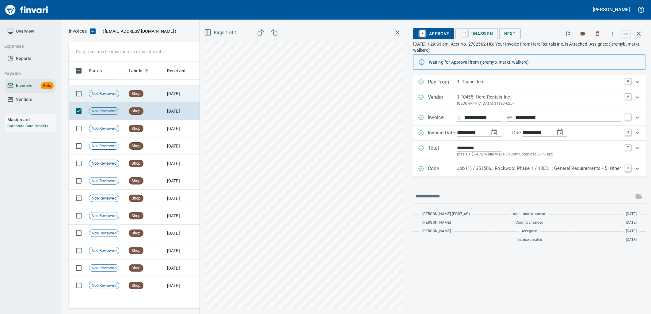
click at [169, 97] on td "[DATE]" at bounding box center [182, 93] width 34 height 17
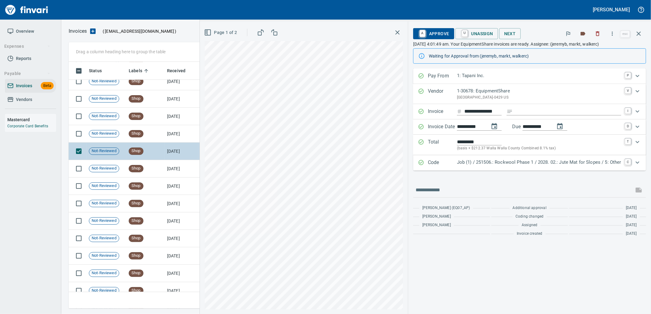
scroll to position [6685, 0]
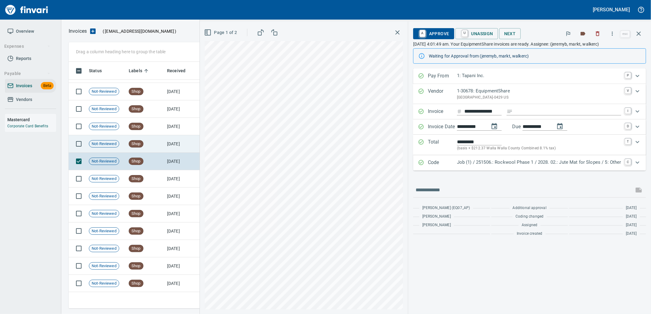
click at [154, 150] on td "Shop" at bounding box center [145, 143] width 38 height 17
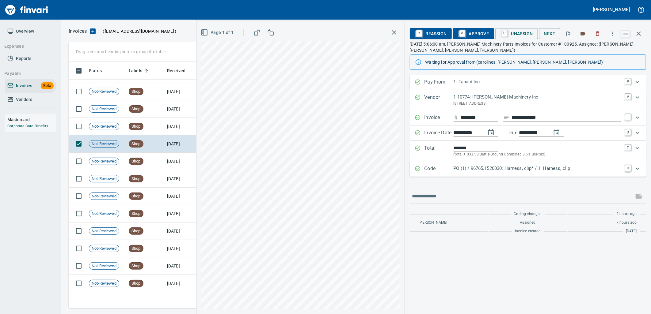
click at [500, 173] on div "PO (1) / 96765.1520030: Harness, clip* / 1: Harness, clip" at bounding box center [538, 169] width 168 height 8
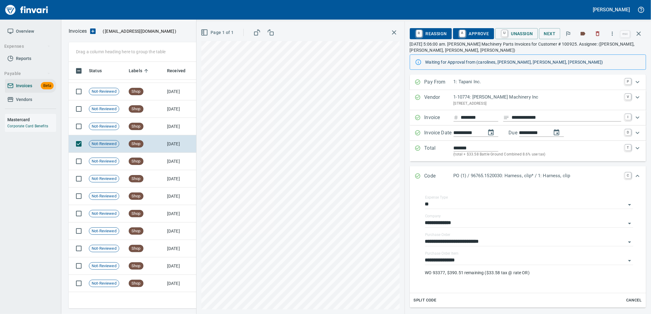
click at [471, 31] on span "A Approve" at bounding box center [473, 34] width 31 height 10
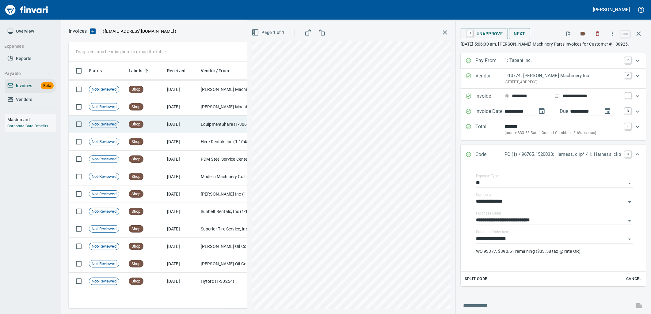
click at [155, 124] on td "Shop" at bounding box center [145, 124] width 38 height 17
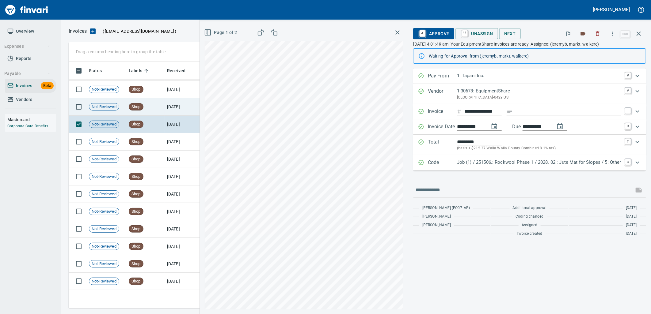
click at [157, 108] on td "Shop" at bounding box center [145, 106] width 38 height 17
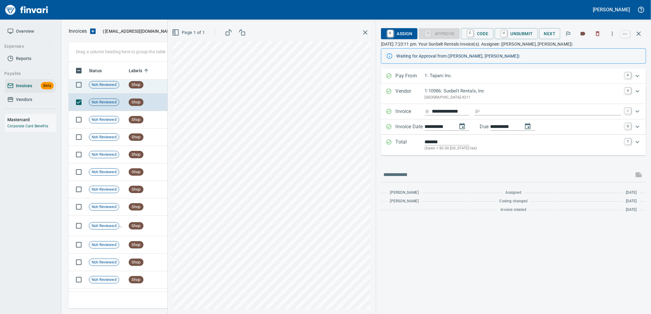
click at [150, 88] on td "Shop" at bounding box center [145, 84] width 38 height 17
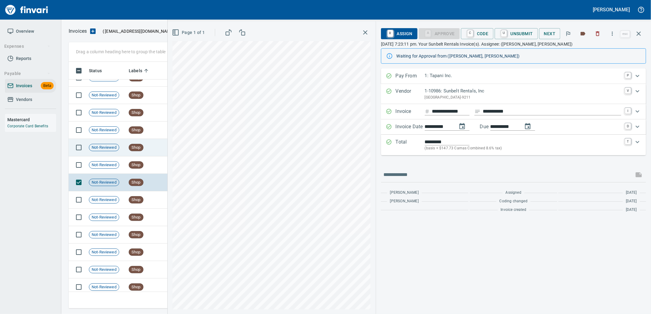
scroll to position [5902, 0]
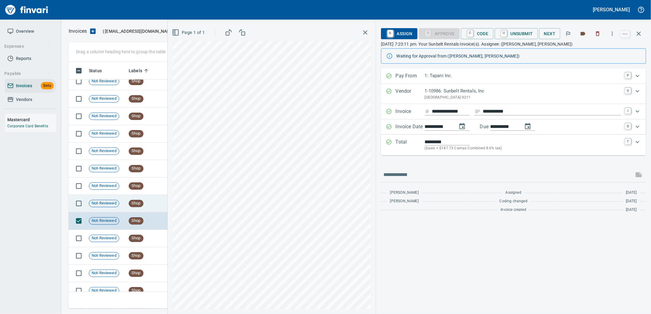
click at [148, 204] on td "Shop" at bounding box center [145, 203] width 38 height 17
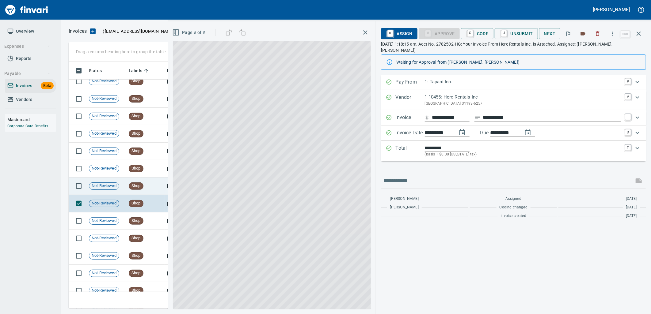
click at [149, 190] on td "Shop" at bounding box center [145, 186] width 38 height 17
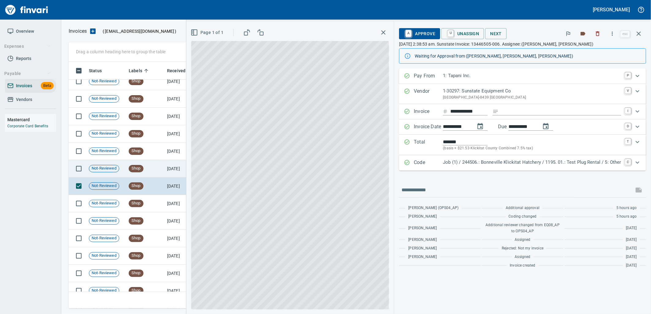
click at [150, 169] on td "Shop" at bounding box center [145, 168] width 38 height 17
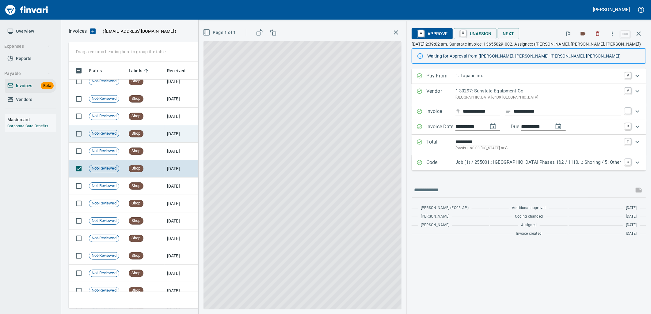
click at [151, 155] on td "Shop" at bounding box center [145, 151] width 38 height 17
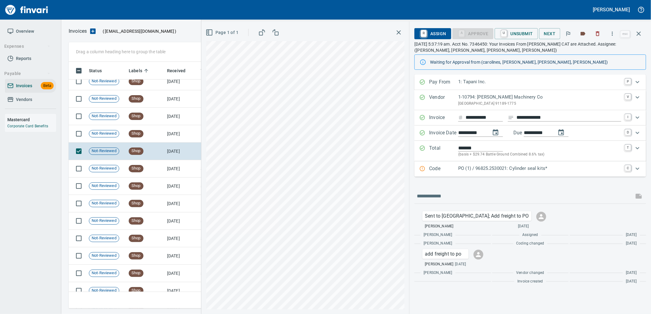
click at [464, 175] on div "Code PO (1) / 96825.2530021: Cylinder seal kits* C" at bounding box center [530, 169] width 232 height 15
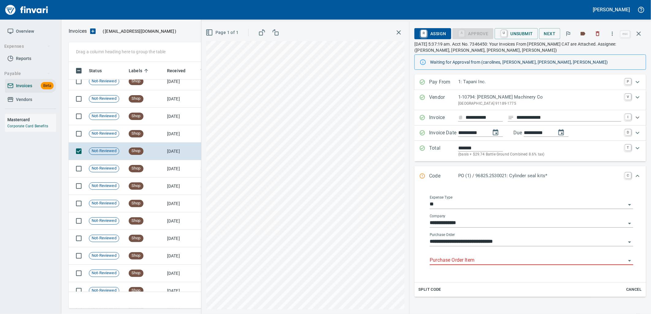
click at [466, 259] on input "Purchase Order Item" at bounding box center [528, 261] width 196 height 9
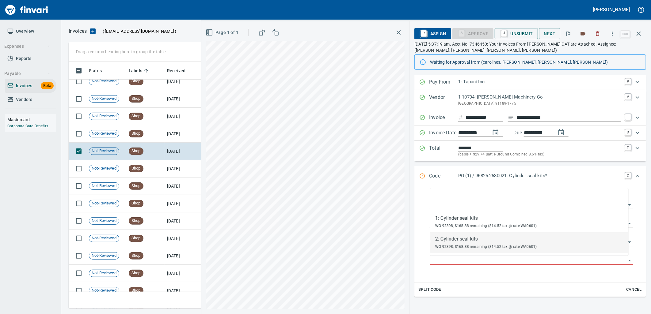
scroll to position [242, 565]
click at [150, 139] on td "Shop" at bounding box center [145, 133] width 38 height 17
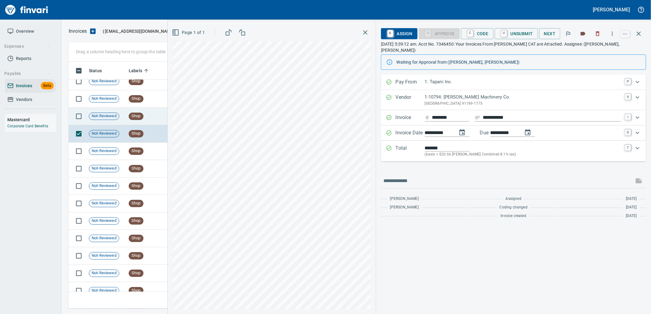
click at [151, 114] on td "Shop" at bounding box center [145, 116] width 38 height 17
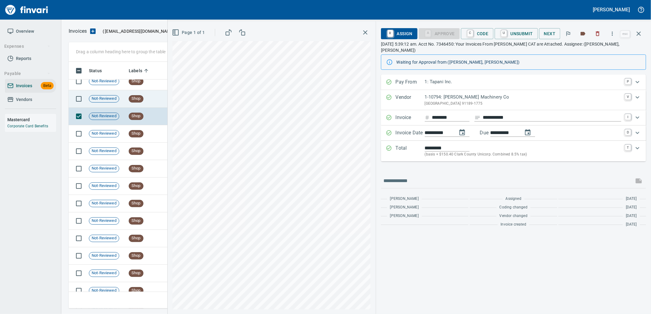
click at [143, 100] on span "Shop" at bounding box center [136, 99] width 14 height 6
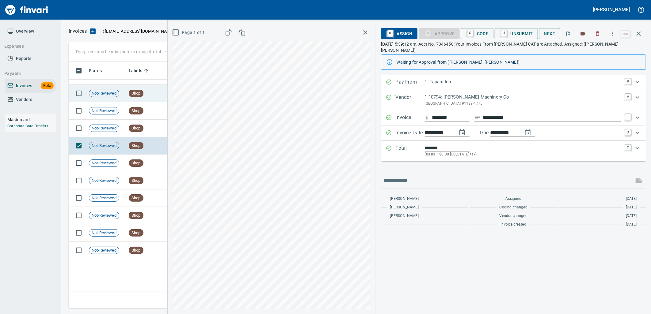
scroll to position [5766, 0]
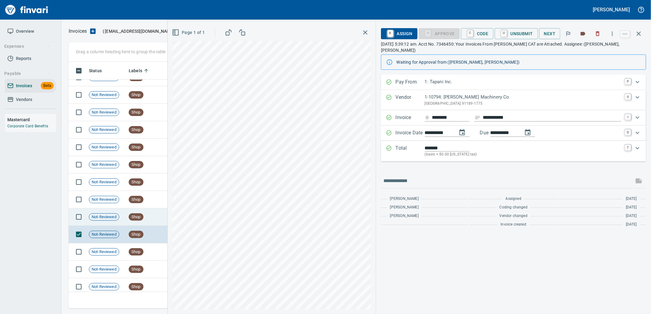
click at [146, 217] on td "Shop" at bounding box center [145, 217] width 38 height 17
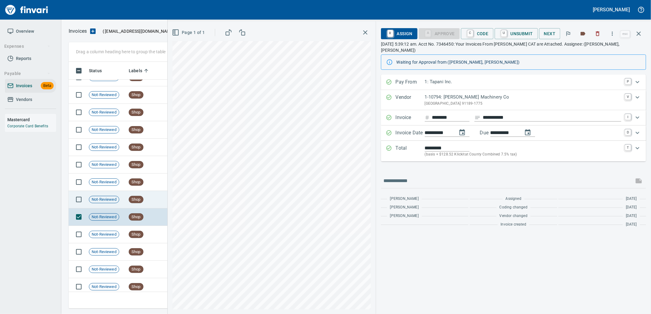
click at [146, 195] on td "Shop" at bounding box center [145, 199] width 38 height 17
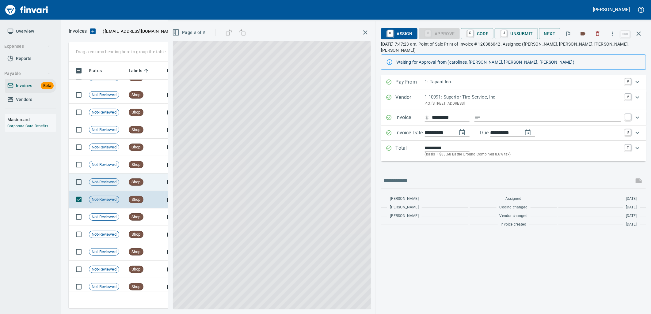
click at [145, 174] on td "Shop" at bounding box center [145, 182] width 38 height 17
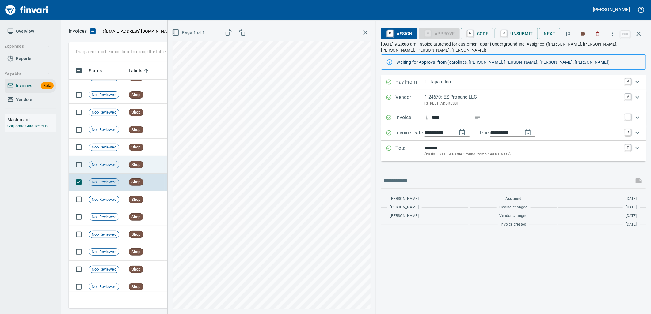
click at [144, 163] on td "Shop" at bounding box center [145, 164] width 38 height 17
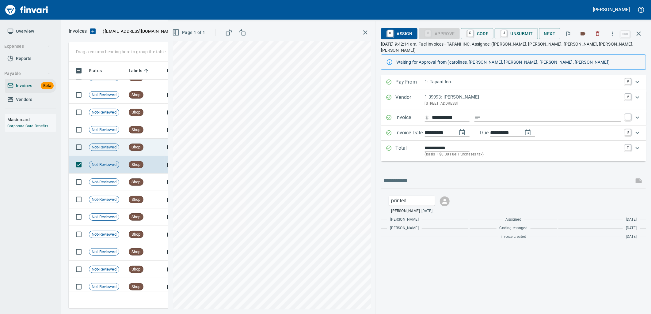
click at [145, 147] on td "Shop" at bounding box center [145, 147] width 38 height 17
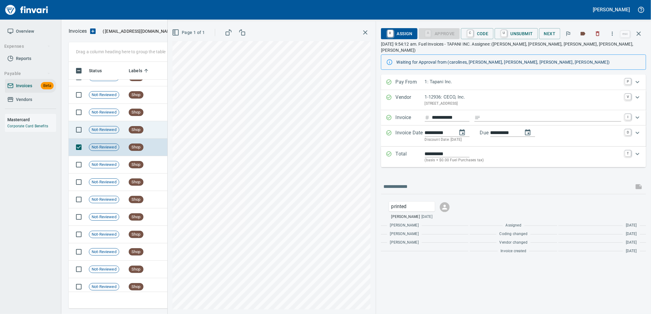
click at [148, 129] on td "Shop" at bounding box center [145, 129] width 38 height 17
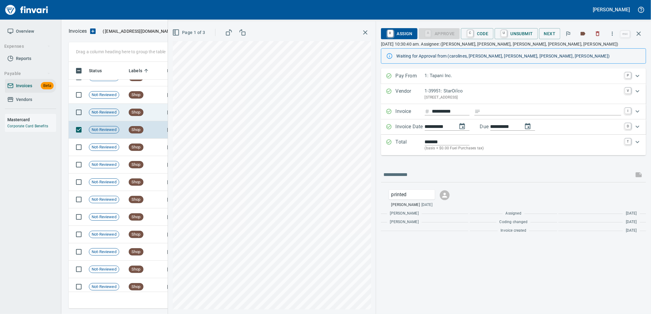
click at [141, 110] on span "Shop" at bounding box center [136, 113] width 14 height 6
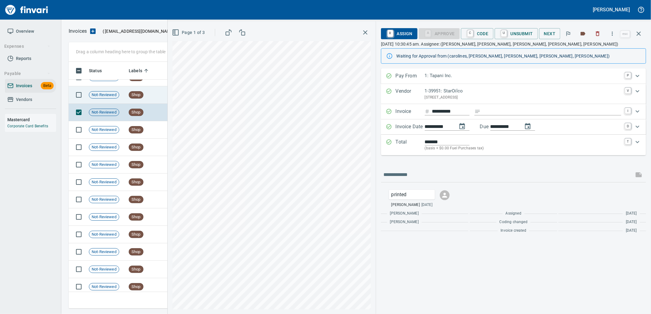
click at [146, 90] on td "Shop" at bounding box center [145, 94] width 38 height 17
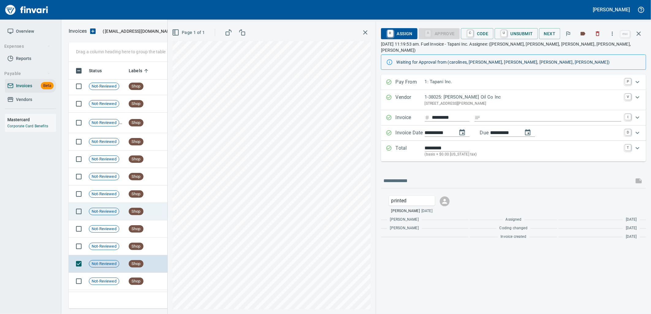
scroll to position [5596, 0]
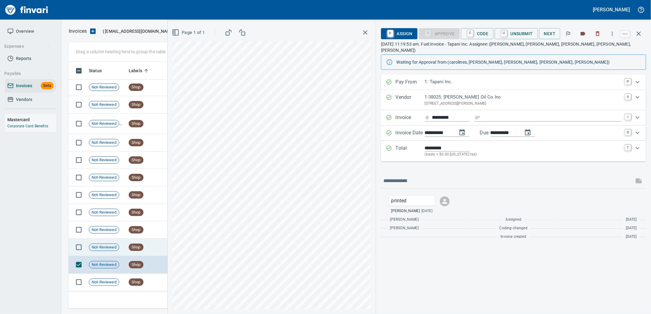
click at [155, 241] on td "Shop" at bounding box center [145, 247] width 38 height 17
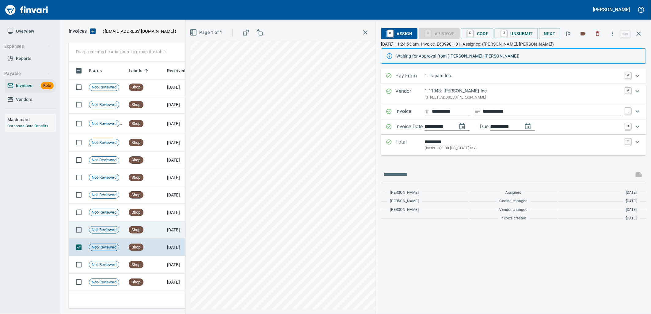
click at [152, 229] on td "Shop" at bounding box center [145, 230] width 38 height 17
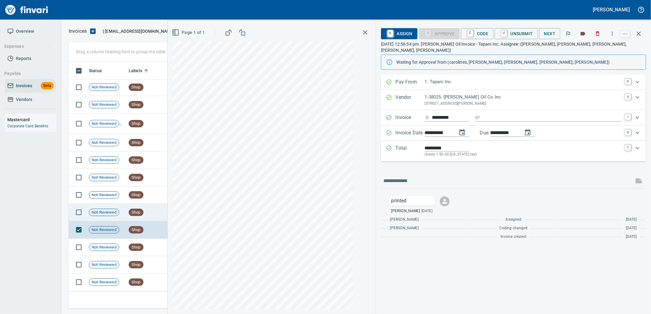
click at [150, 216] on td "Shop" at bounding box center [145, 212] width 38 height 17
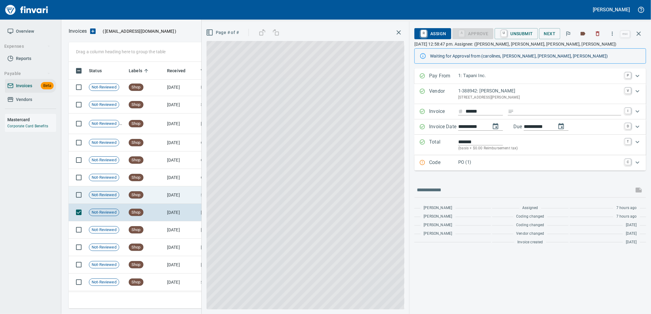
click at [152, 196] on td "Shop" at bounding box center [145, 195] width 38 height 17
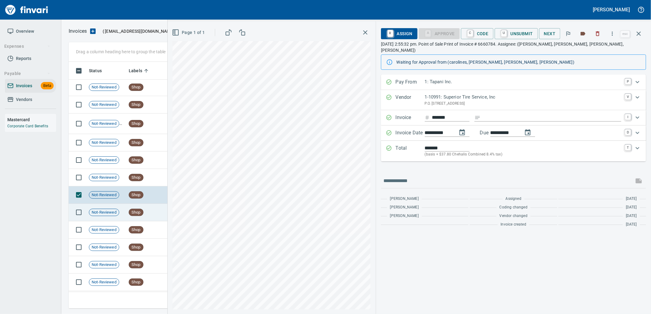
click at [145, 209] on td "Shop" at bounding box center [145, 212] width 38 height 17
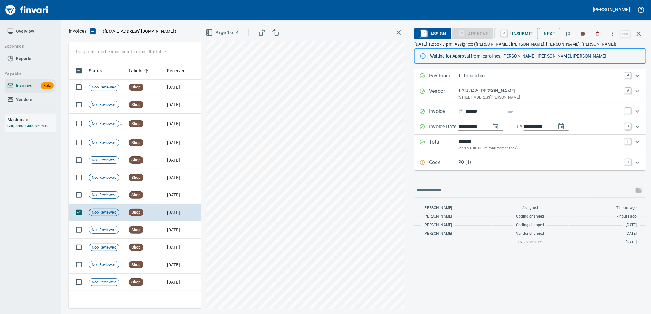
click at [467, 162] on p "PO (1)" at bounding box center [539, 162] width 163 height 7
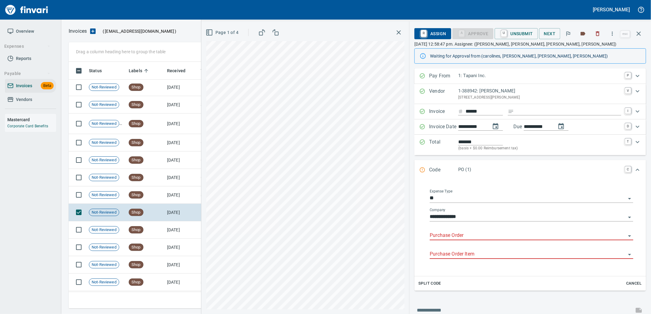
click at [467, 236] on input "Purchase Order" at bounding box center [528, 236] width 196 height 9
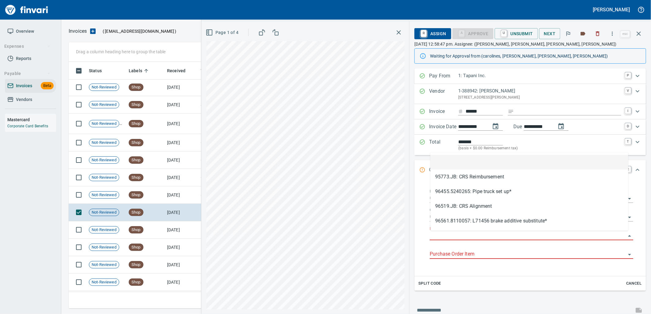
scroll to position [242, 565]
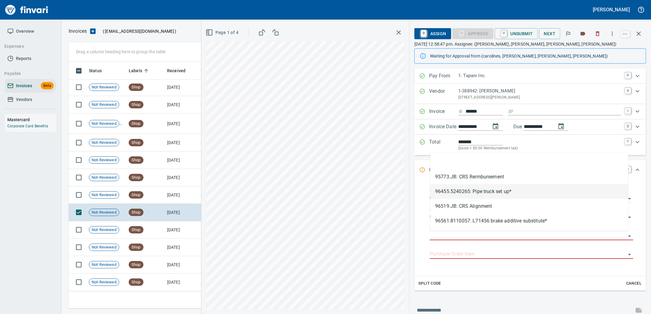
click at [460, 194] on li "96455.5240265: Pipe truck set up*" at bounding box center [529, 191] width 198 height 15
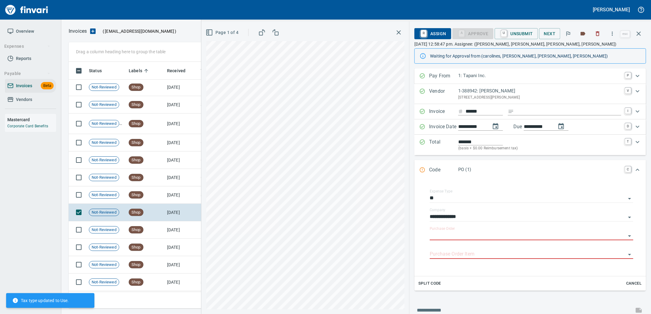
type input "**********"
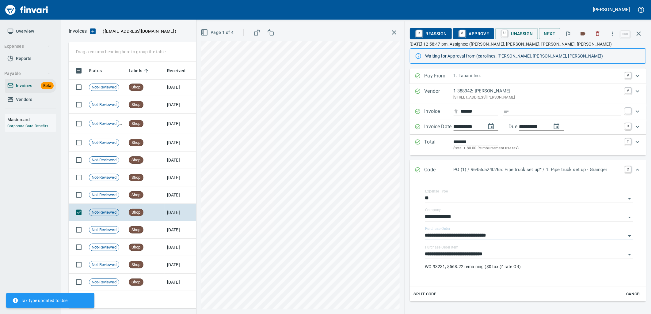
click at [432, 294] on span "Split Code" at bounding box center [425, 294] width 23 height 7
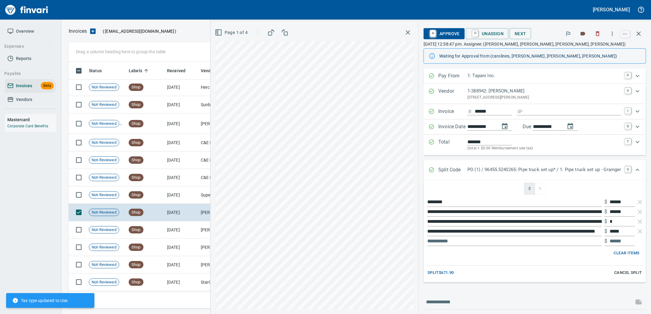
scroll to position [34, 0]
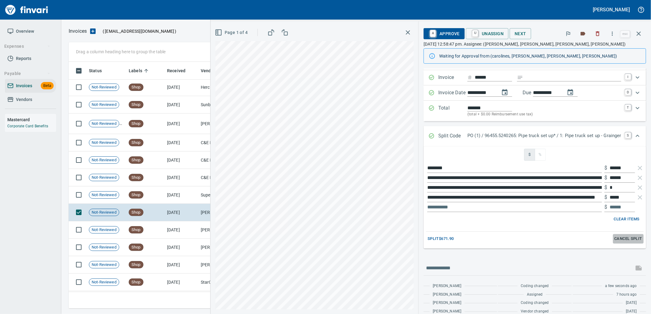
click at [622, 239] on span "Cancel Split" at bounding box center [628, 239] width 28 height 7
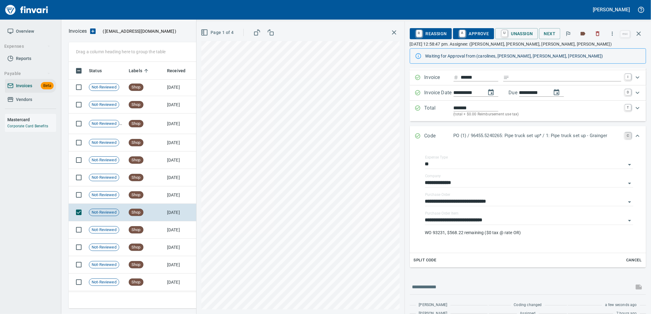
click at [625, 134] on link "C" at bounding box center [628, 136] width 6 height 6
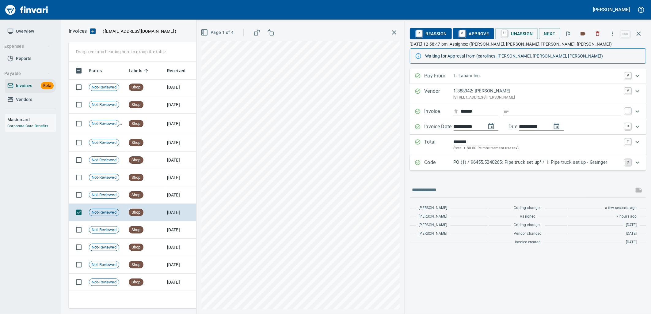
click at [629, 163] on link "C" at bounding box center [628, 162] width 6 height 6
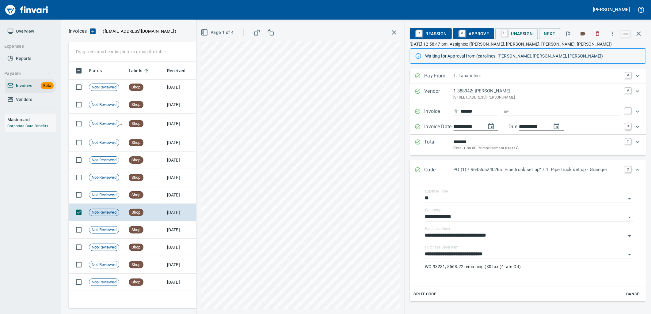
drag, startPoint x: 622, startPoint y: 170, endPoint x: 458, endPoint y: 173, distance: 164.9
click at [458, 173] on p "PO (1) / 96455.5240265: Pipe truck set up* / 1: Pipe truck set up - Grainger" at bounding box center [538, 169] width 168 height 7
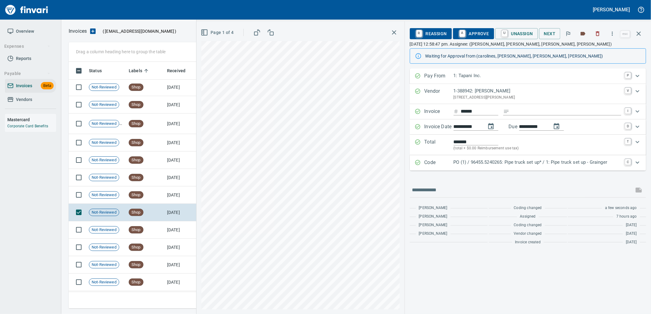
click at [475, 165] on p "PO (1) / 96455.5240265: Pipe truck set up* / 1: Pipe truck set up - Grainger" at bounding box center [538, 162] width 168 height 7
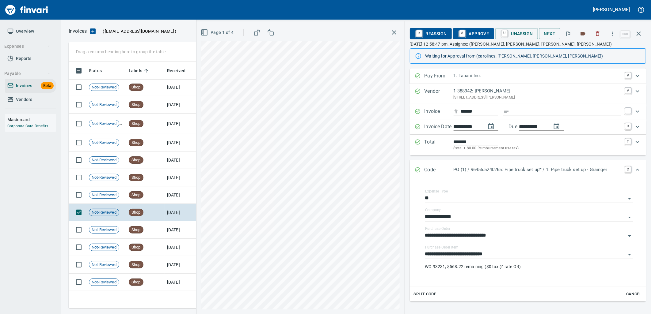
click at [609, 33] on button "button" at bounding box center [612, 33] width 13 height 13
click at [515, 67] on div at bounding box center [325, 157] width 651 height 314
click at [637, 36] on icon "button" at bounding box center [638, 33] width 7 height 7
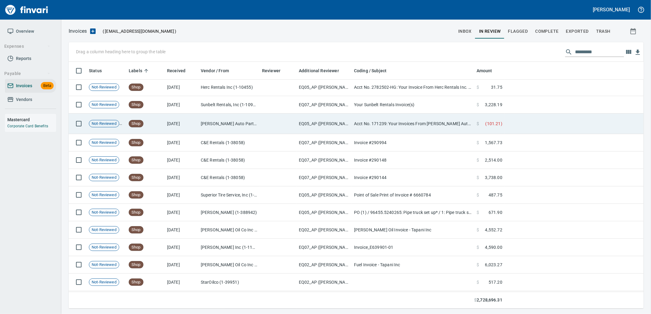
scroll to position [242, 565]
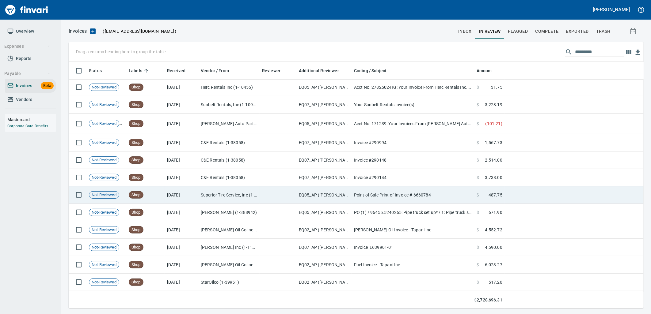
click at [271, 193] on td at bounding box center [278, 195] width 37 height 17
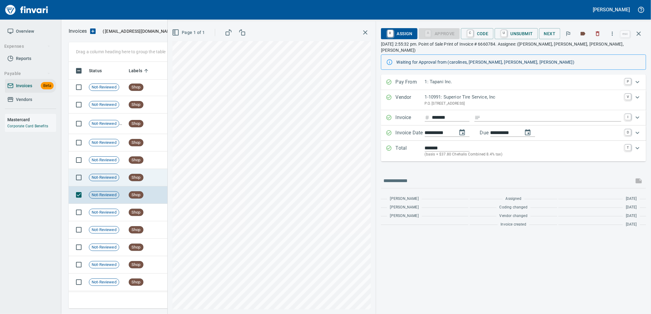
click at [145, 177] on td "Shop" at bounding box center [145, 177] width 38 height 17
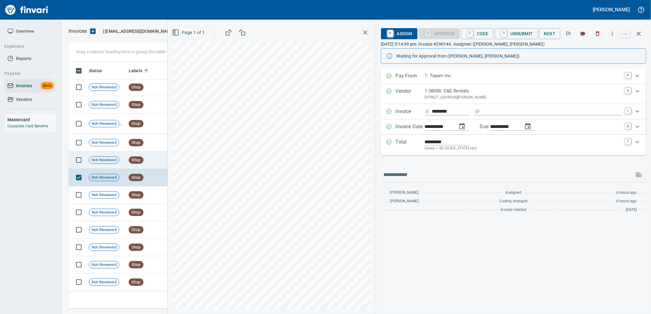
click at [142, 158] on span "Shop" at bounding box center [136, 161] width 14 height 6
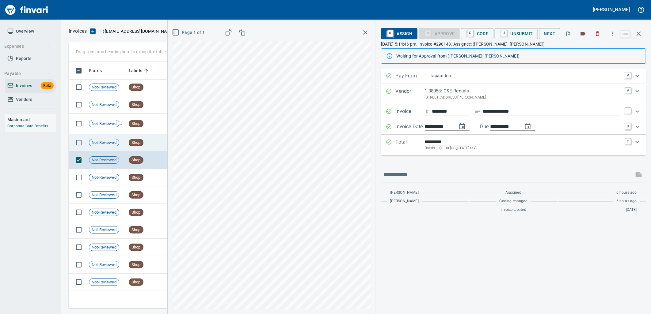
click at [142, 145] on span "Shop" at bounding box center [136, 143] width 14 height 6
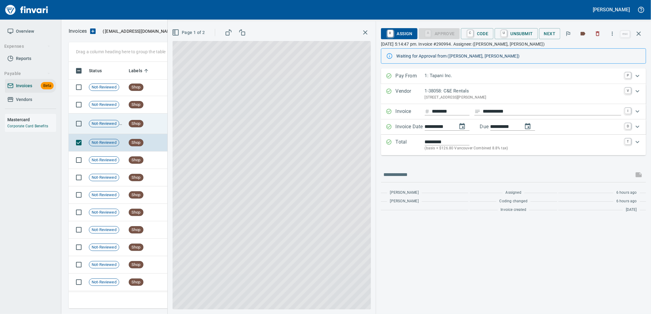
click at [142, 130] on td "Shop" at bounding box center [145, 124] width 38 height 21
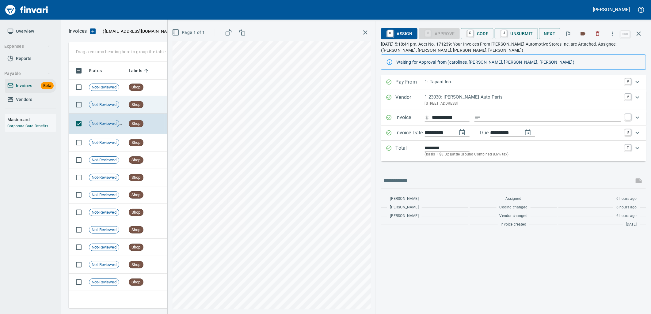
click at [140, 108] on div "Shop" at bounding box center [136, 104] width 15 height 7
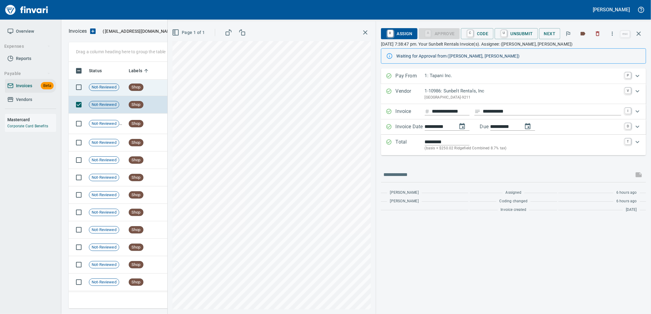
click at [140, 94] on td "Shop" at bounding box center [145, 87] width 38 height 17
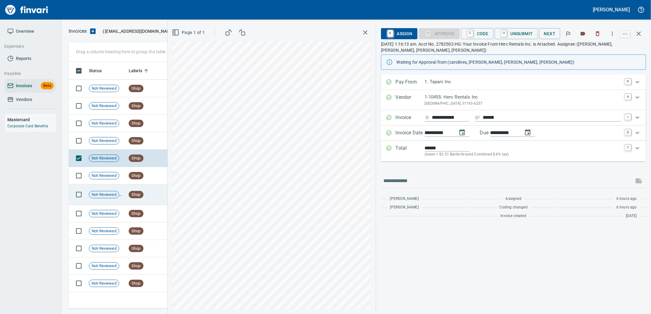
scroll to position [5493, 0]
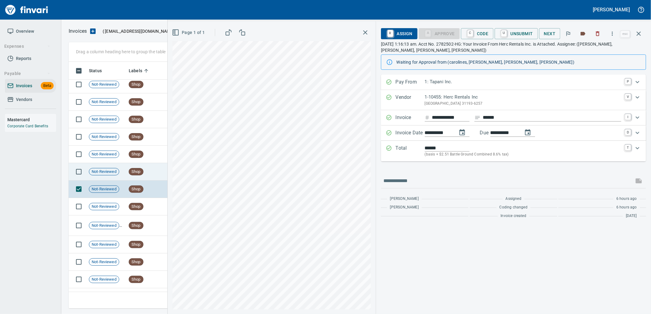
click at [148, 175] on td "Shop" at bounding box center [145, 171] width 38 height 17
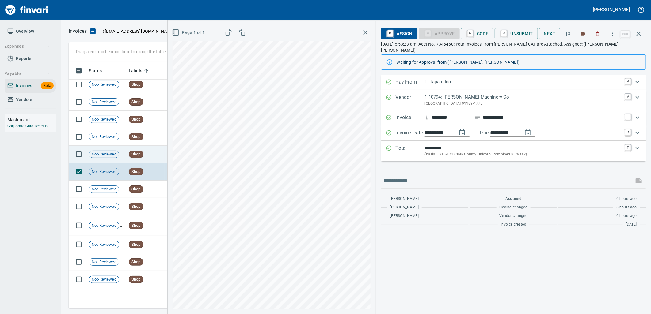
click at [149, 156] on td "Shop" at bounding box center [145, 154] width 38 height 17
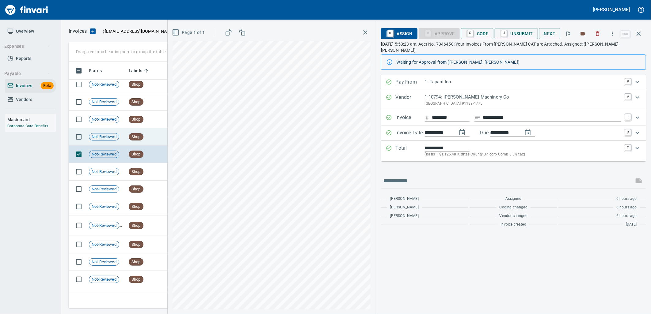
click at [148, 143] on td "Shop" at bounding box center [145, 136] width 38 height 17
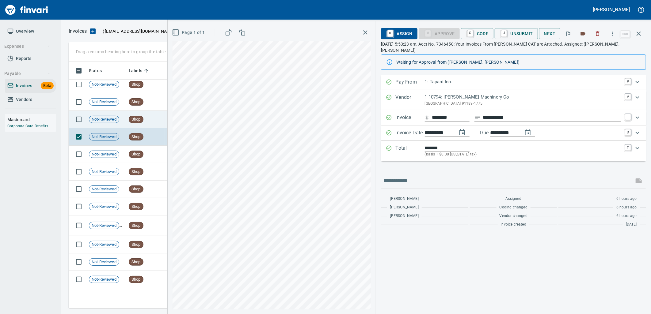
click at [146, 124] on td "Shop" at bounding box center [145, 119] width 38 height 17
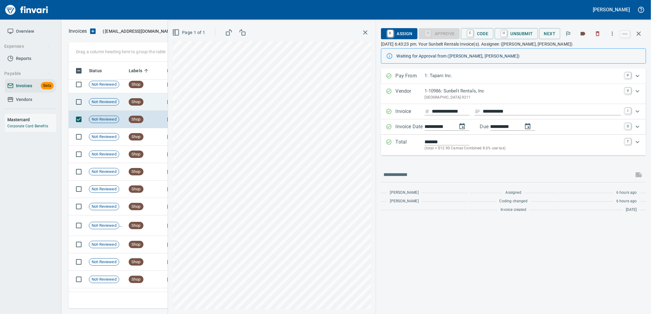
click at [142, 105] on span "Shop" at bounding box center [136, 102] width 14 height 6
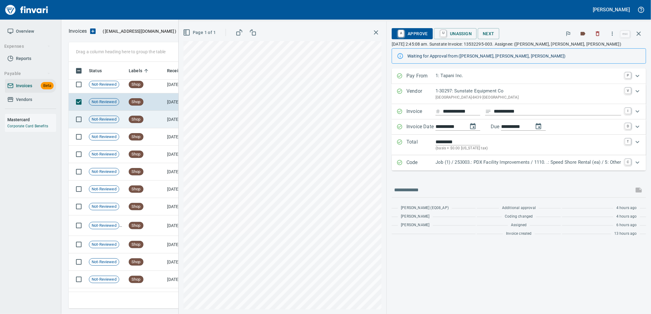
click at [151, 120] on td "Shop" at bounding box center [145, 119] width 38 height 17
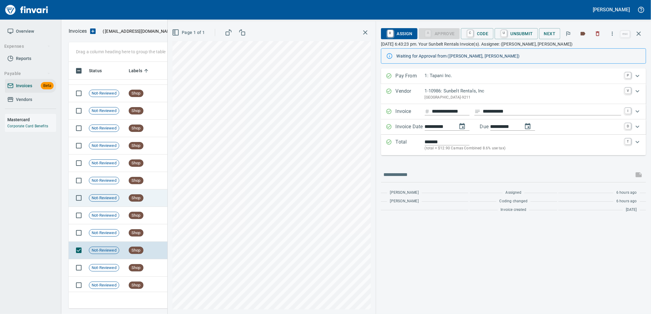
scroll to position [5357, 0]
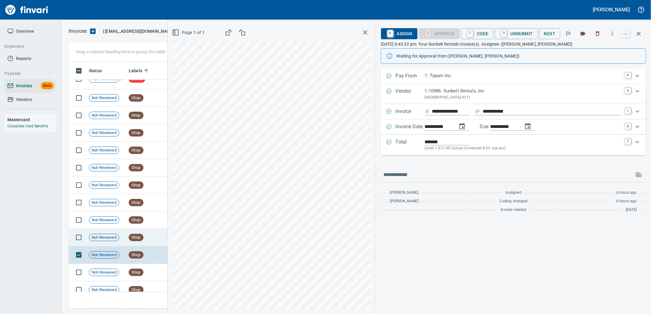
click at [143, 241] on td "Shop" at bounding box center [145, 237] width 38 height 17
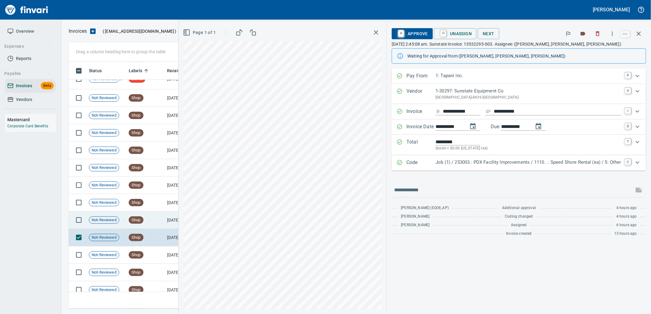
click at [143, 222] on span "Shop" at bounding box center [136, 221] width 14 height 6
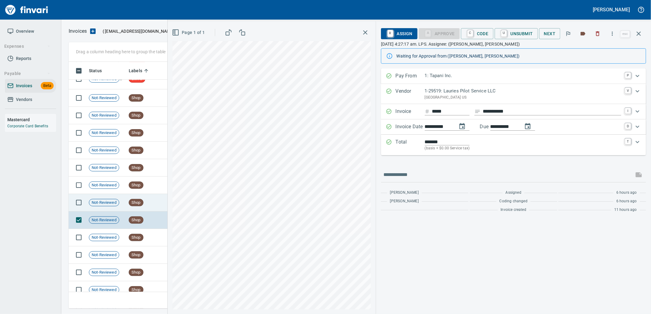
click at [146, 204] on td "Shop" at bounding box center [145, 202] width 38 height 17
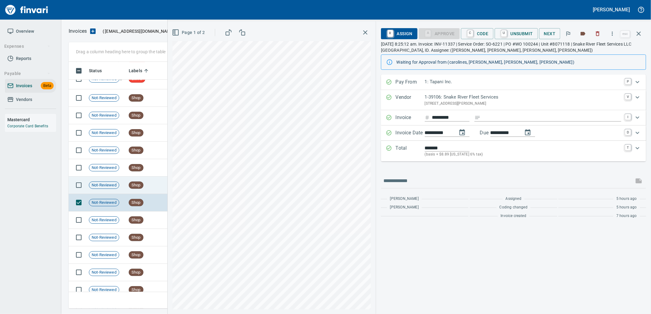
click at [148, 184] on td "Shop" at bounding box center [145, 185] width 38 height 17
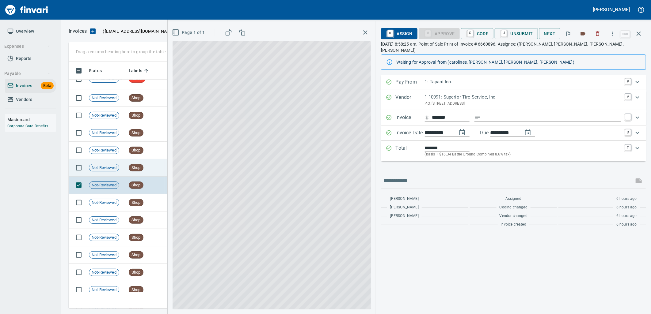
click at [150, 164] on td "Shop" at bounding box center [145, 167] width 38 height 17
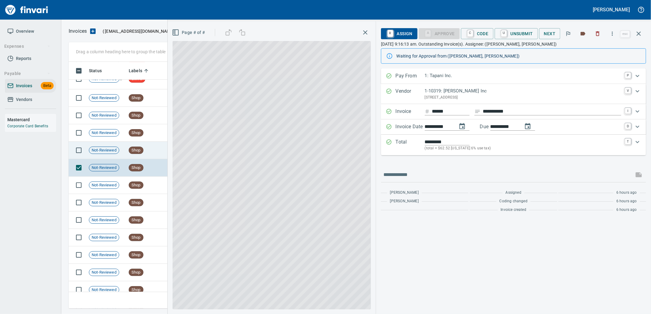
click at [150, 146] on td "Shop" at bounding box center [145, 150] width 38 height 17
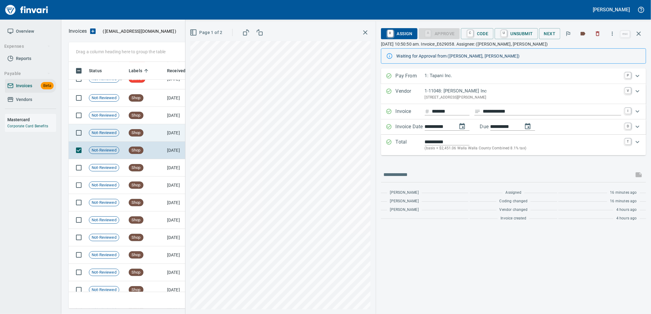
click at [146, 129] on td "Shop" at bounding box center [145, 132] width 38 height 17
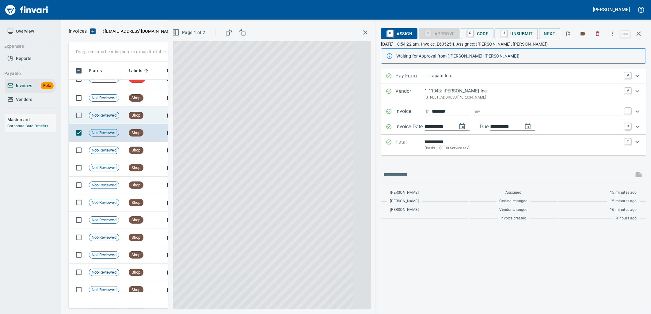
click at [146, 113] on td "Shop" at bounding box center [145, 115] width 38 height 17
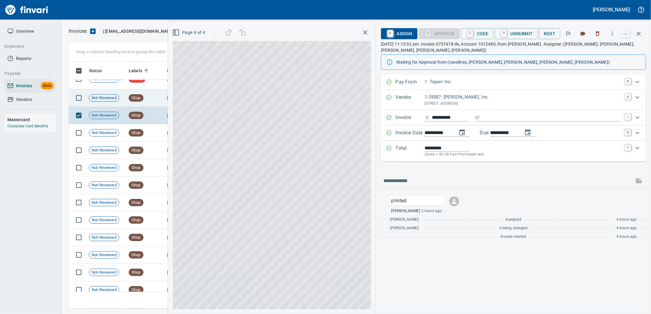
click at [145, 100] on td "Shop" at bounding box center [145, 97] width 38 height 17
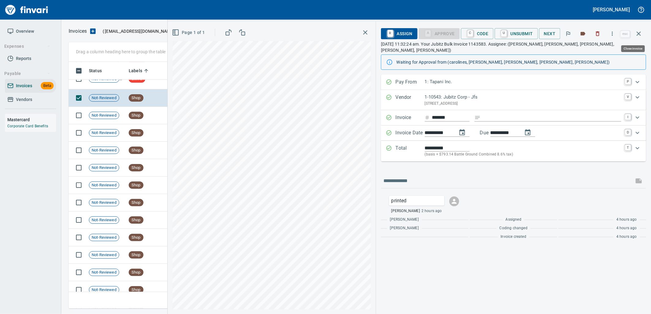
click at [633, 31] on button "button" at bounding box center [638, 33] width 15 height 15
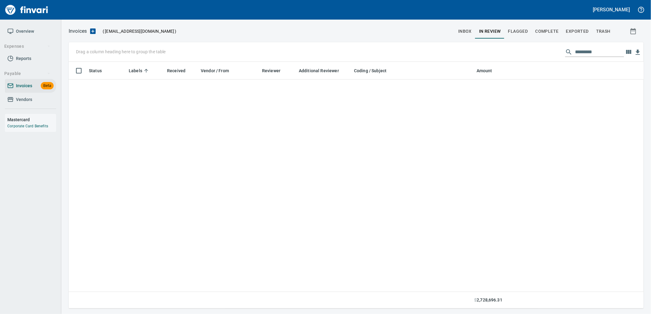
scroll to position [242, 565]
